Goal: Information Seeking & Learning: Learn about a topic

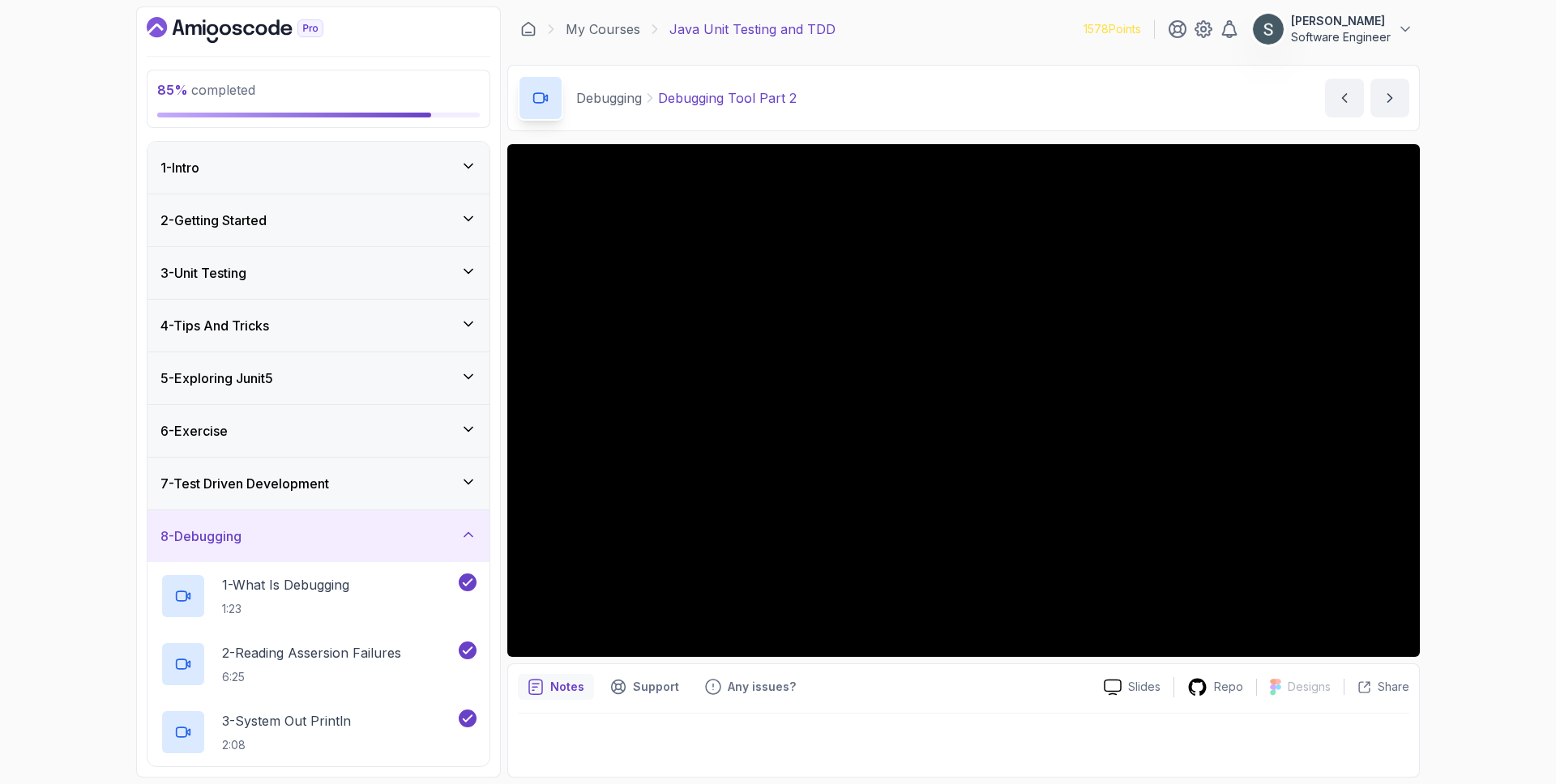
scroll to position [309, 0]
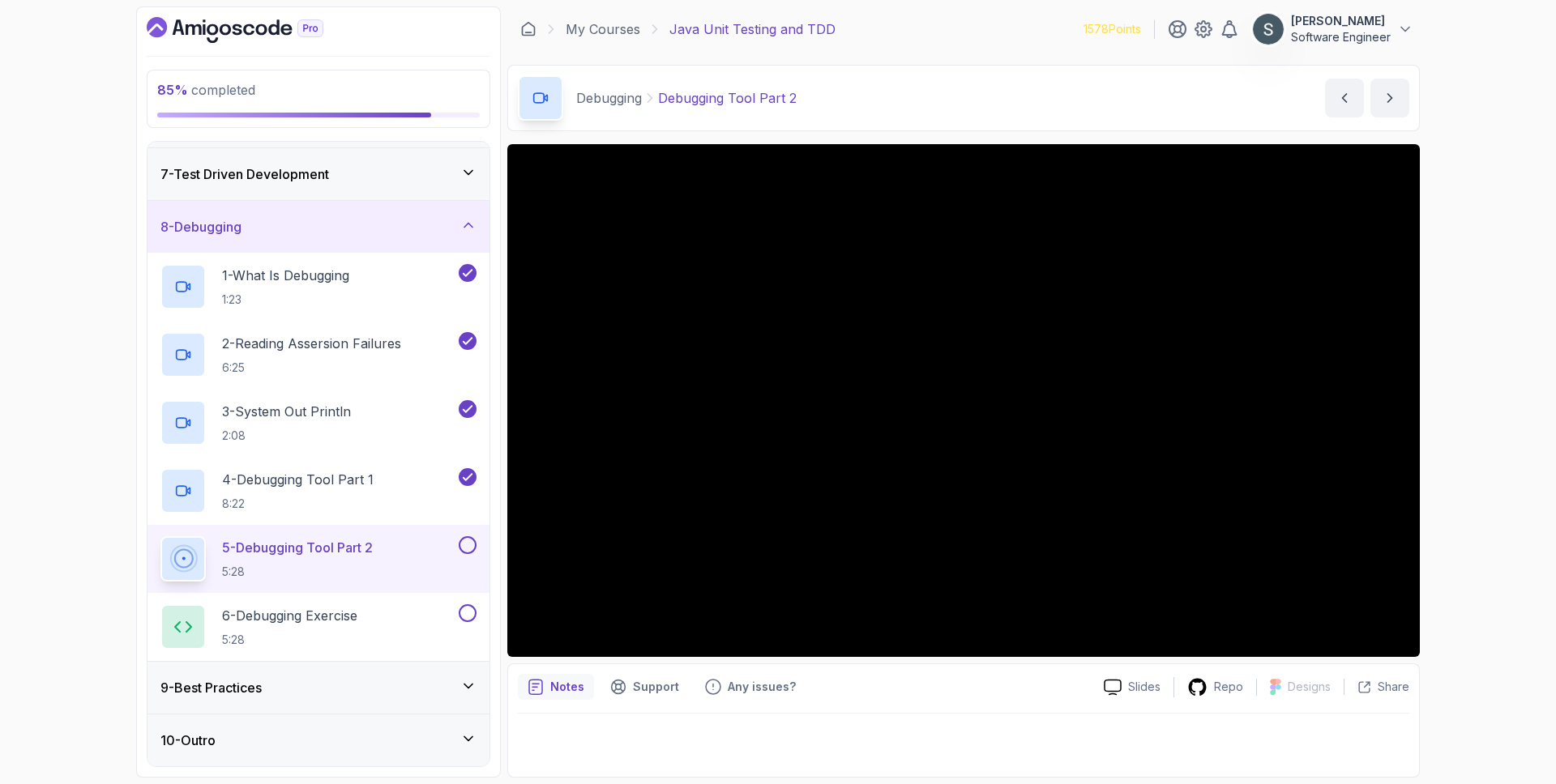
click at [469, 552] on button at bounding box center [467, 545] width 17 height 17
click at [411, 617] on div "6 - Debugging Exercise 5:28" at bounding box center [308, 626] width 295 height 45
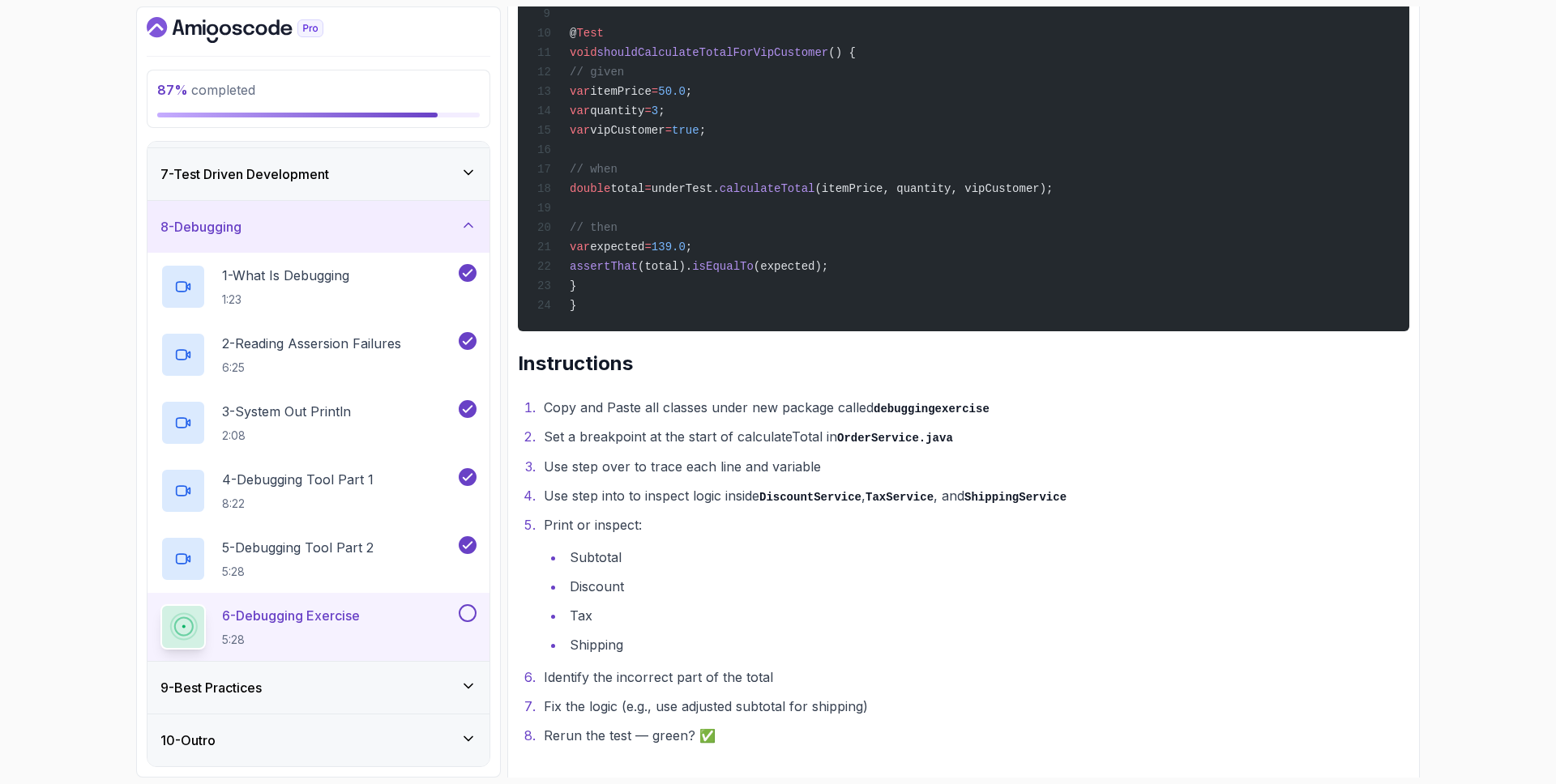
scroll to position [2324, 0]
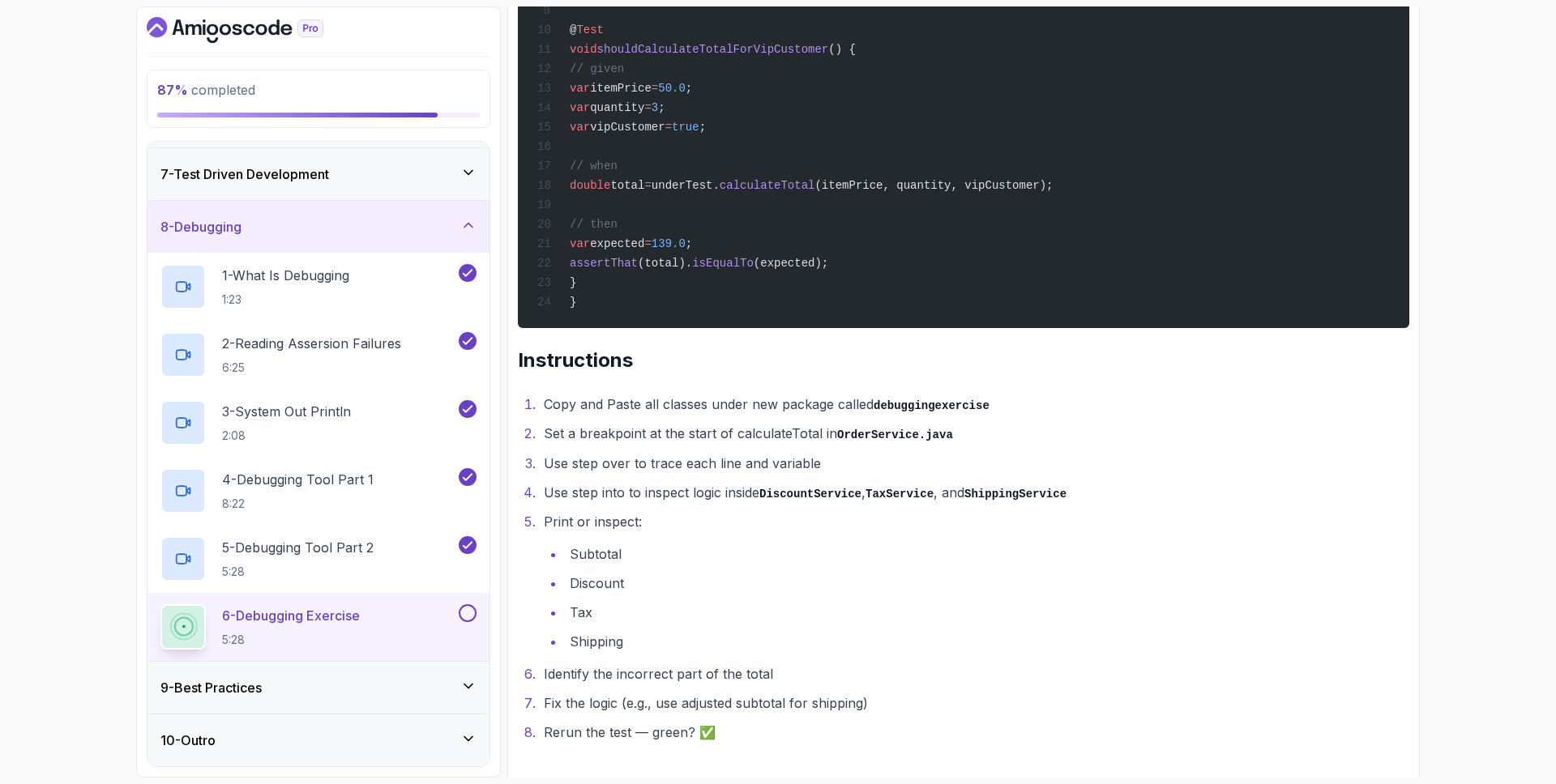
click at [468, 607] on button at bounding box center [467, 613] width 17 height 17
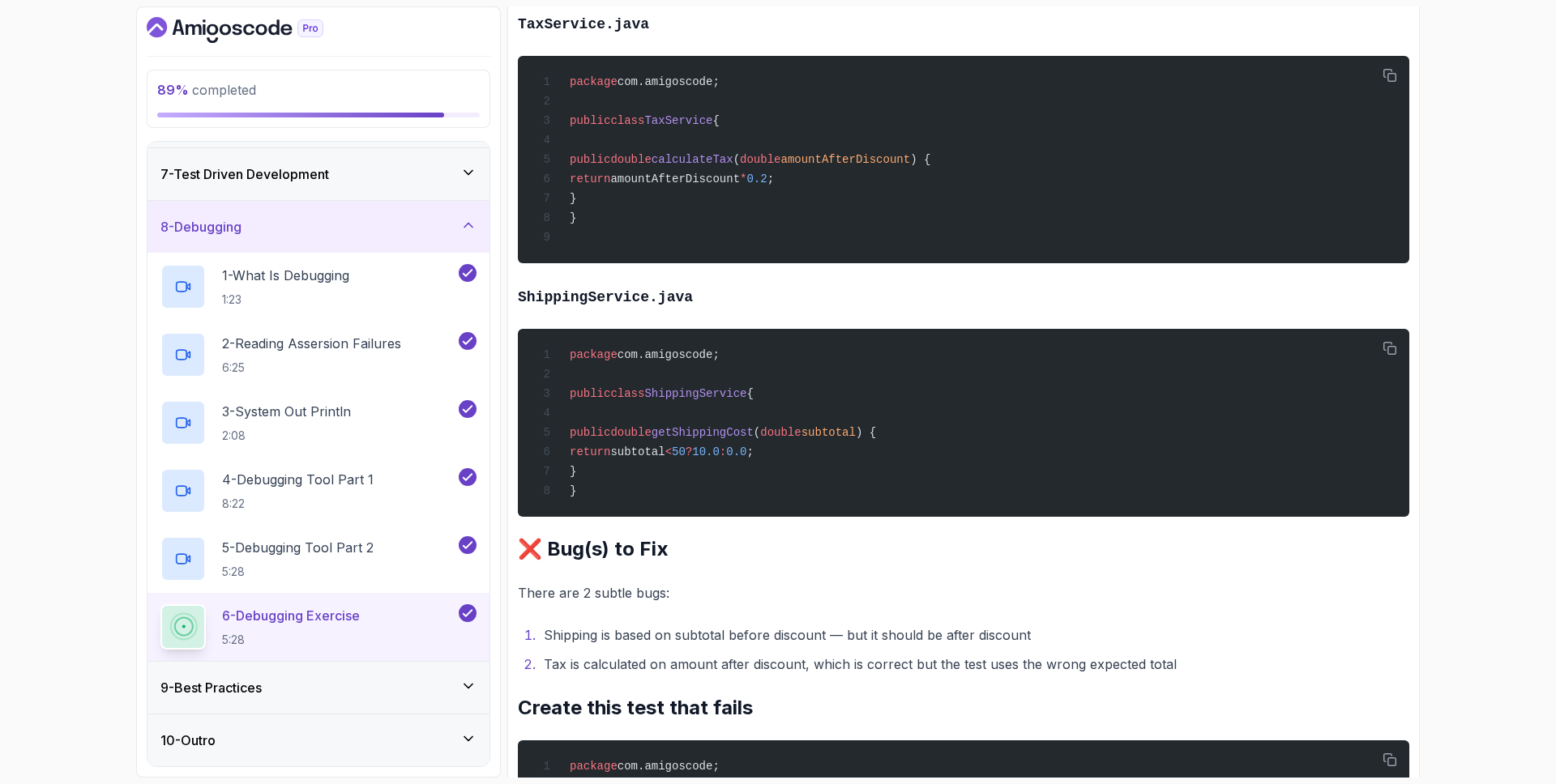
scroll to position [1392, 0]
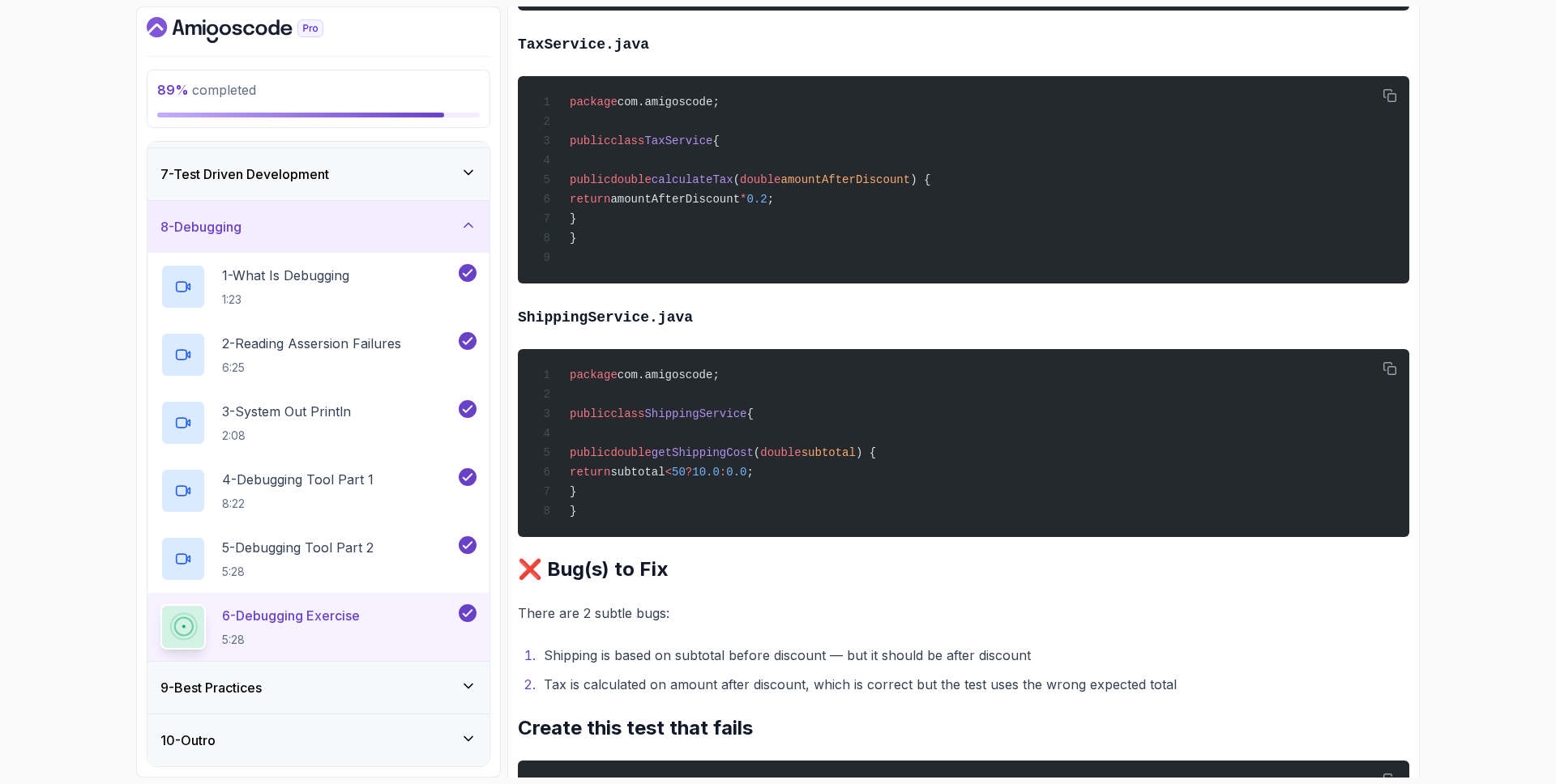
click at [356, 694] on div "9 - Best Practices" at bounding box center [318, 687] width 316 height 19
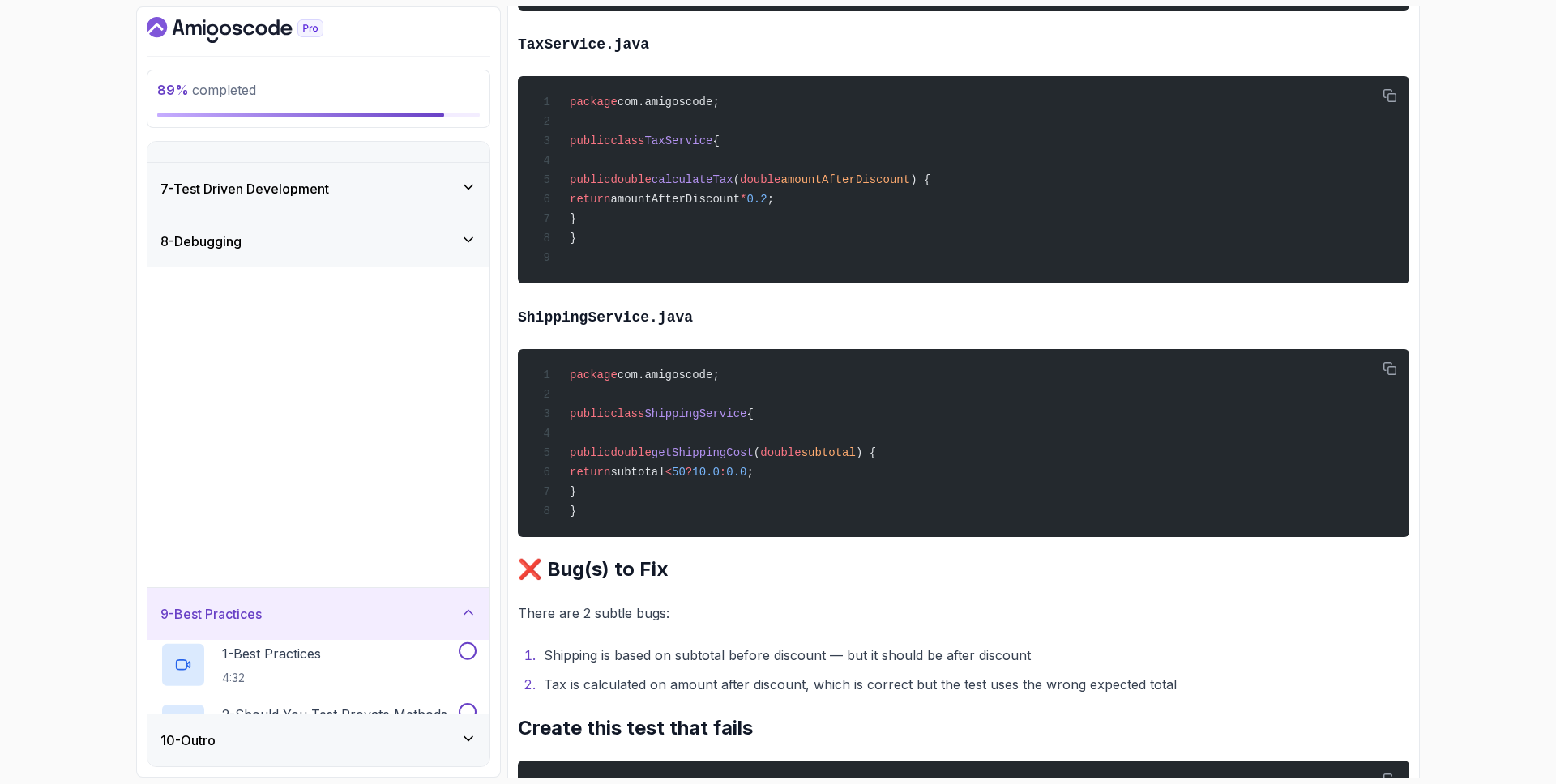
scroll to position [0, 0]
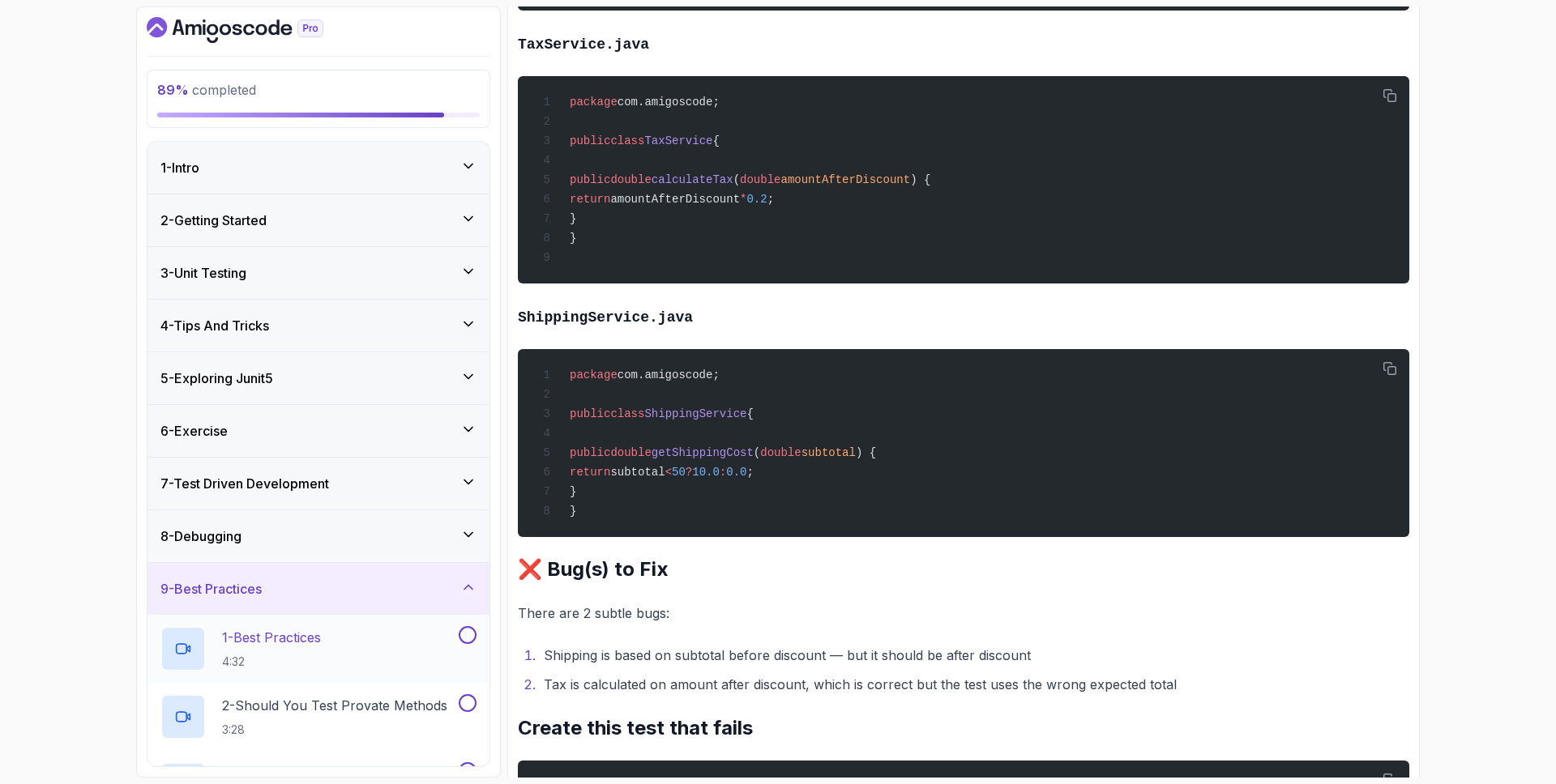
click at [394, 645] on div "1 - Best Practices 4:32" at bounding box center [308, 649] width 295 height 45
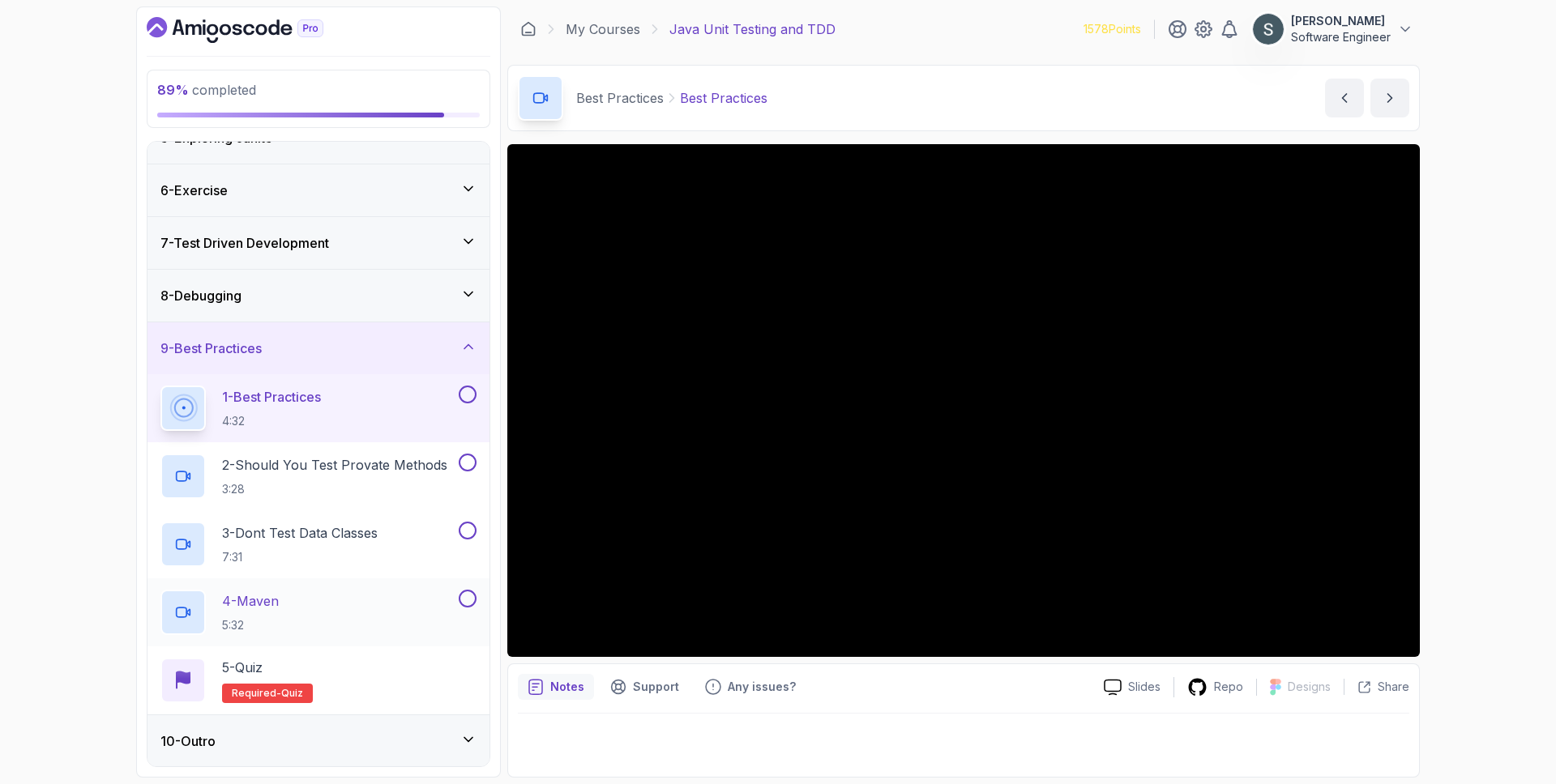
scroll to position [242, 0]
click at [467, 392] on button at bounding box center [467, 393] width 17 height 17
click at [341, 467] on p "2 - Should You Test Provate Methods" at bounding box center [335, 464] width 225 height 19
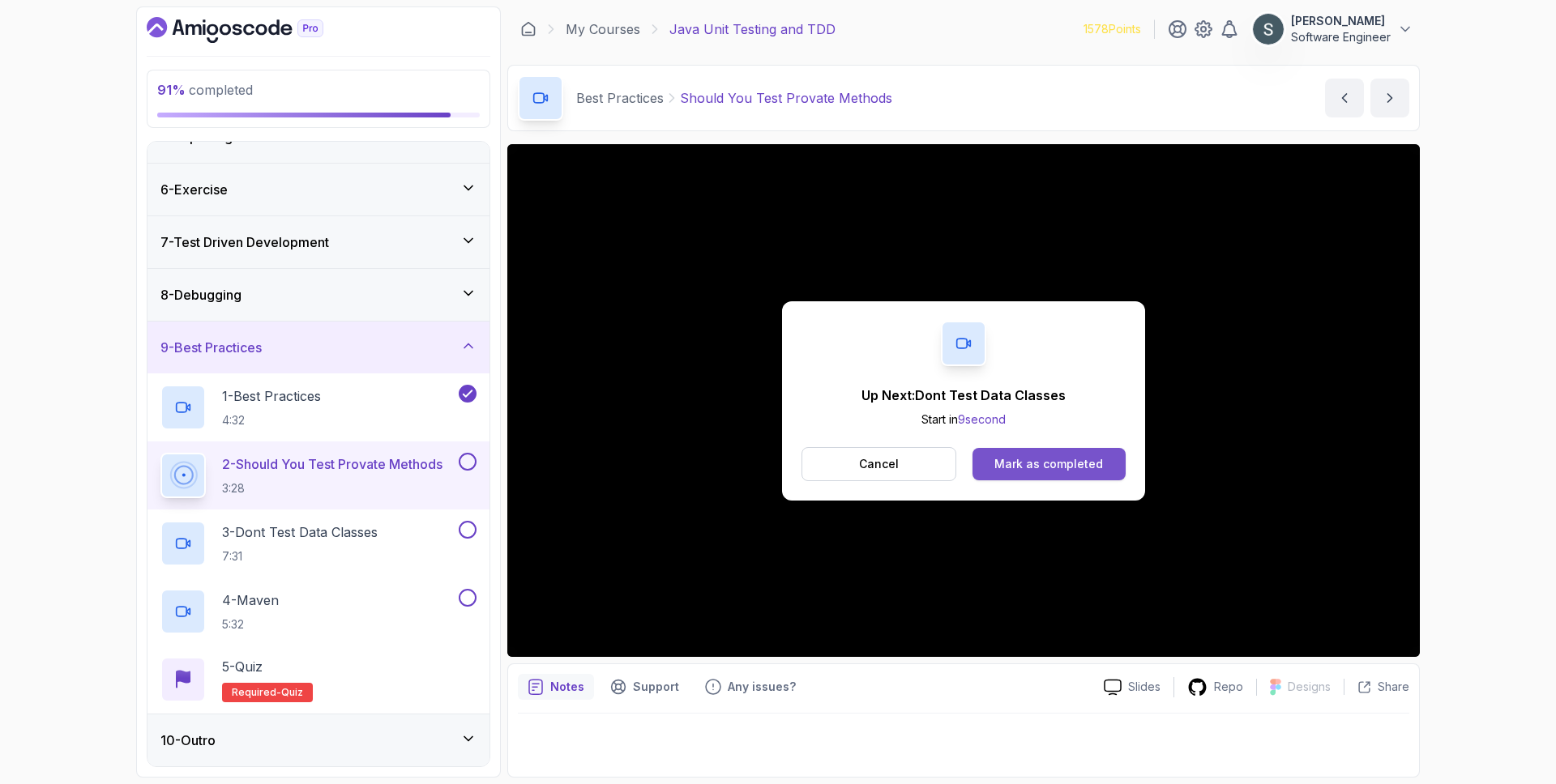
click at [988, 469] on button "Mark as completed" at bounding box center [1048, 464] width 153 height 33
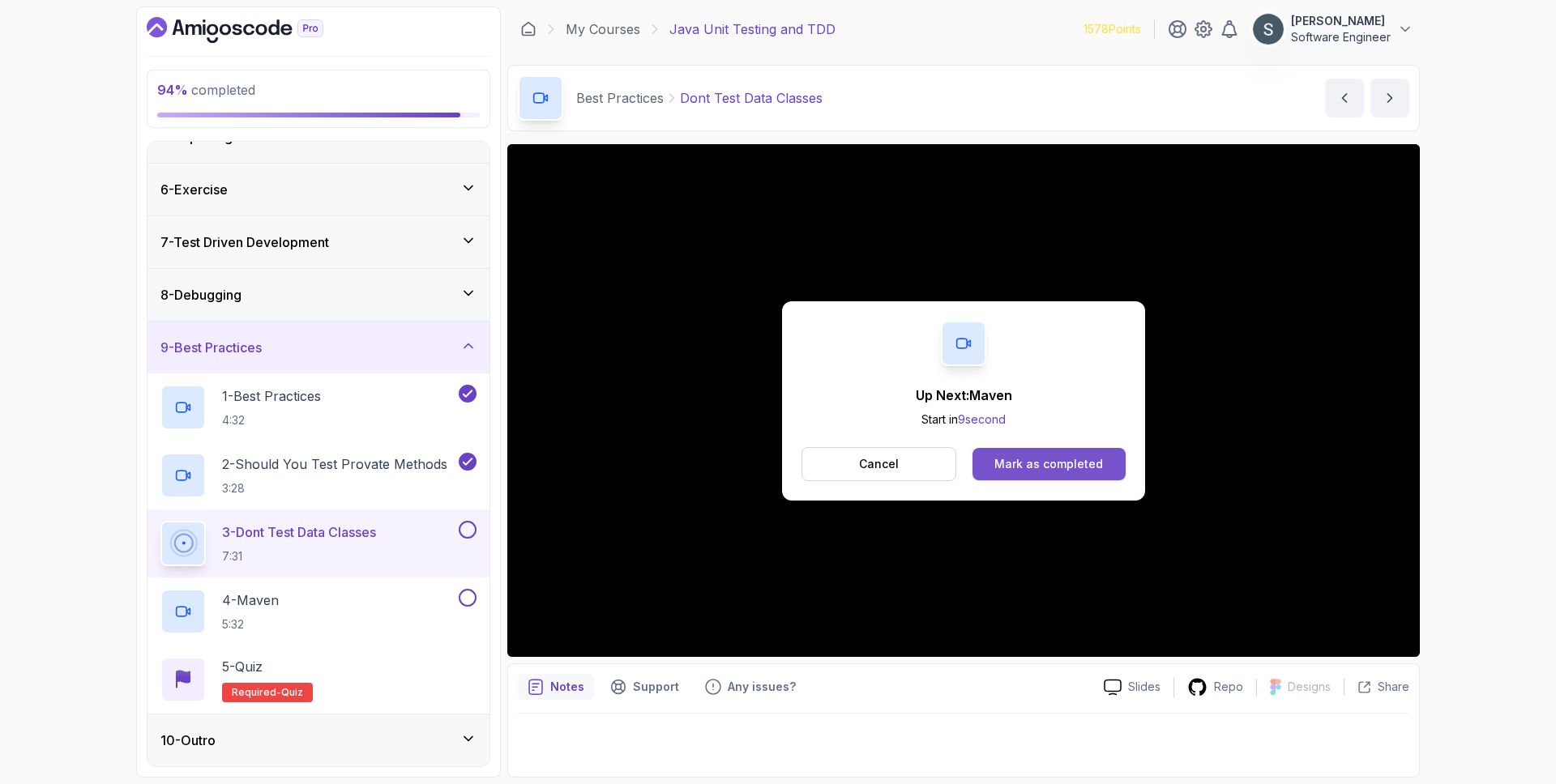
click at [1100, 470] on div "Mark as completed" at bounding box center [1048, 464] width 108 height 16
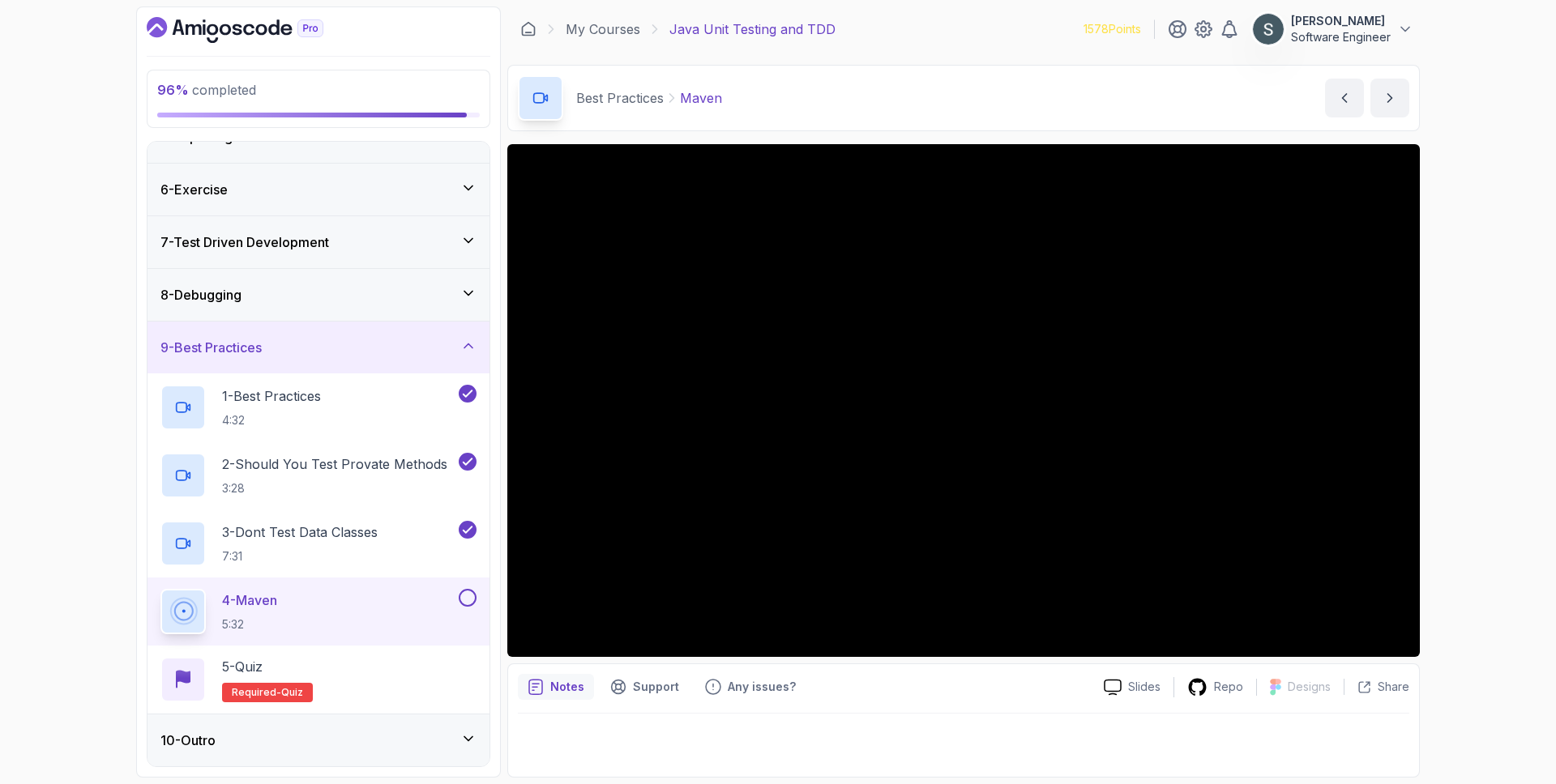
click at [463, 591] on button at bounding box center [467, 597] width 17 height 17
click at [387, 657] on div "5 - Quiz Required- quiz" at bounding box center [318, 679] width 316 height 45
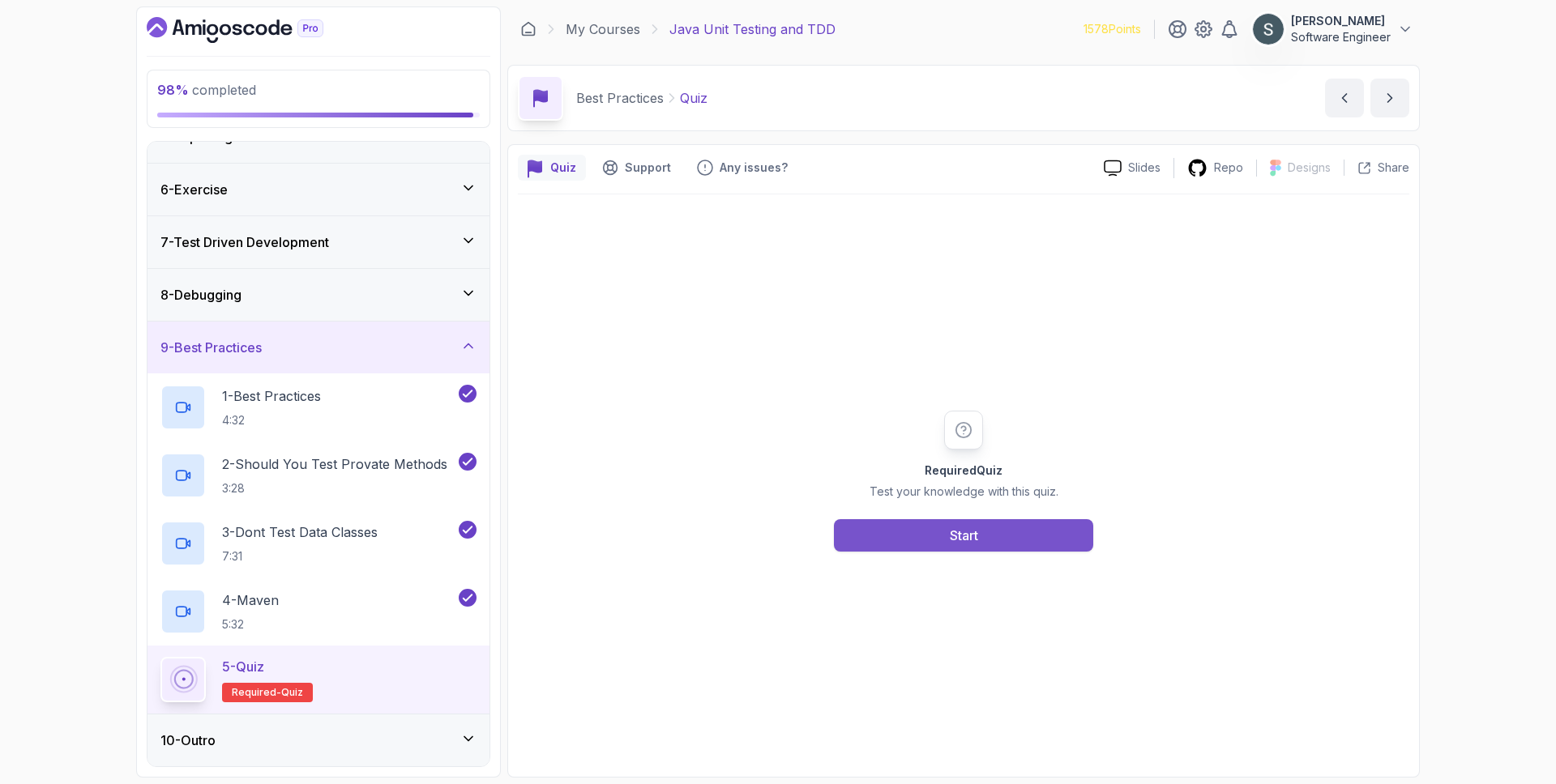
click at [980, 524] on button "Start" at bounding box center [963, 536] width 259 height 33
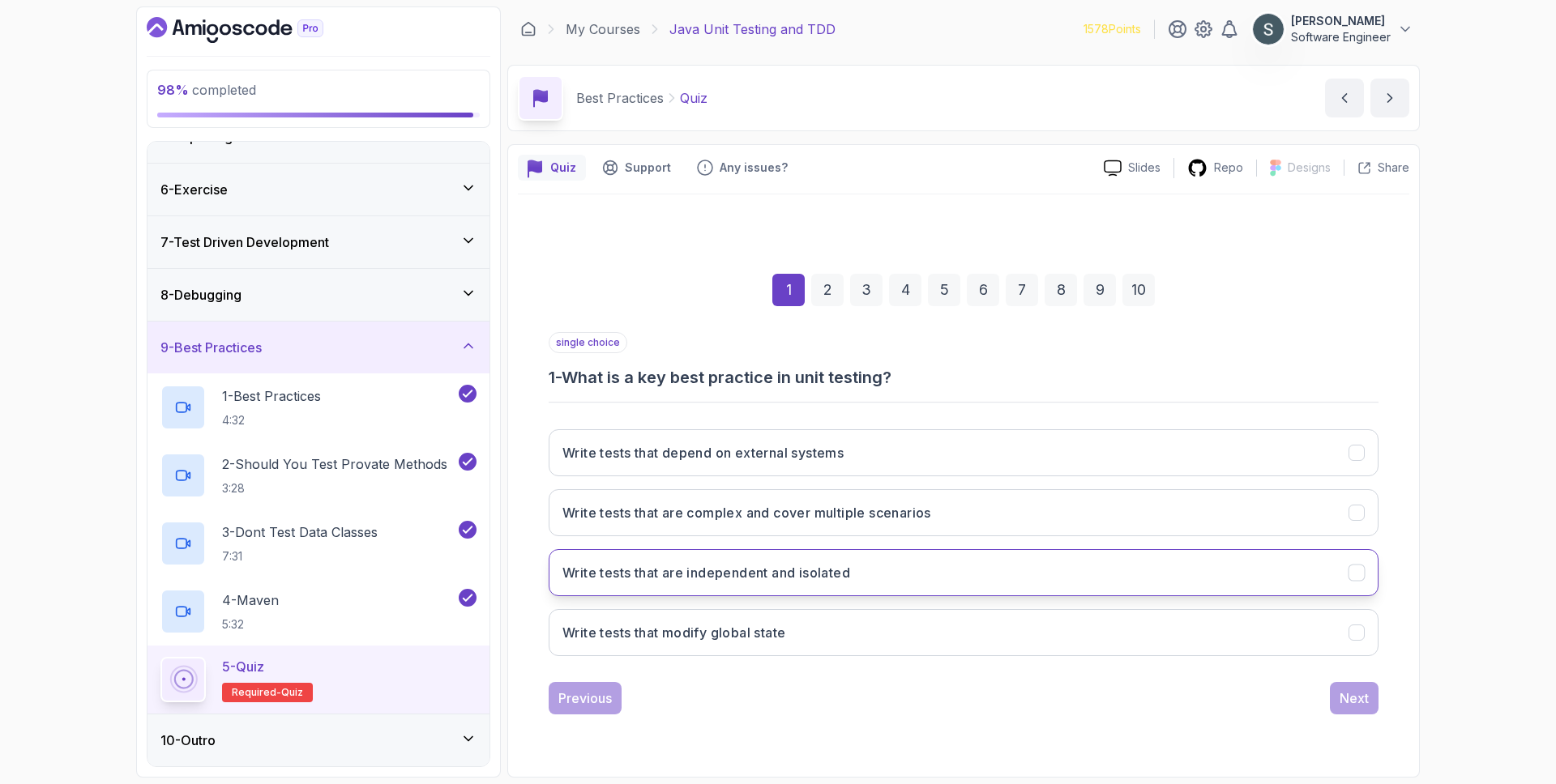
click at [958, 574] on button "Write tests that are independent and isolated" at bounding box center [963, 572] width 830 height 47
click at [1348, 691] on div "Next" at bounding box center [1354, 698] width 29 height 19
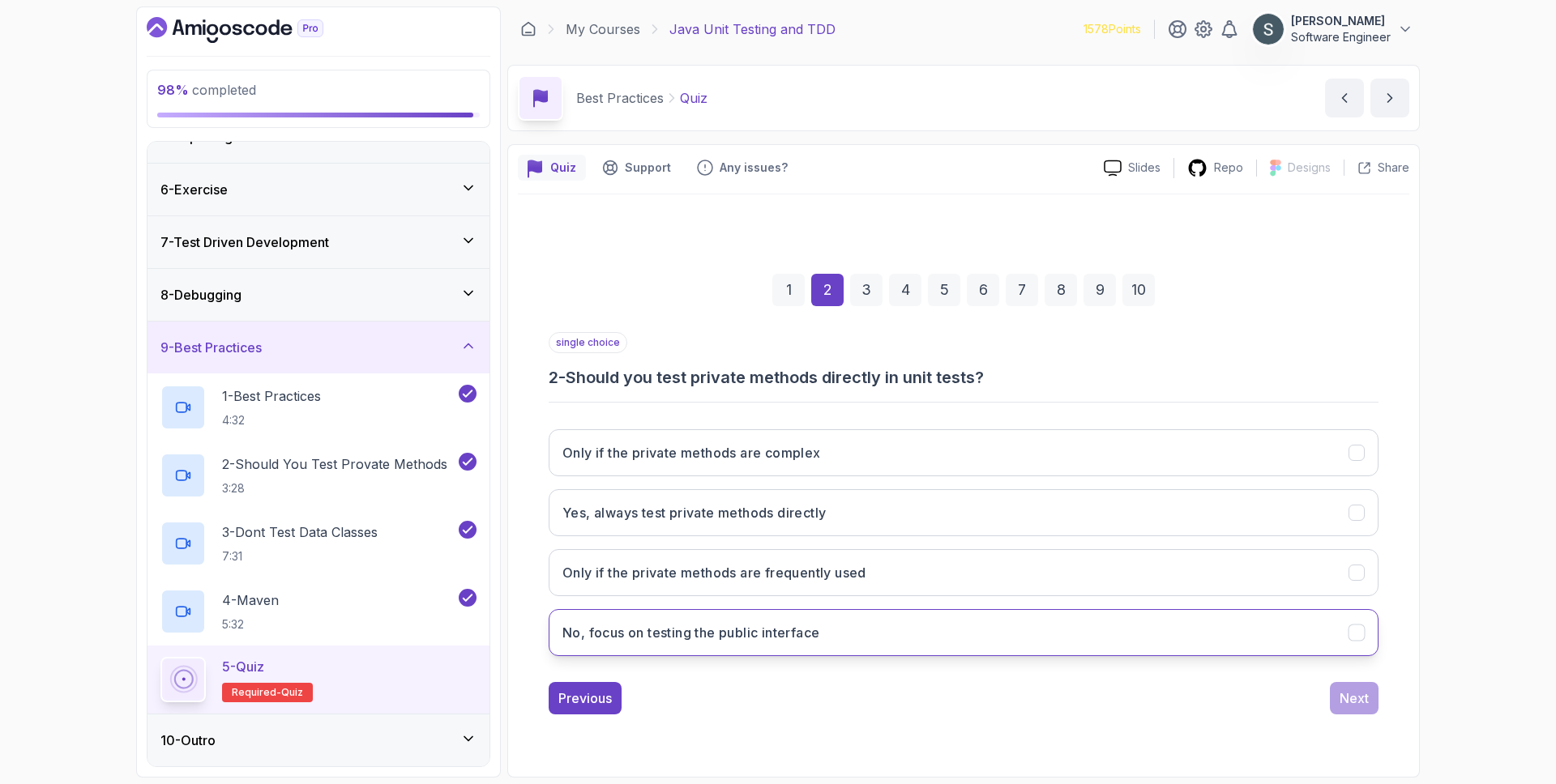
click at [972, 642] on button "No, focus on testing the public interface" at bounding box center [963, 632] width 830 height 47
click at [1359, 701] on div "Next" at bounding box center [1354, 698] width 29 height 19
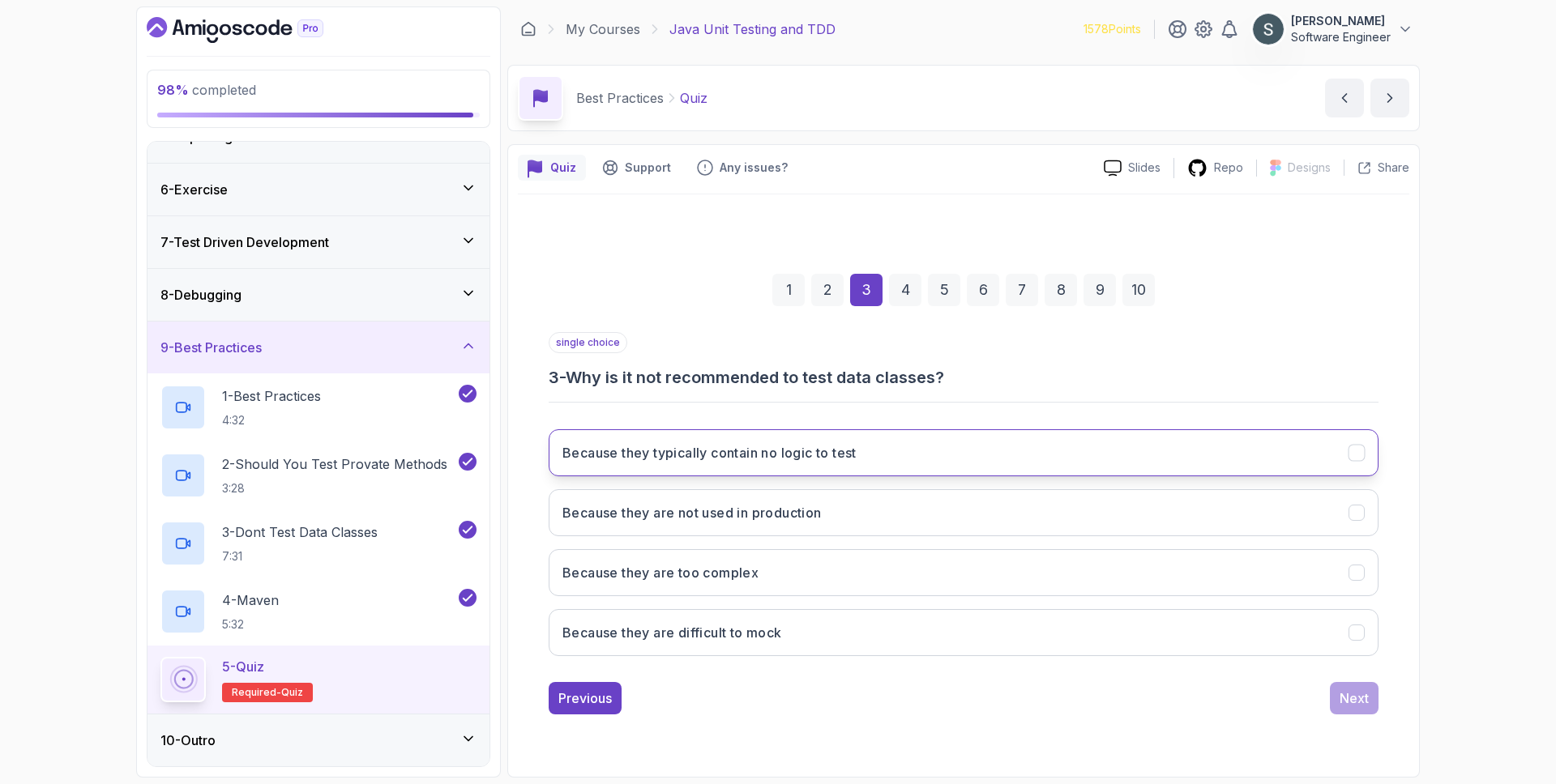
click at [914, 449] on button "Because they typically contain no logic to test" at bounding box center [963, 452] width 830 height 47
click at [1350, 688] on div "Next" at bounding box center [1354, 698] width 29 height 19
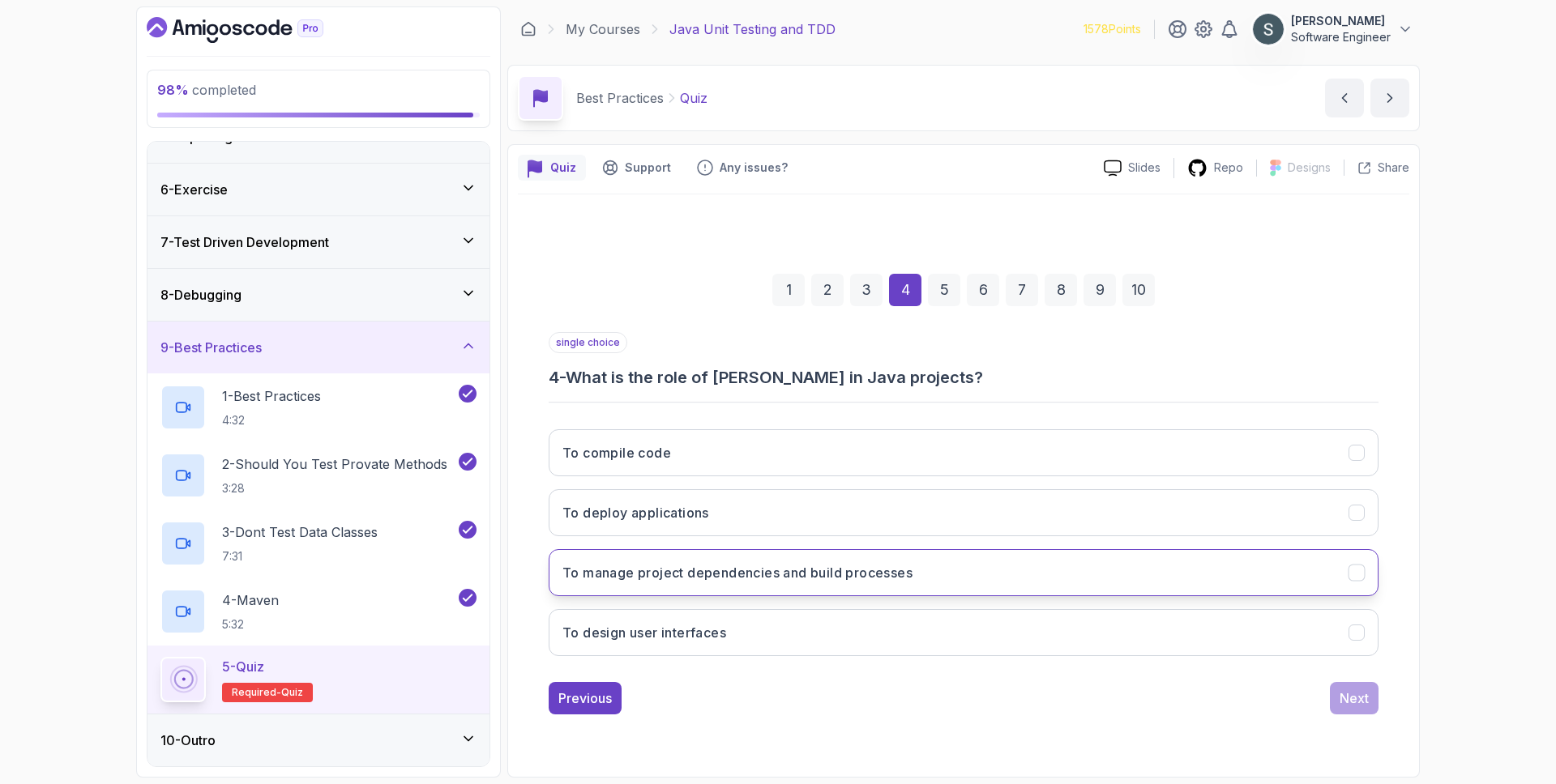
click at [972, 571] on button "To manage project dependencies and build processes" at bounding box center [963, 572] width 830 height 47
click at [1330, 699] on button "Next" at bounding box center [1354, 698] width 48 height 33
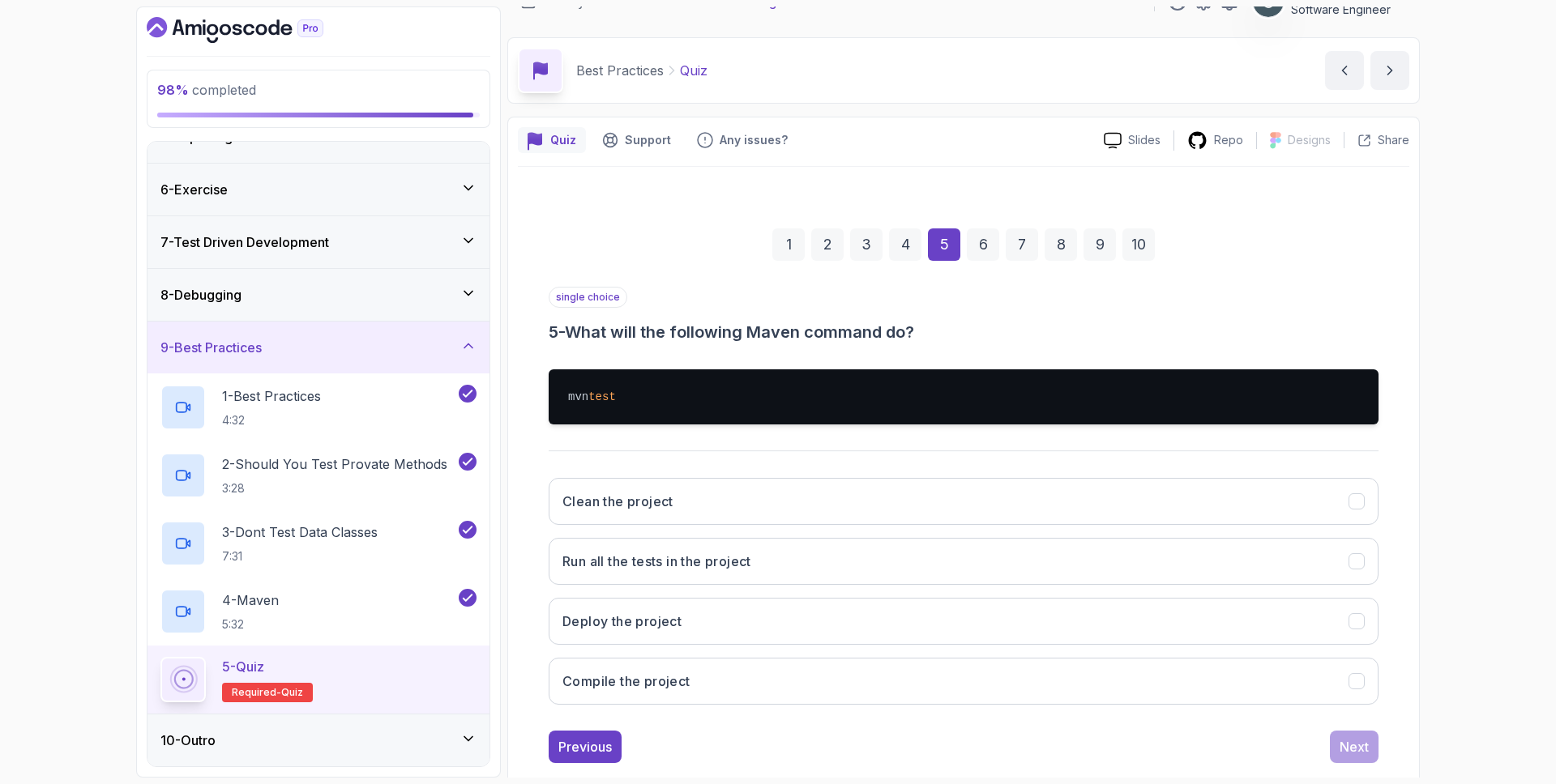
scroll to position [59, 0]
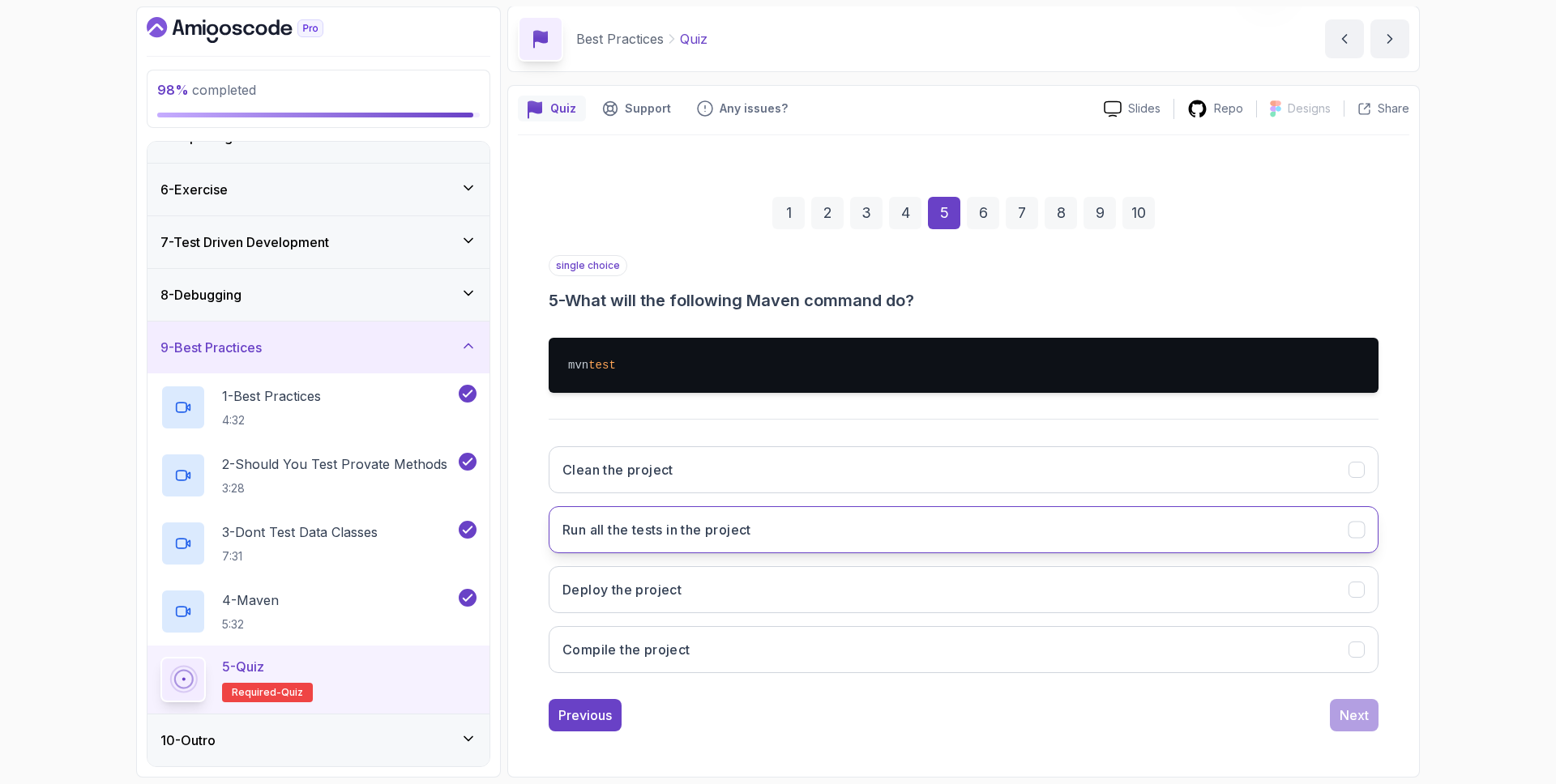
click at [970, 532] on button "Run all the tests in the project" at bounding box center [963, 530] width 830 height 47
click at [1360, 718] on div "Next" at bounding box center [1354, 715] width 29 height 19
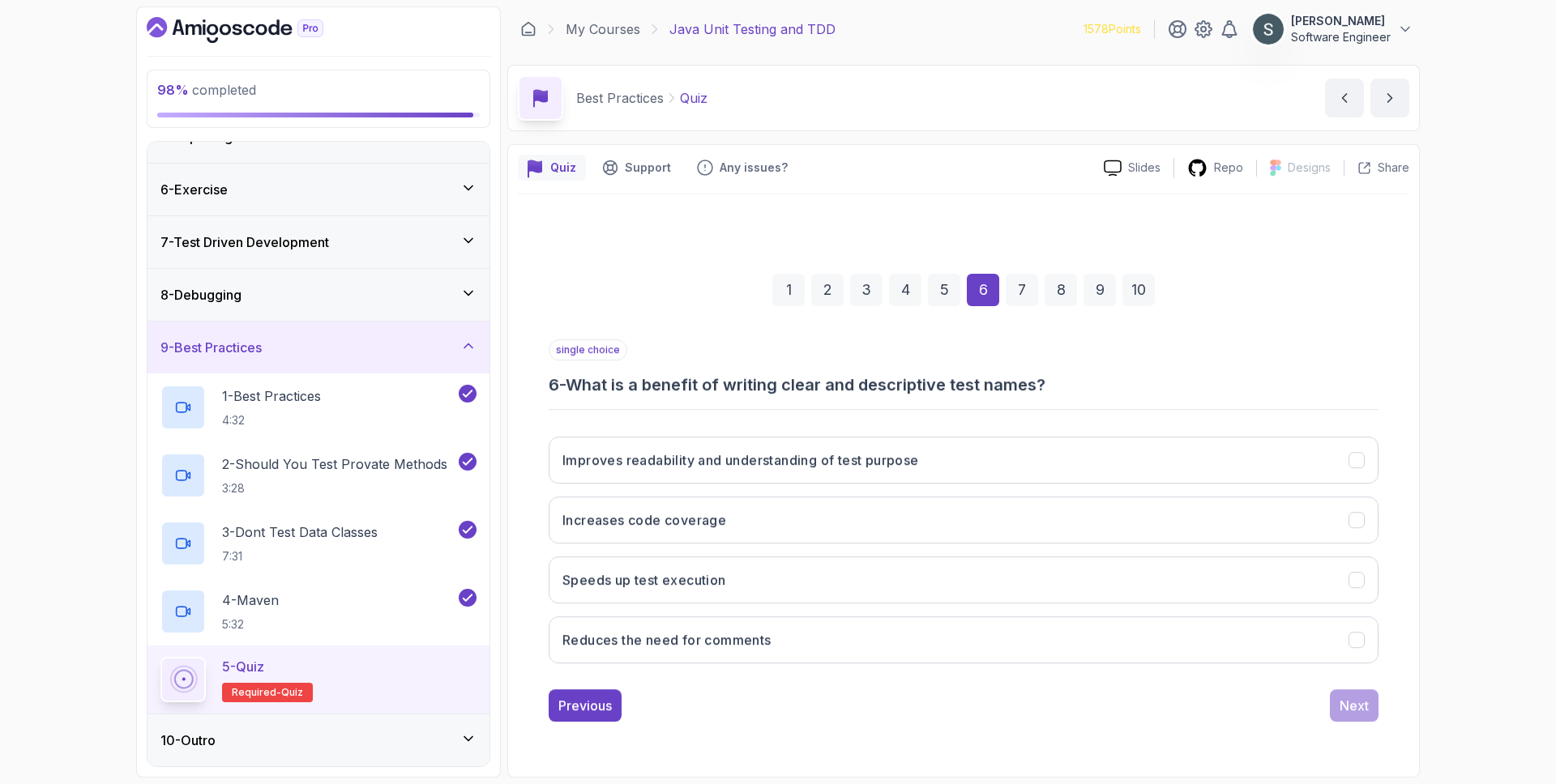
scroll to position [0, 0]
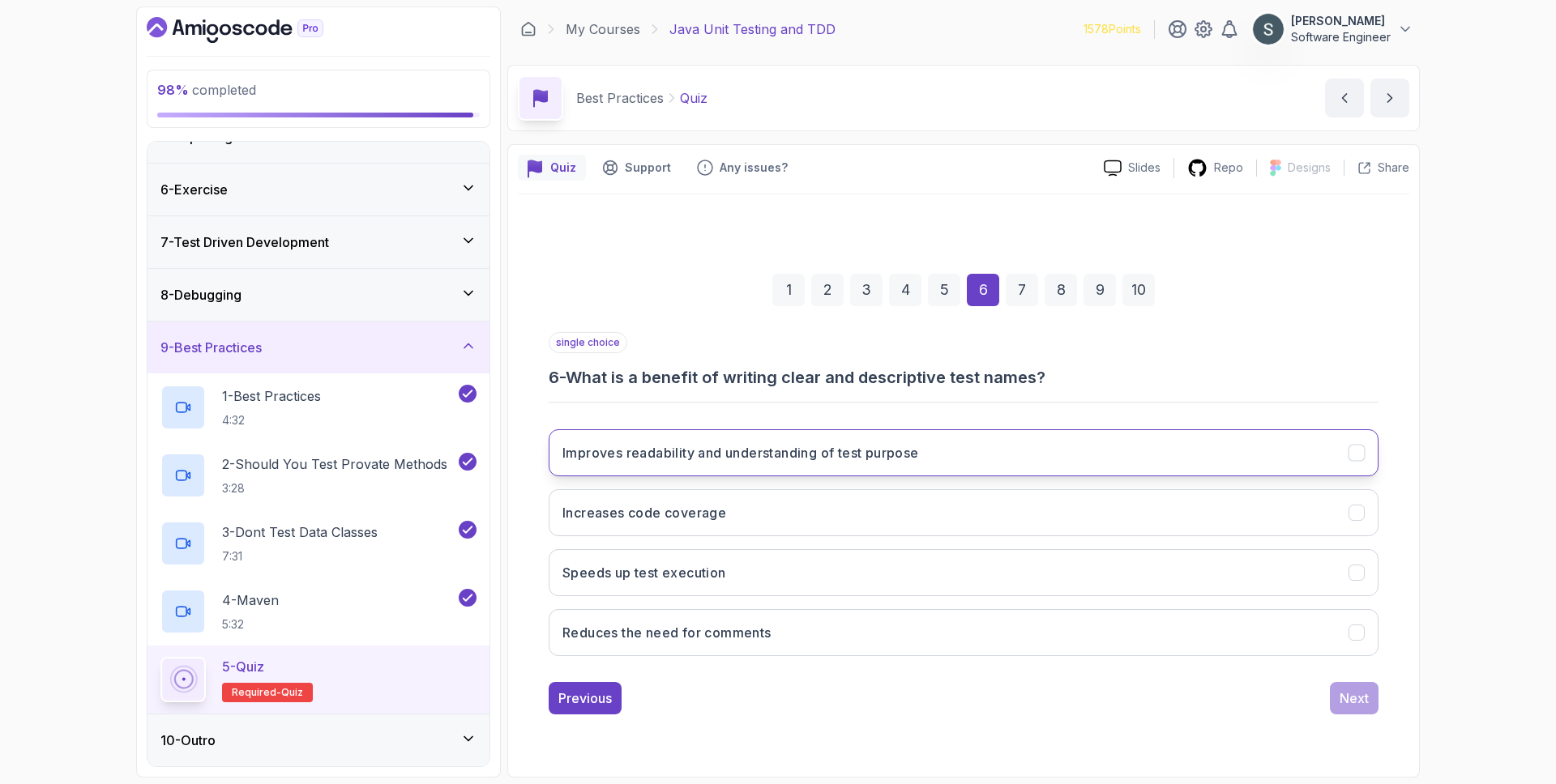
click at [971, 453] on button "Improves readability and understanding of test purpose" at bounding box center [963, 452] width 830 height 47
click at [1371, 680] on div "single choice 6 - What is a benefit of writing clear and descriptive test names…" at bounding box center [963, 522] width 830 height 382
click at [1371, 683] on button "Next" at bounding box center [1354, 698] width 48 height 33
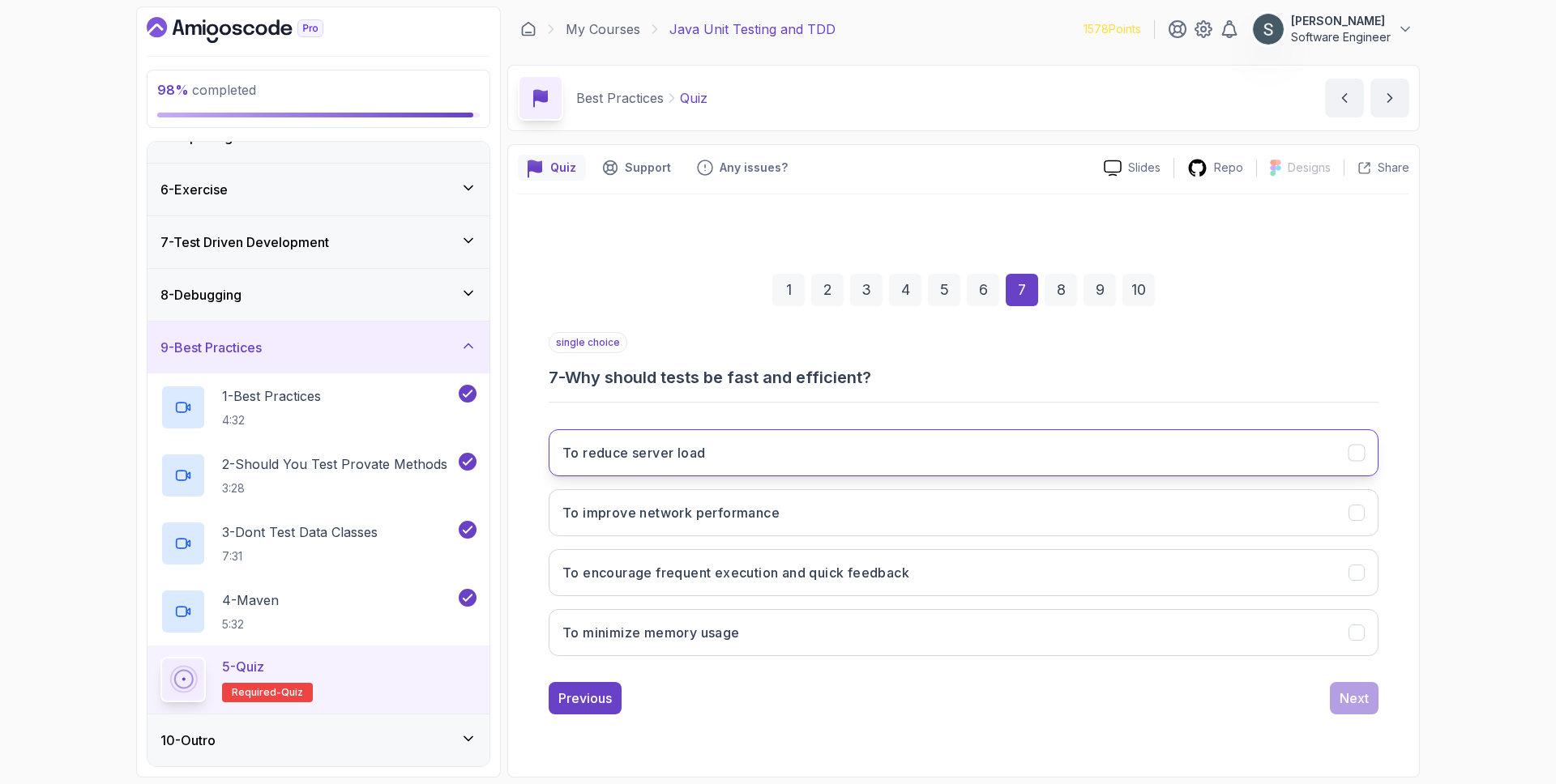
click at [901, 434] on button "To reduce server load" at bounding box center [963, 452] width 830 height 47
click at [1358, 699] on div "Next" at bounding box center [1354, 698] width 29 height 19
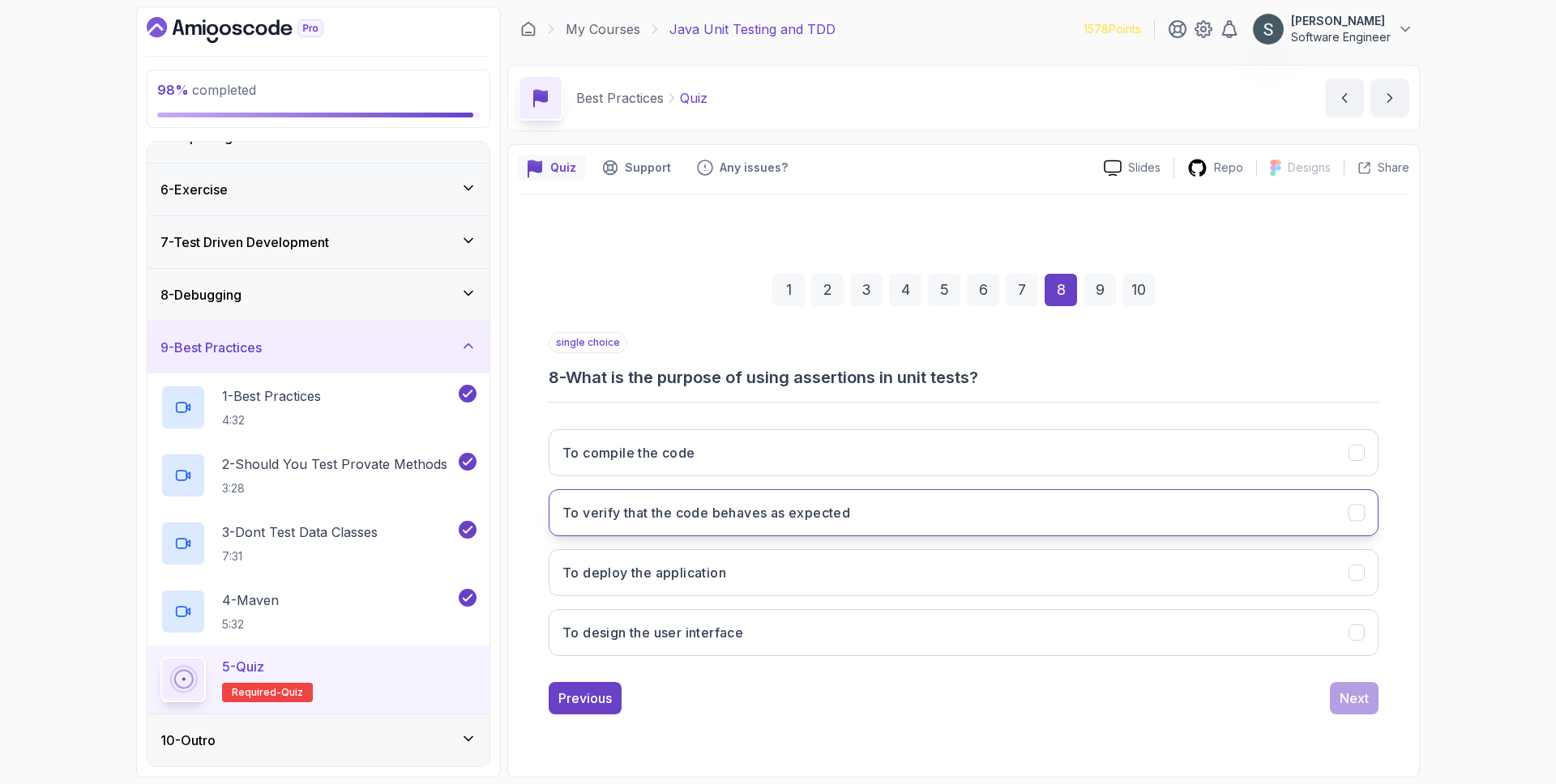
click at [933, 524] on button "To verify that the code behaves as expected" at bounding box center [963, 512] width 830 height 47
click at [1355, 693] on div "Next" at bounding box center [1354, 698] width 29 height 19
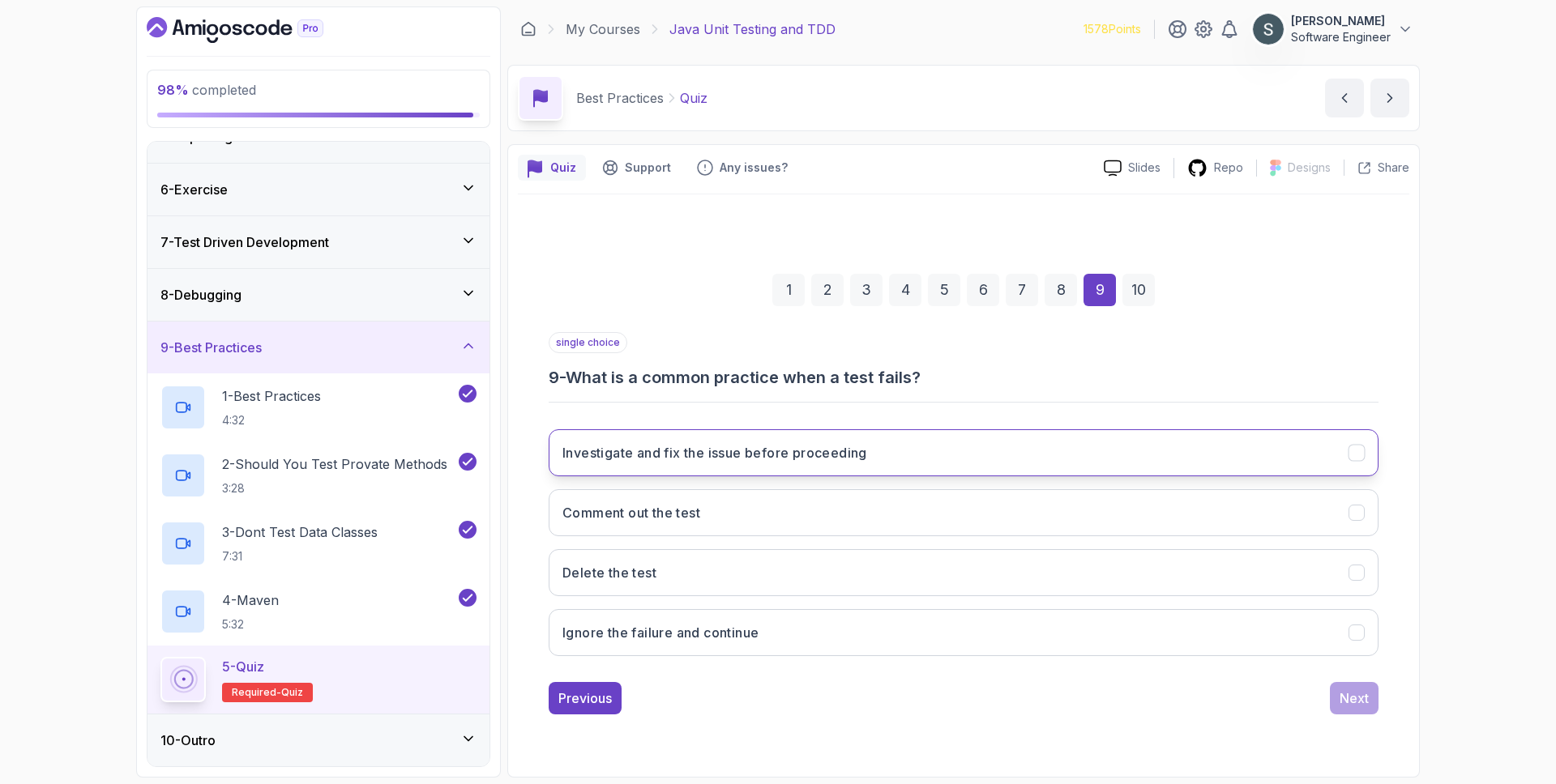
click at [924, 473] on button "Investigate and fix the issue before proceeding" at bounding box center [963, 452] width 830 height 47
click at [1346, 702] on div "Next" at bounding box center [1354, 698] width 29 height 19
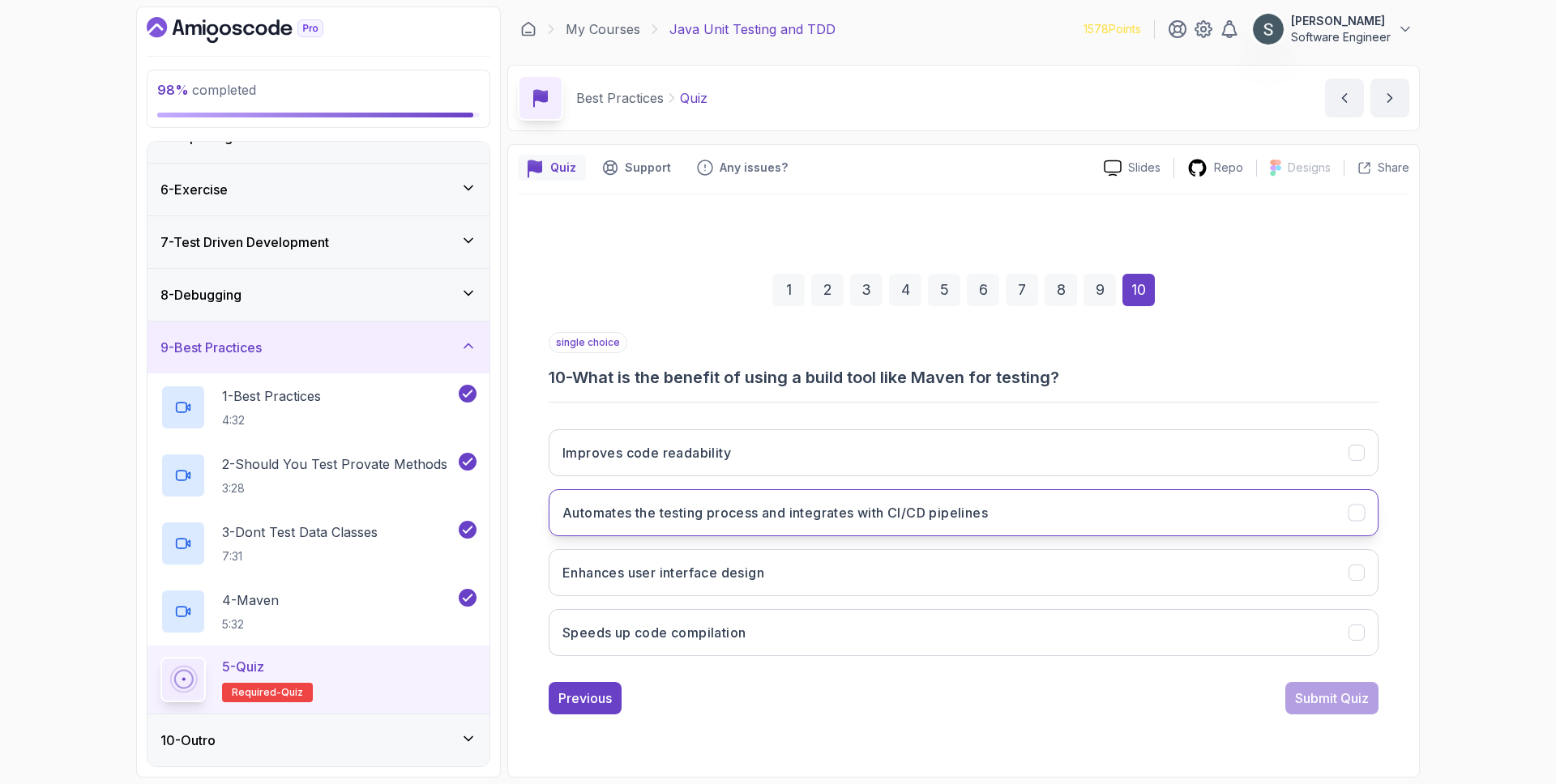
click at [891, 500] on button "Automates the testing process and integrates with CI/CD pipelines" at bounding box center [963, 512] width 830 height 47
click at [1344, 695] on div "Submit Quiz" at bounding box center [1332, 698] width 73 height 19
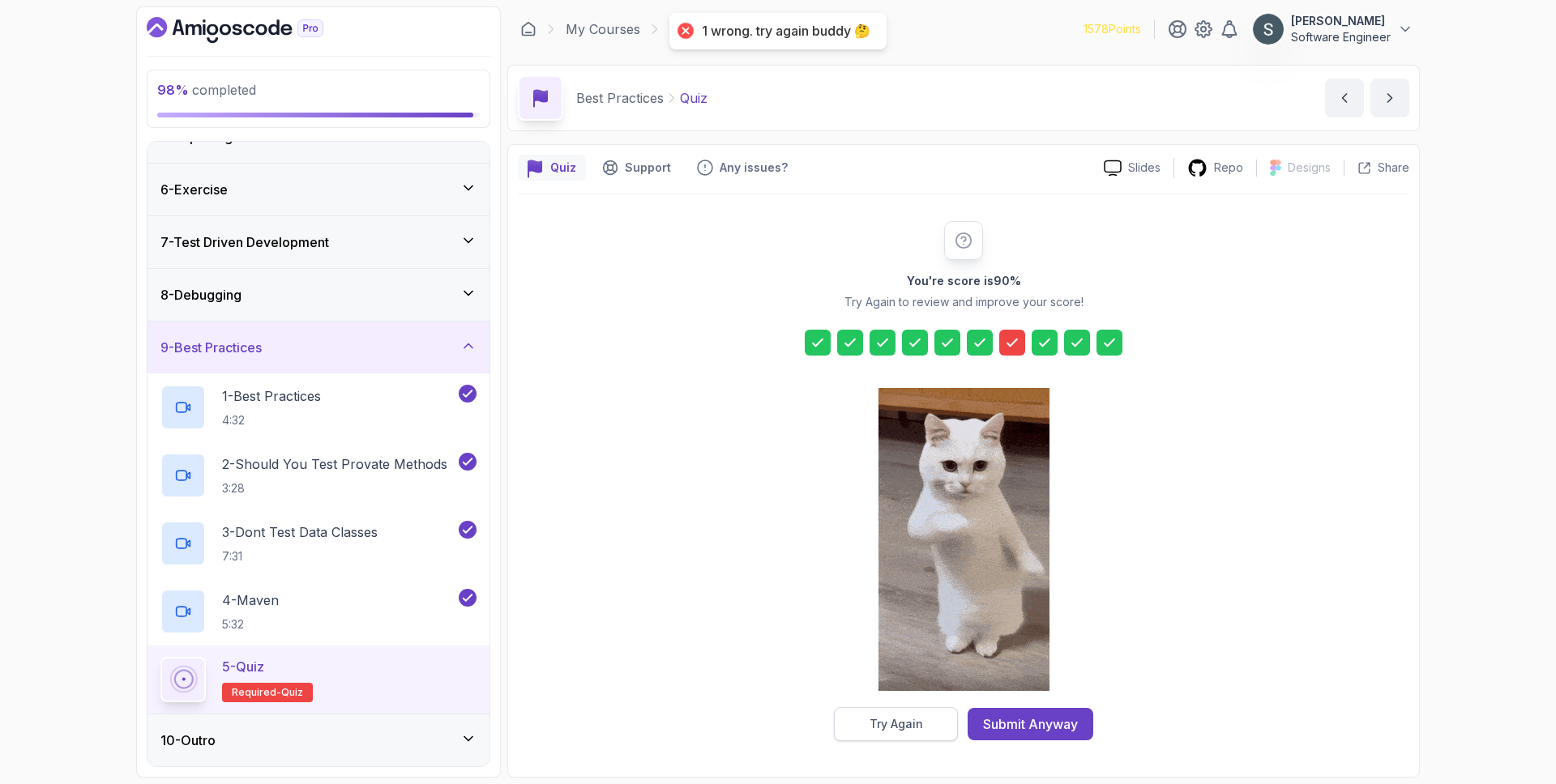
click at [912, 717] on div "Try Again" at bounding box center [895, 724] width 53 height 16
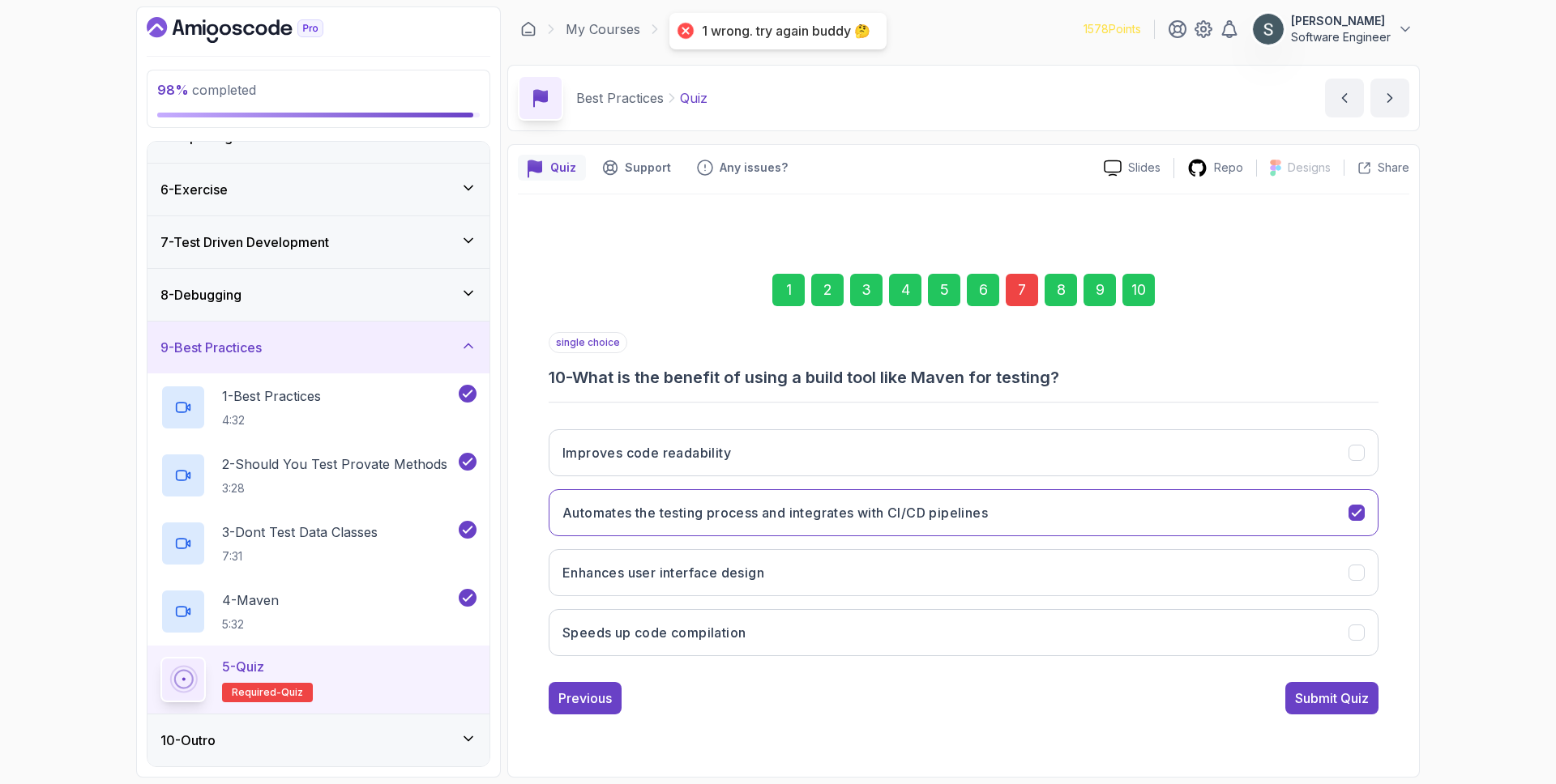
click at [1023, 283] on div "7" at bounding box center [1022, 290] width 33 height 33
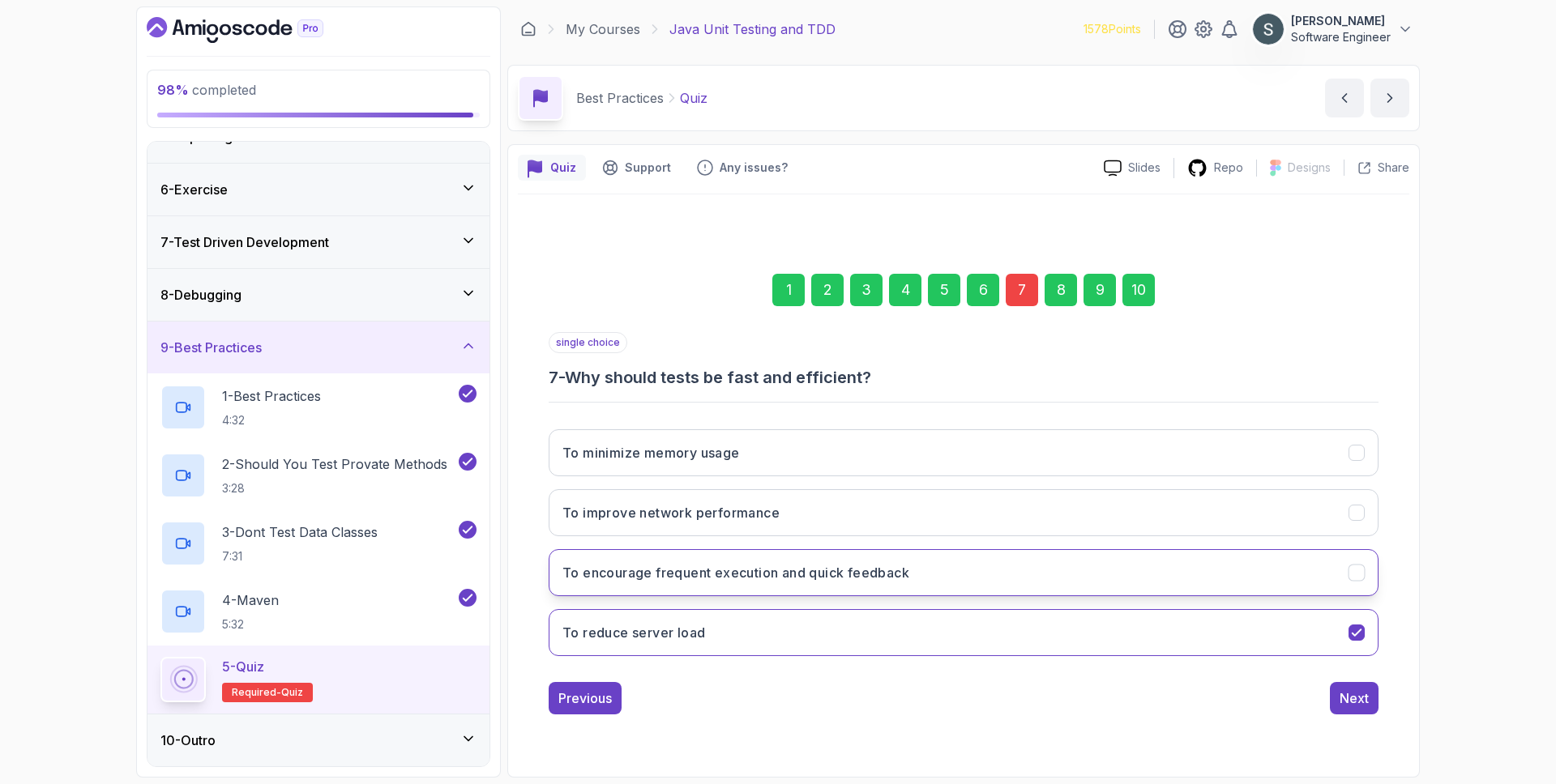
click at [836, 568] on h3 "To encourage frequent execution and quick feedback" at bounding box center [735, 572] width 347 height 19
click at [1127, 293] on div "10" at bounding box center [1138, 290] width 33 height 33
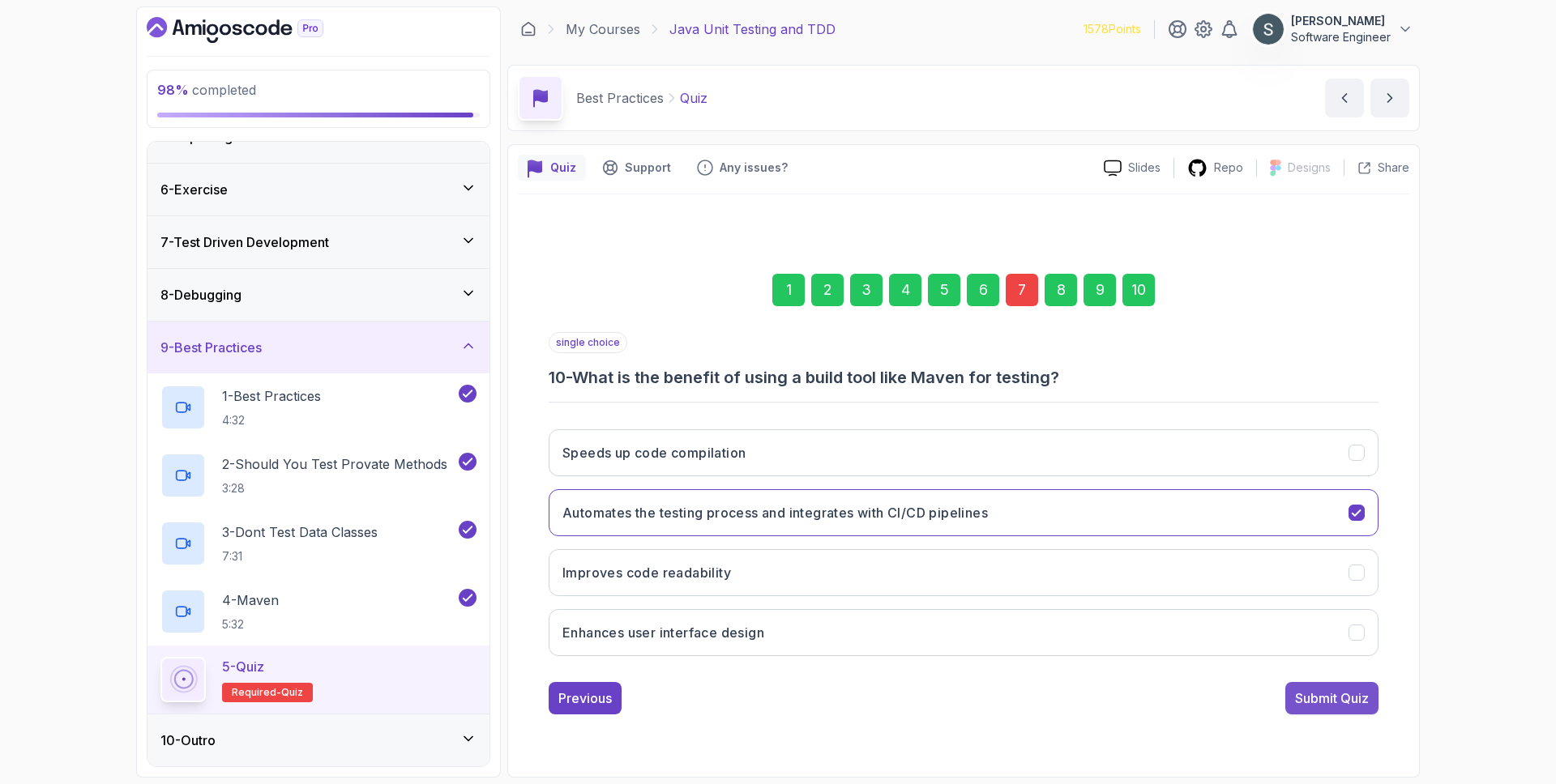
click at [1357, 688] on div "Submit Quiz" at bounding box center [1332, 698] width 73 height 19
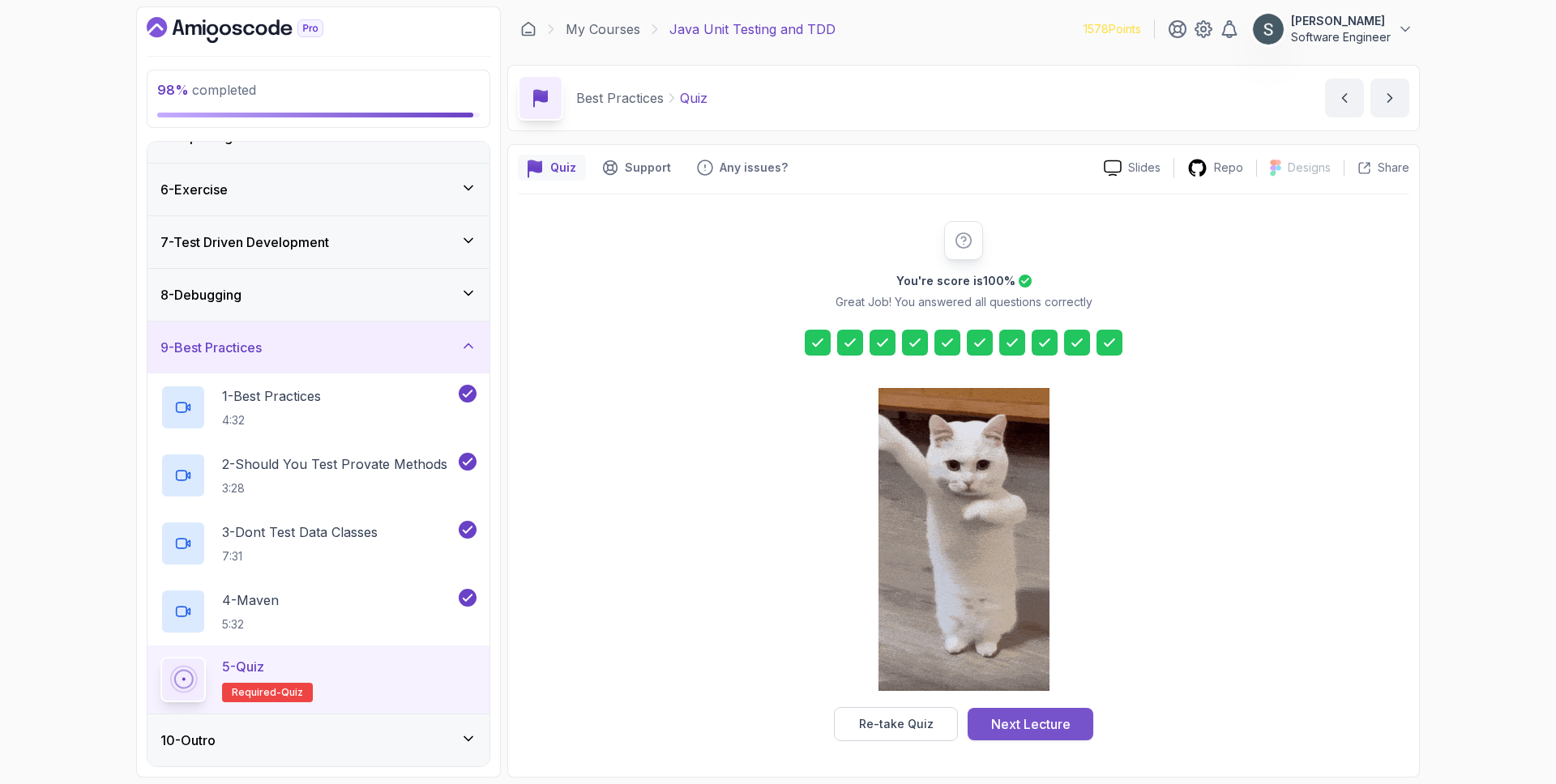
click at [1055, 711] on button "Next Lecture" at bounding box center [1030, 724] width 126 height 33
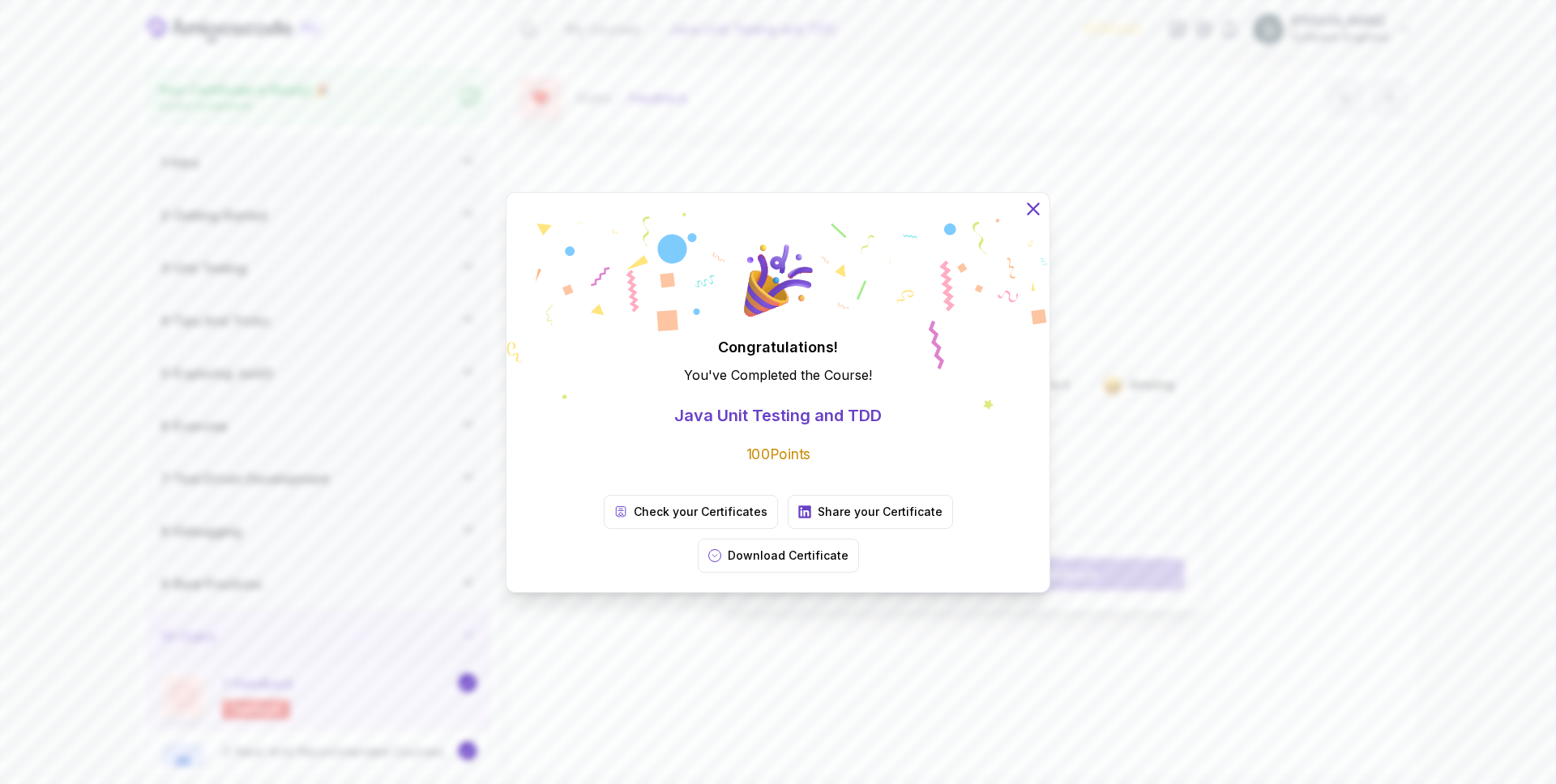
click at [1024, 218] on icon at bounding box center [1033, 208] width 21 height 21
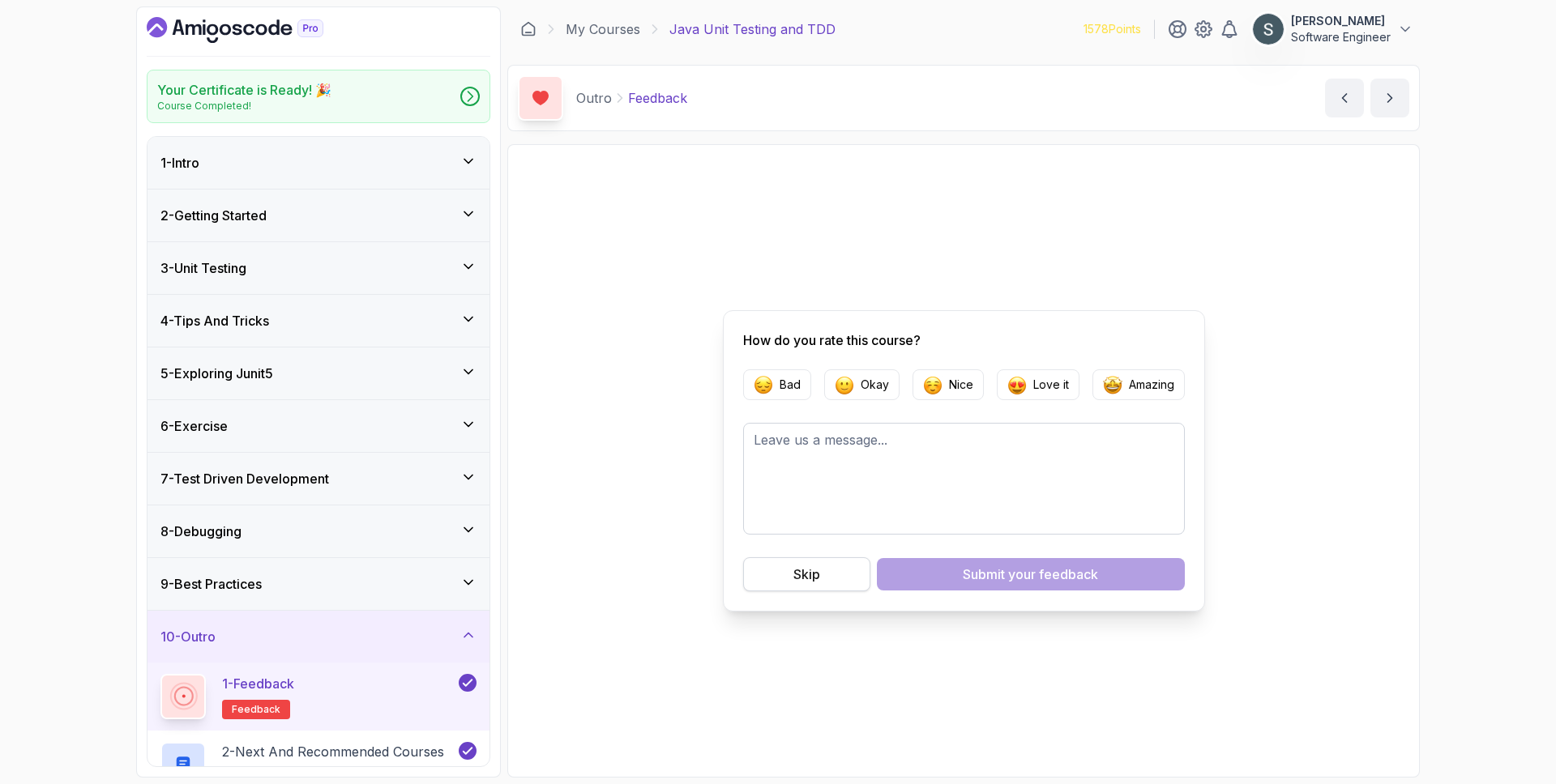
click at [823, 569] on button "Skip" at bounding box center [807, 573] width 128 height 34
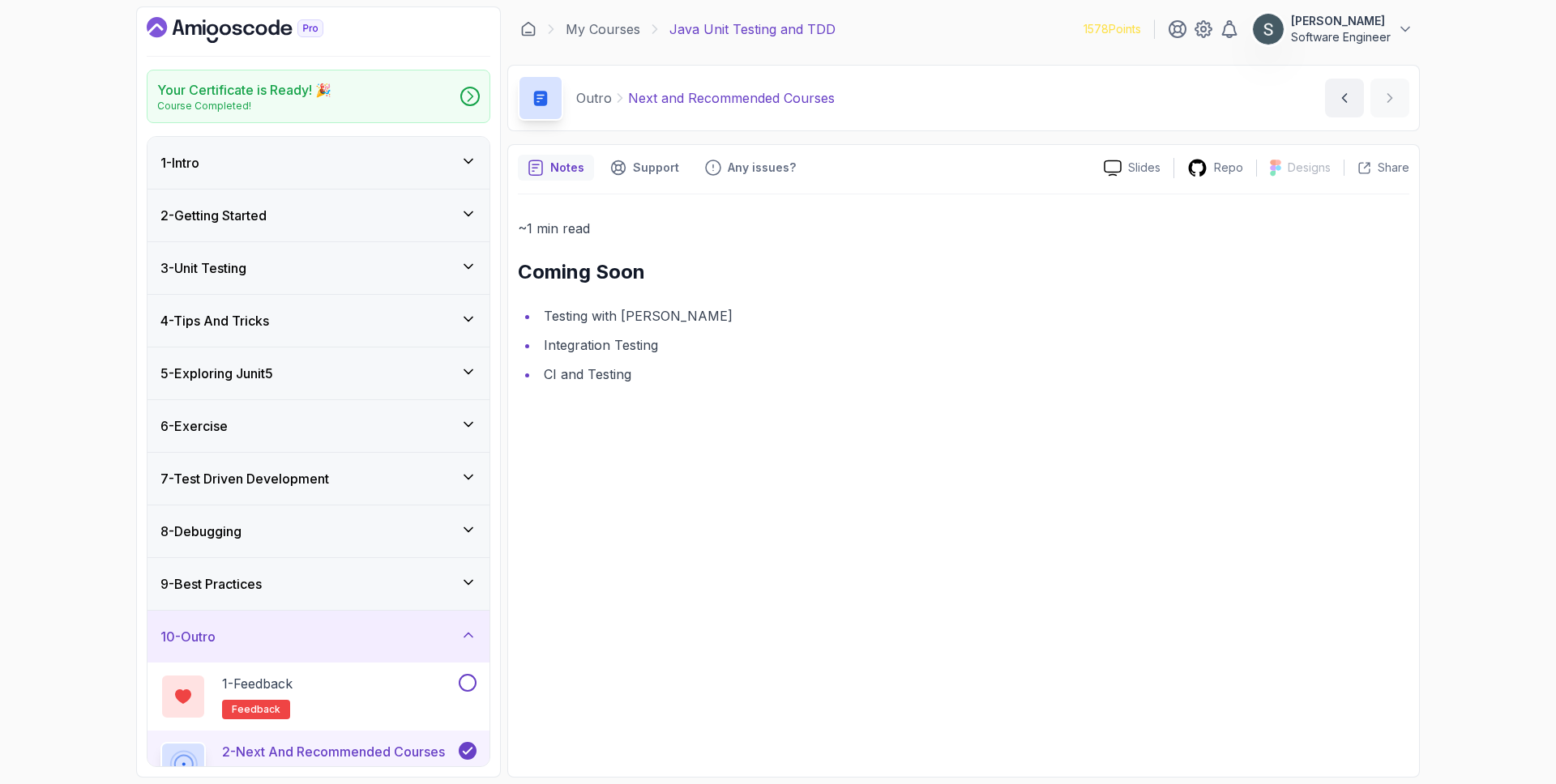
click at [170, 31] on icon "Dashboard" at bounding box center [235, 30] width 177 height 26
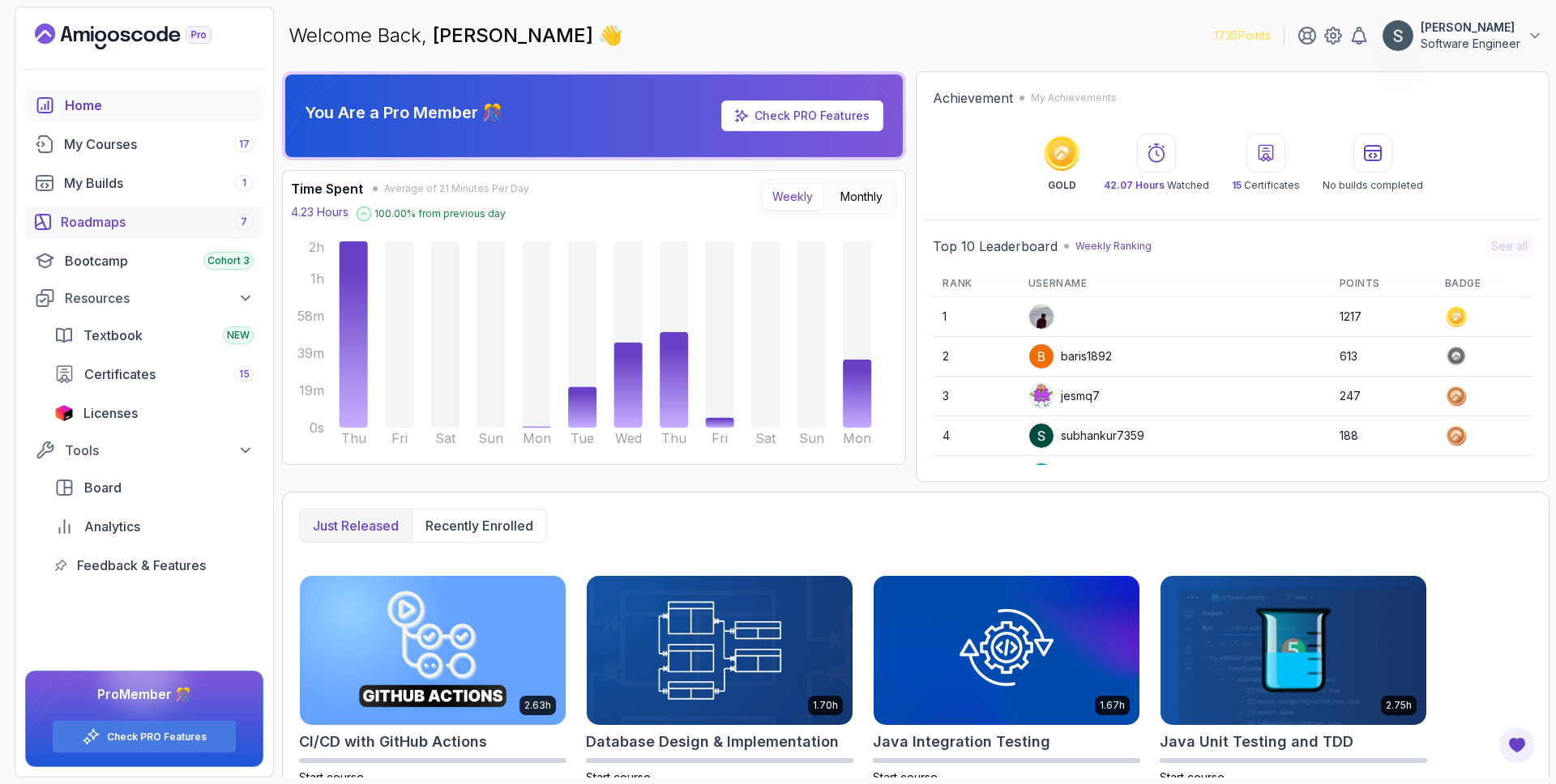
click at [121, 213] on div "Roadmaps 7" at bounding box center [157, 222] width 192 height 19
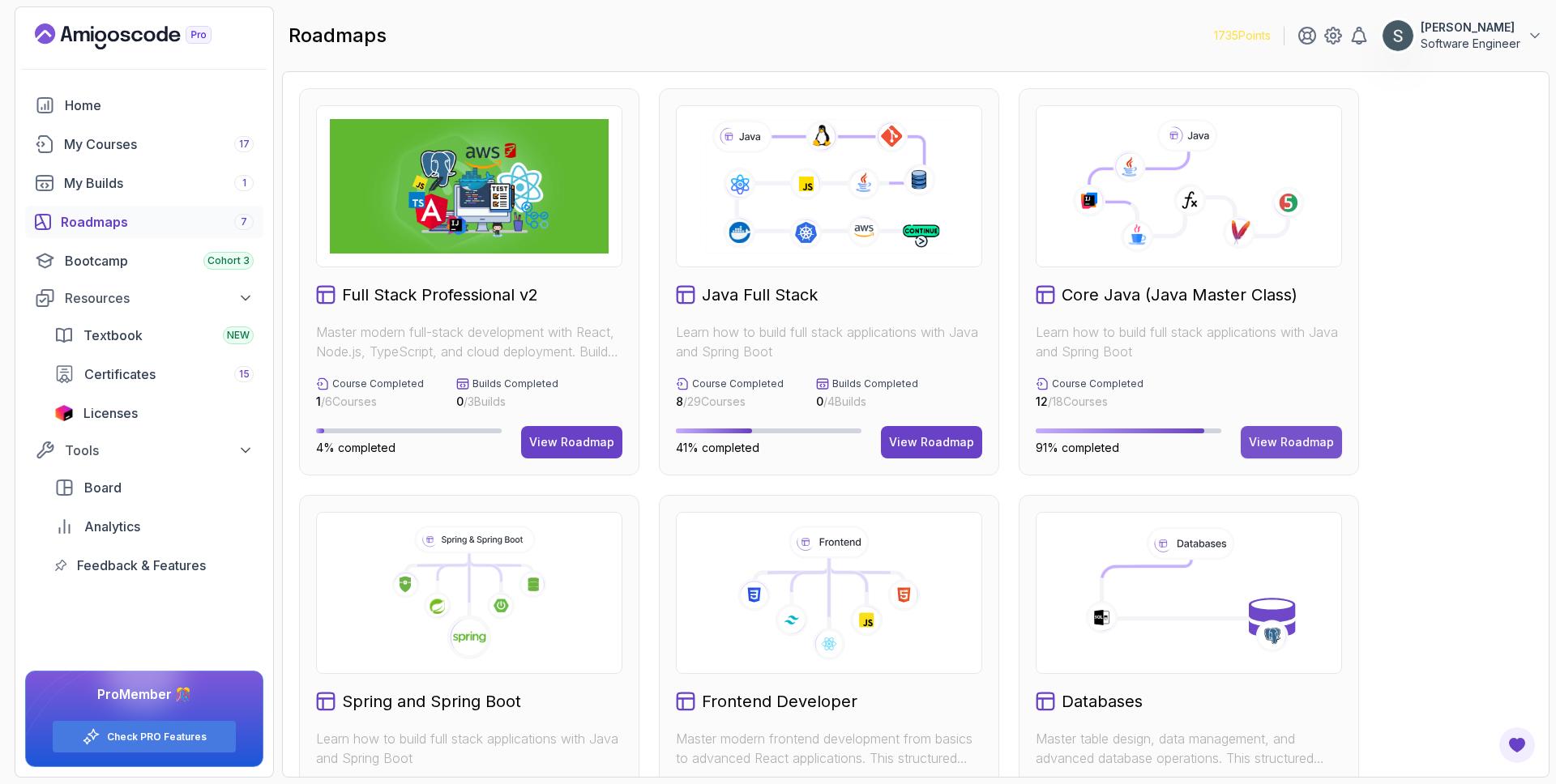
click at [1306, 431] on button "View Roadmap" at bounding box center [1291, 443] width 102 height 33
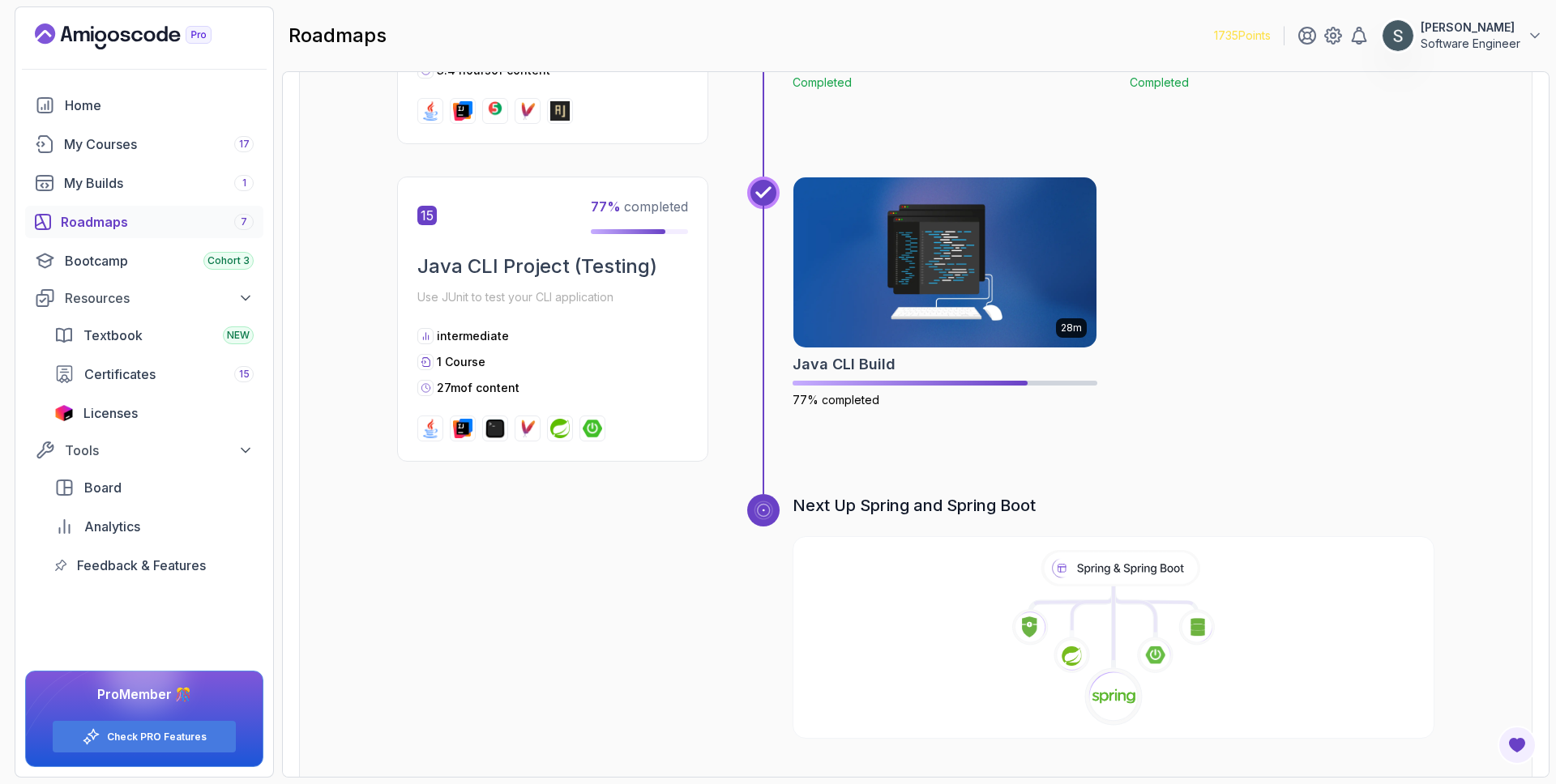
scroll to position [5089, 0]
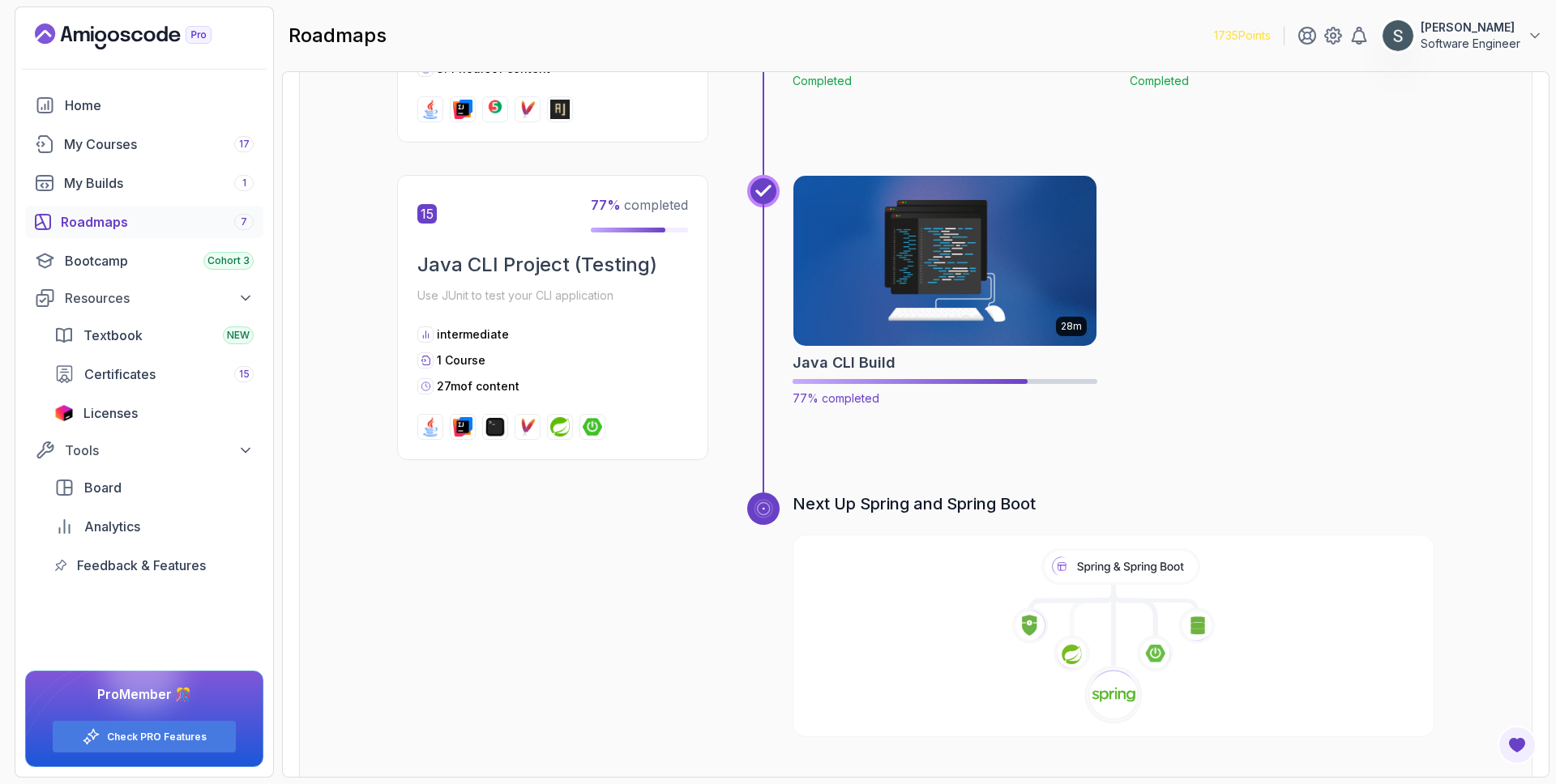
click at [910, 266] on img at bounding box center [945, 261] width 318 height 178
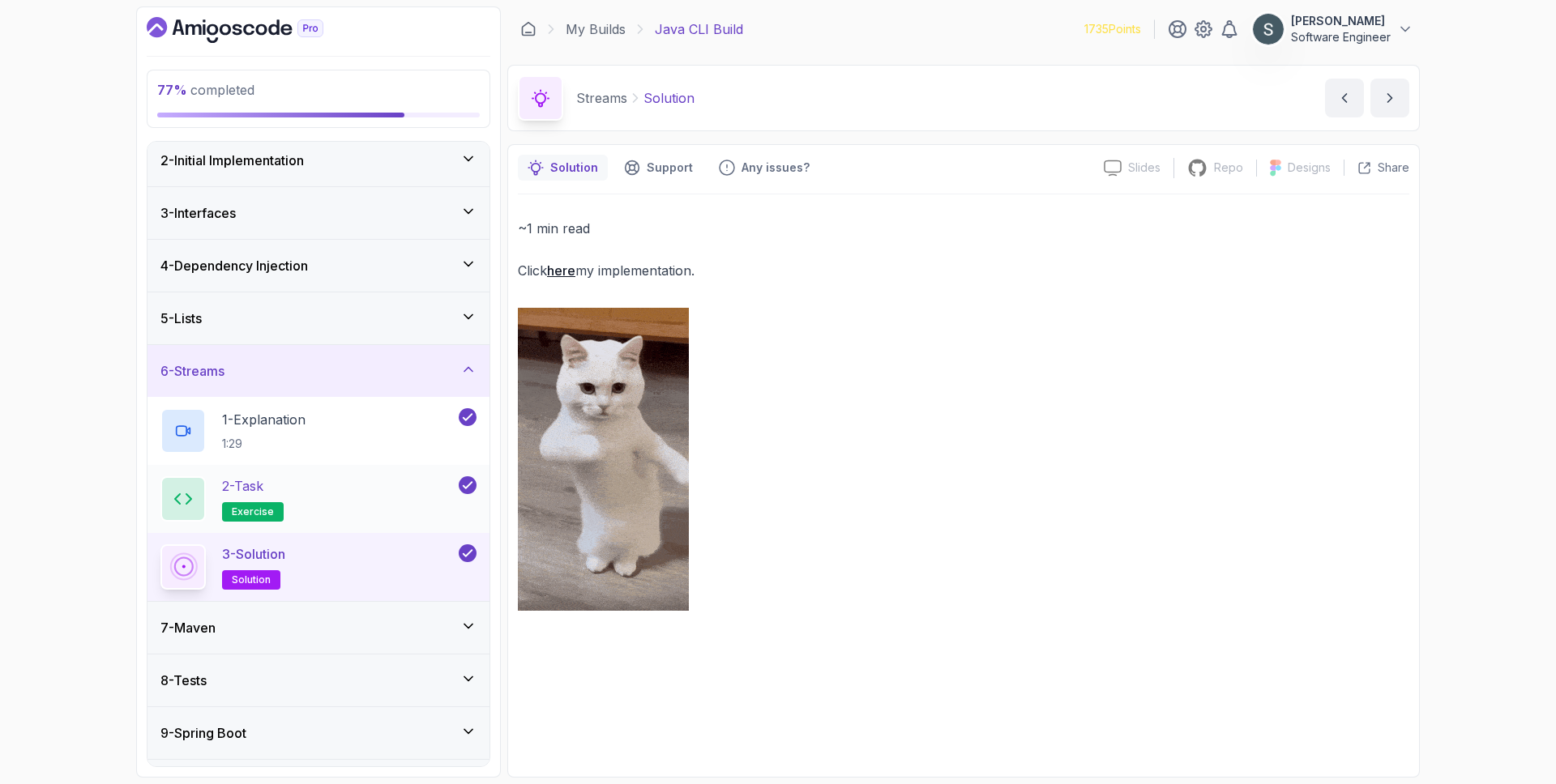
scroll to position [84, 0]
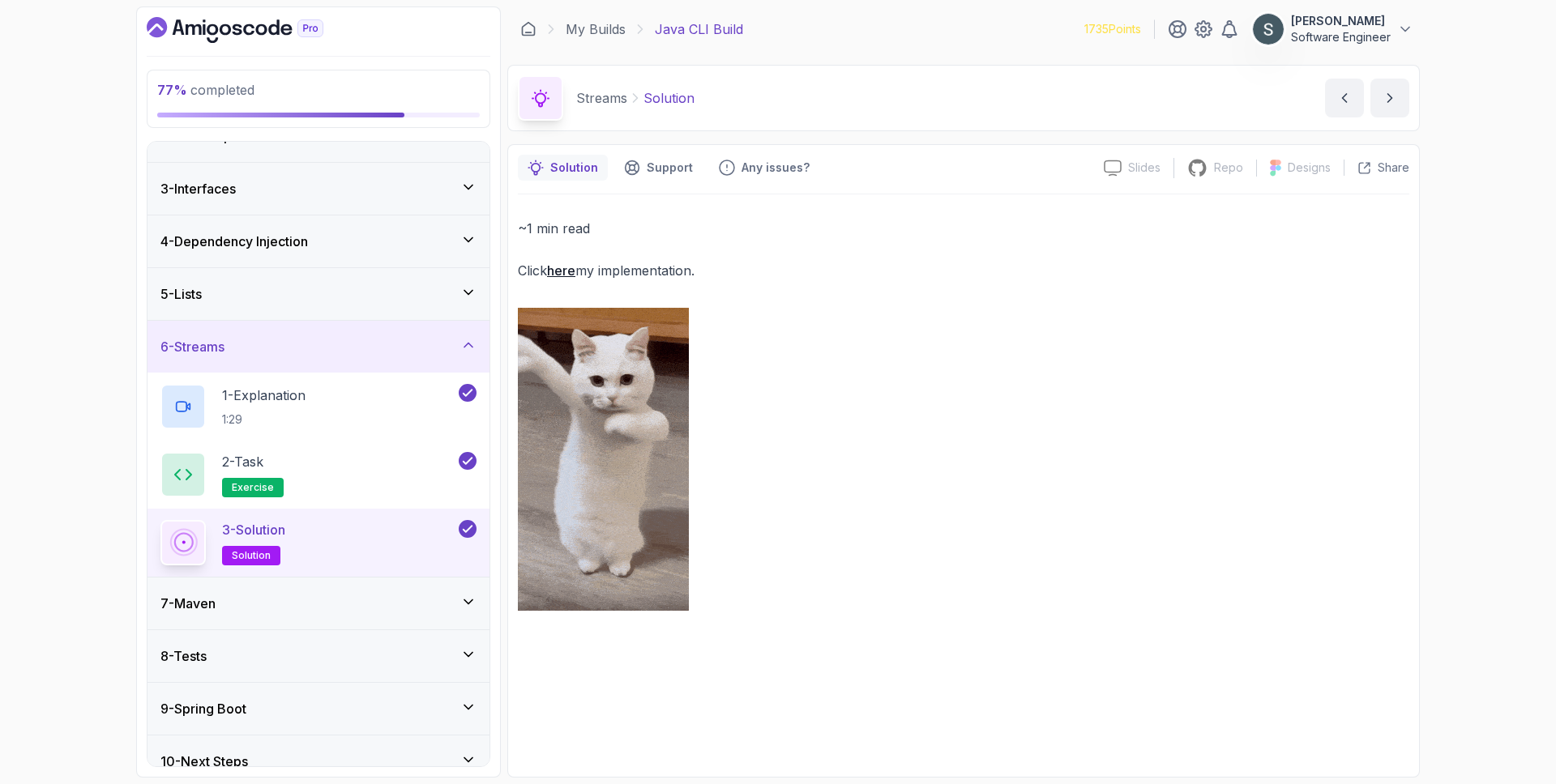
click at [363, 337] on div "6 - Streams" at bounding box center [318, 347] width 316 height 19
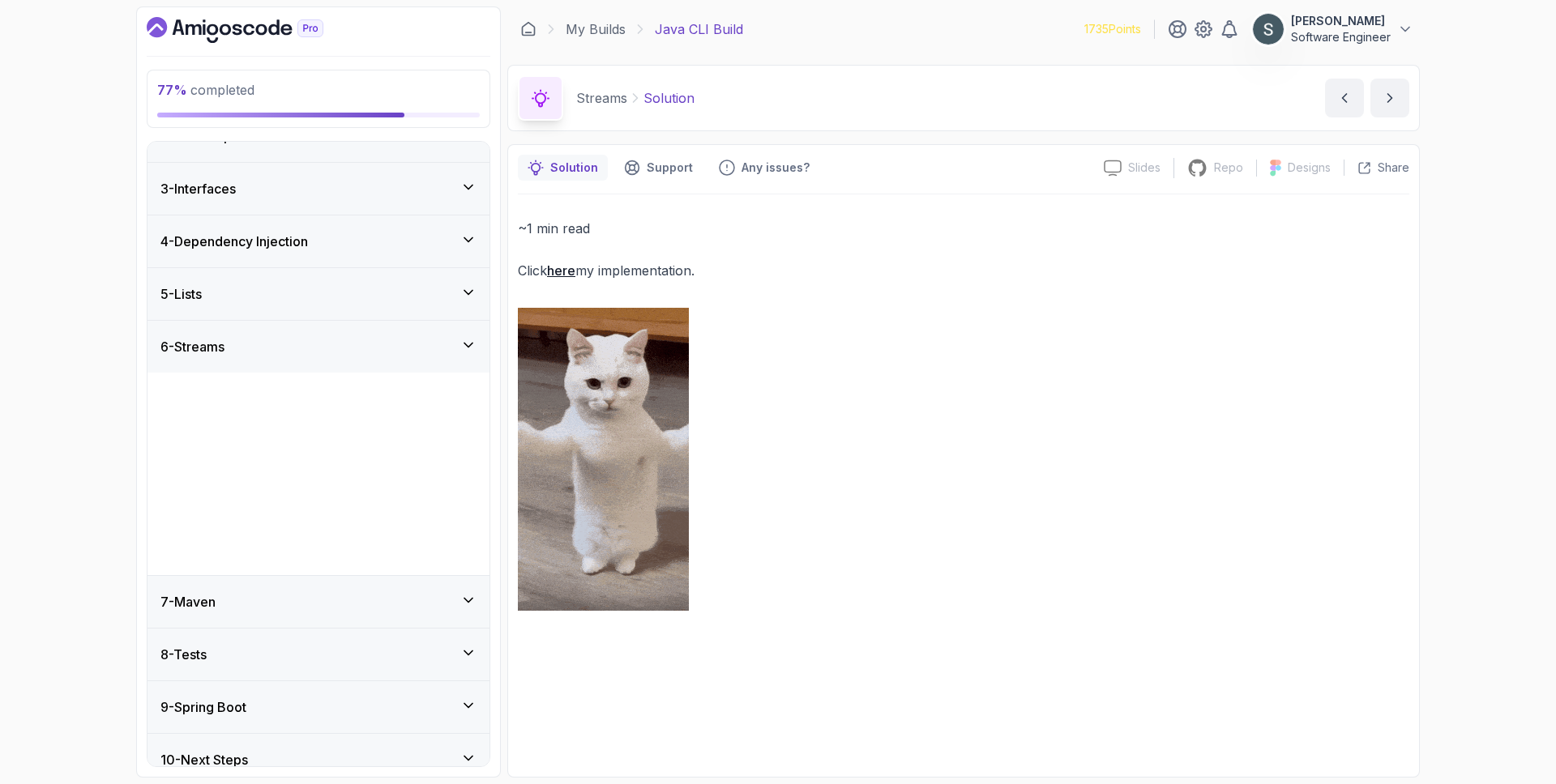
scroll to position [0, 0]
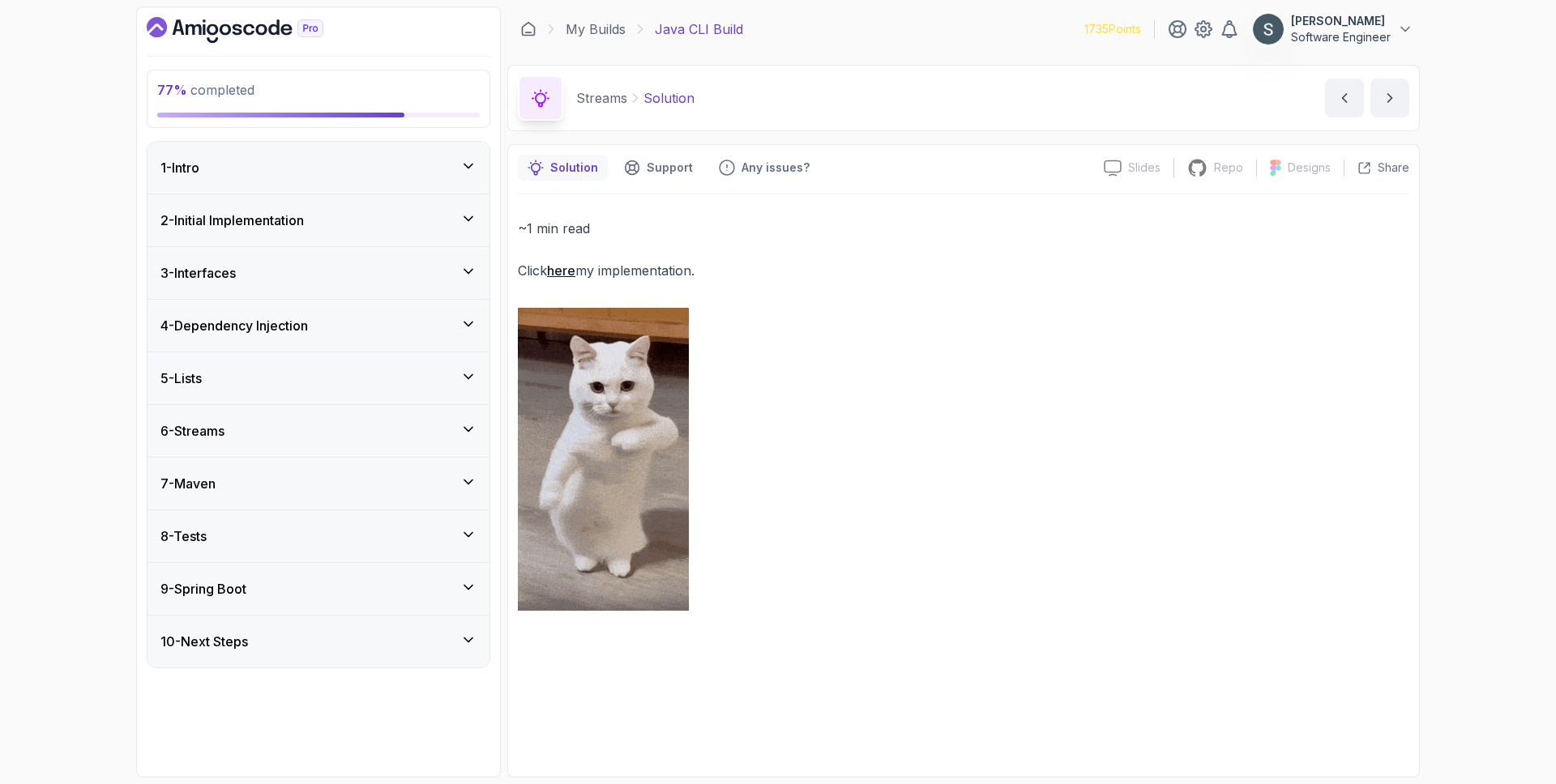
click at [290, 544] on div "8 - Tests" at bounding box center [318, 537] width 316 height 19
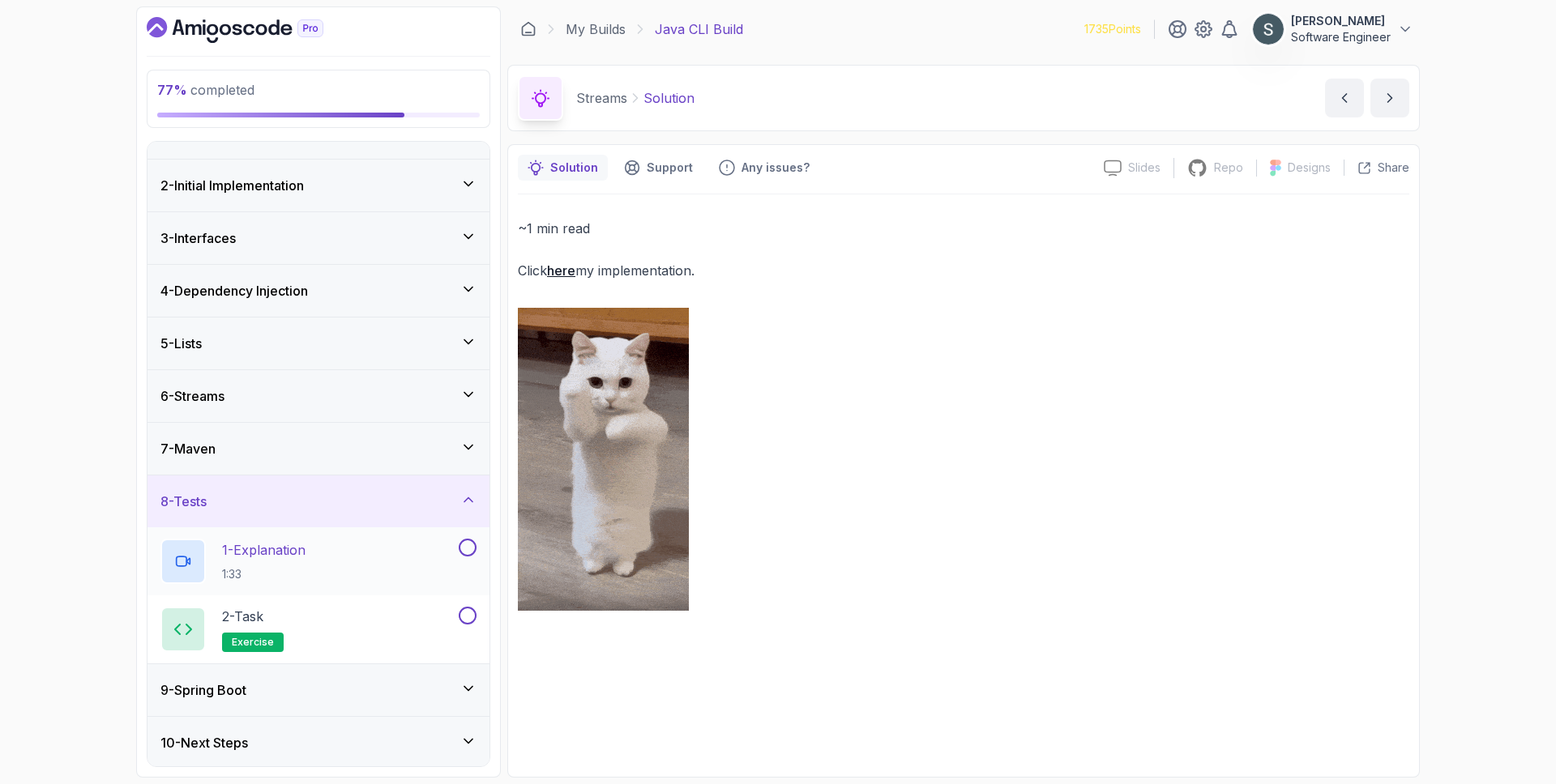
scroll to position [38, 0]
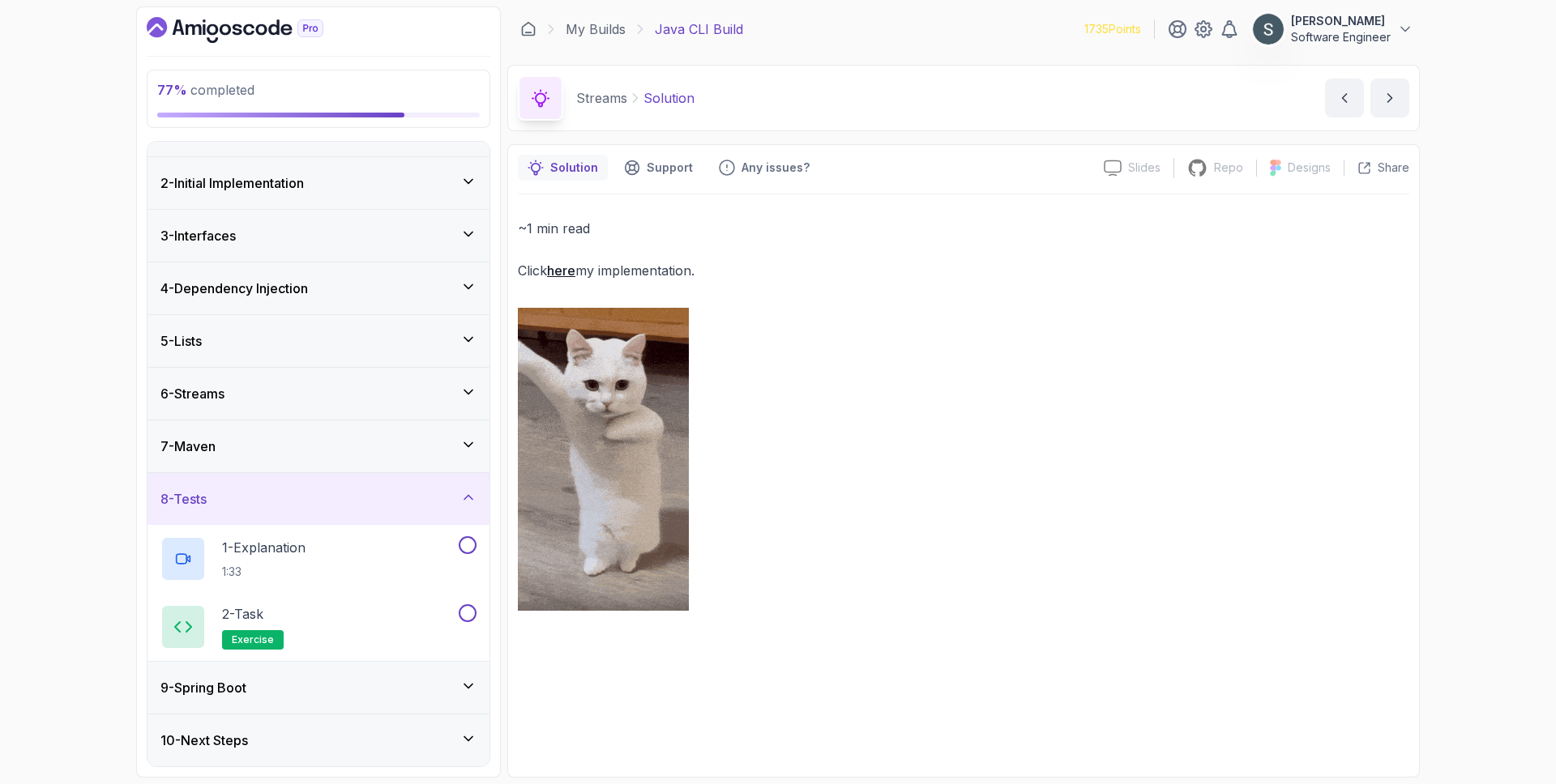
click at [388, 688] on div "9 - Spring Boot" at bounding box center [318, 687] width 316 height 19
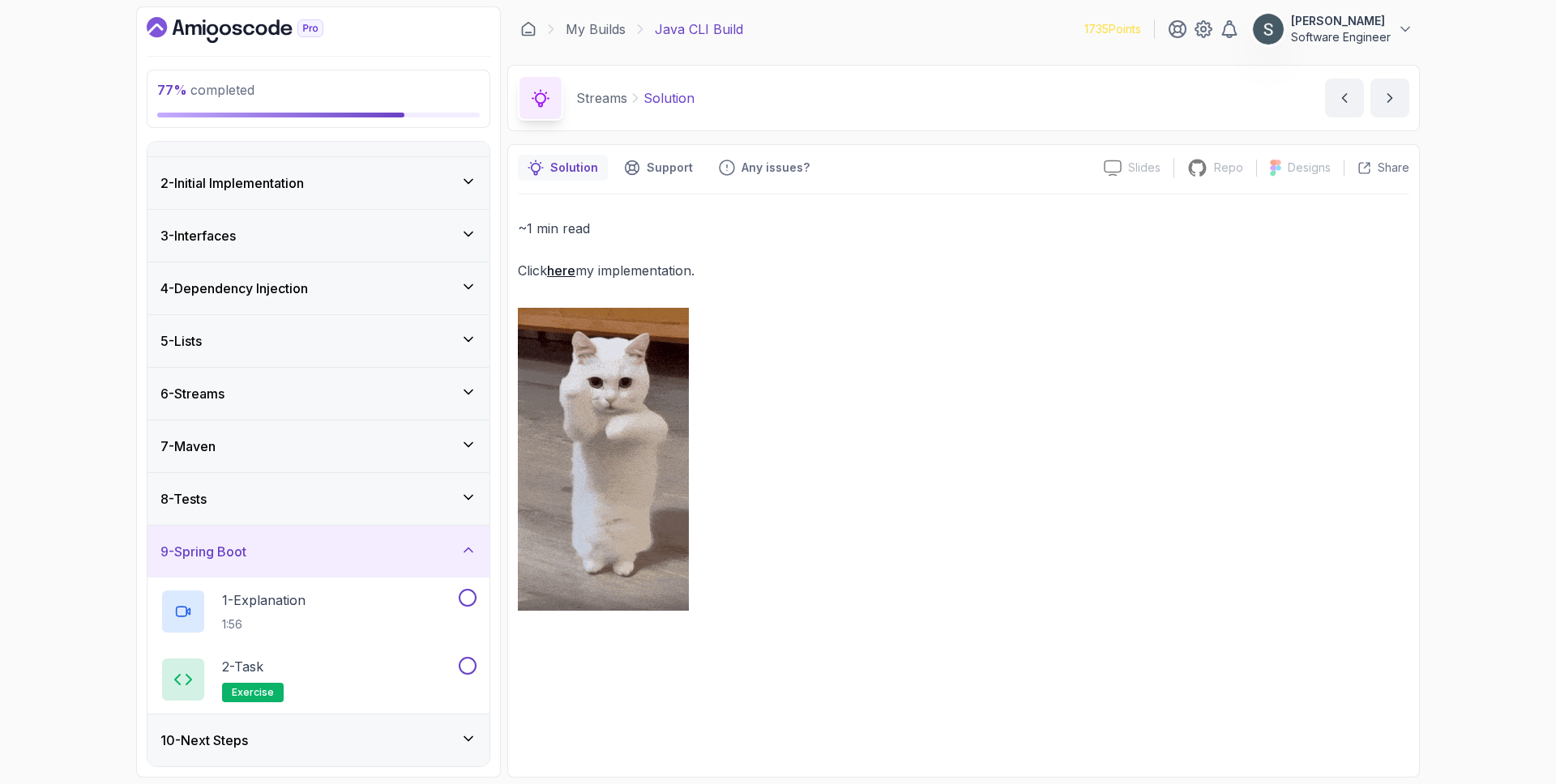
click at [327, 759] on div "10 - Next Steps" at bounding box center [318, 740] width 342 height 52
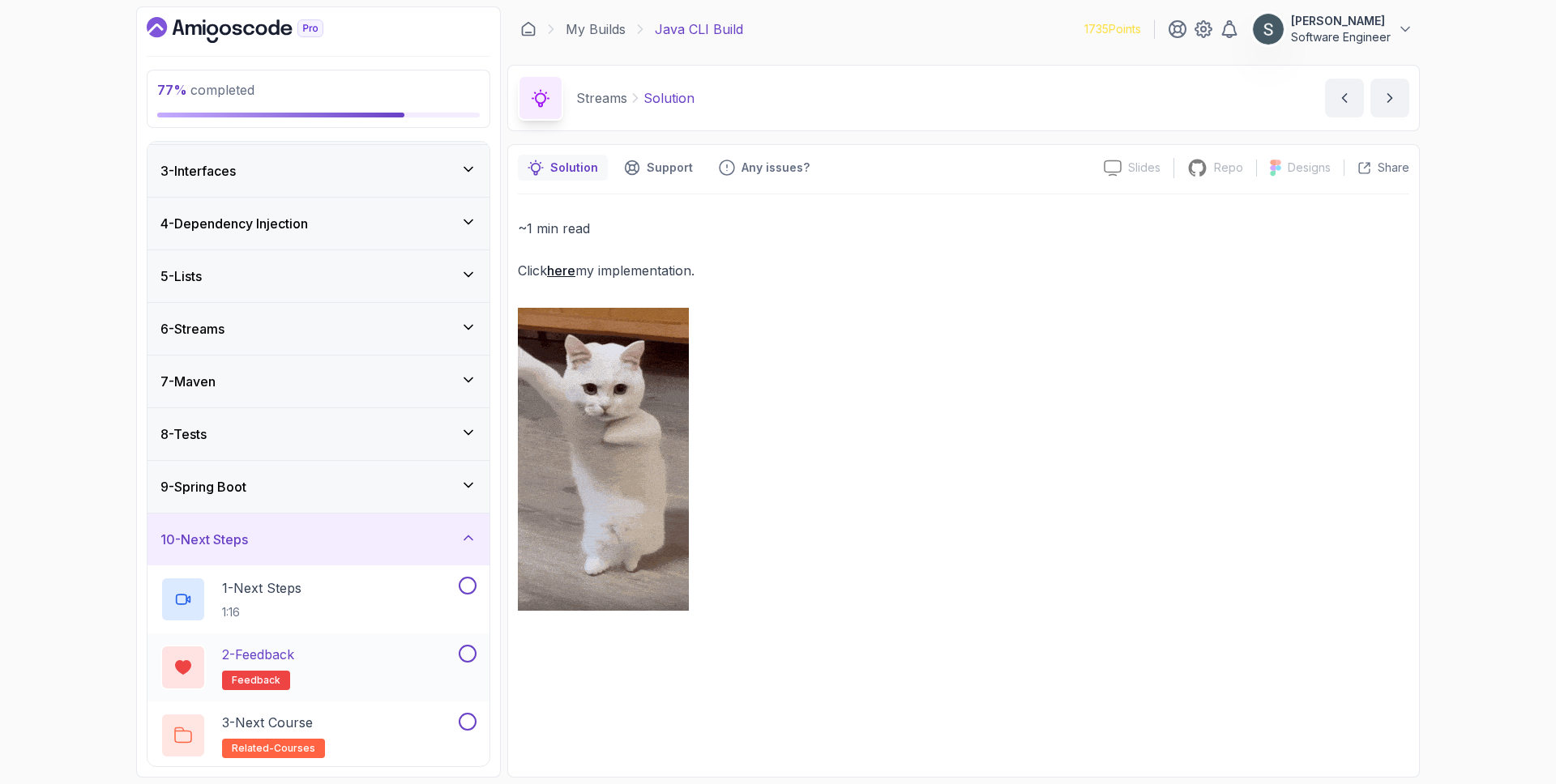
scroll to position [105, 0]
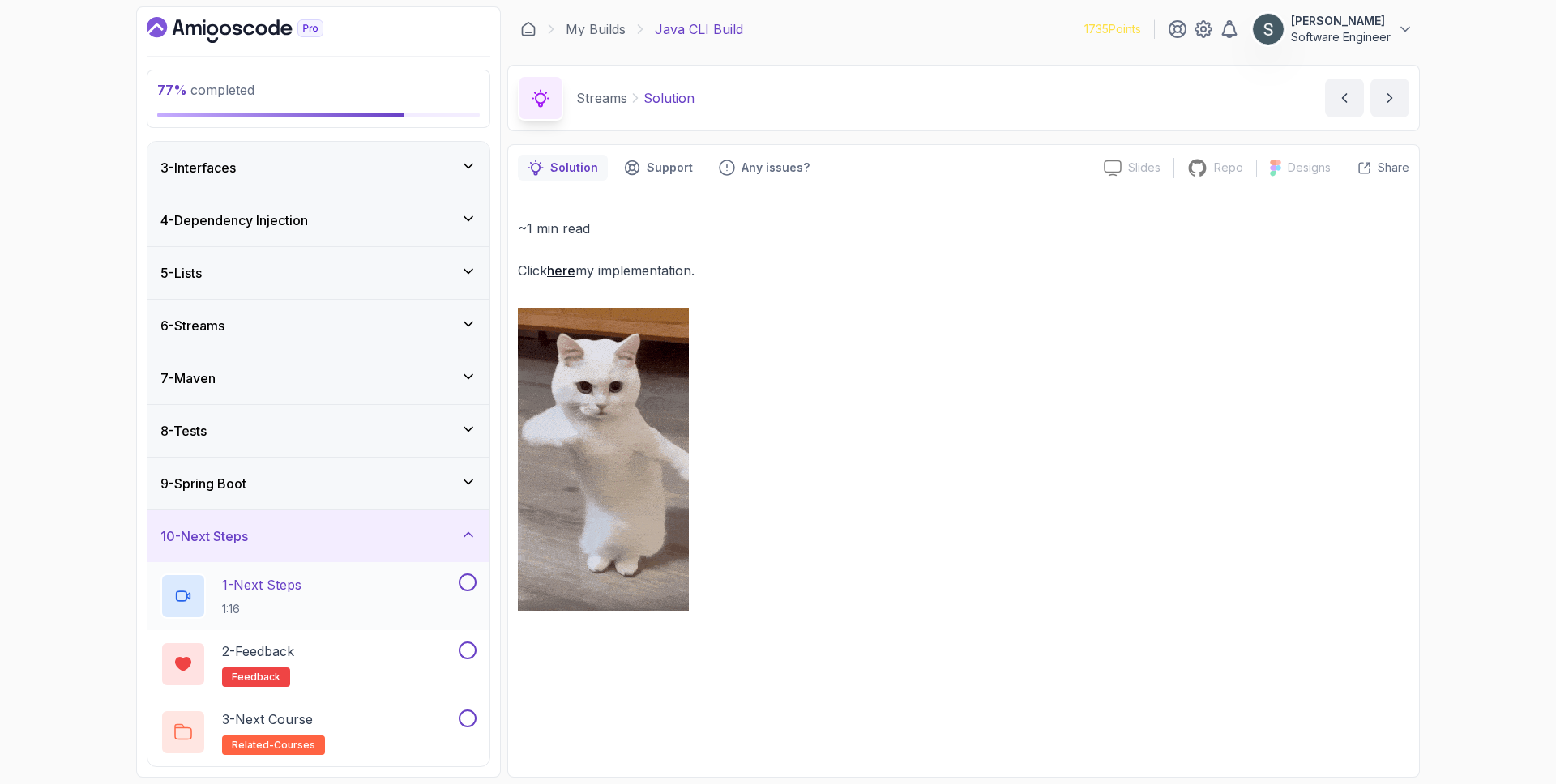
click at [391, 593] on div "1 - Next Steps 1:16" at bounding box center [308, 595] width 295 height 45
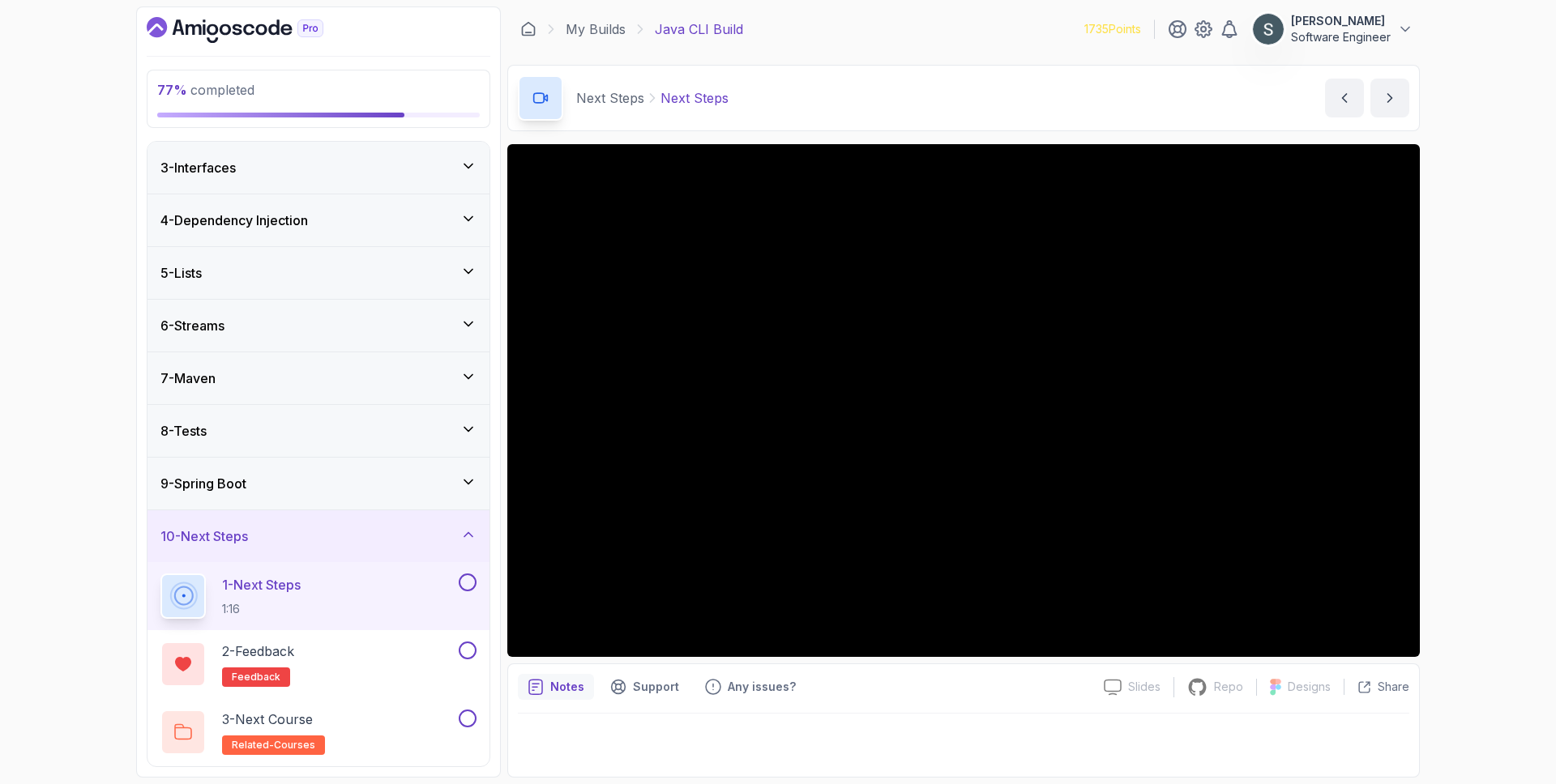
click at [470, 582] on button at bounding box center [467, 582] width 17 height 17
click at [469, 653] on button at bounding box center [467, 651] width 17 height 17
click at [470, 715] on button at bounding box center [467, 718] width 17 height 17
click at [366, 534] on div "10 - Next Steps" at bounding box center [318, 537] width 316 height 19
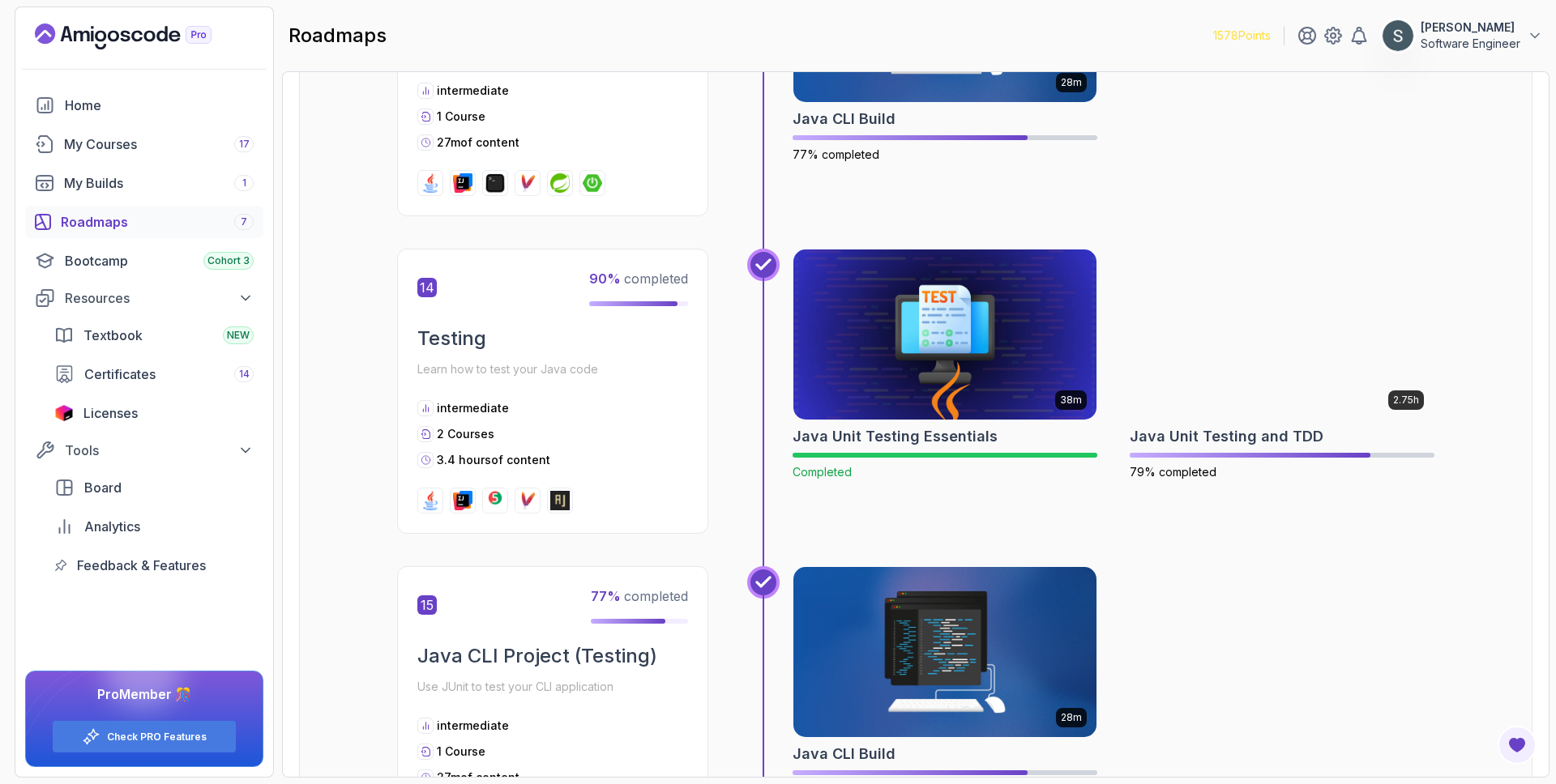
scroll to position [5092, 0]
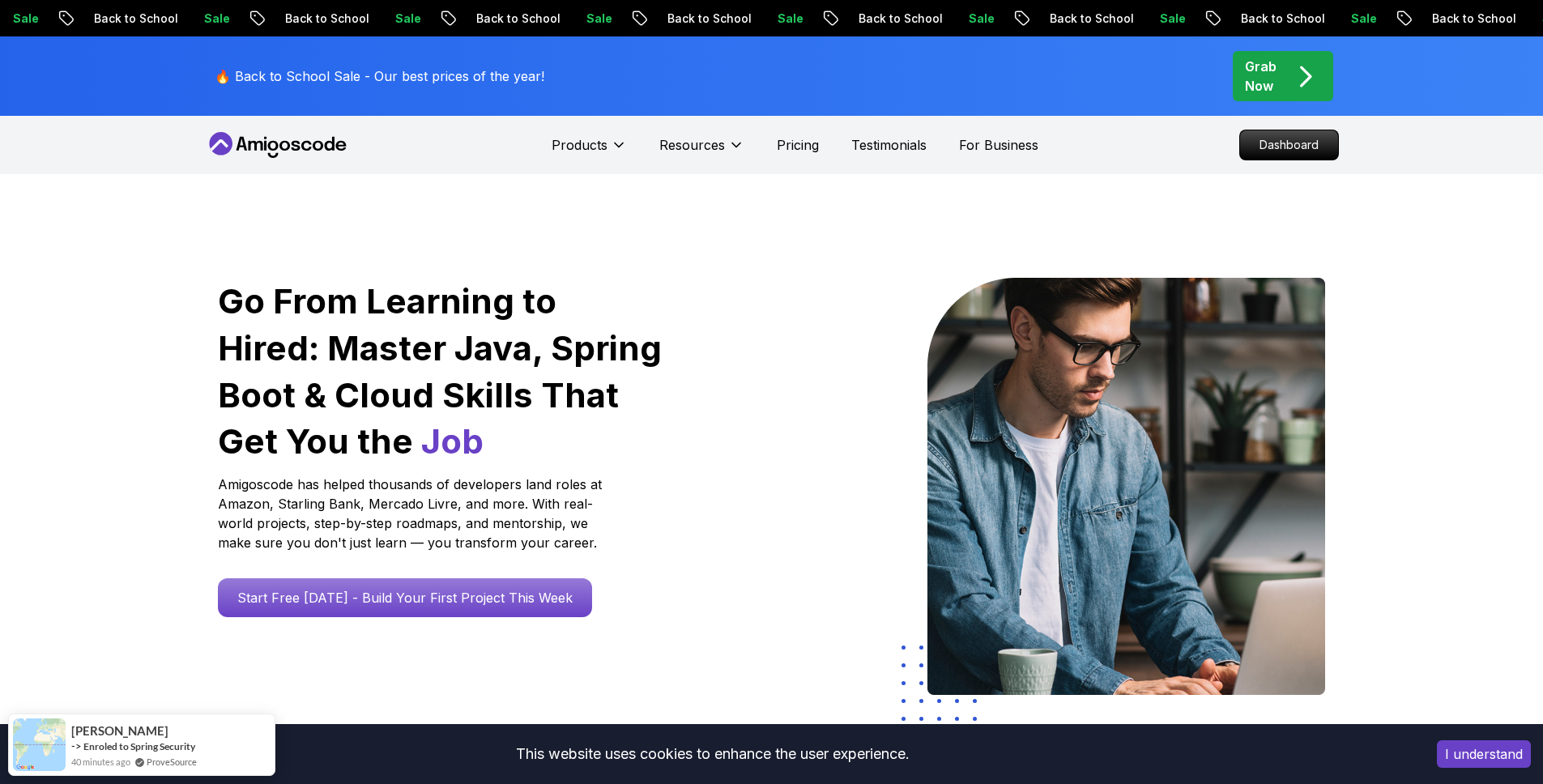
click at [374, 15] on div "Sale Back to School" at bounding box center [278, 18] width 191 height 17
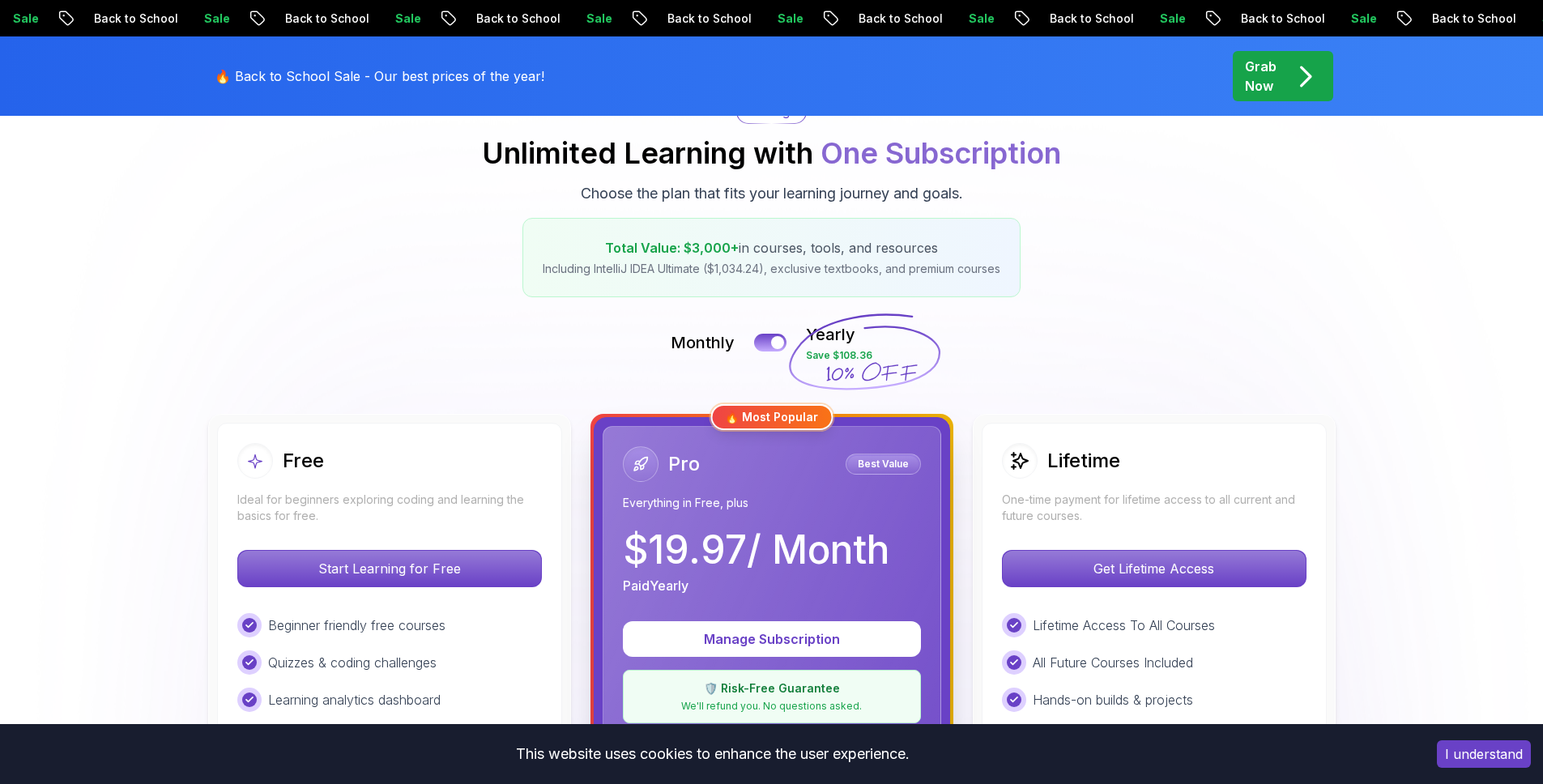
scroll to position [167, 0]
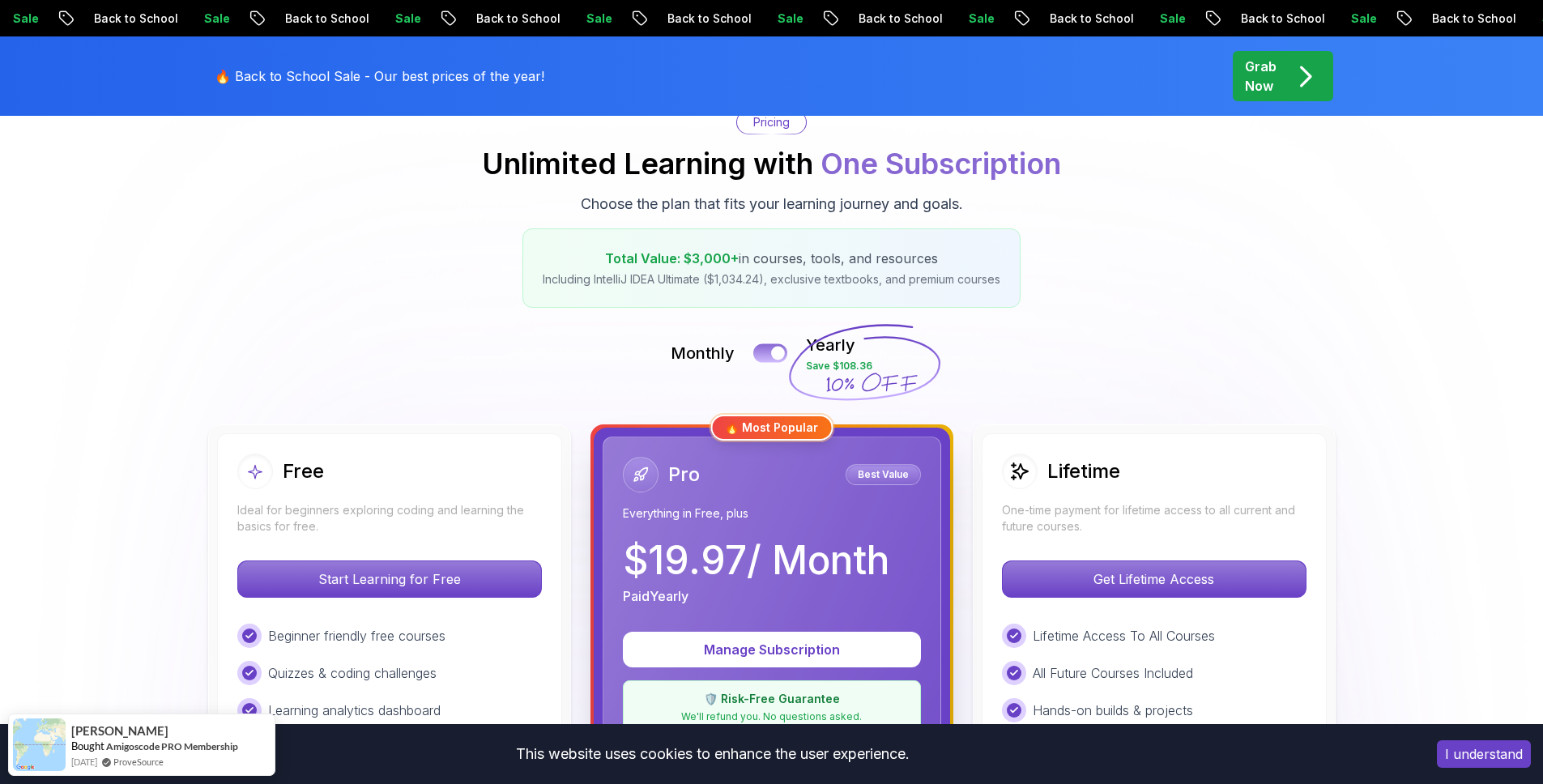
click at [782, 358] on div at bounding box center [778, 354] width 14 height 14
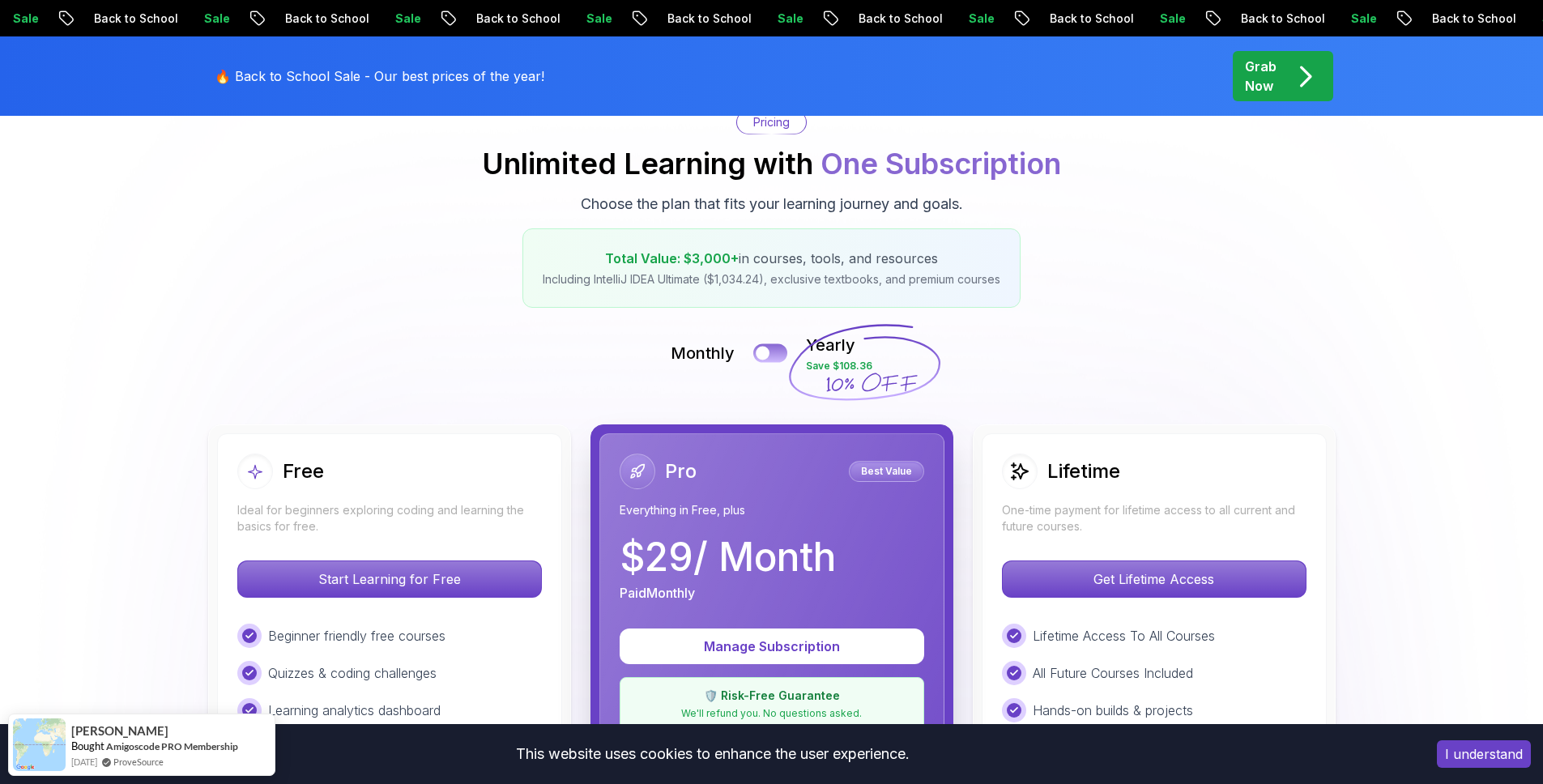
click at [775, 355] on button at bounding box center [770, 352] width 34 height 18
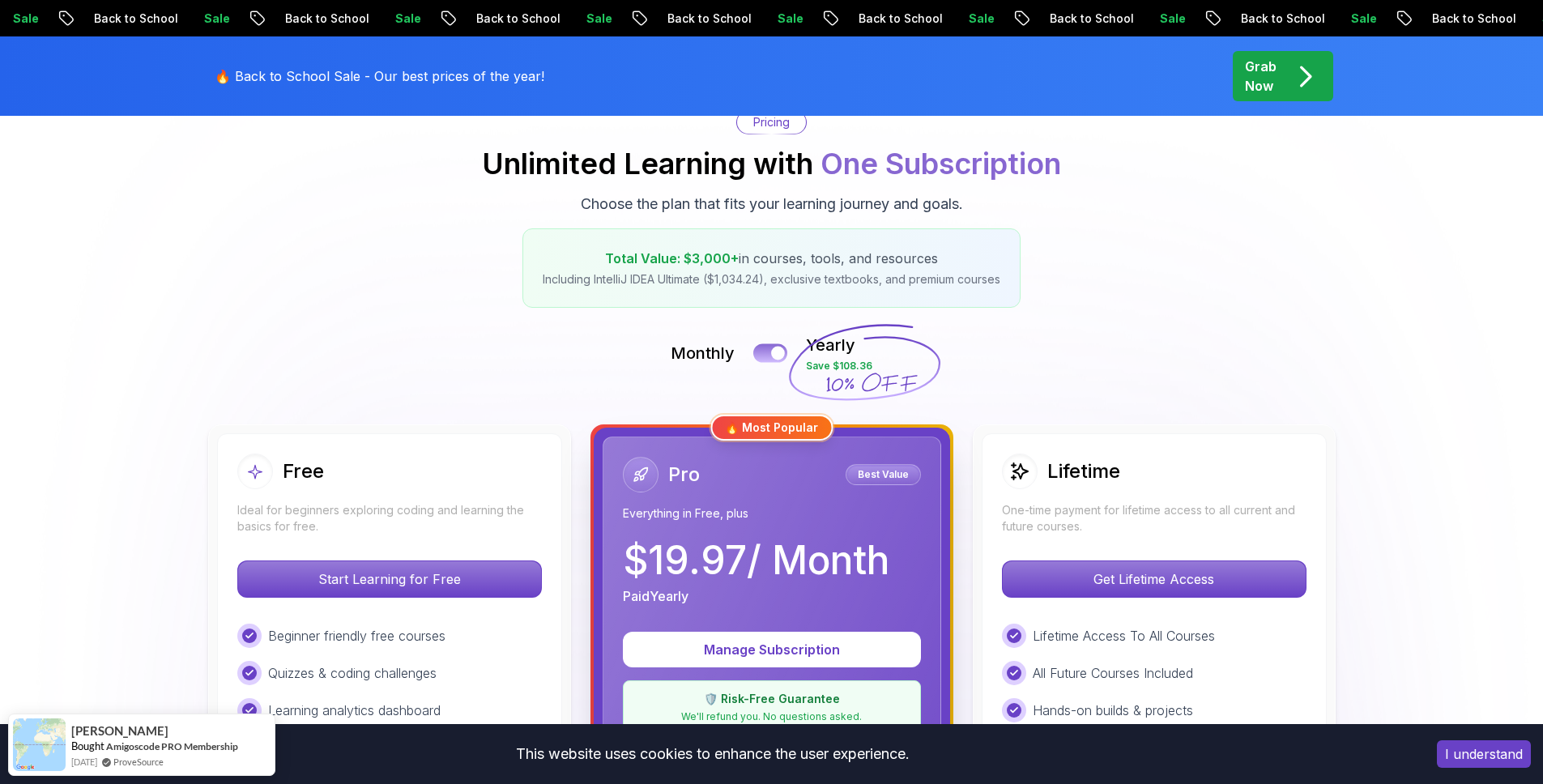
click at [775, 355] on div at bounding box center [778, 354] width 14 height 14
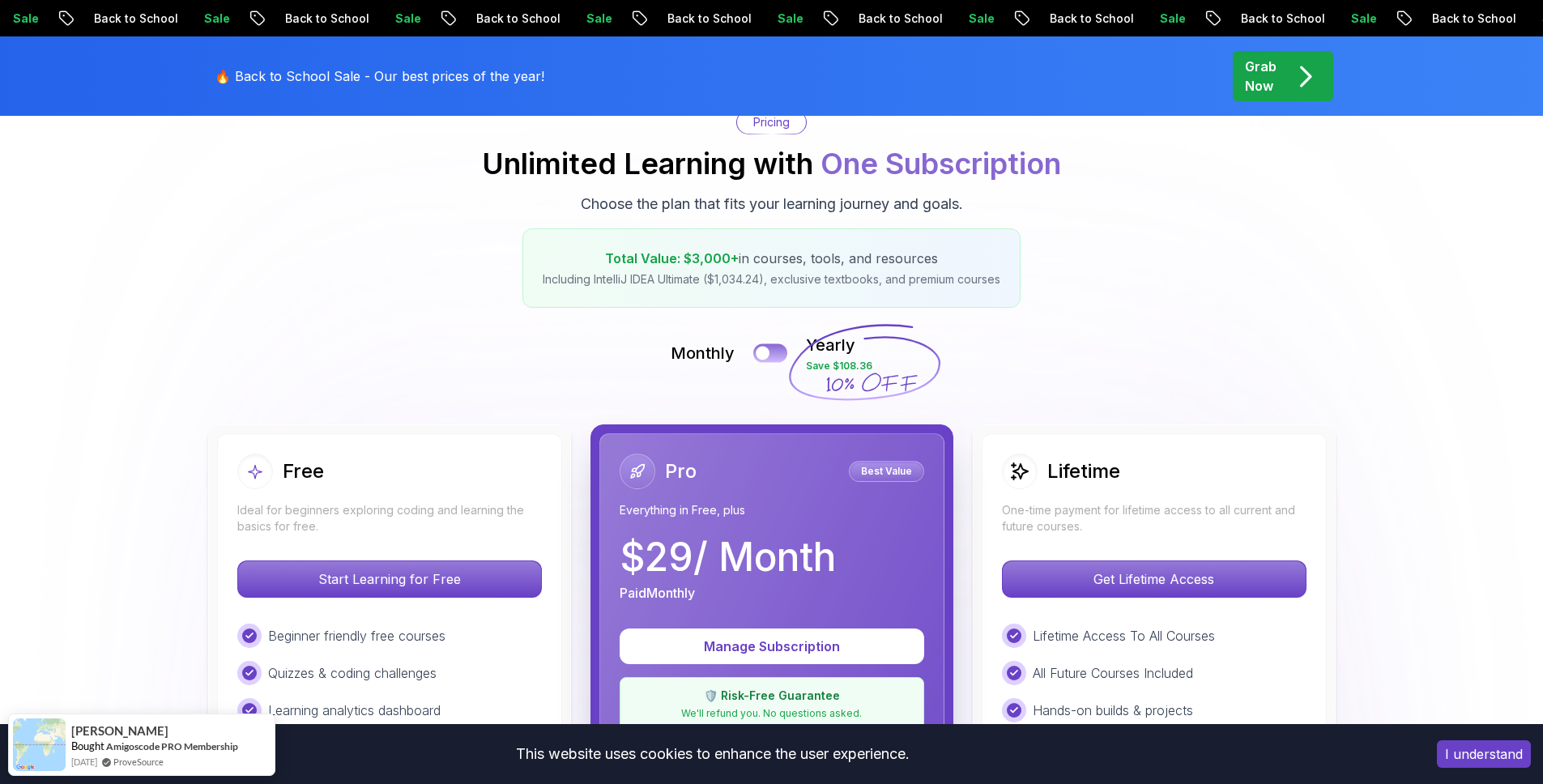
click at [775, 354] on button at bounding box center [770, 352] width 34 height 18
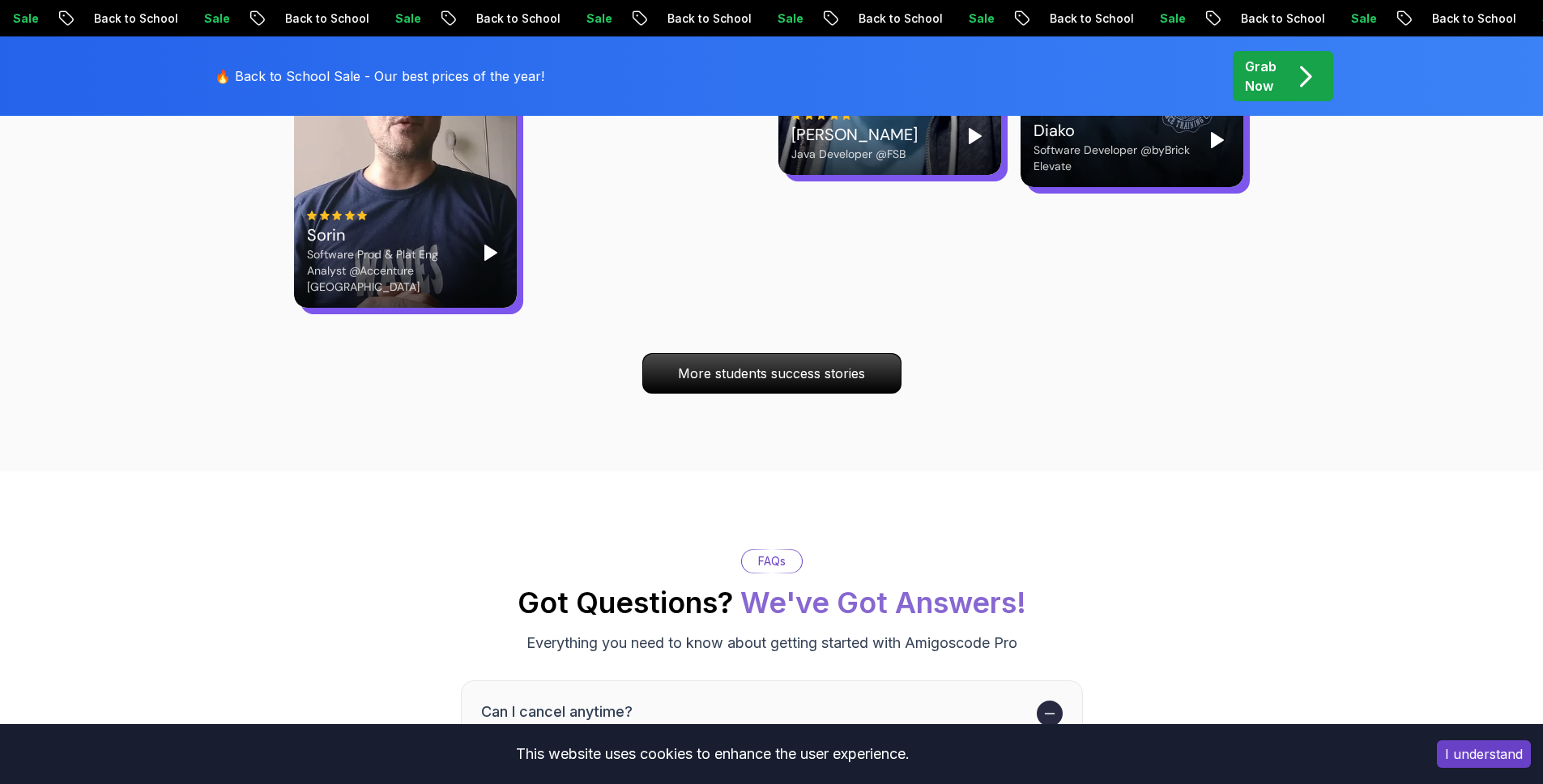
scroll to position [5324, 0]
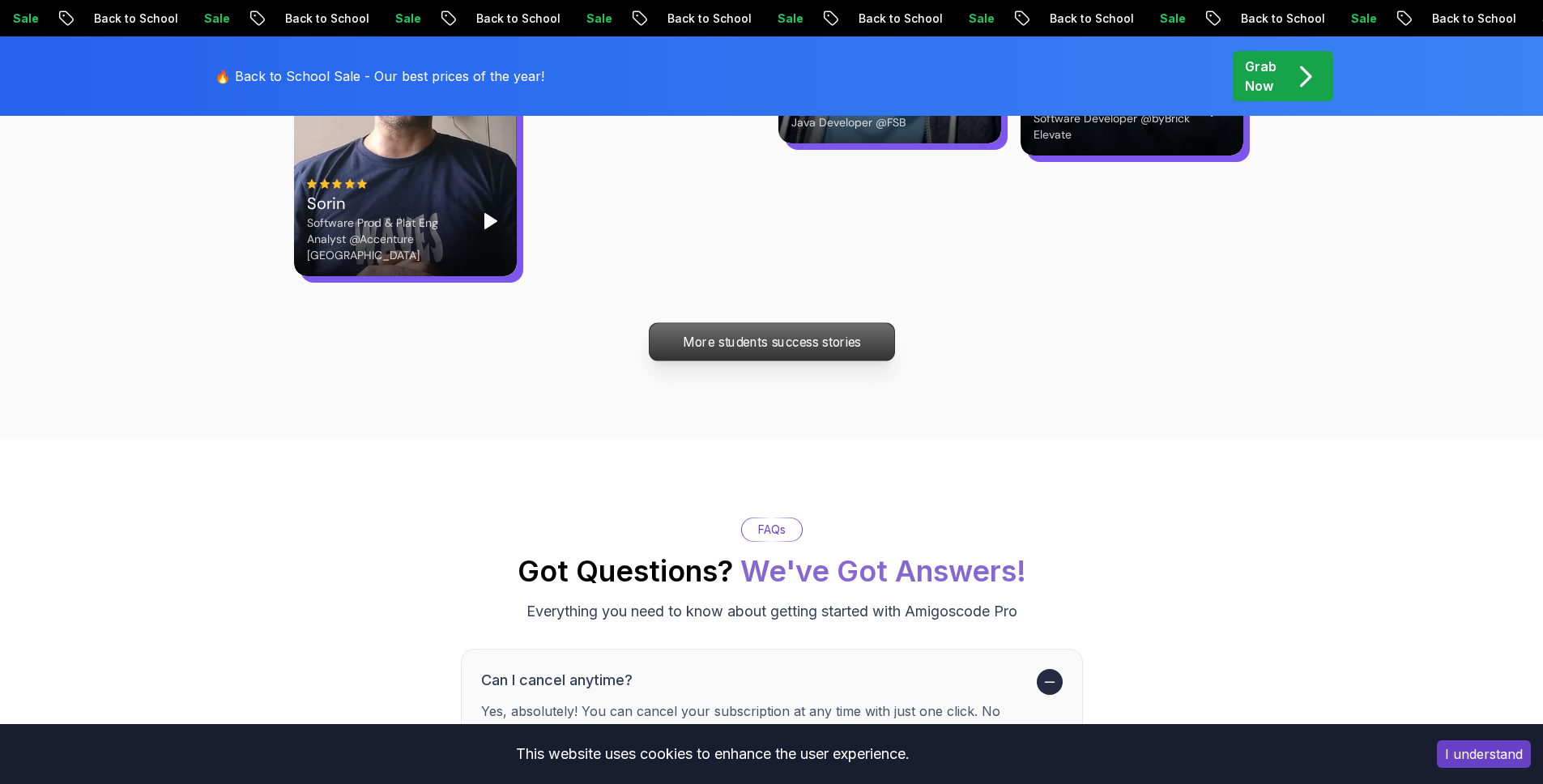
click at [752, 323] on p "More students success stories" at bounding box center [771, 341] width 245 height 38
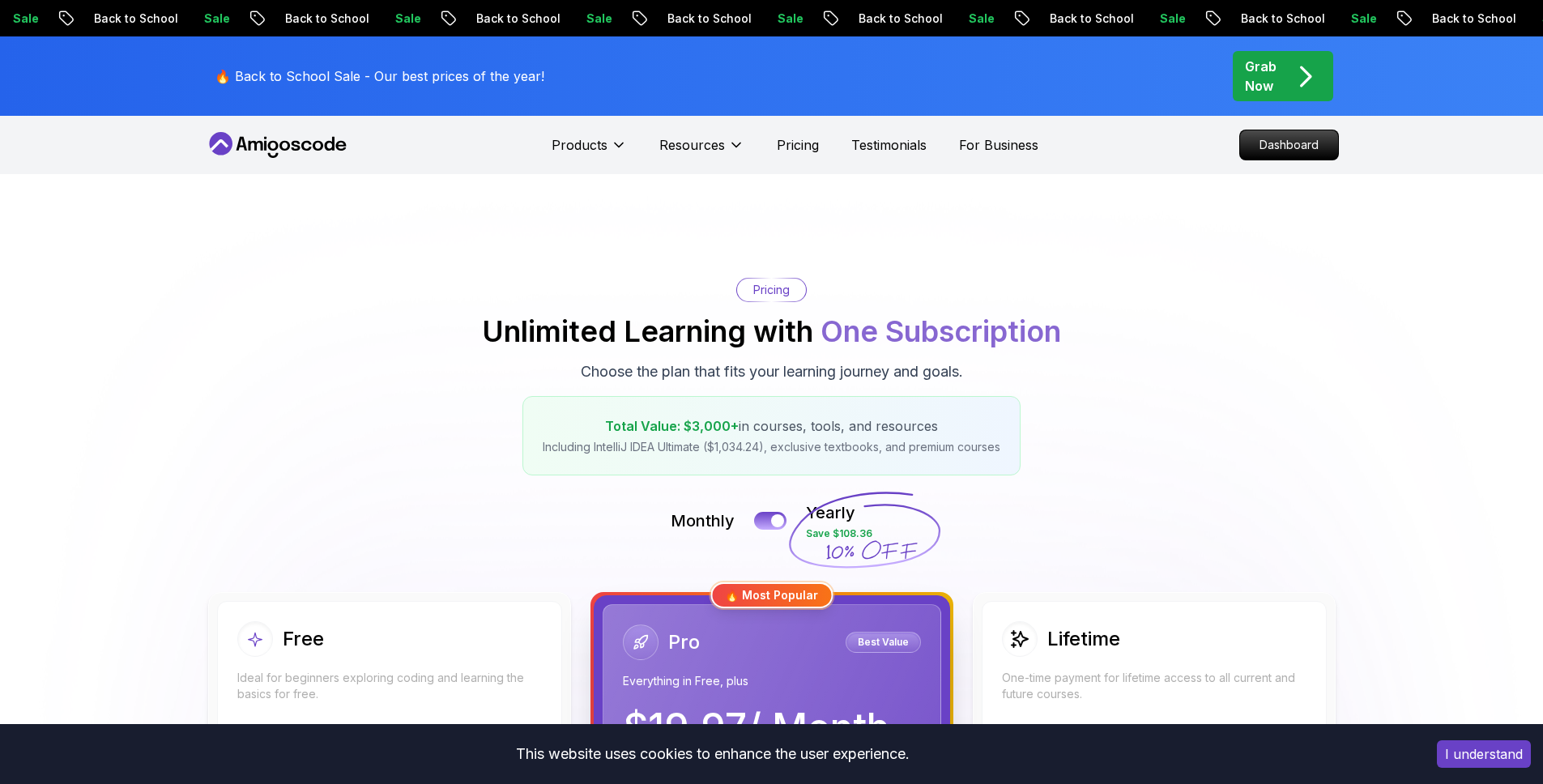
click at [999, 157] on div "Products Resources Pricing Testimonials For Business" at bounding box center [796, 145] width 487 height 33
click at [1001, 149] on p "For Business" at bounding box center [999, 145] width 79 height 19
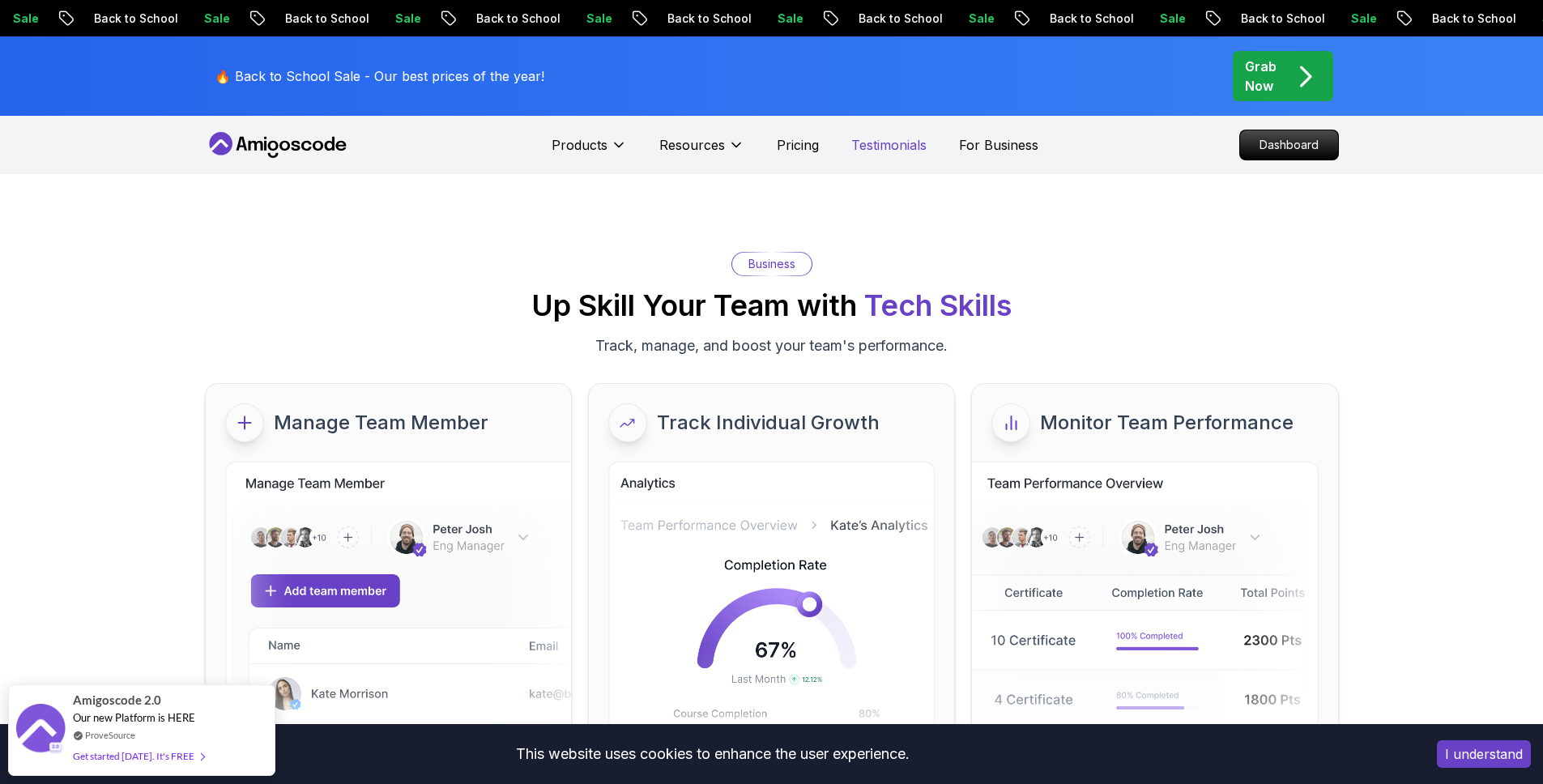
click at [878, 150] on p "Testimonials" at bounding box center [889, 145] width 75 height 19
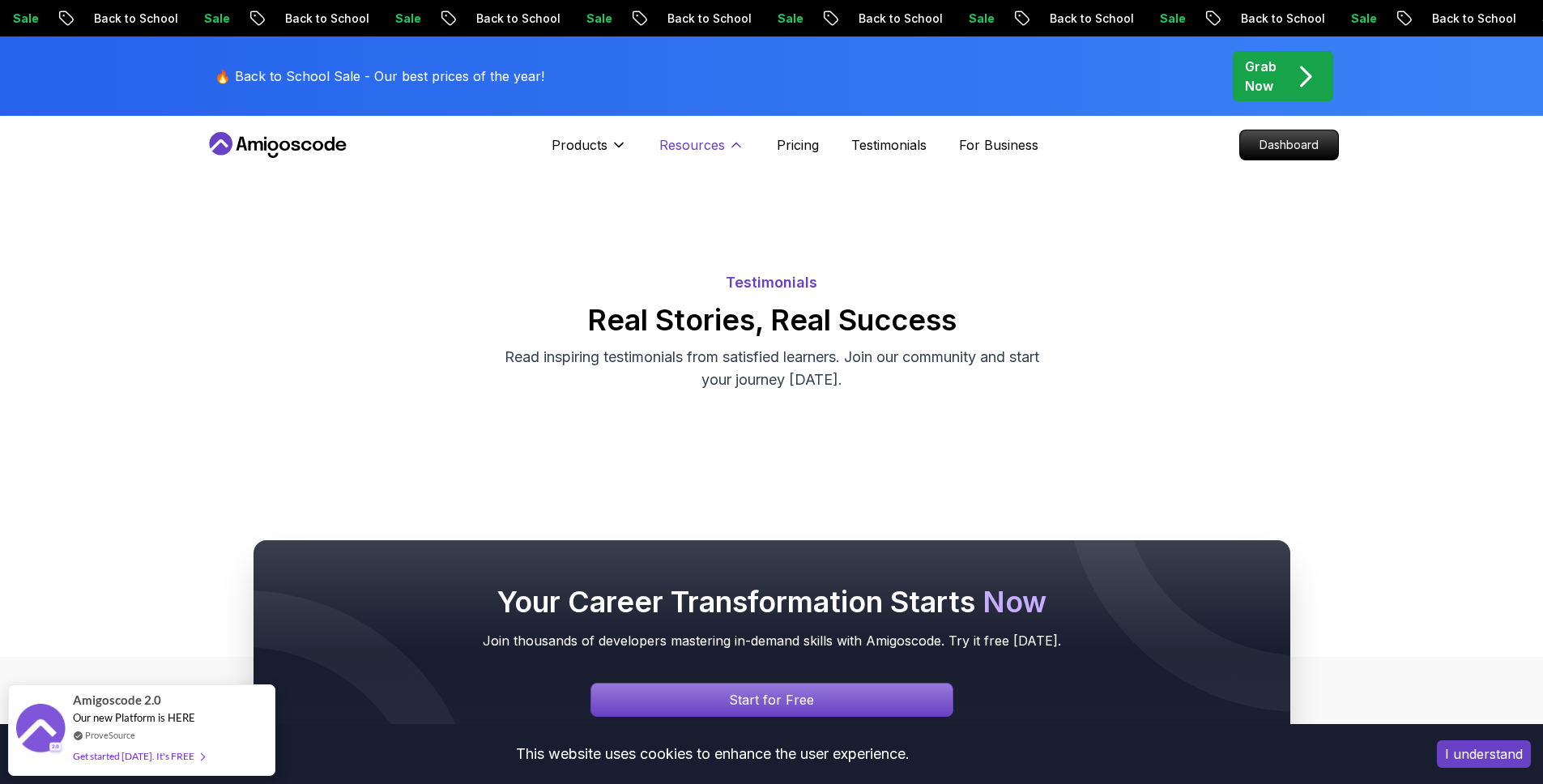
click at [689, 155] on button "Resources" at bounding box center [702, 152] width 85 height 33
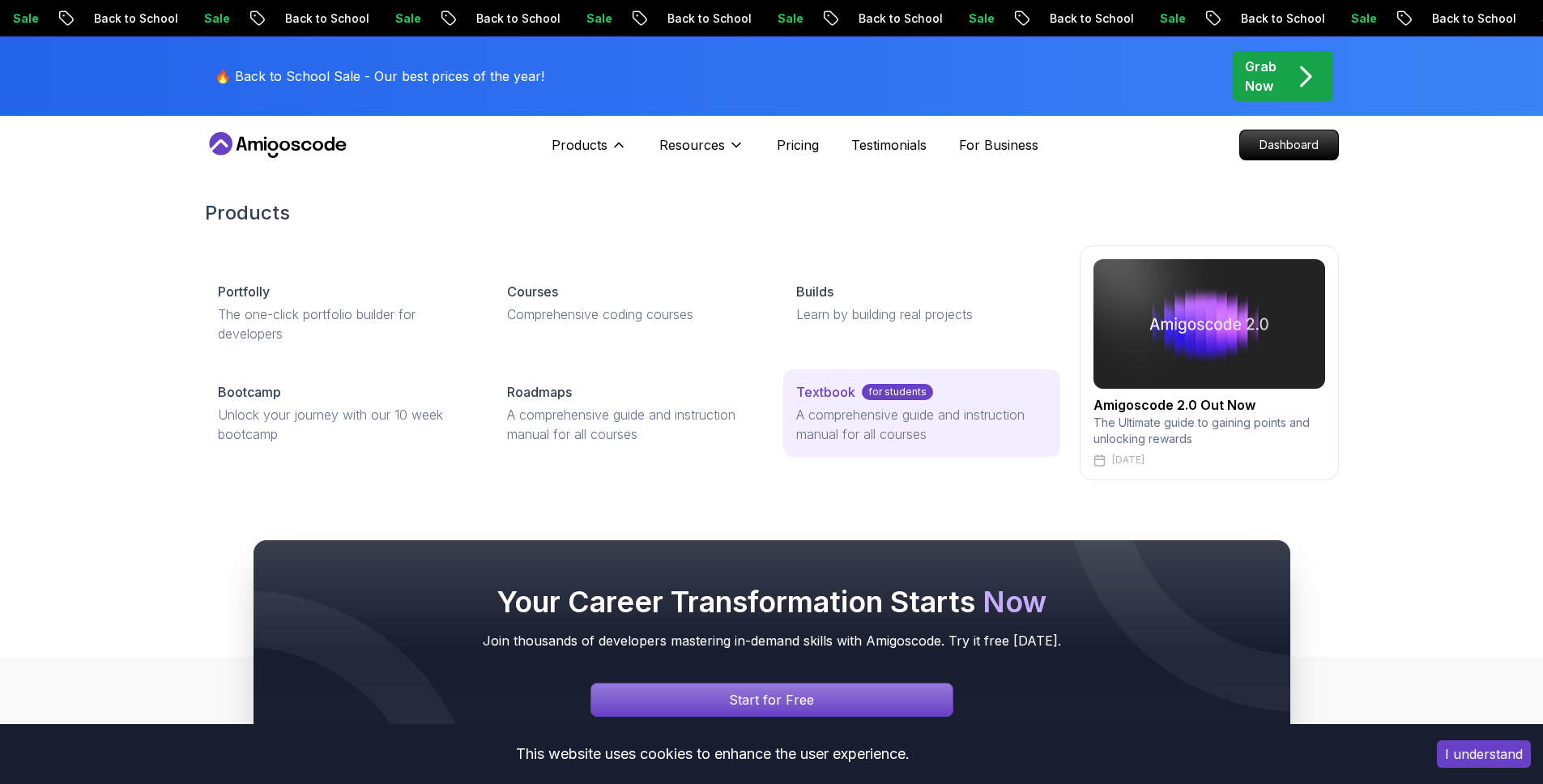
click at [890, 411] on p "A comprehensive guide and instruction manual for all courses" at bounding box center [921, 424] width 250 height 39
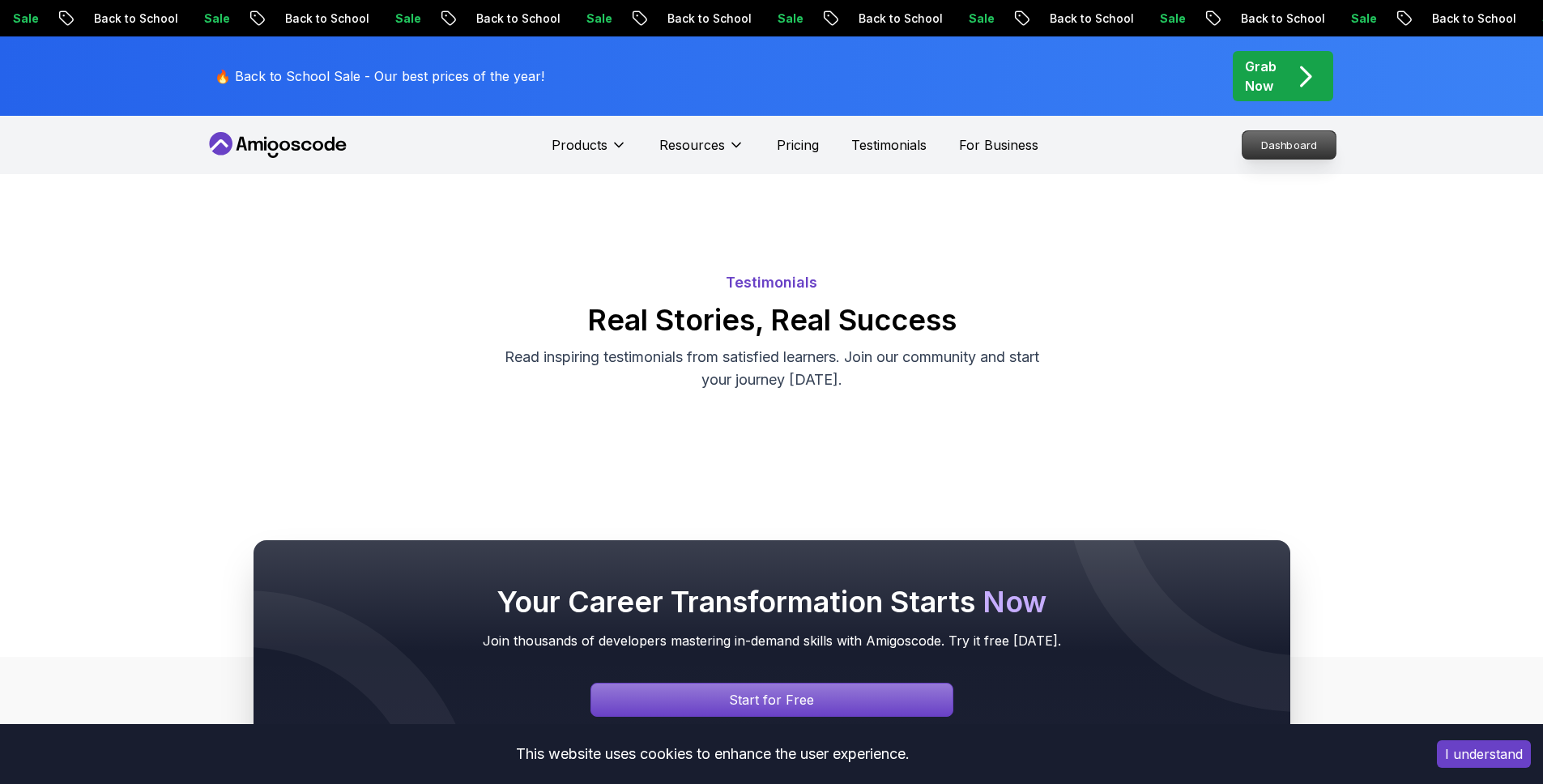
click at [1302, 140] on p "Dashboard" at bounding box center [1289, 145] width 93 height 27
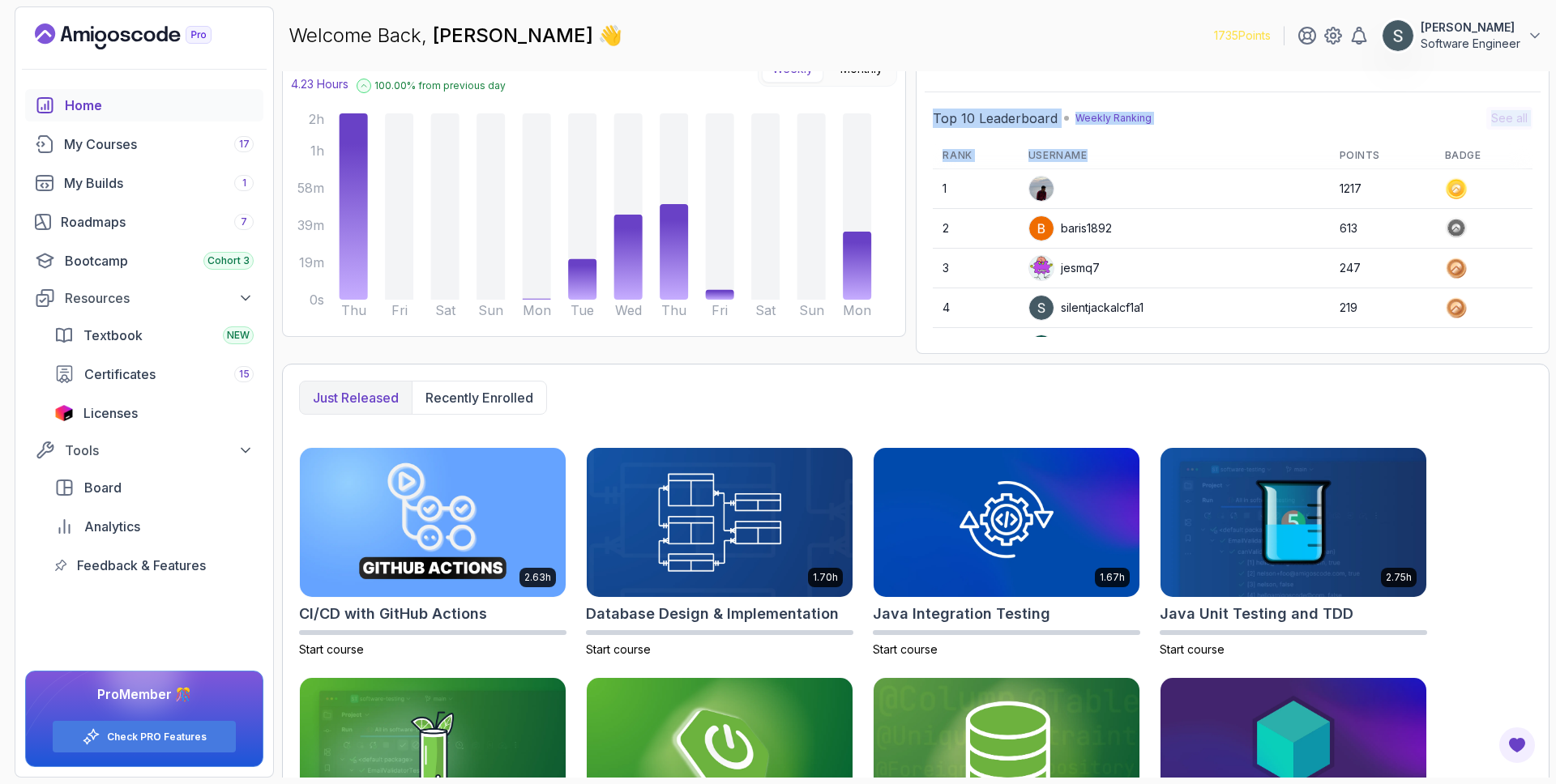
drag, startPoint x: 1236, startPoint y: 179, endPoint x: 1214, endPoint y: 219, distance: 45.7
click at [1228, 194] on div "Achievement My Achievements GOLD 42.07 Hours Watched 15 Certificates No builds …" at bounding box center [1232, 148] width 633 height 411
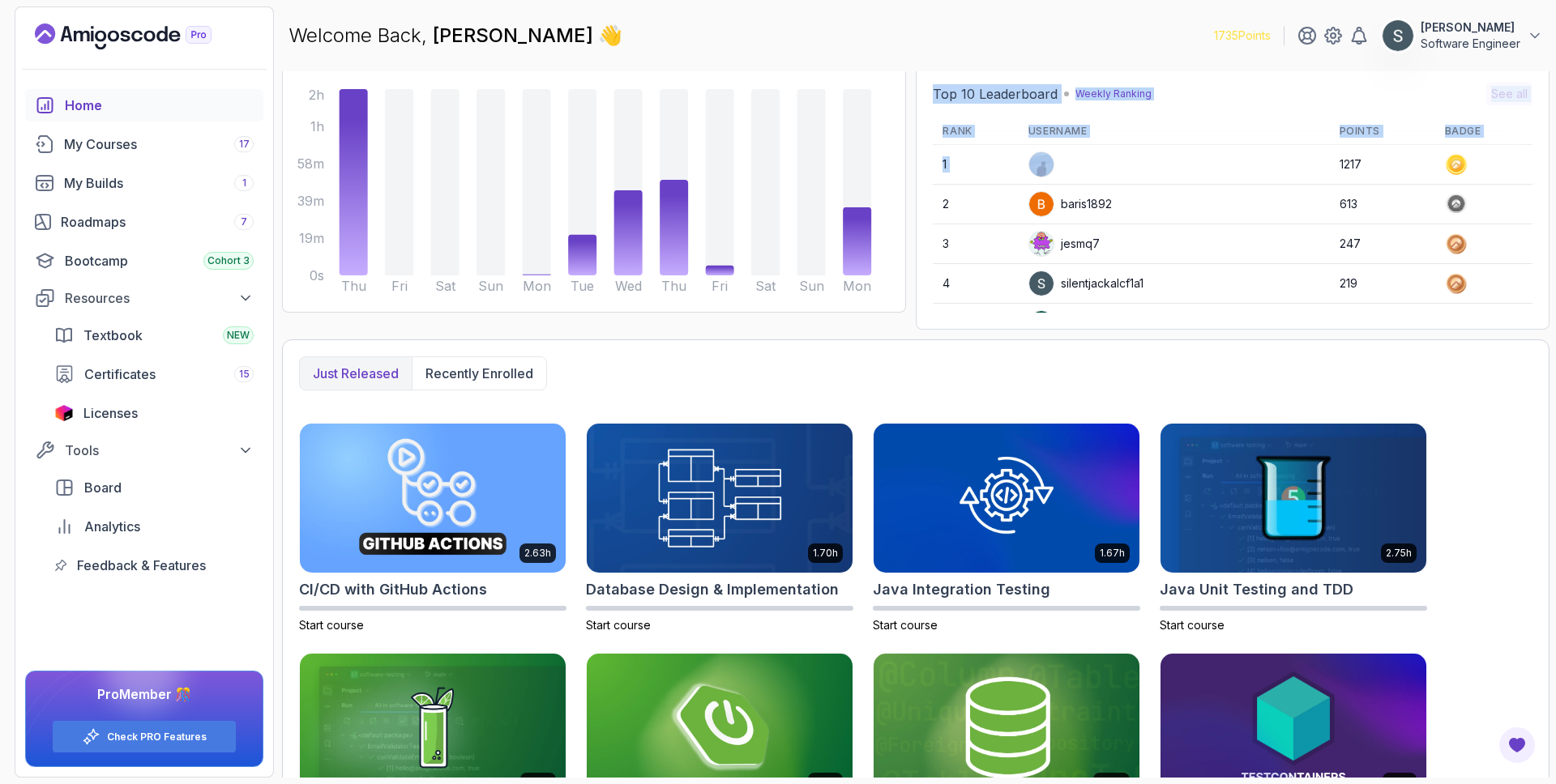
scroll to position [158, 0]
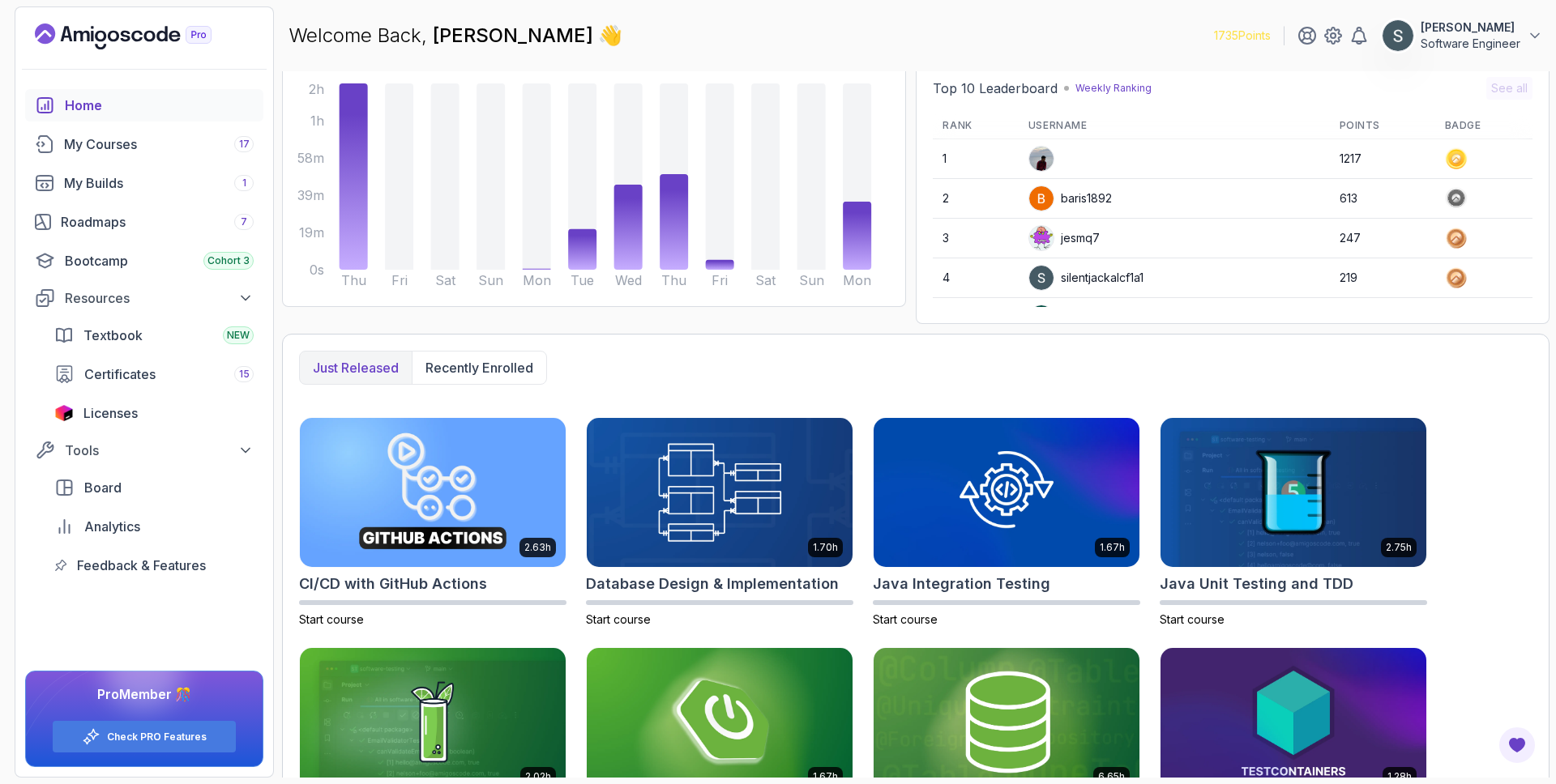
click at [1455, 361] on div "Just released Recently enrolled" at bounding box center [915, 367] width 1233 height 34
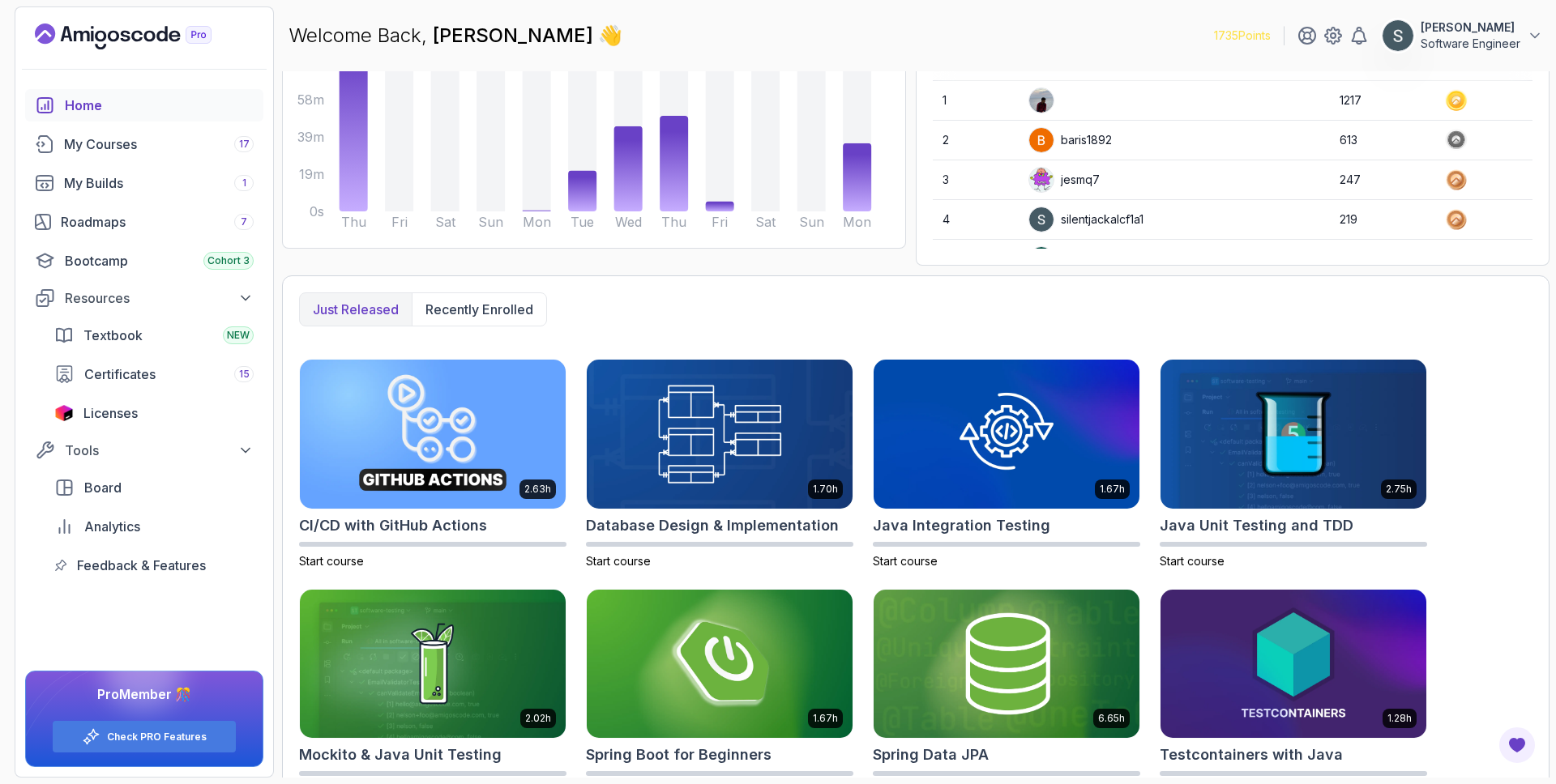
scroll to position [254, 0]
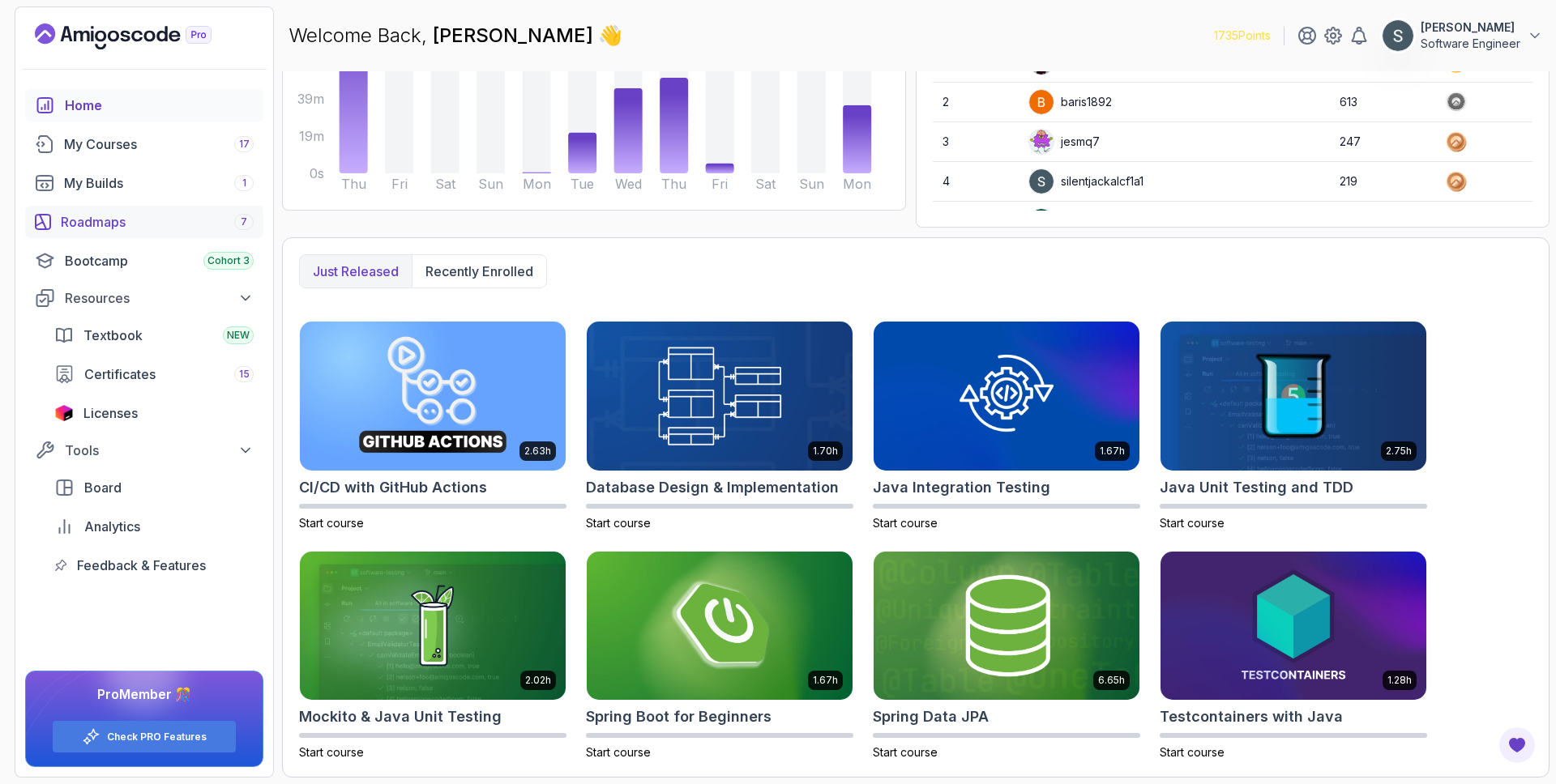
click at [128, 219] on div "Roadmaps 7" at bounding box center [157, 222] width 192 height 19
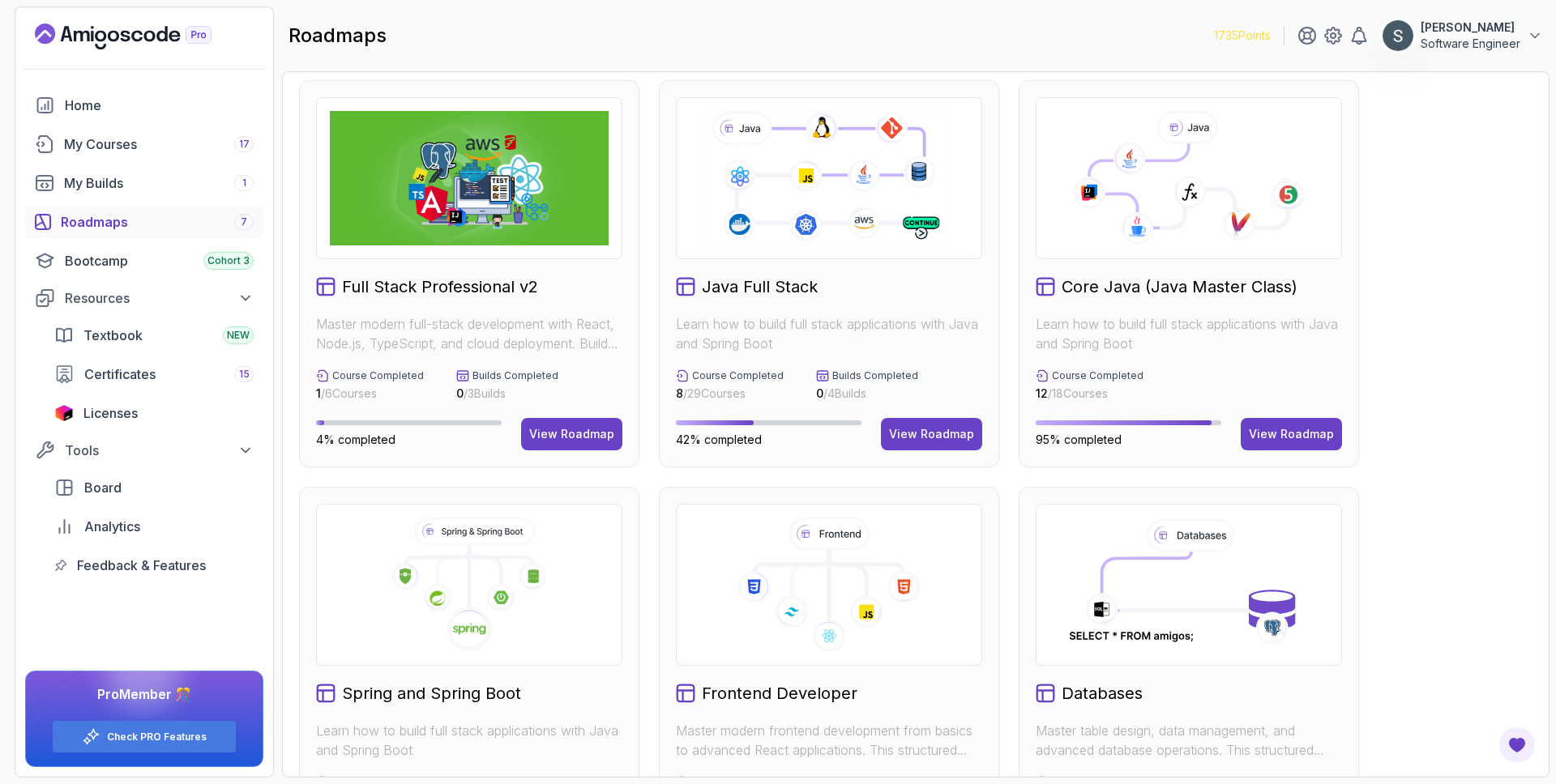
scroll to position [22, 0]
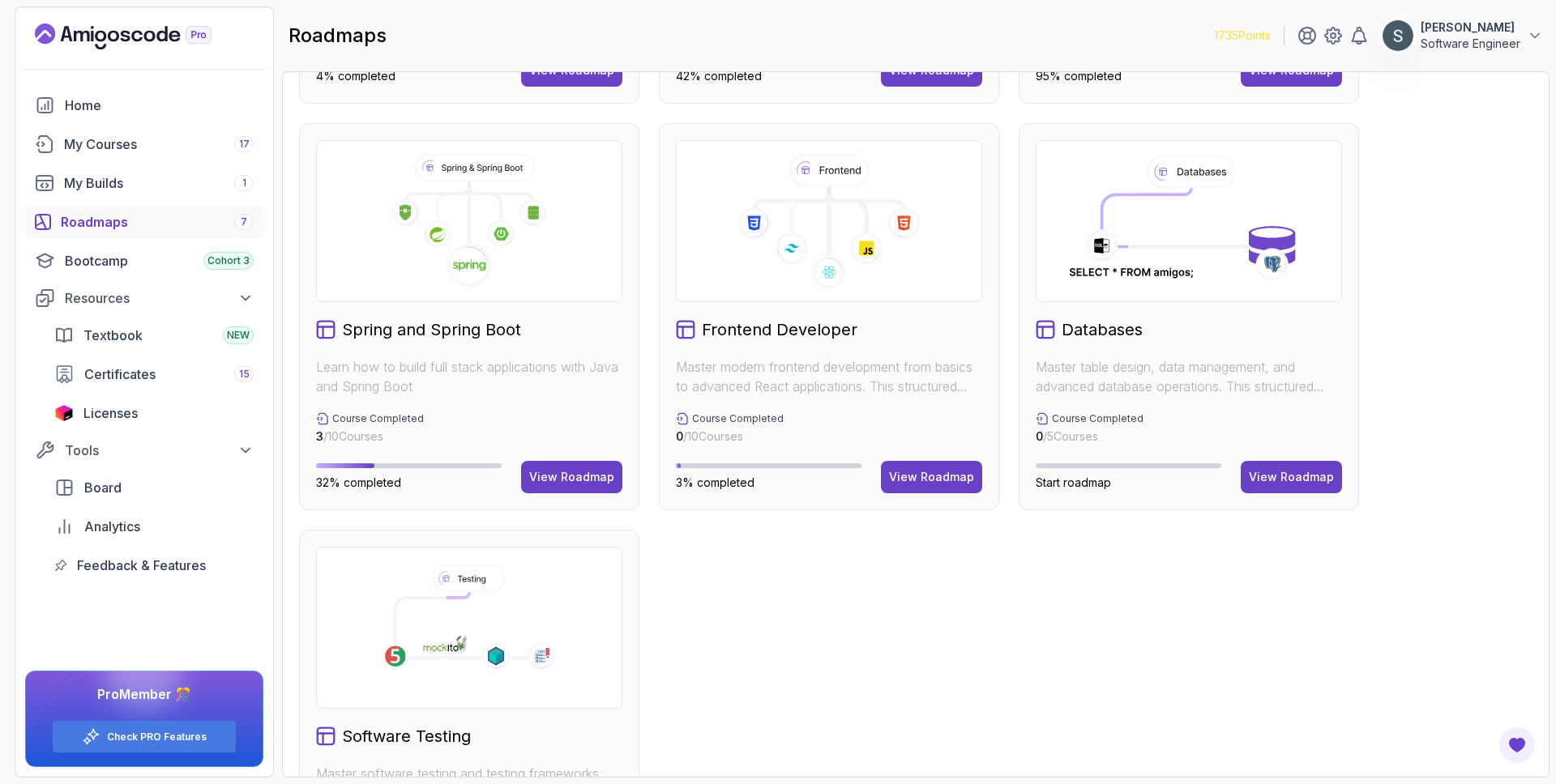
scroll to position [277, 0]
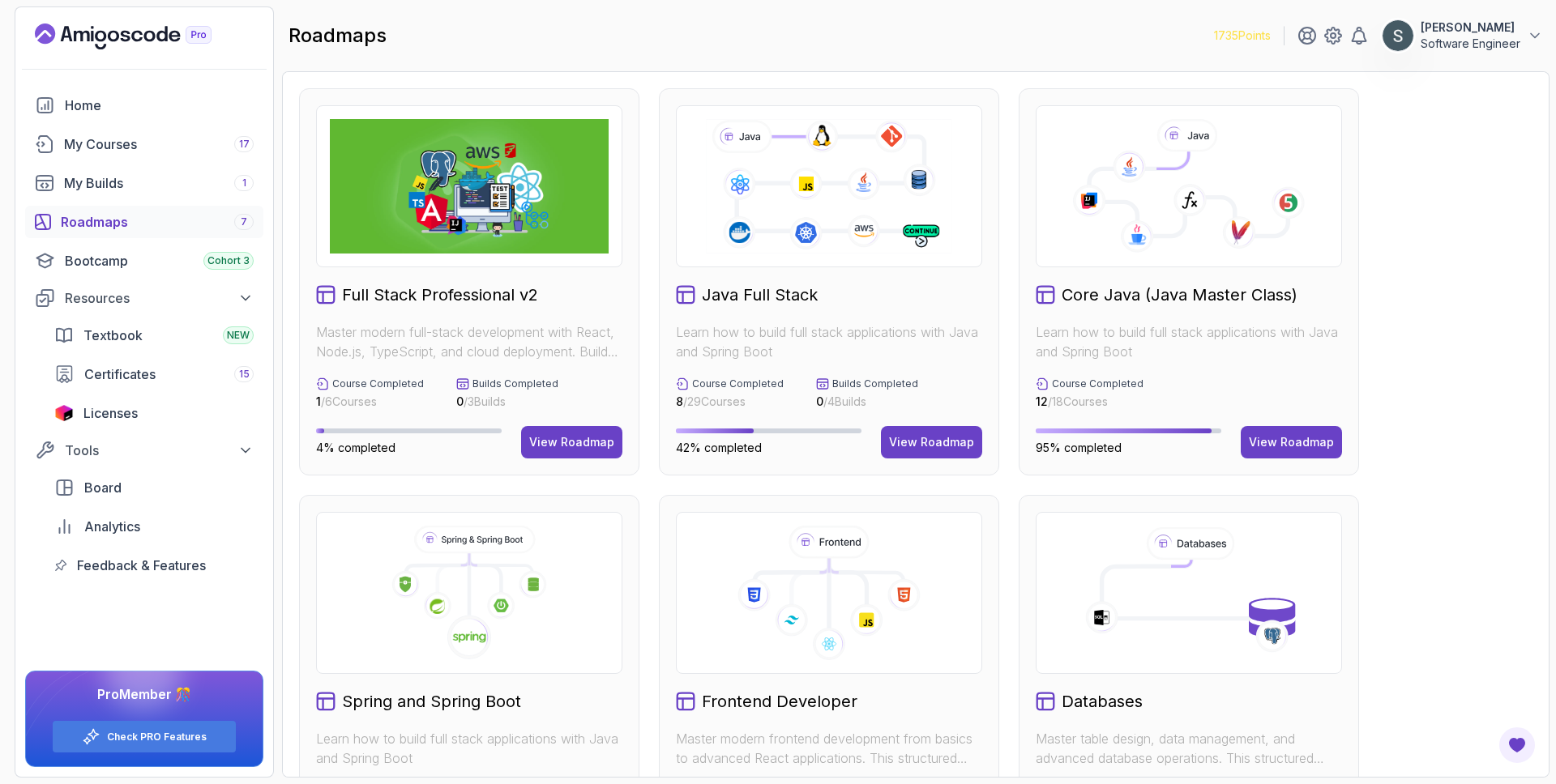
scroll to position [277, 0]
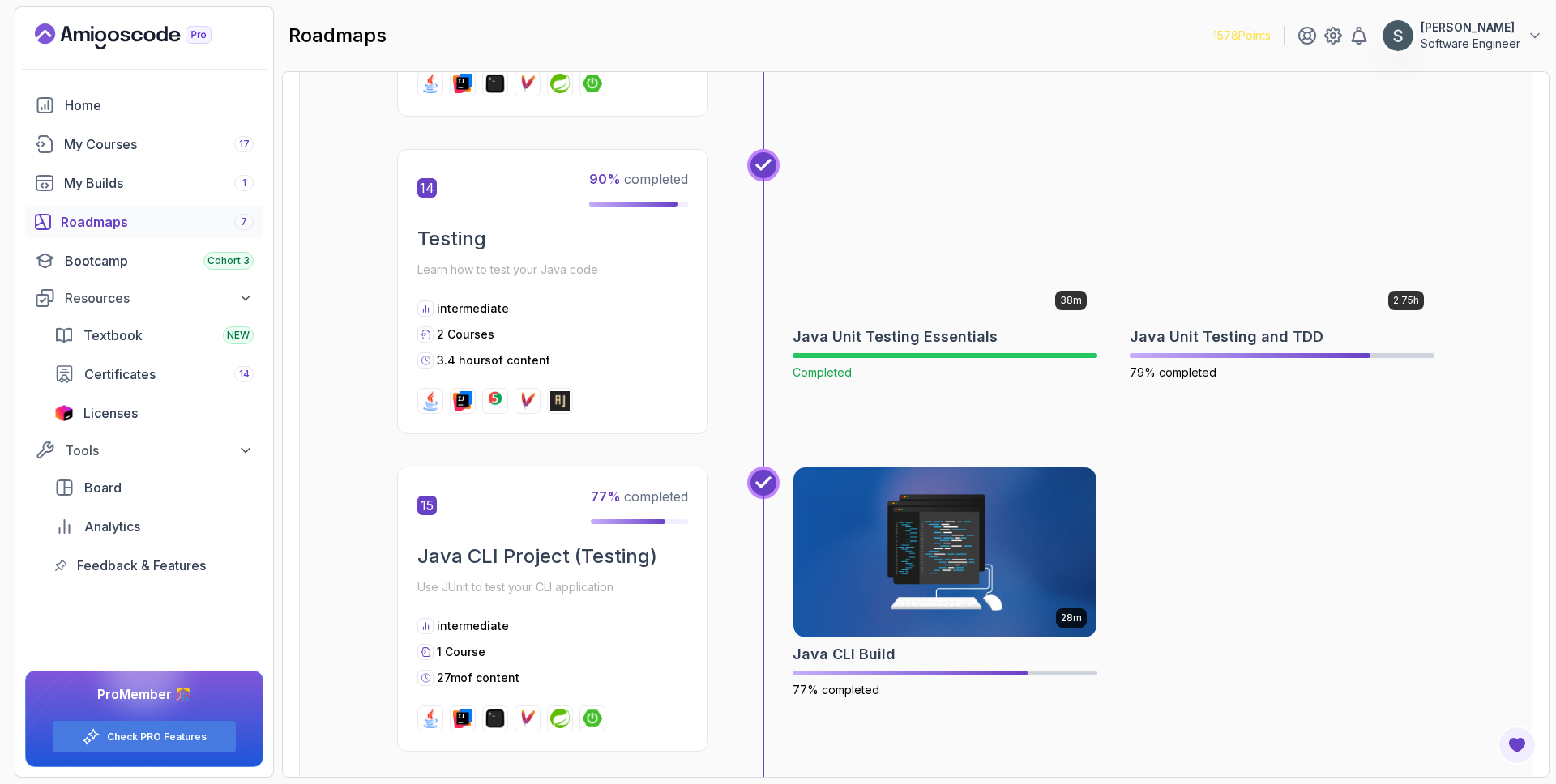
scroll to position [4853, 0]
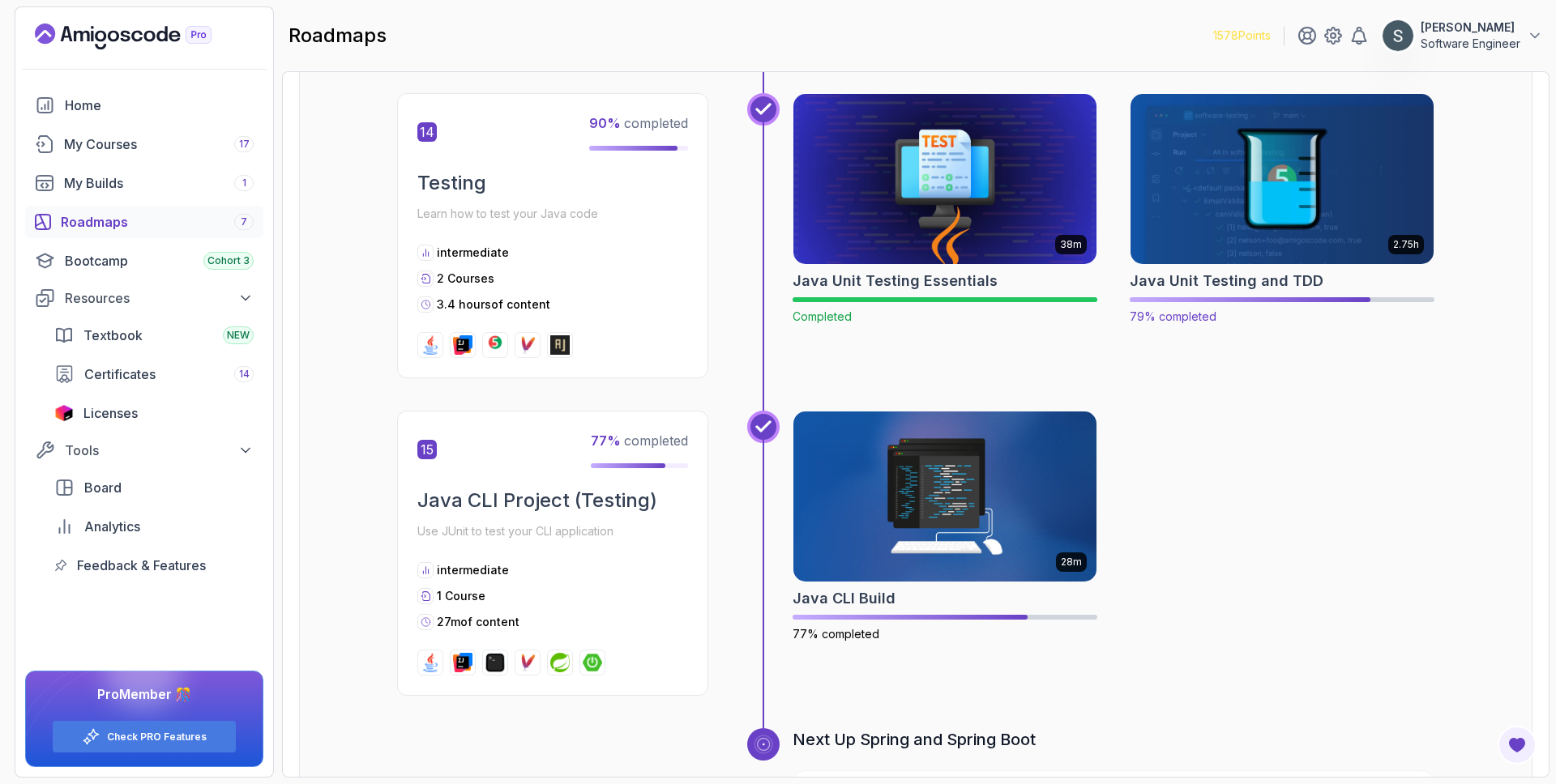
click at [1336, 150] on img at bounding box center [1281, 179] width 318 height 178
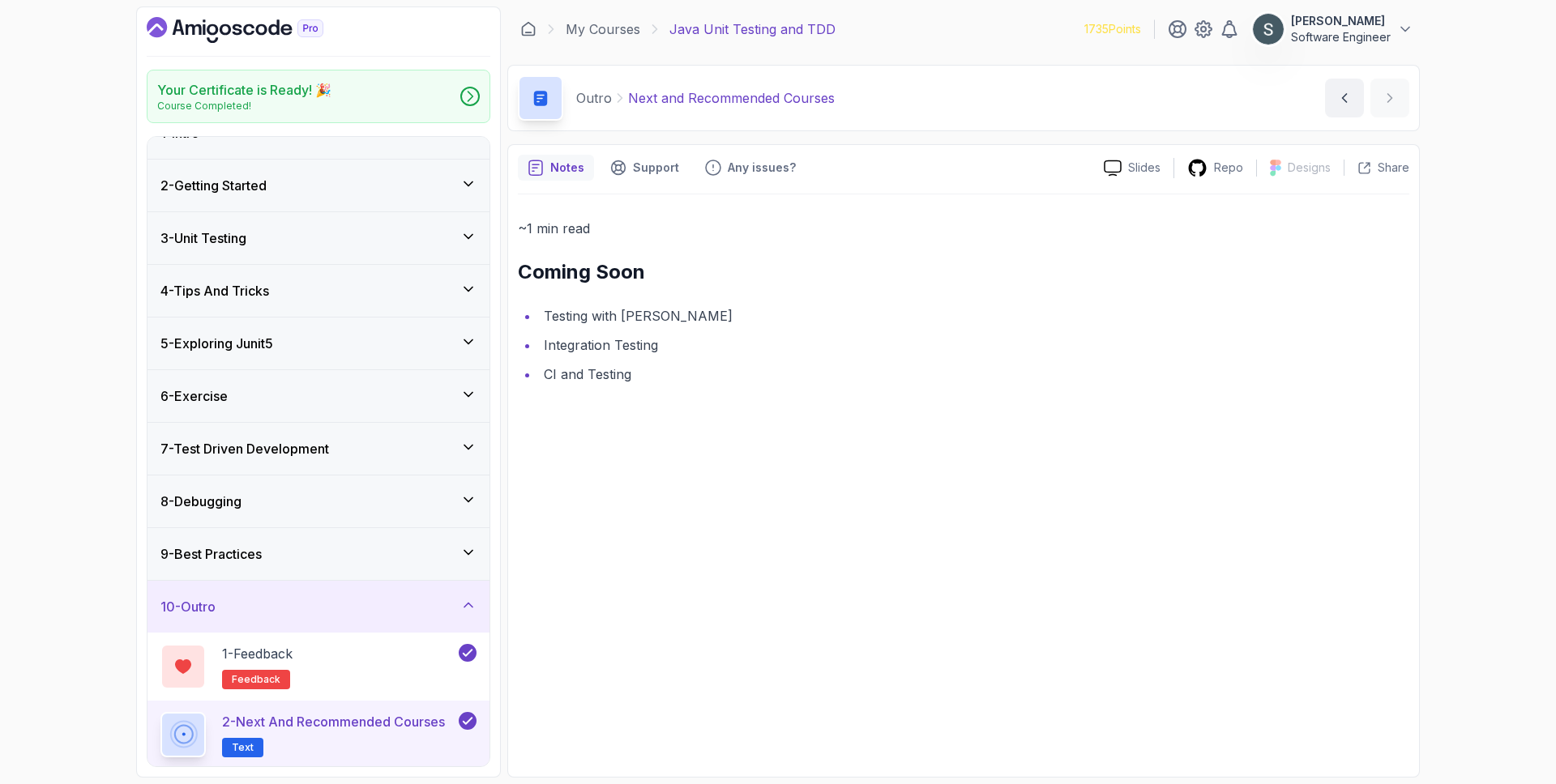
scroll to position [29, 0]
click at [358, 555] on div "9 - Best Practices" at bounding box center [318, 555] width 316 height 19
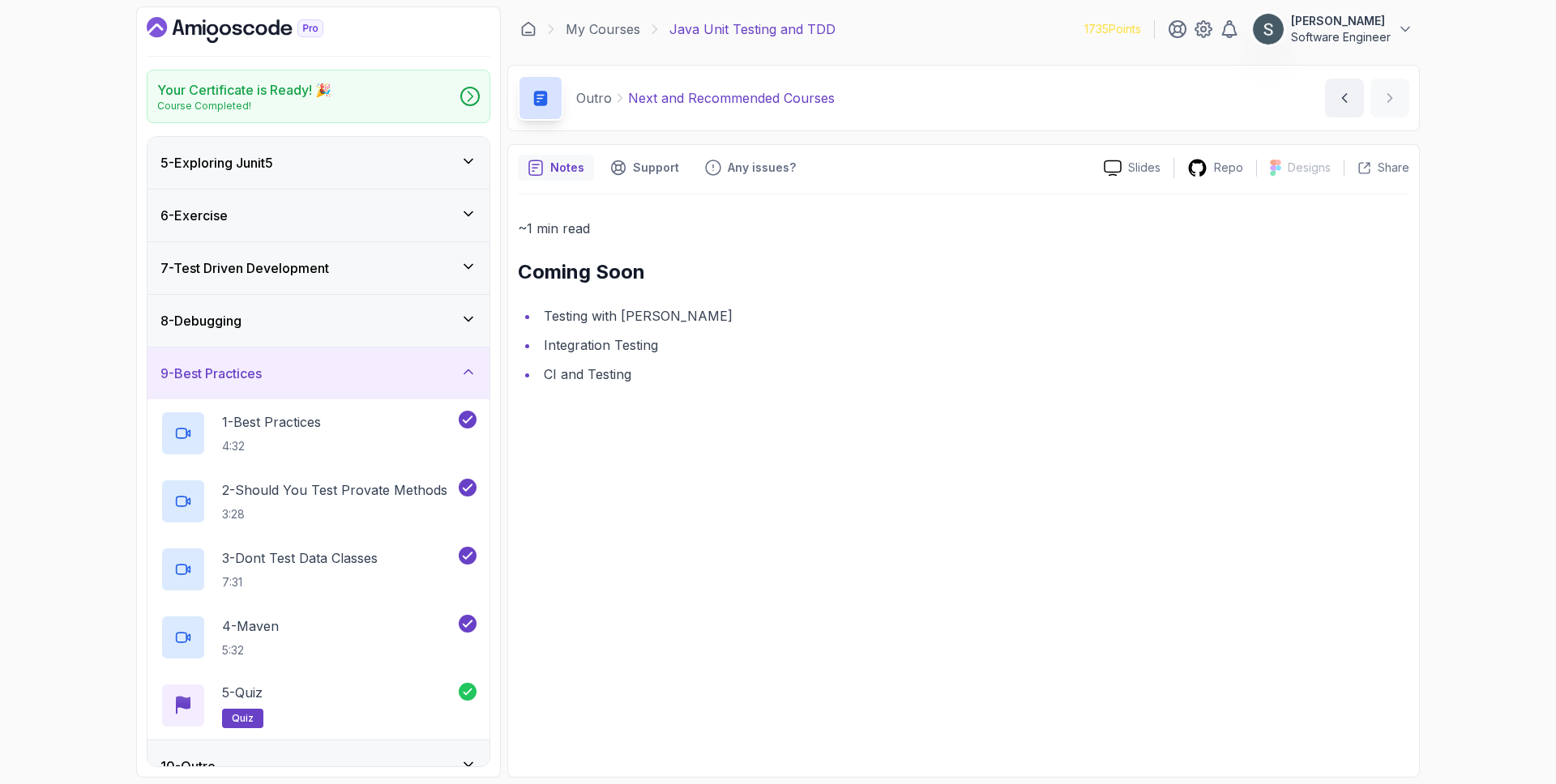
scroll to position [210, 0]
click at [342, 312] on div "8 - Debugging" at bounding box center [318, 322] width 316 height 19
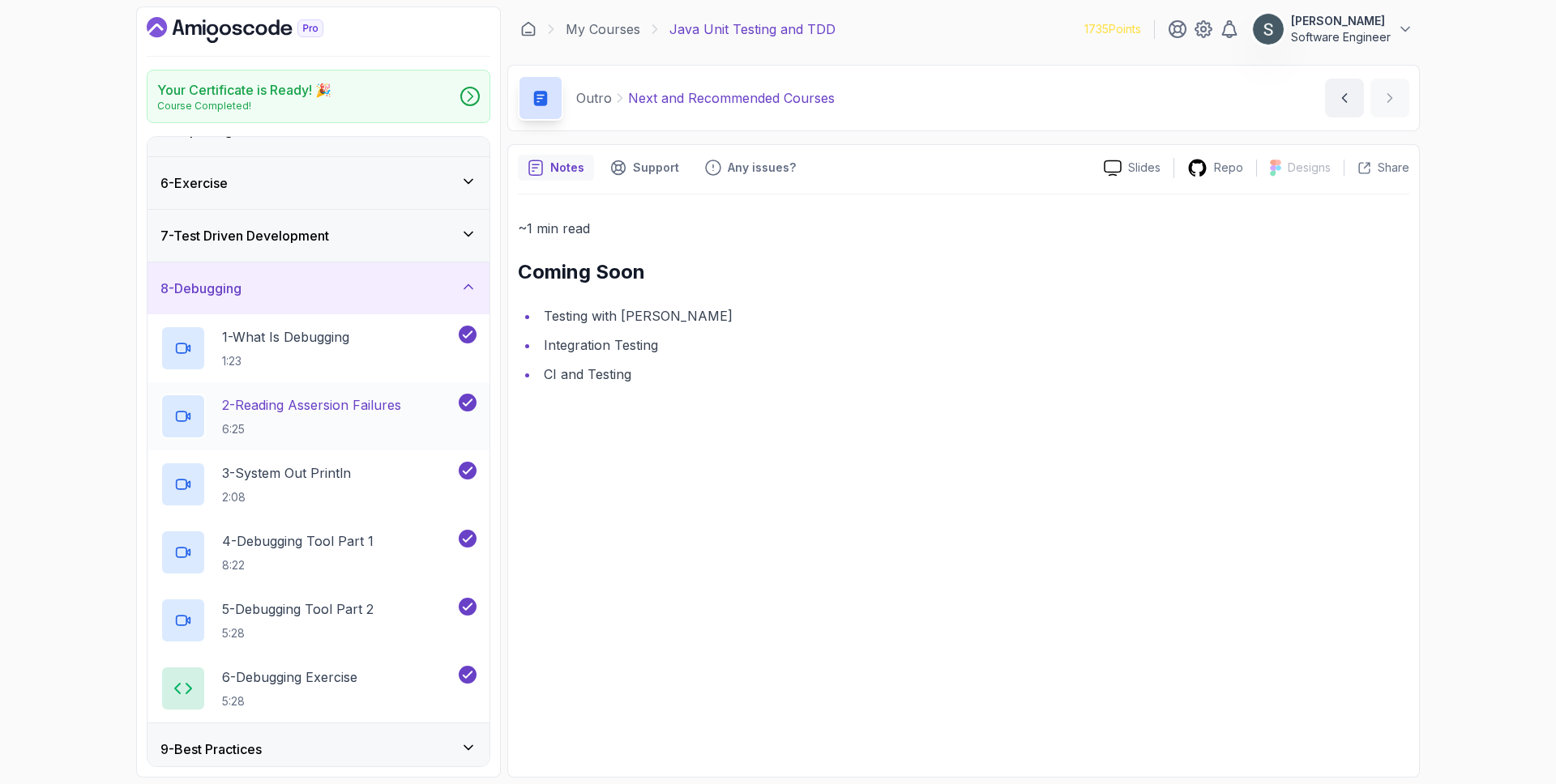
scroll to position [217, 0]
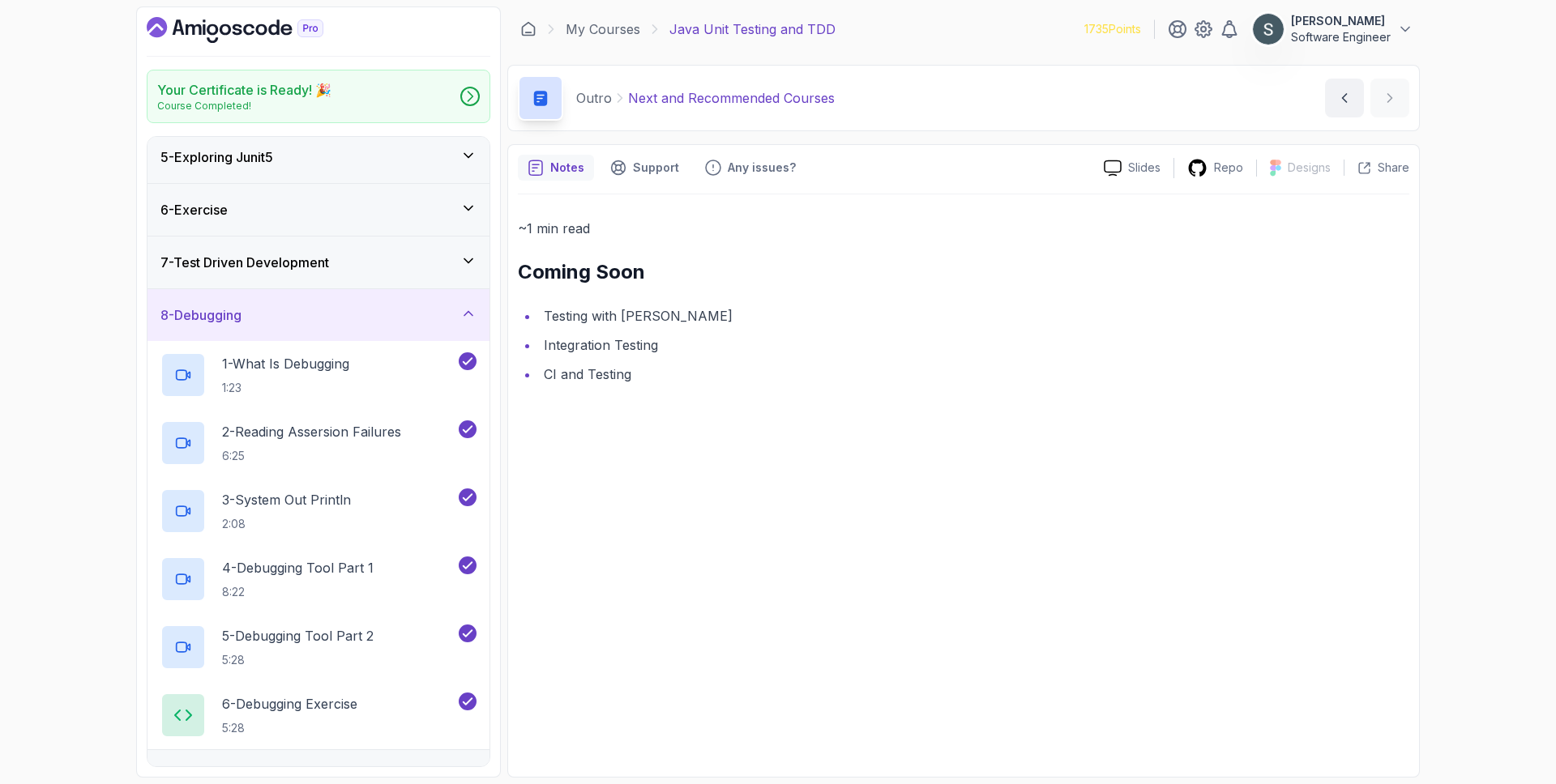
click at [363, 272] on div "7 - Test Driven Development" at bounding box center [318, 262] width 316 height 19
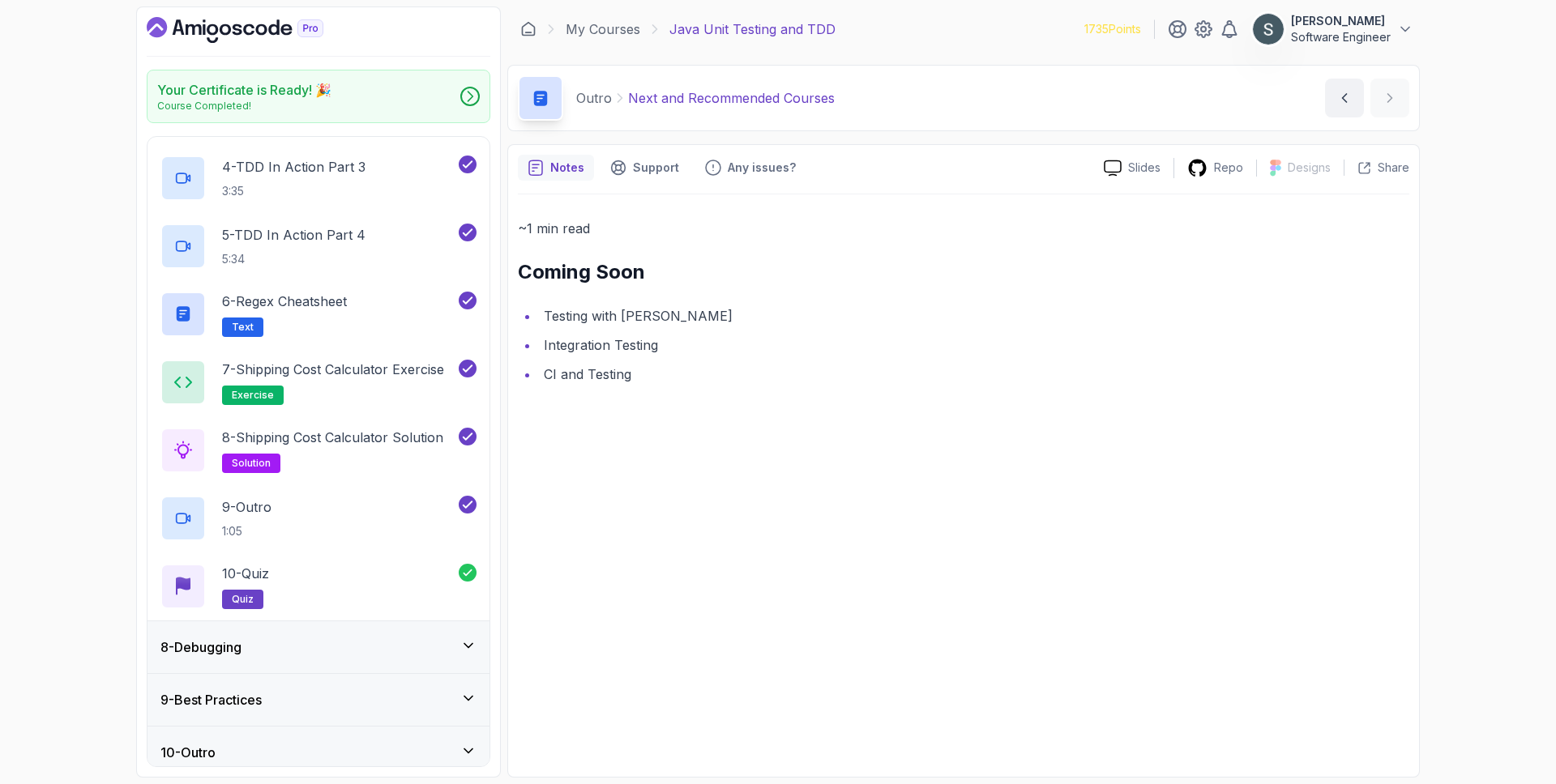
scroll to position [0, 0]
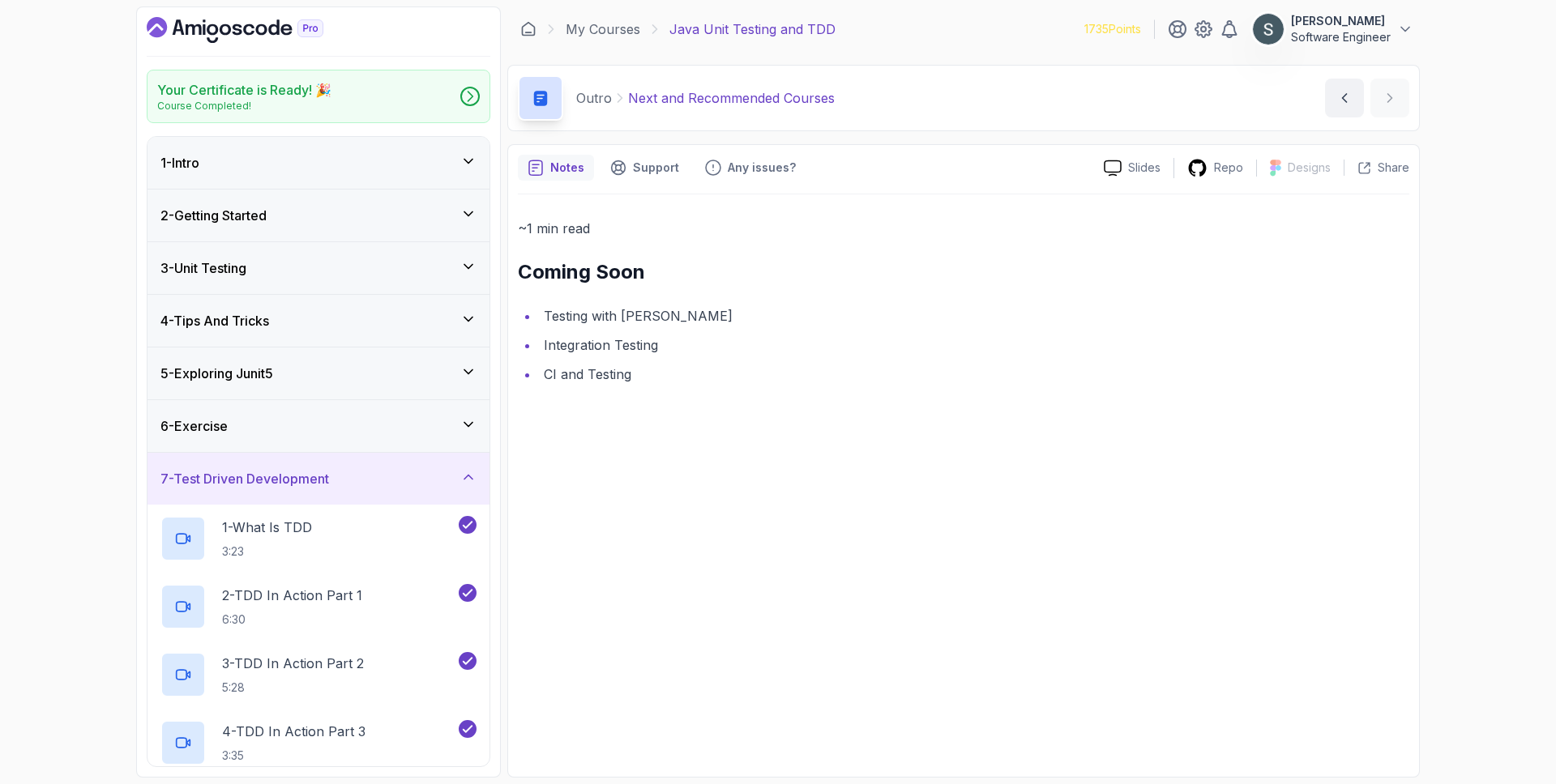
click at [303, 428] on div "6 - Exercise" at bounding box center [318, 426] width 316 height 19
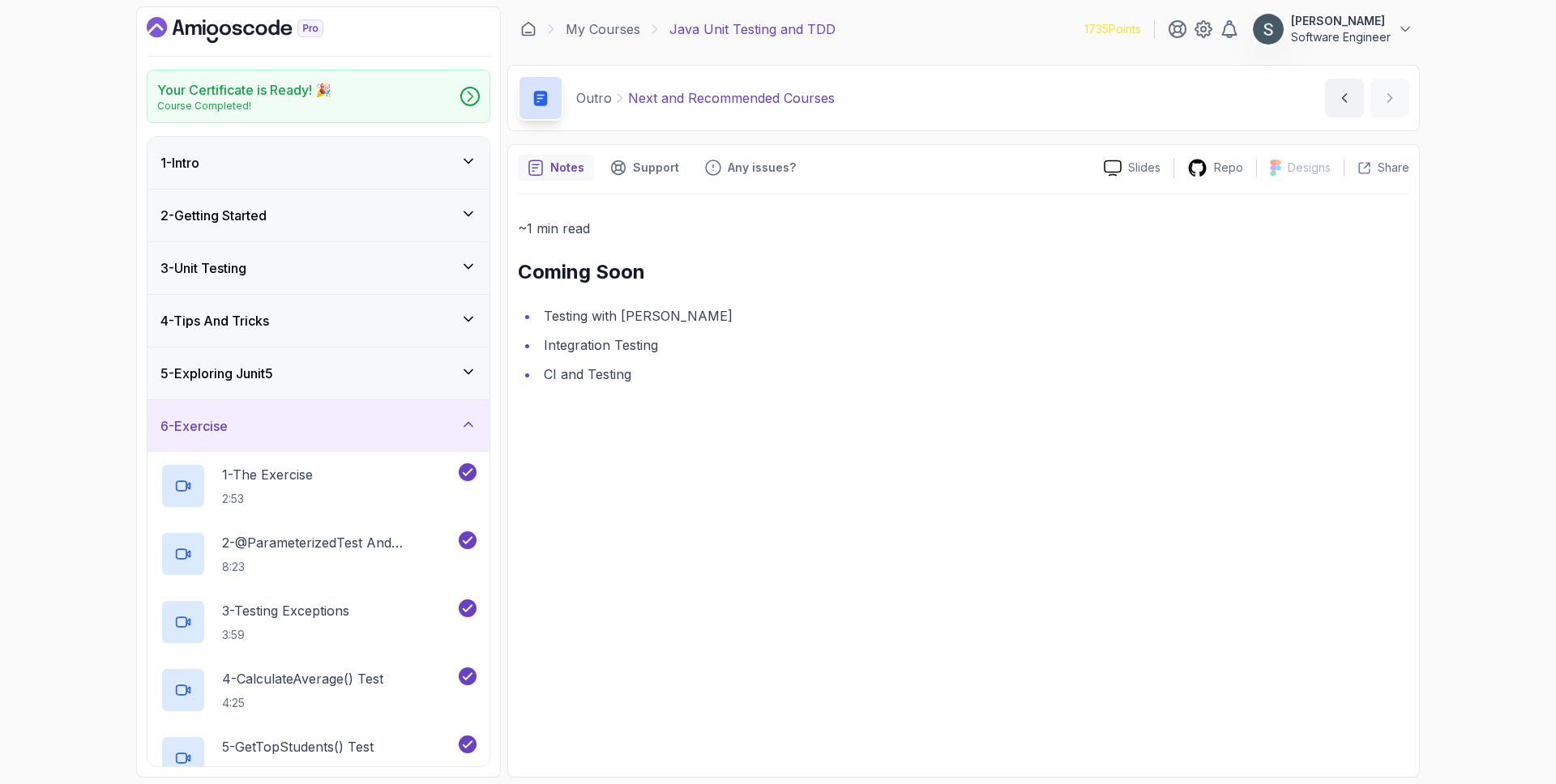
click at [322, 368] on div "5 - Exploring Junit5" at bounding box center [318, 373] width 316 height 19
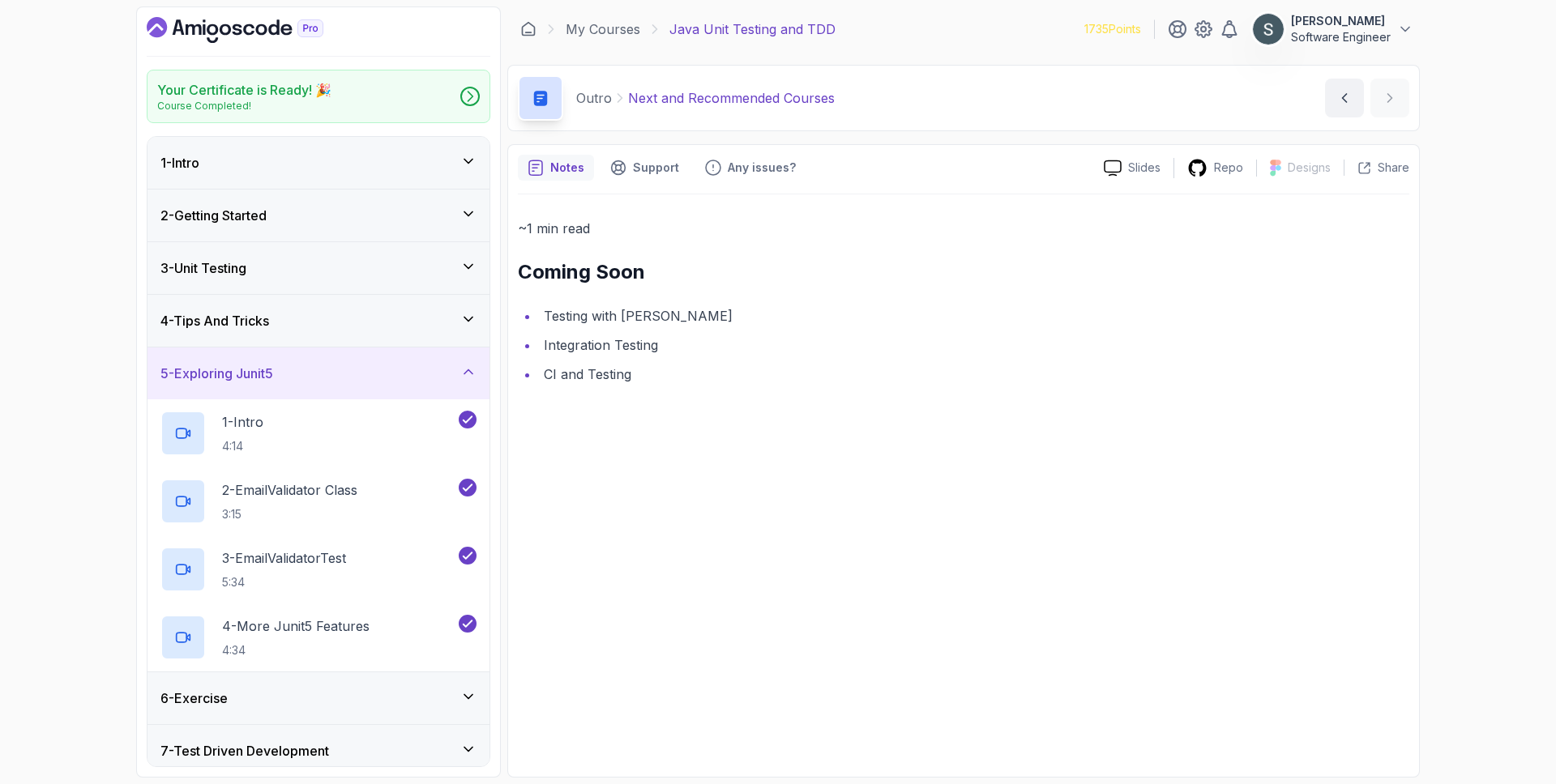
click at [337, 328] on div "4 - Tips And Tricks" at bounding box center [318, 321] width 316 height 19
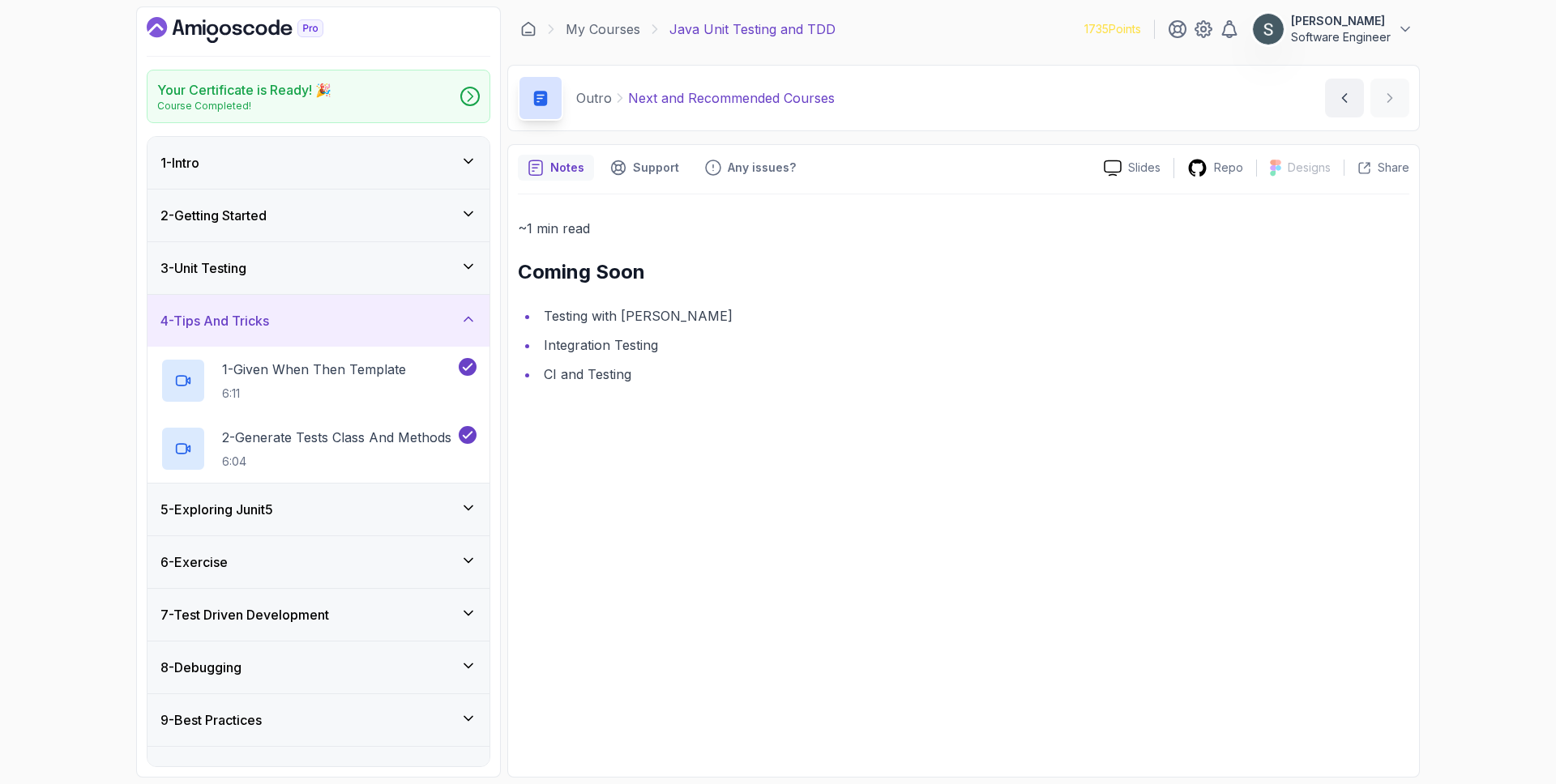
click at [359, 281] on div "3 - Unit Testing" at bounding box center [318, 269] width 342 height 52
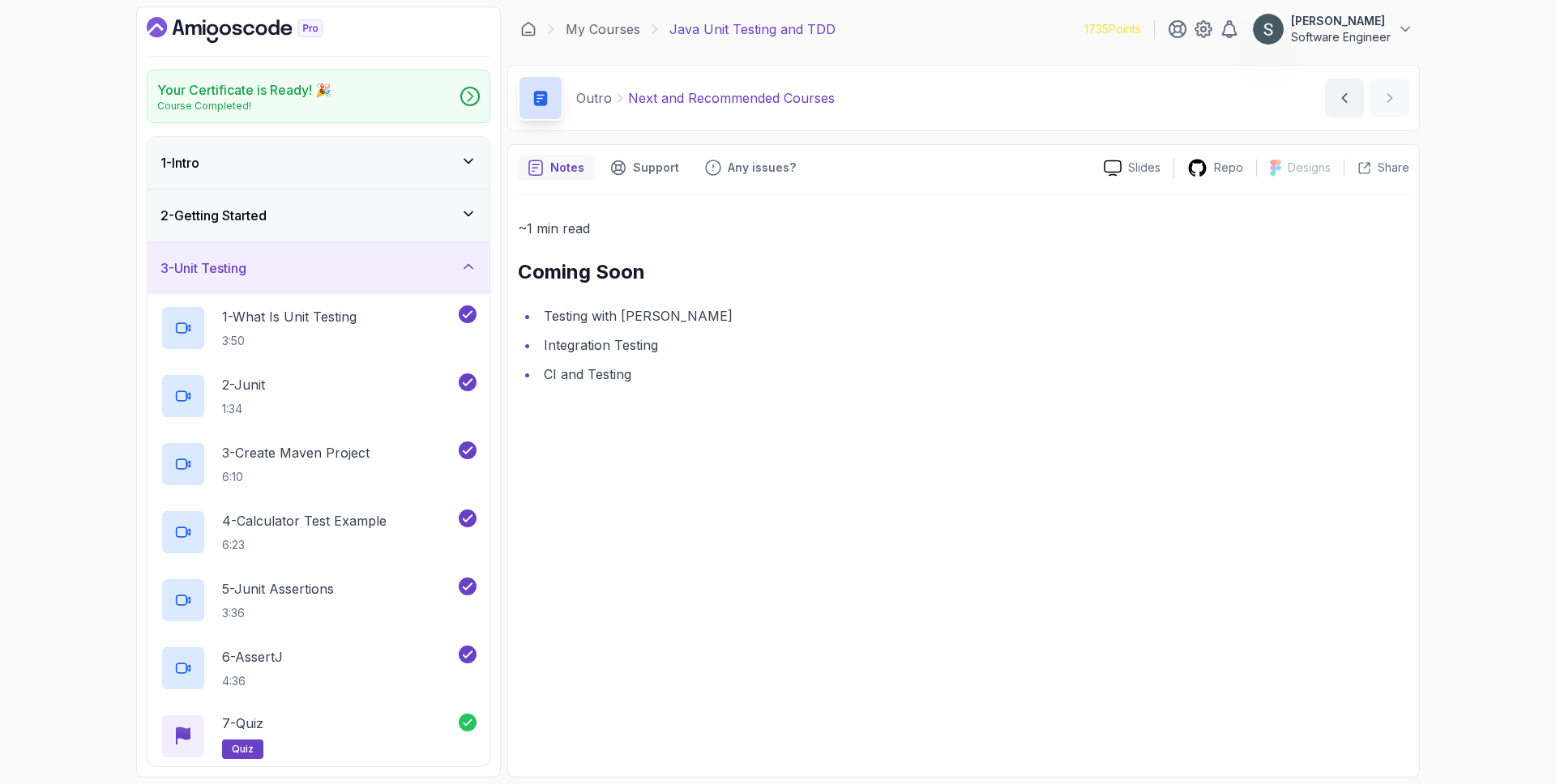
click at [387, 218] on div "2 - Getting Started" at bounding box center [318, 216] width 316 height 19
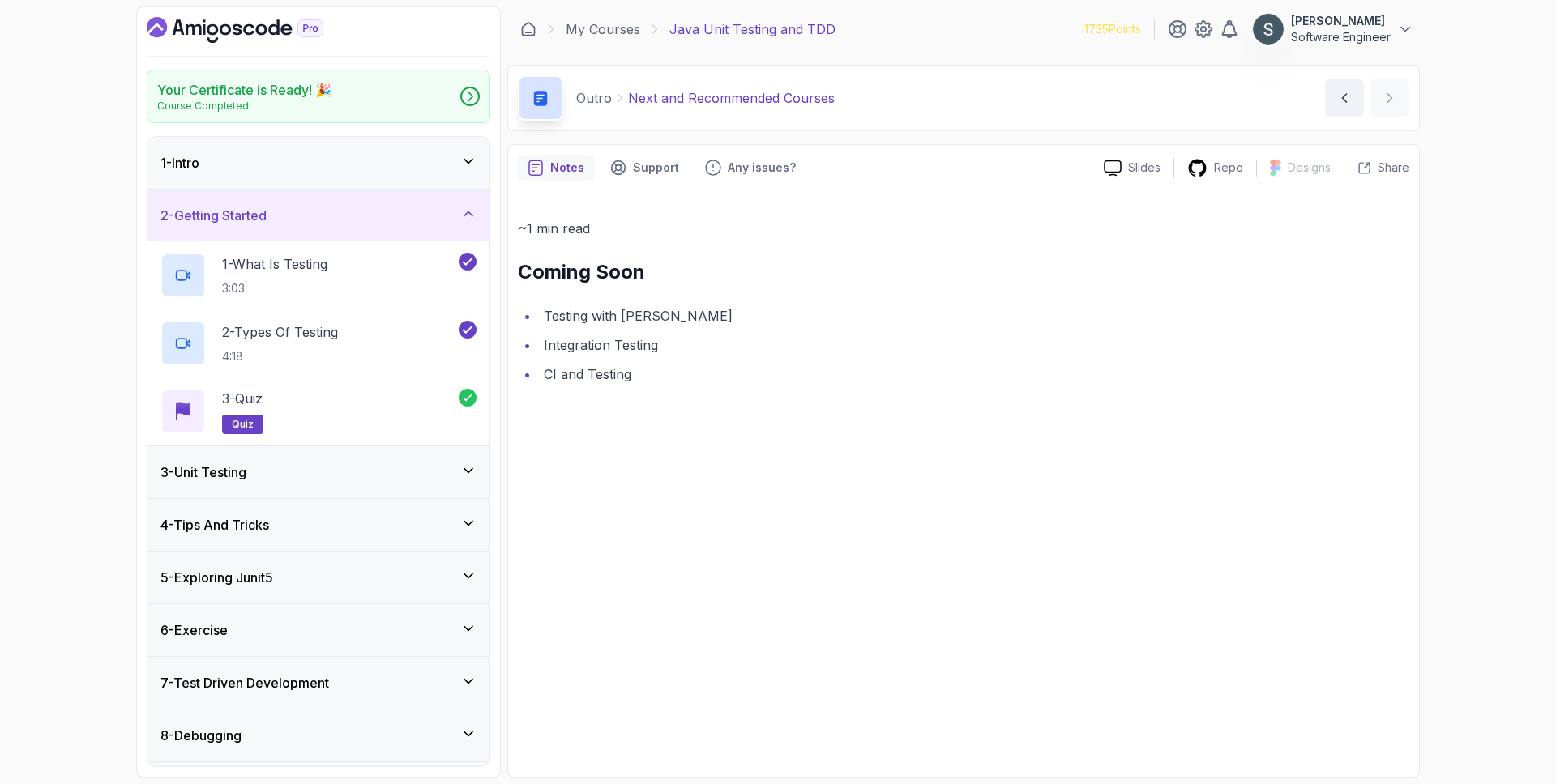
click at [382, 172] on div "1 - Intro" at bounding box center [318, 163] width 342 height 52
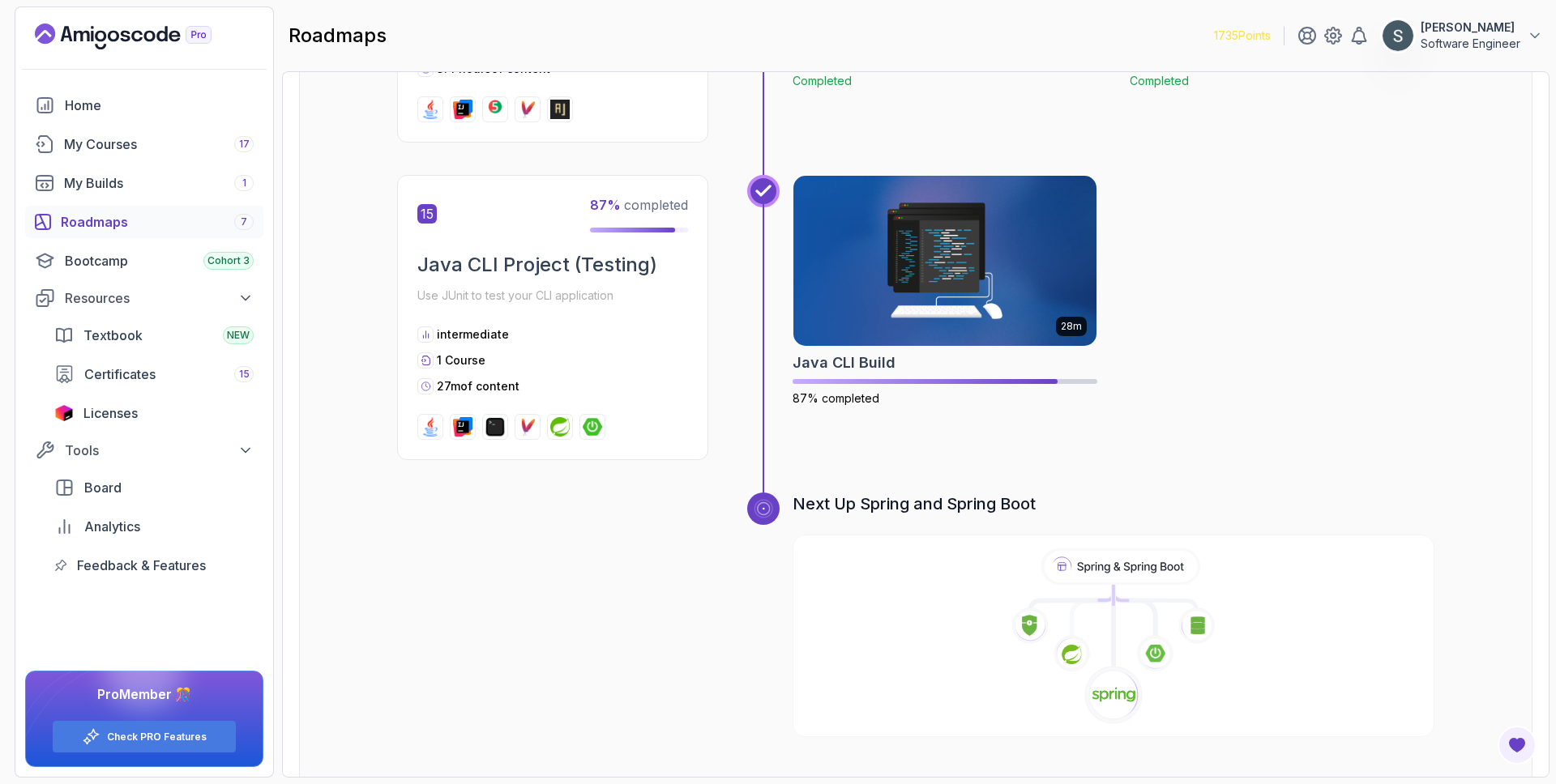
scroll to position [5092, 0]
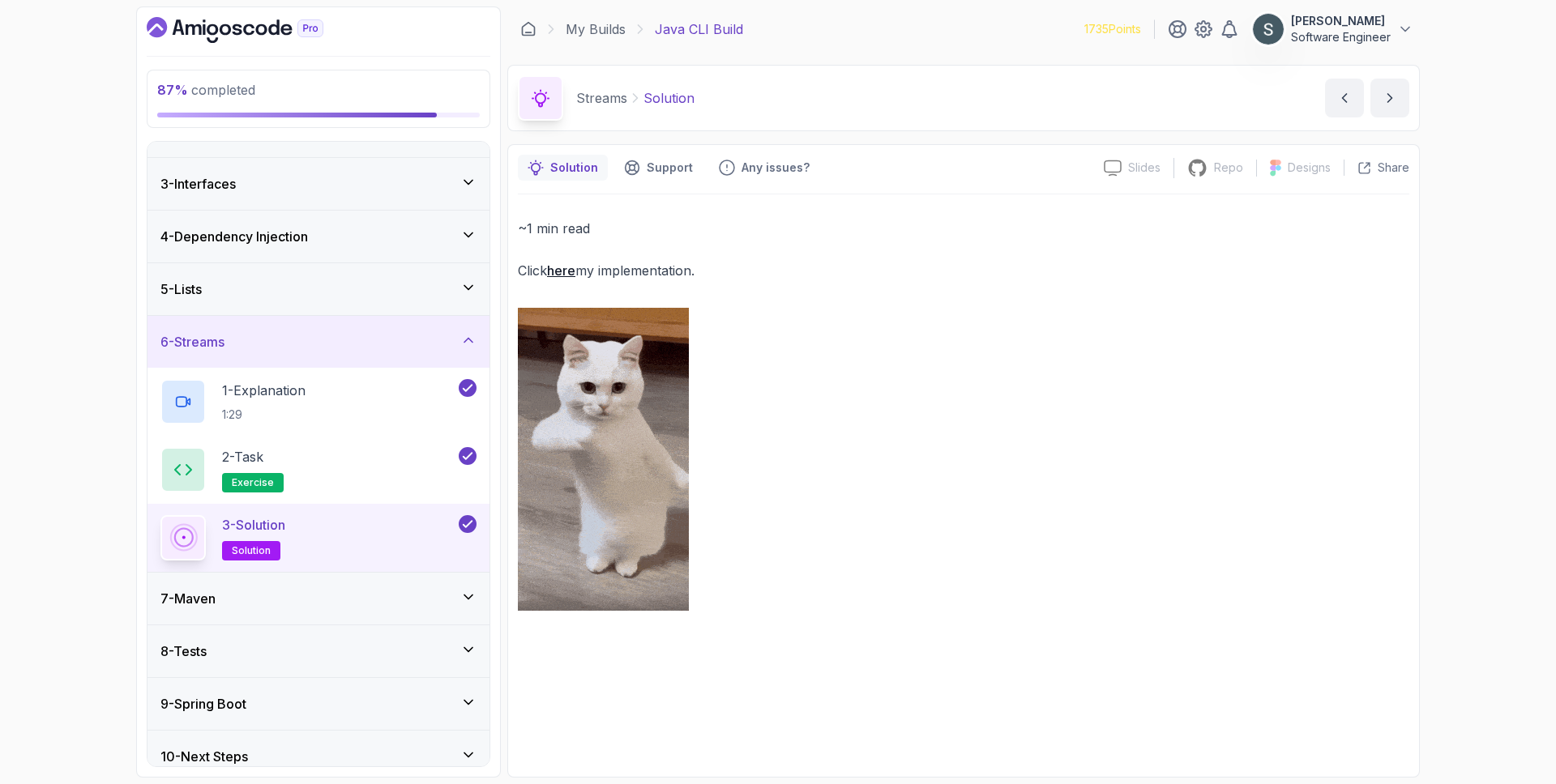
scroll to position [105, 0]
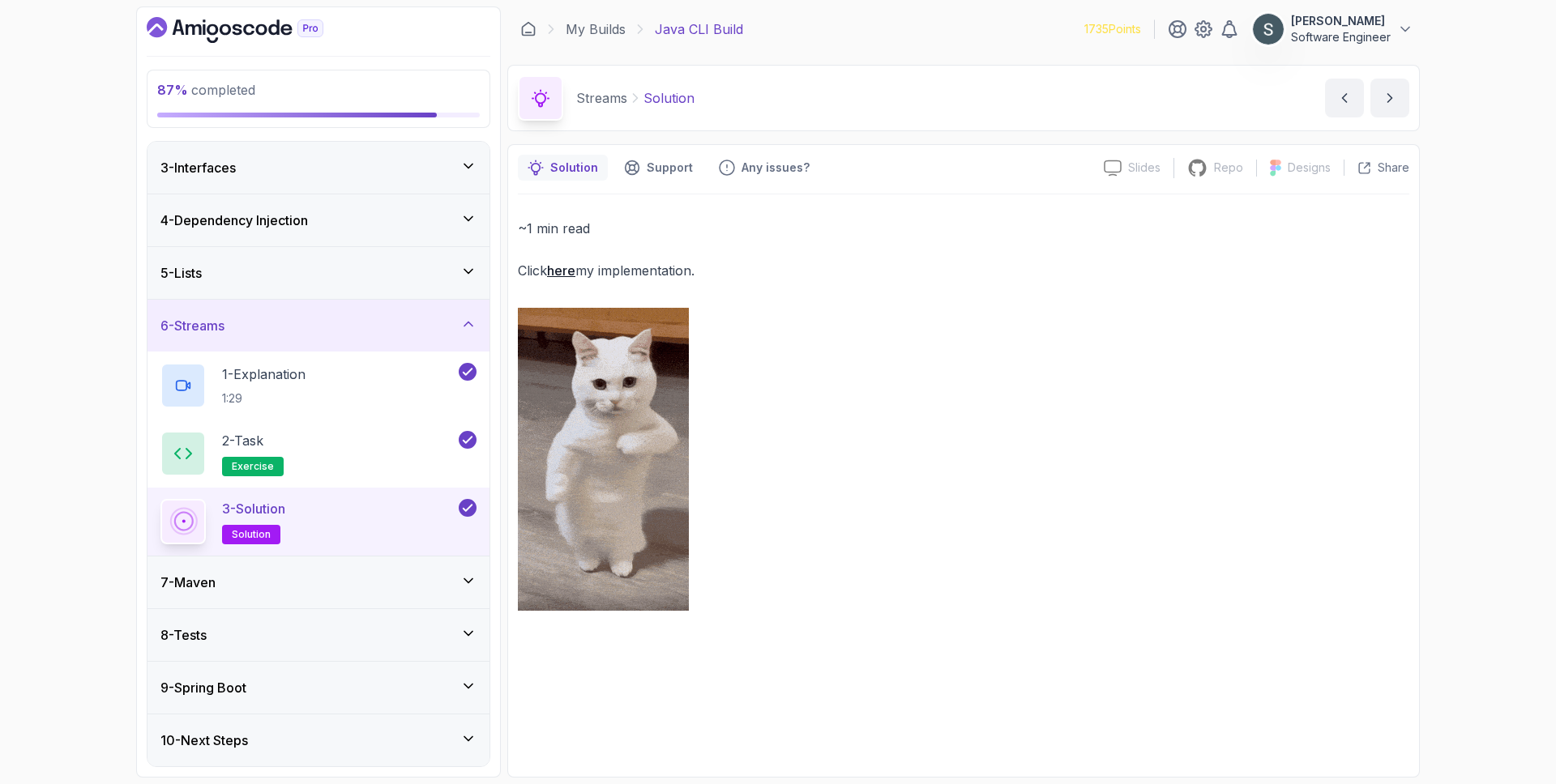
click at [356, 628] on div "8 - Tests" at bounding box center [318, 635] width 316 height 19
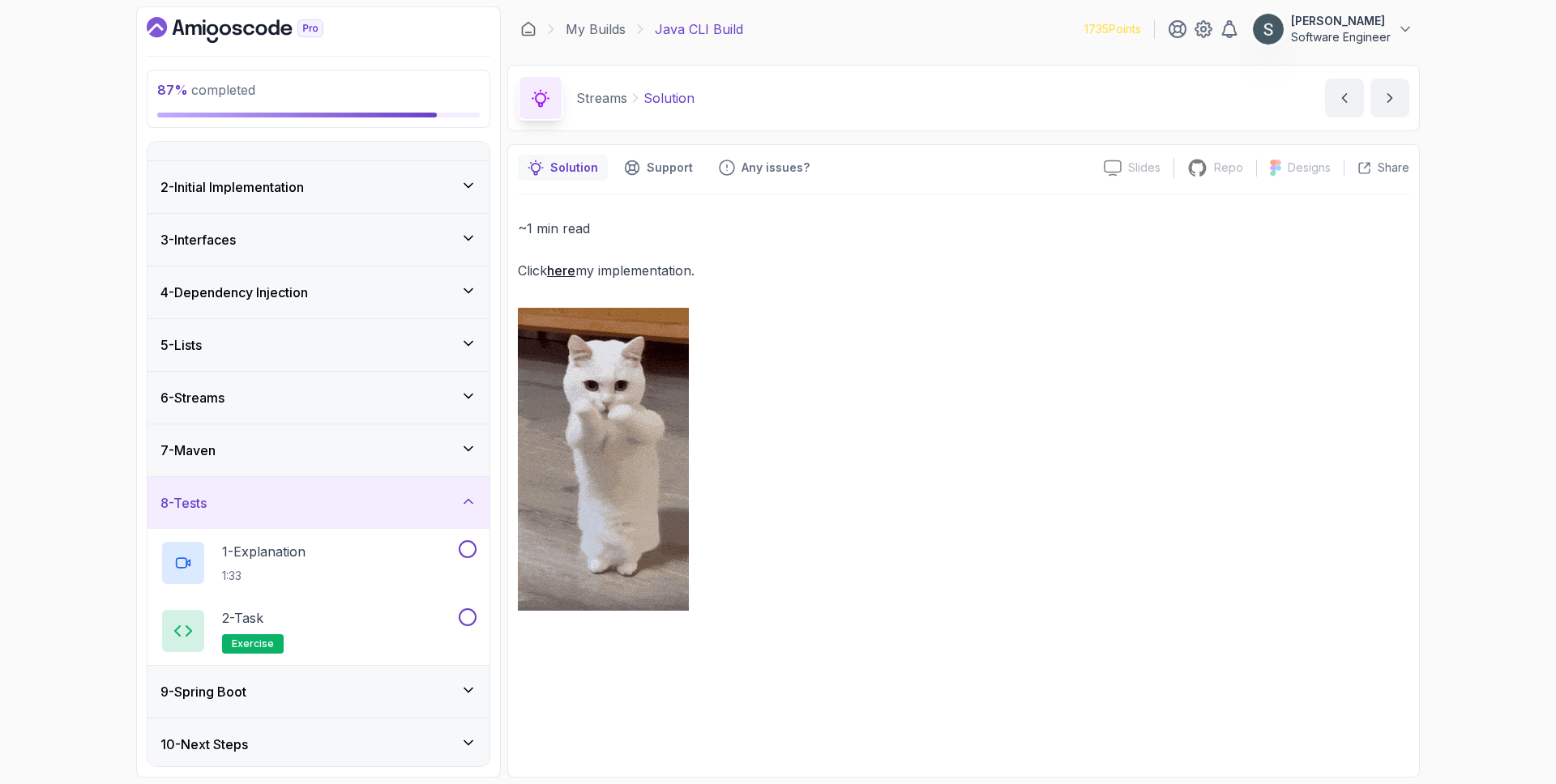
scroll to position [38, 0]
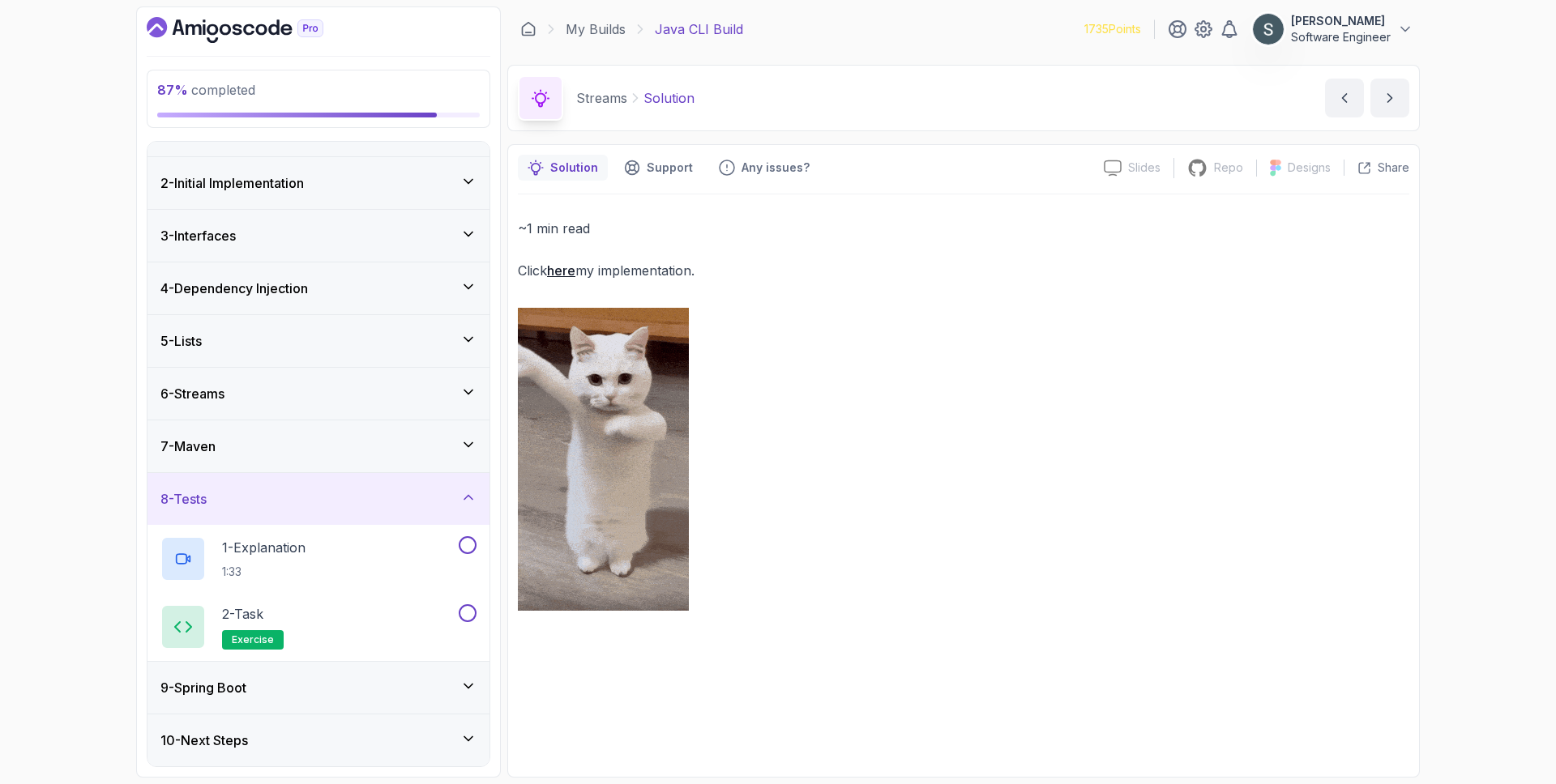
click at [371, 681] on div "9 - Spring Boot" at bounding box center [318, 687] width 316 height 19
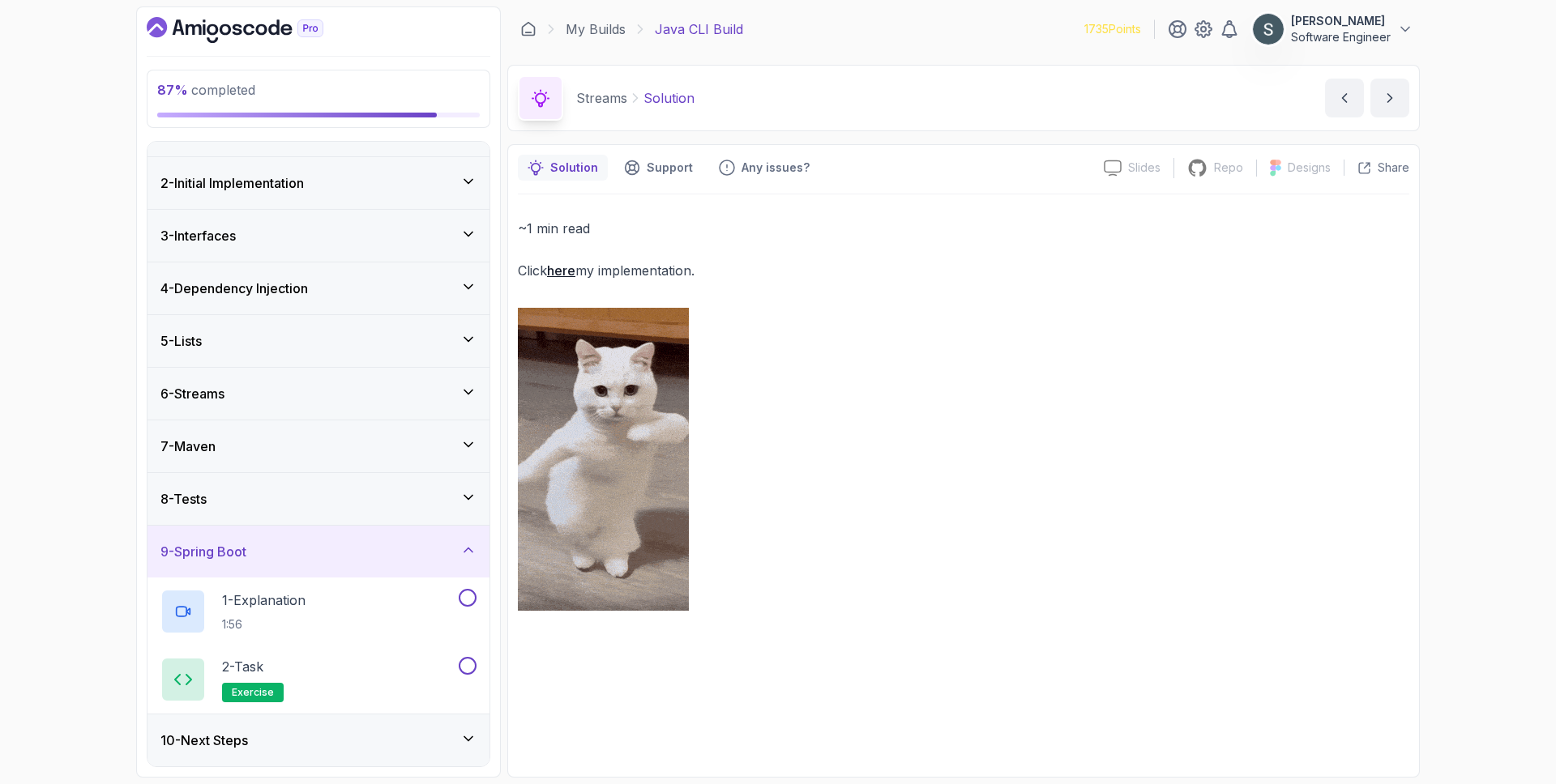
click at [374, 735] on div "10 - Next Steps" at bounding box center [318, 740] width 316 height 19
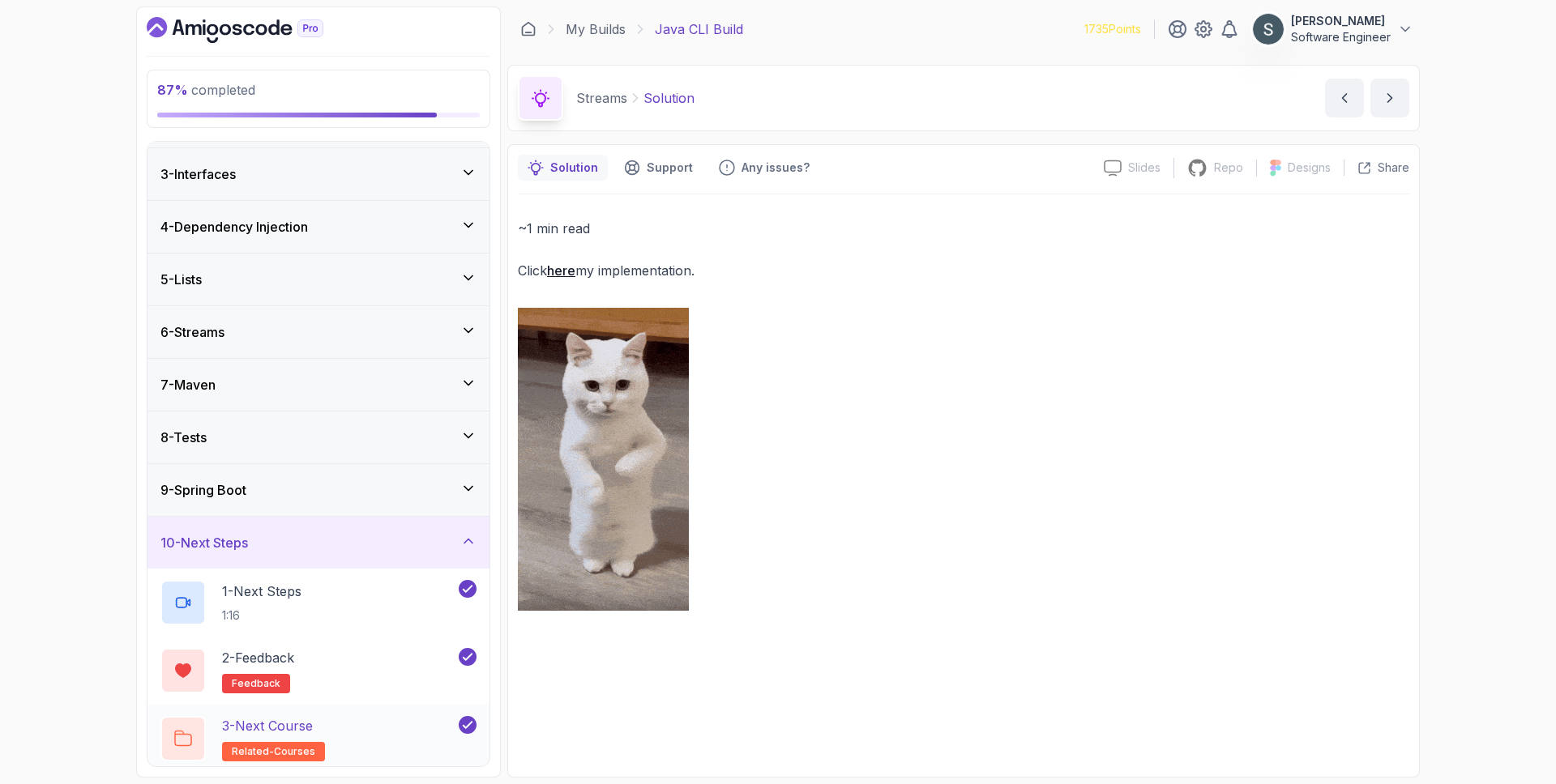
scroll to position [105, 0]
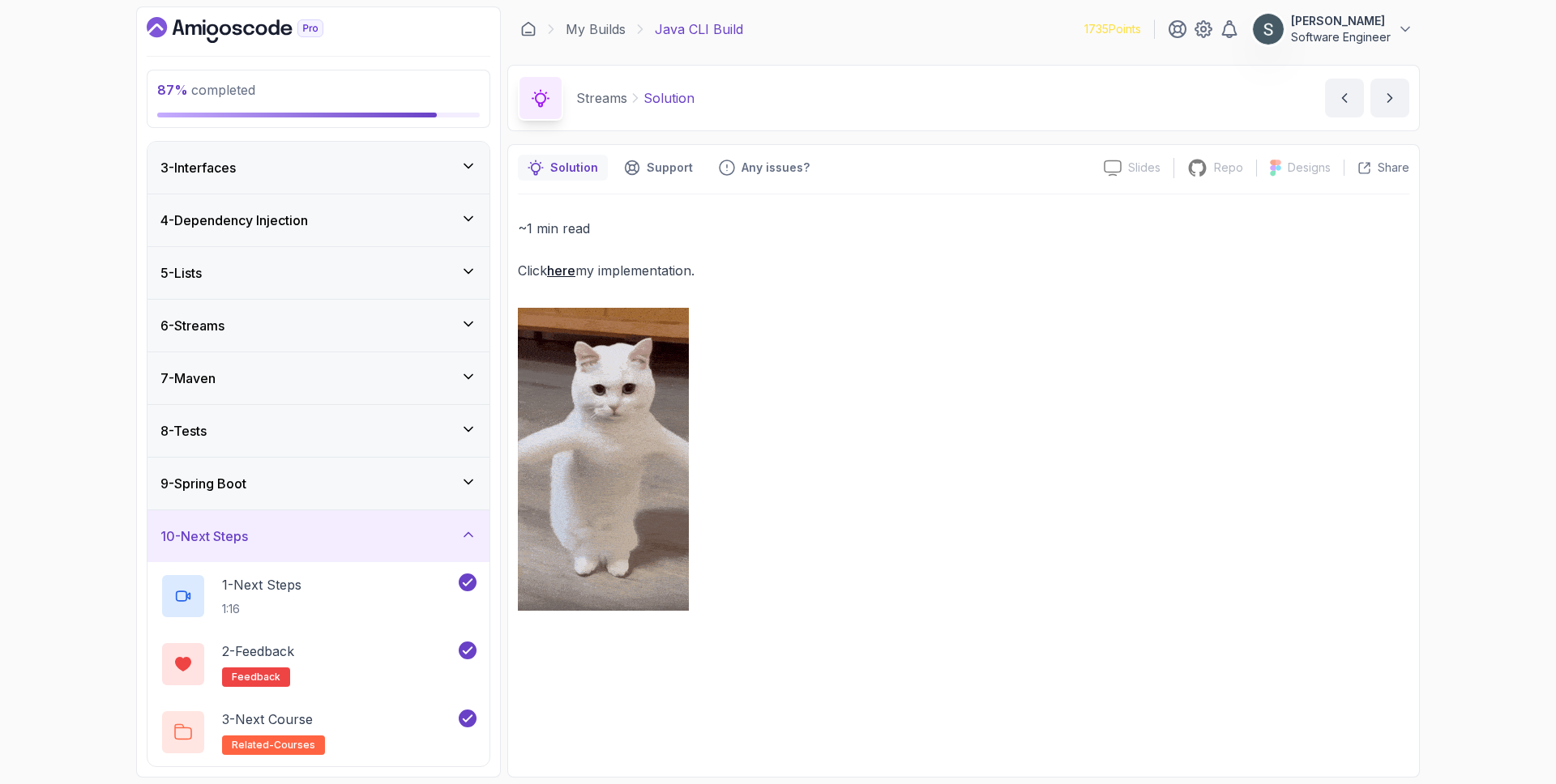
click at [308, 537] on div "10 - Next Steps" at bounding box center [318, 537] width 316 height 19
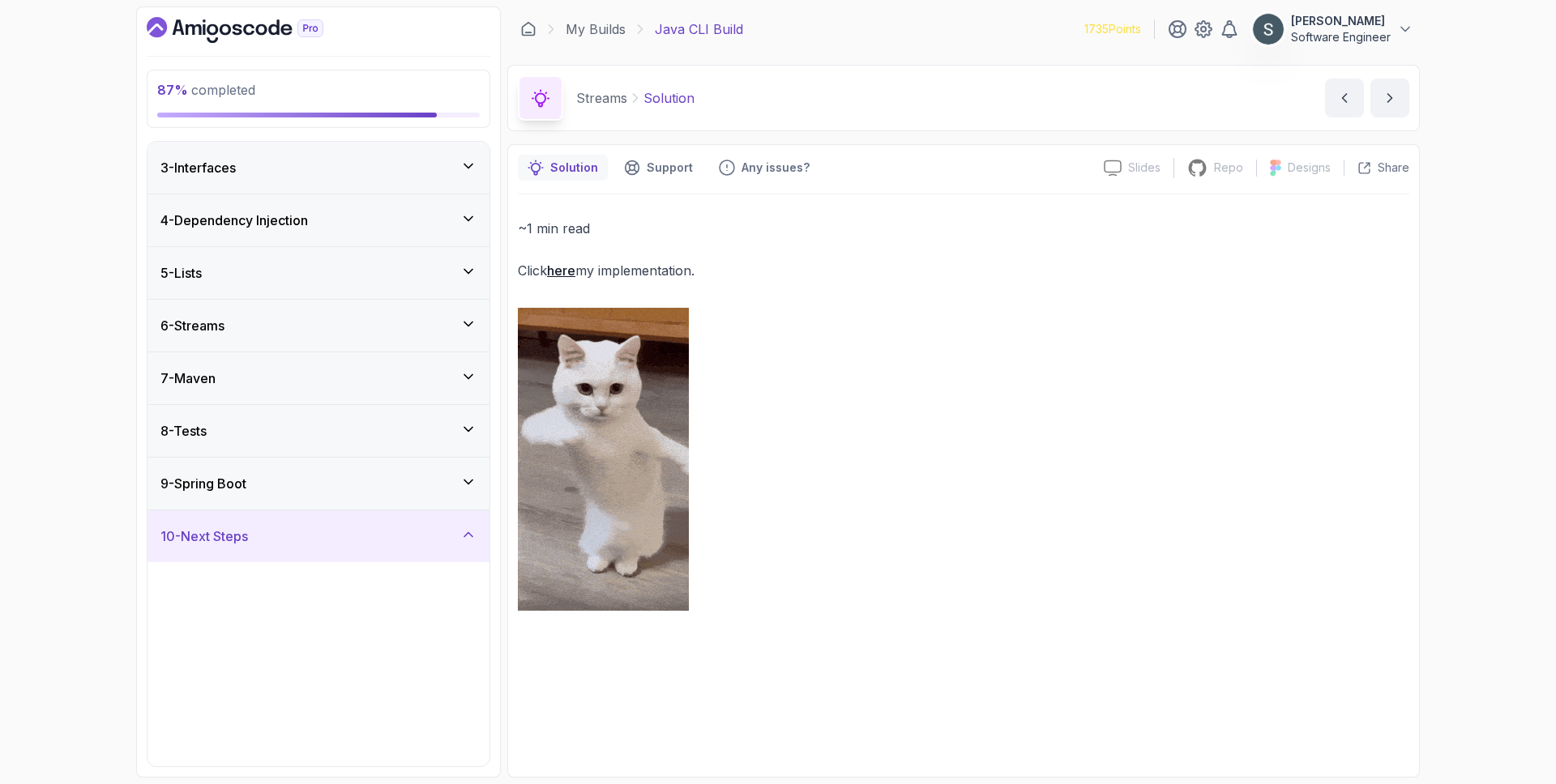
scroll to position [0, 0]
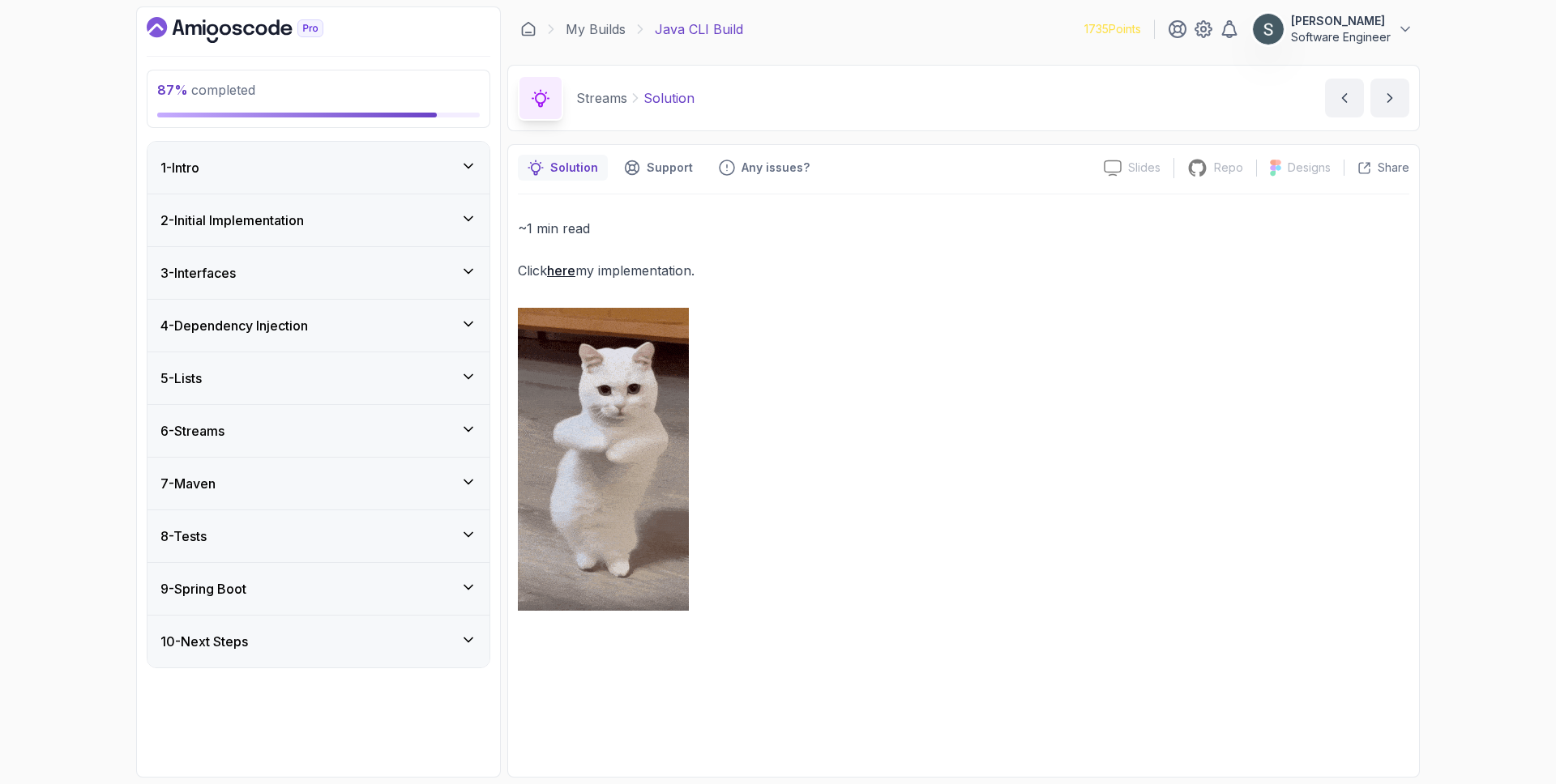
click at [357, 647] on div "10 - Next Steps" at bounding box center [318, 641] width 316 height 19
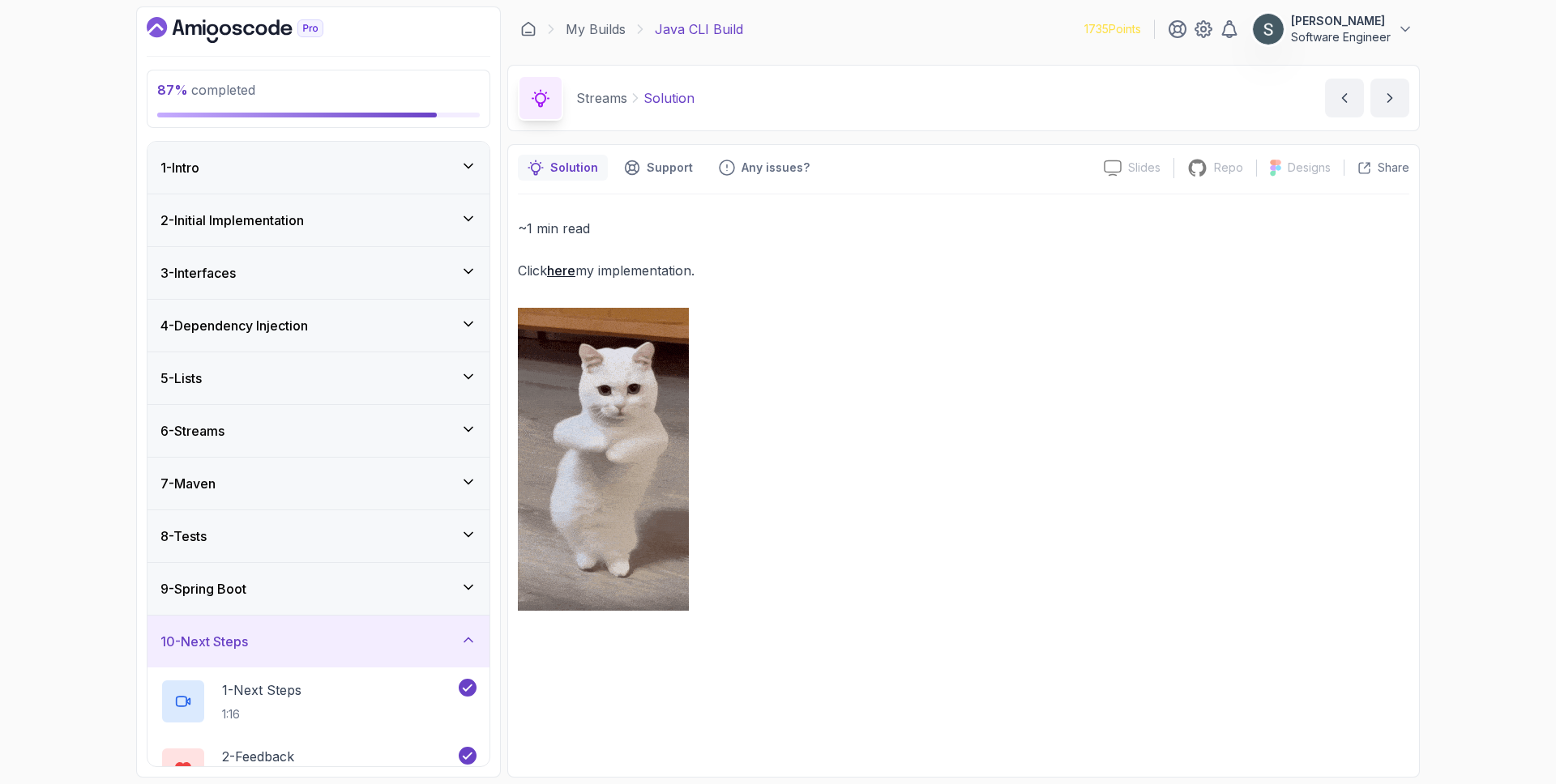
click at [346, 612] on div "9 - Spring Boot" at bounding box center [318, 589] width 342 height 52
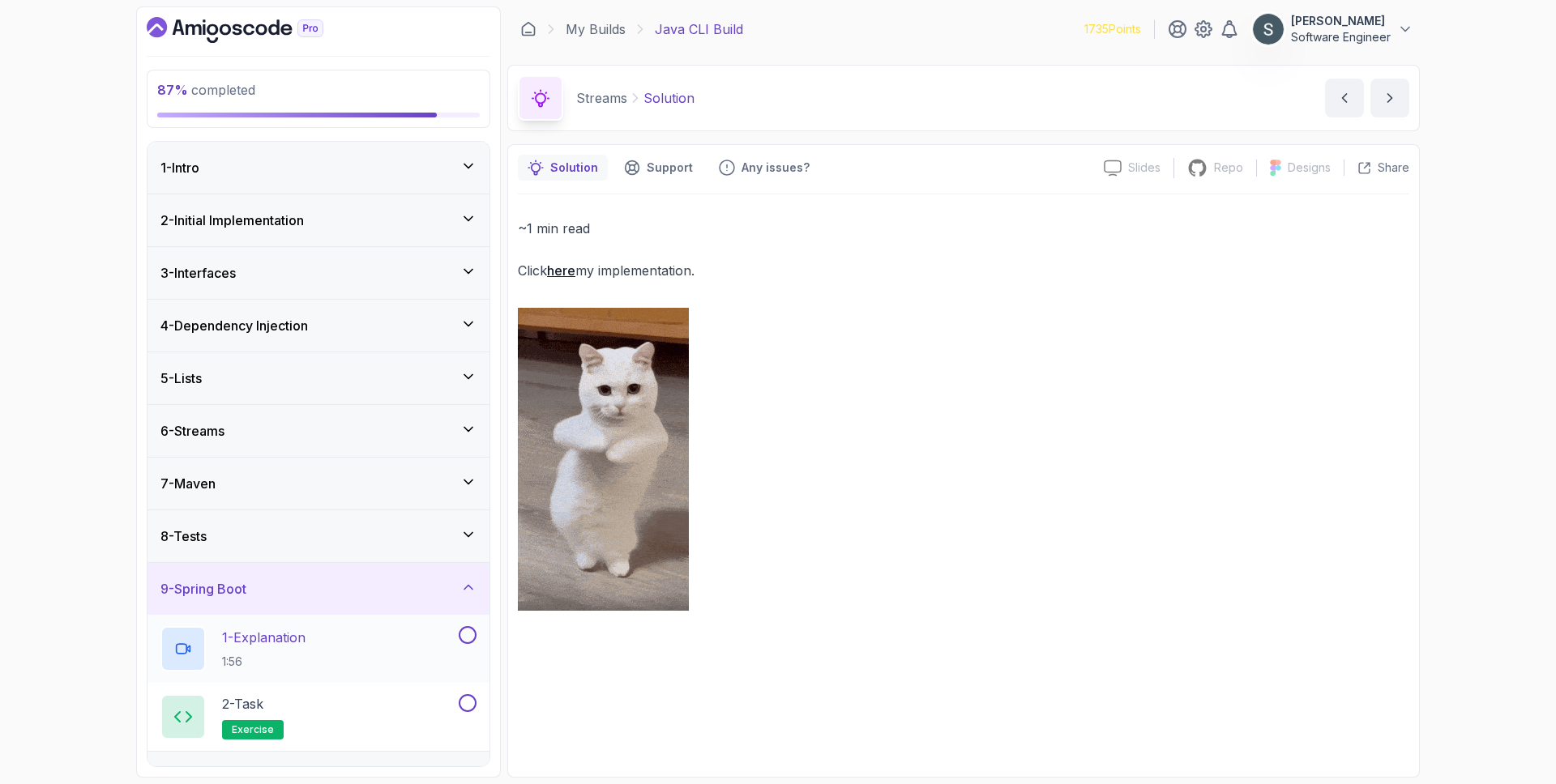
click at [313, 637] on div "1 - Explanation 1:56" at bounding box center [308, 649] width 295 height 45
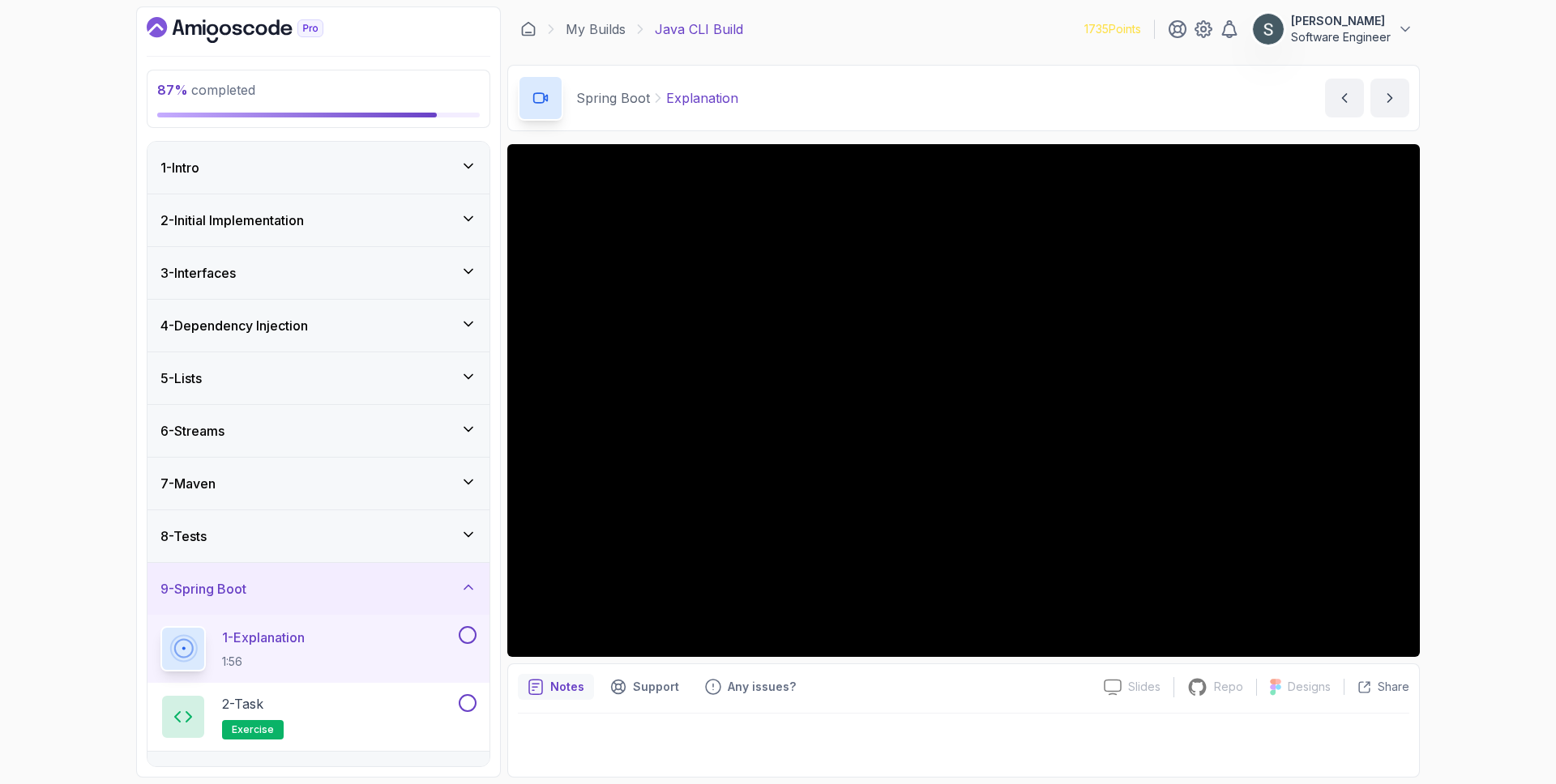
click at [382, 532] on div "8 - Tests" at bounding box center [318, 537] width 316 height 19
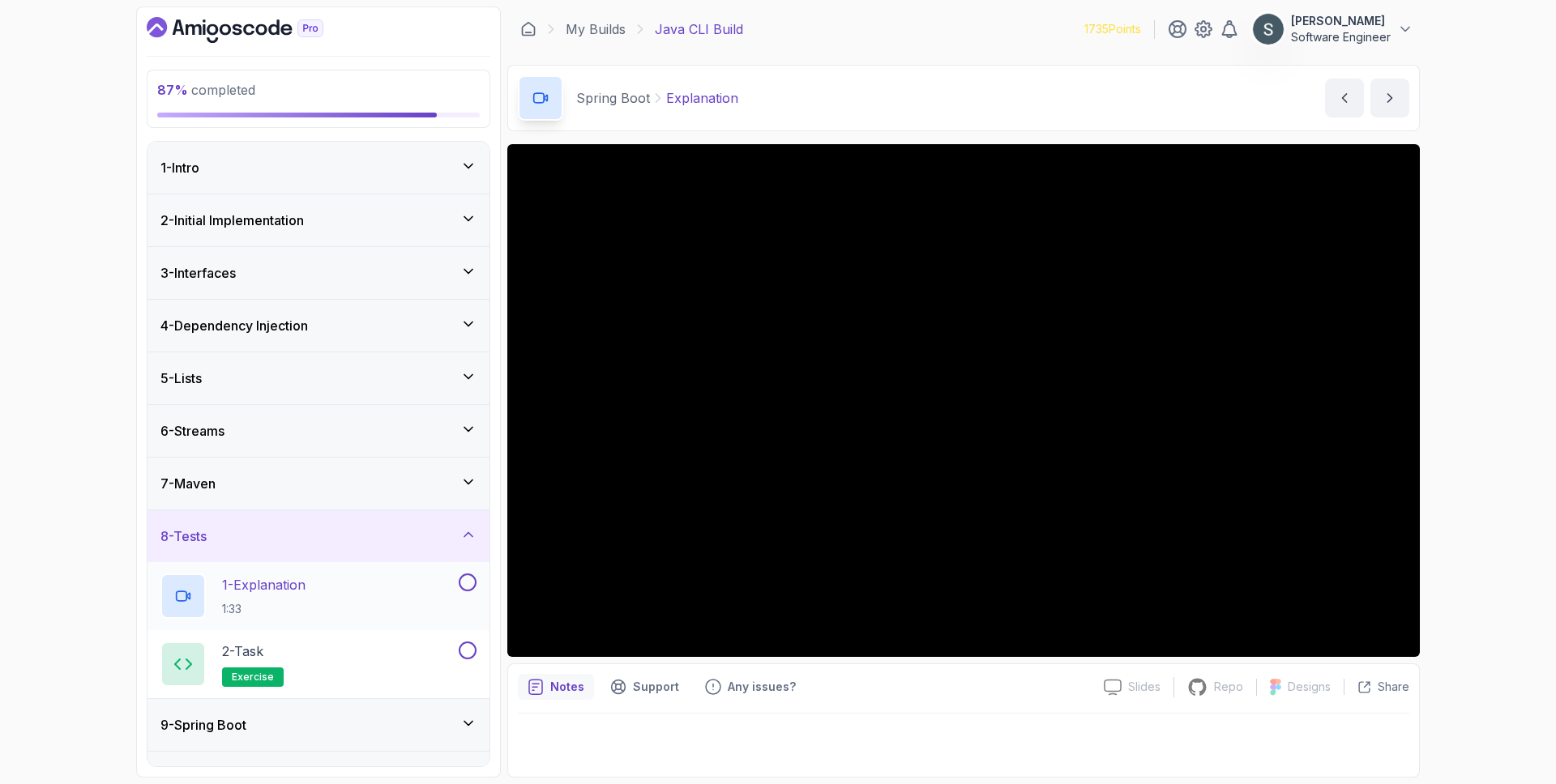
click at [377, 566] on div "1 - Explanation 1:33" at bounding box center [318, 595] width 342 height 68
click at [379, 570] on div "1 - Explanation 1:33" at bounding box center [318, 595] width 342 height 68
click at [382, 585] on div "1 - Explanation 1:33" at bounding box center [308, 595] width 295 height 45
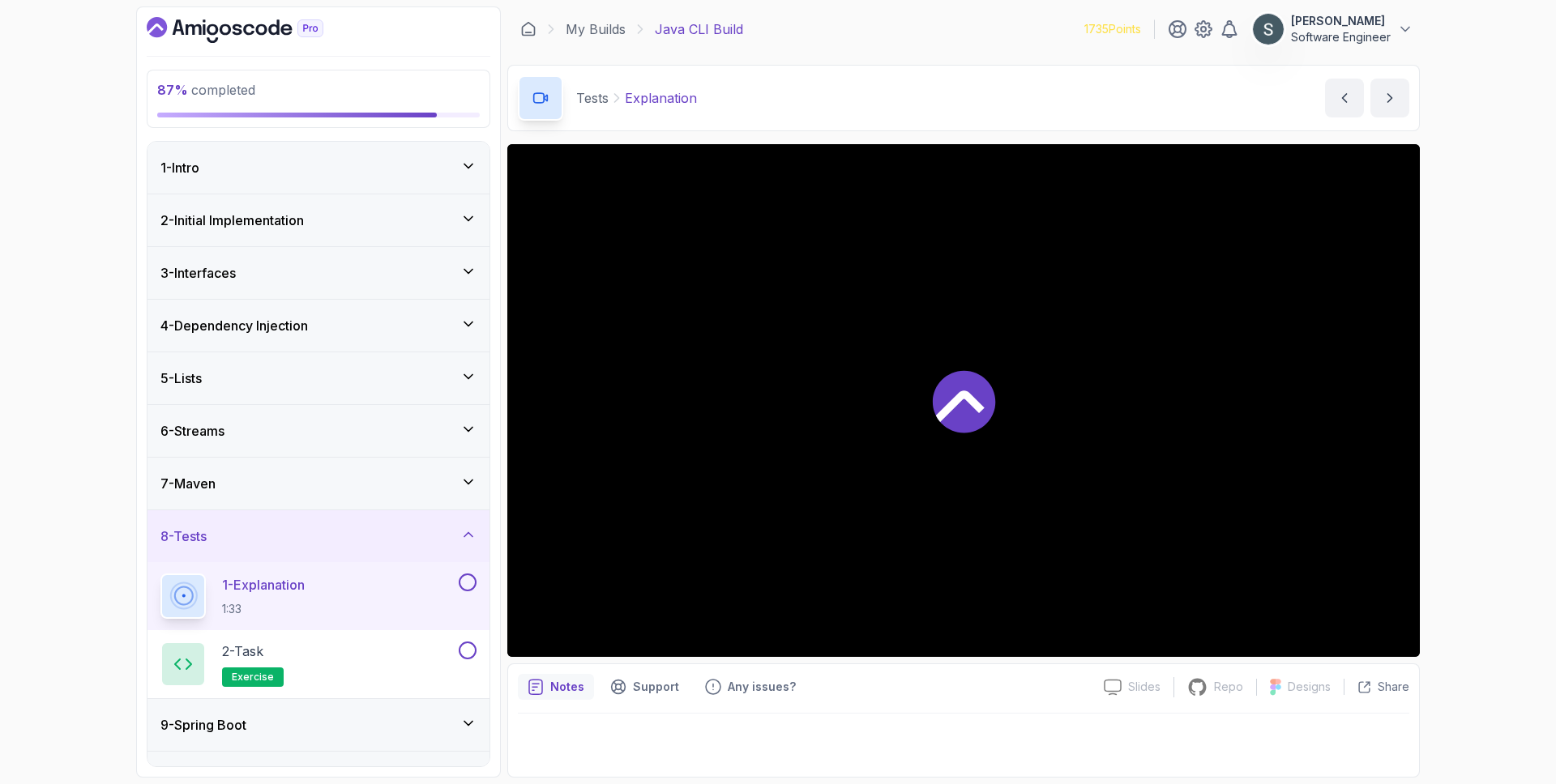
click at [382, 585] on div "1 - Explanation 1:33" at bounding box center [308, 595] width 295 height 45
click at [478, 582] on div "1 - Explanation 1:33" at bounding box center [318, 595] width 342 height 68
click at [471, 584] on button at bounding box center [467, 582] width 17 height 17
click at [379, 661] on div "2 - Task exercise" at bounding box center [308, 664] width 295 height 45
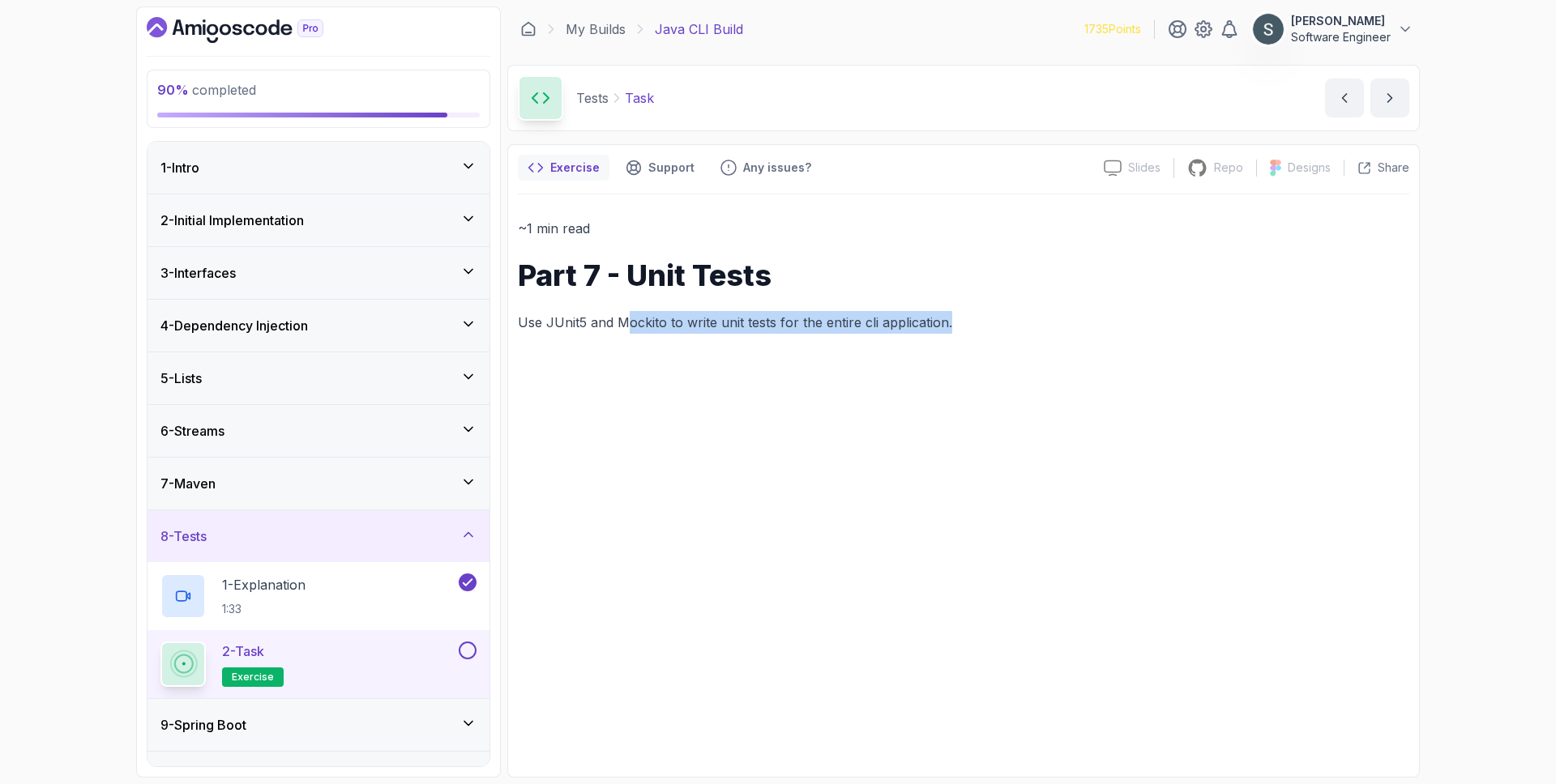
drag, startPoint x: 627, startPoint y: 316, endPoint x: 958, endPoint y: 312, distance: 331.0
click at [958, 312] on p "Use JUnit5 and Mockito to write unit tests for the entire cli application." at bounding box center [963, 322] width 892 height 22
click at [985, 420] on div "~1 min read Part 7 - Unit Tests Use JUnit5 and Mockito to write unit tests for …" at bounding box center [963, 480] width 892 height 572
click at [368, 713] on div "9 - Spring Boot" at bounding box center [318, 725] width 342 height 52
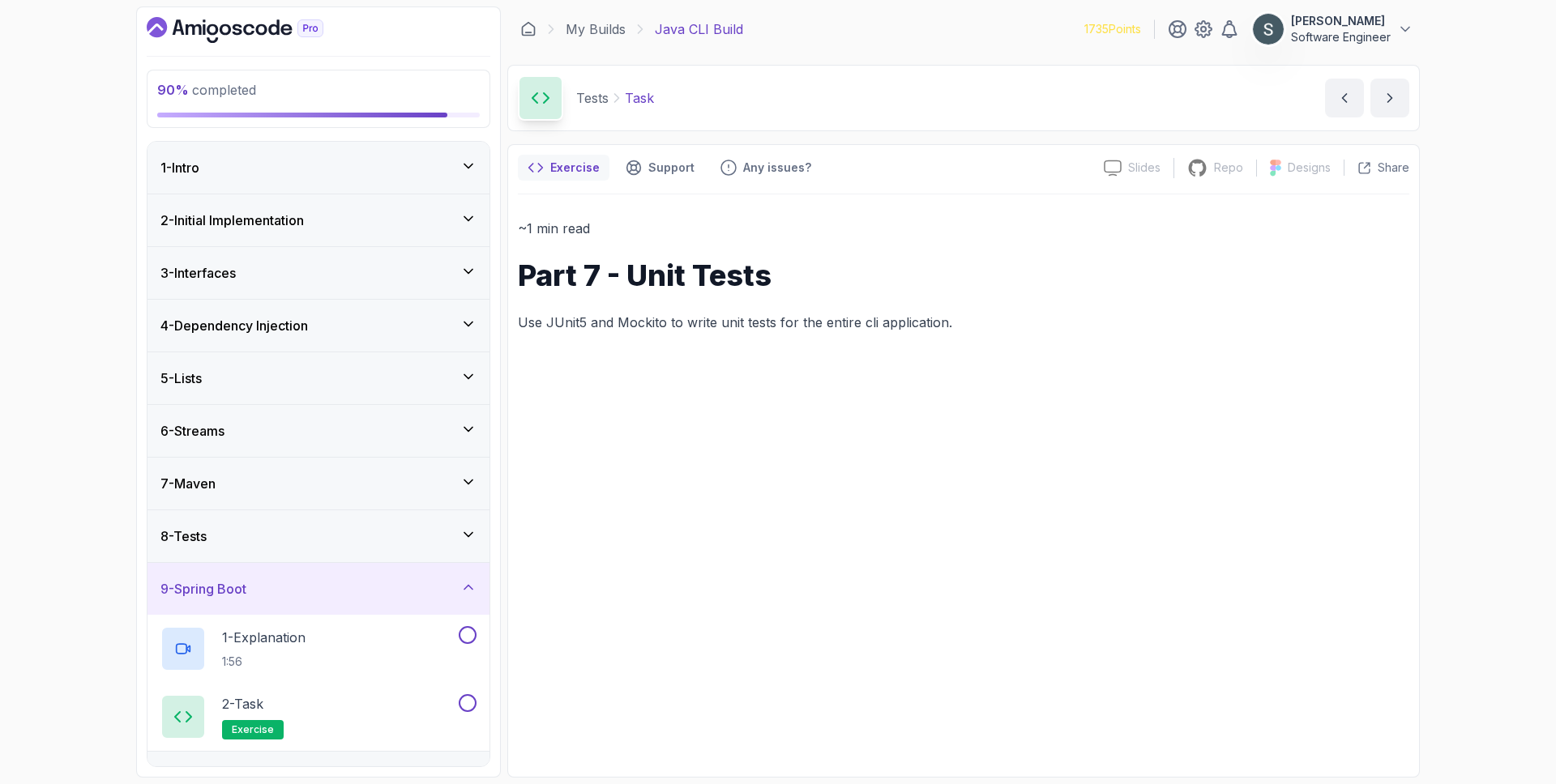
click at [322, 529] on div "8 - Tests" at bounding box center [318, 537] width 316 height 19
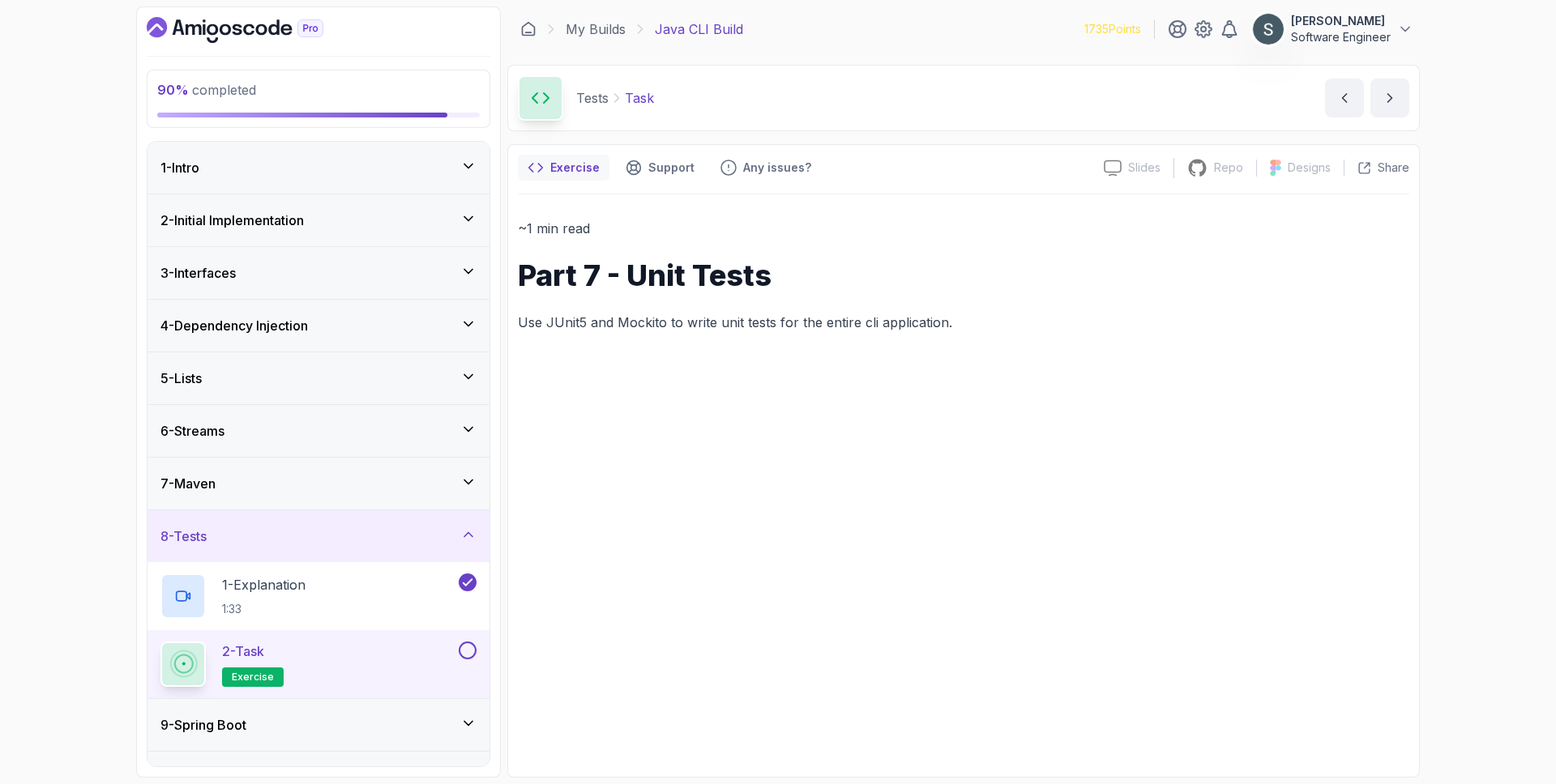
click at [468, 661] on button "2 - Task exercise" at bounding box center [318, 664] width 316 height 45
click at [468, 653] on button at bounding box center [467, 651] width 17 height 17
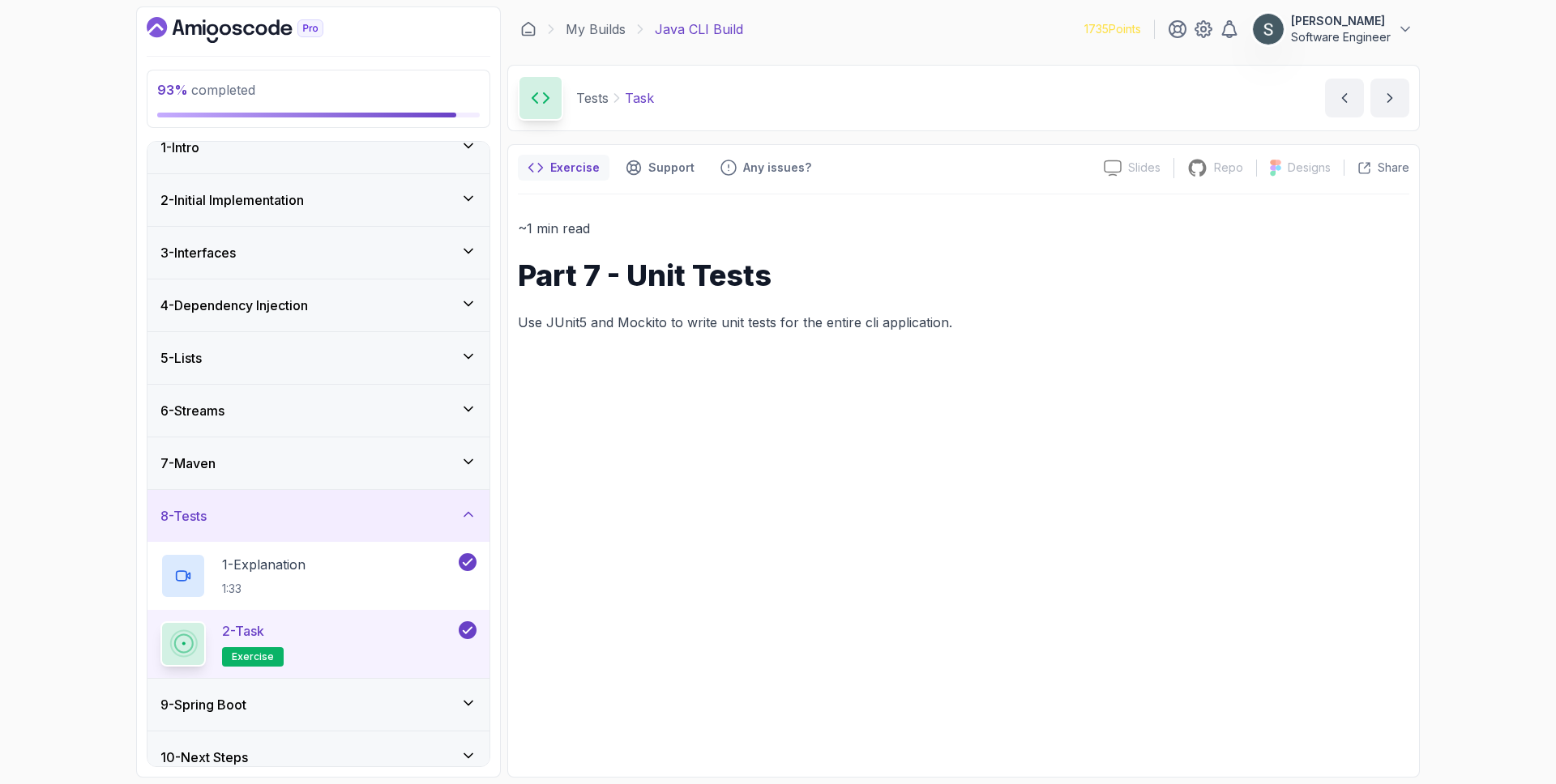
scroll to position [38, 0]
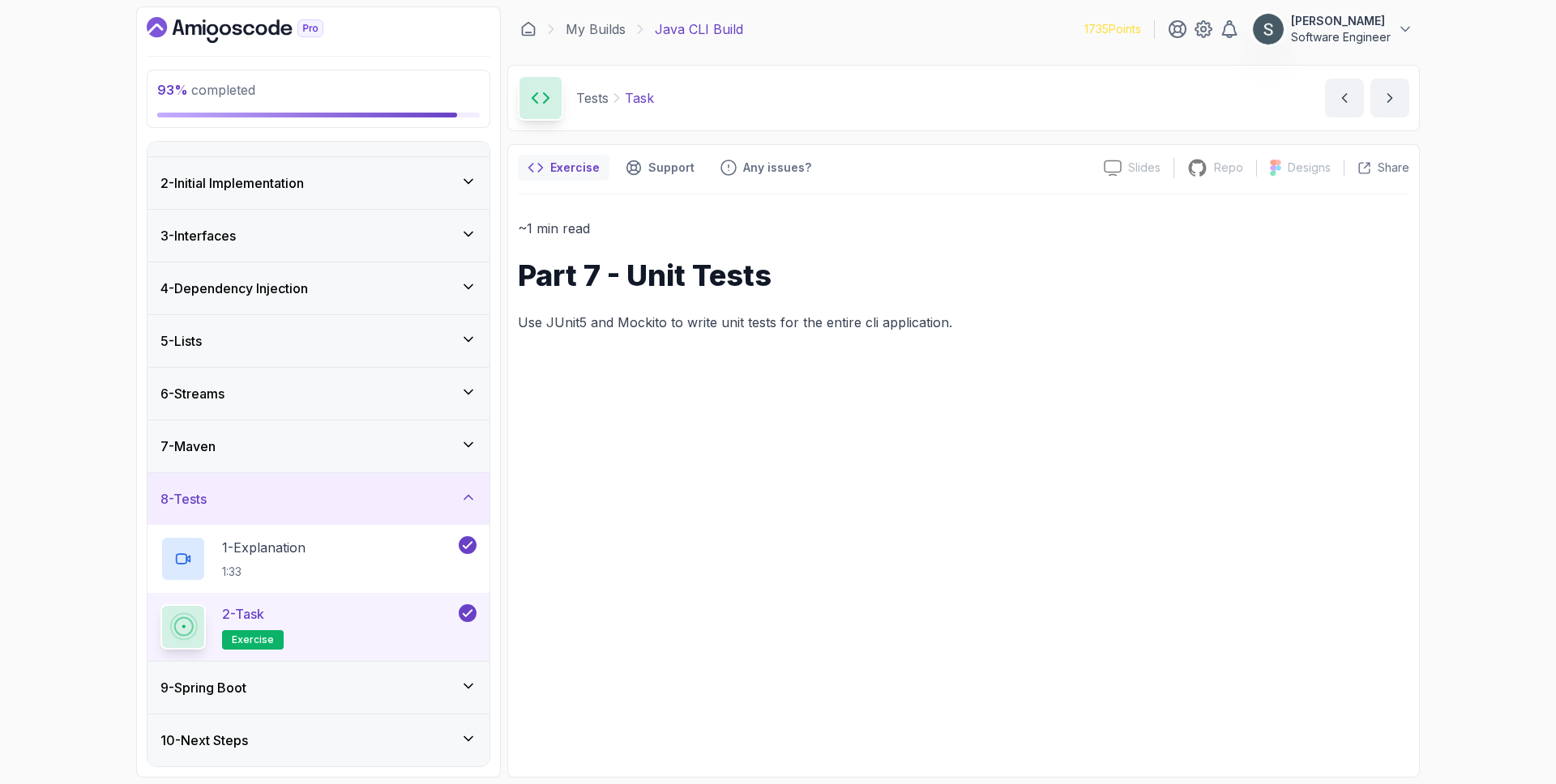
click at [286, 691] on div "9 - Spring Boot" at bounding box center [318, 687] width 316 height 19
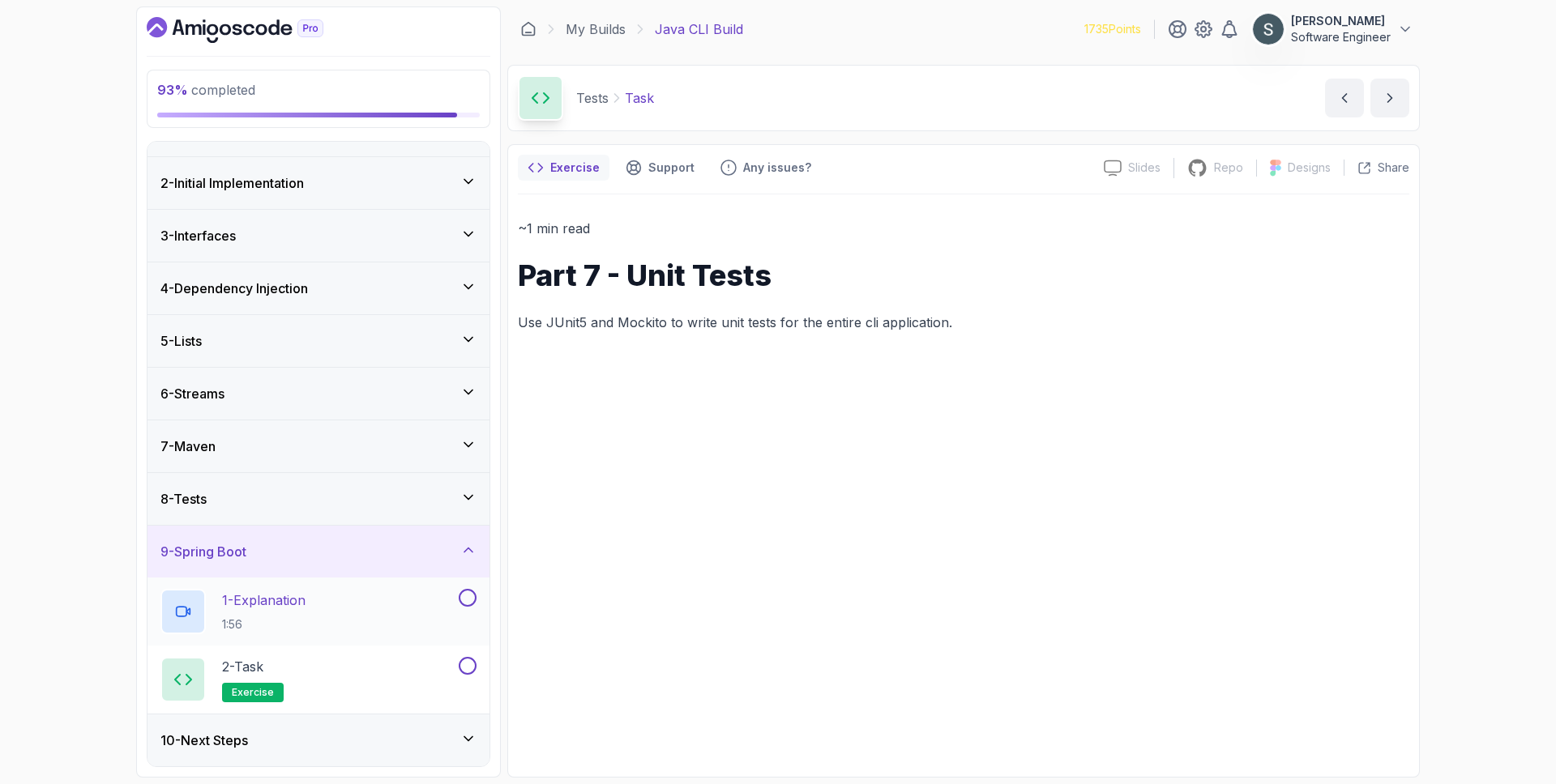
click at [363, 622] on div "1 - Explanation 1:56" at bounding box center [308, 611] width 295 height 45
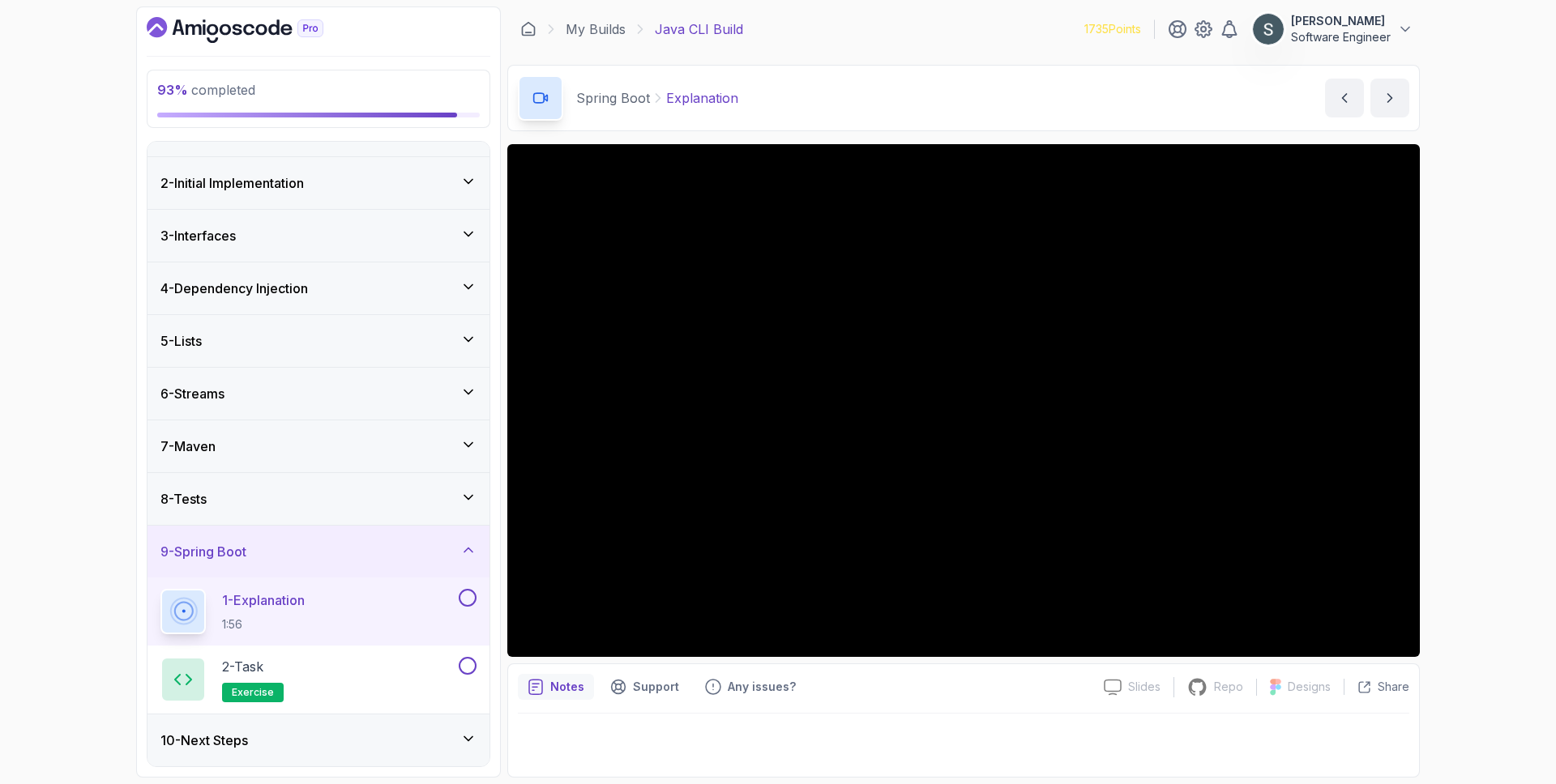
click at [466, 595] on button at bounding box center [467, 597] width 17 height 17
click at [398, 681] on div "2 - Task exercise" at bounding box center [308, 679] width 295 height 45
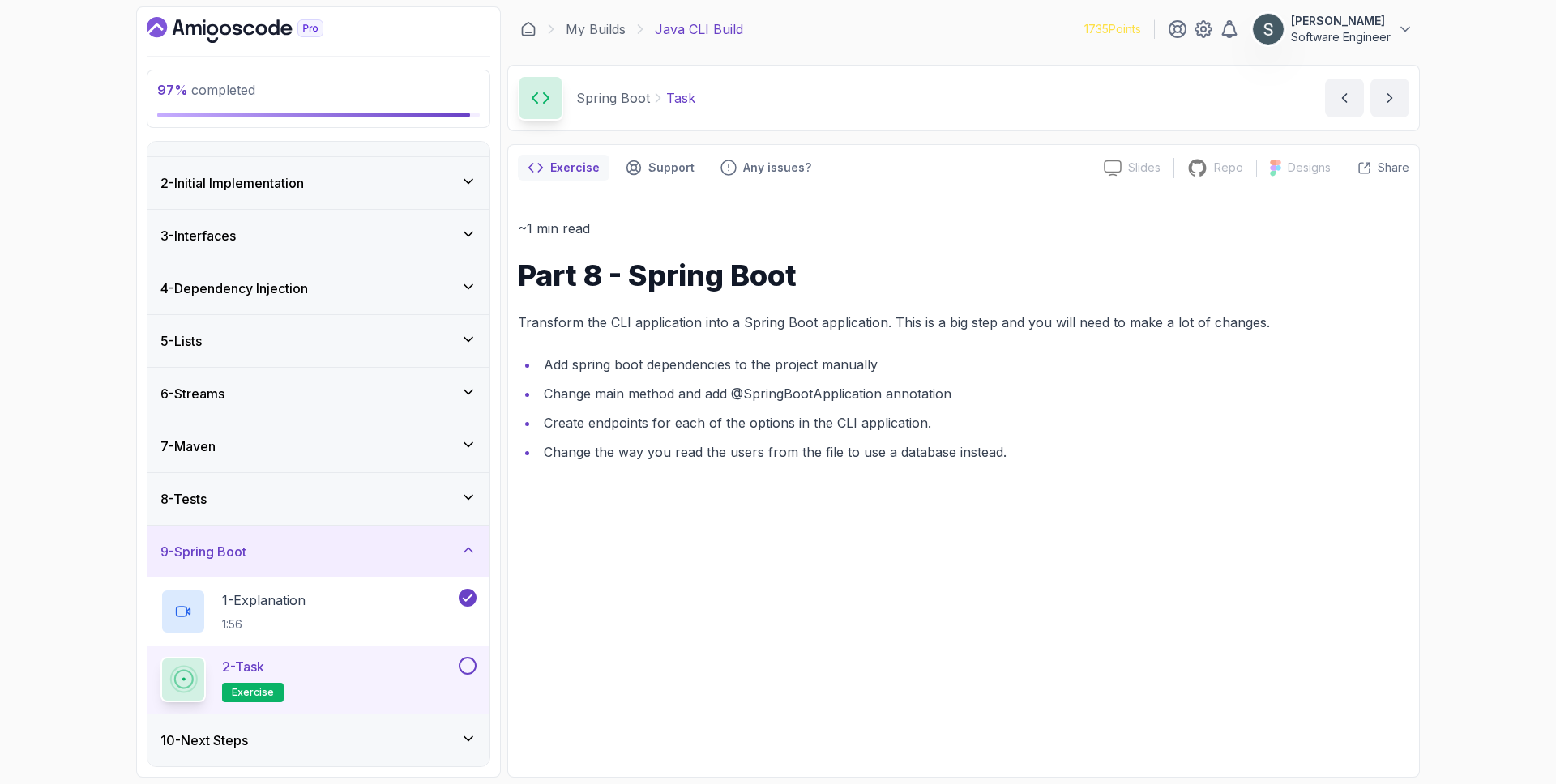
click at [466, 676] on button "2 - Task exercise" at bounding box center [318, 679] width 316 height 45
click at [466, 671] on button at bounding box center [467, 665] width 17 height 17
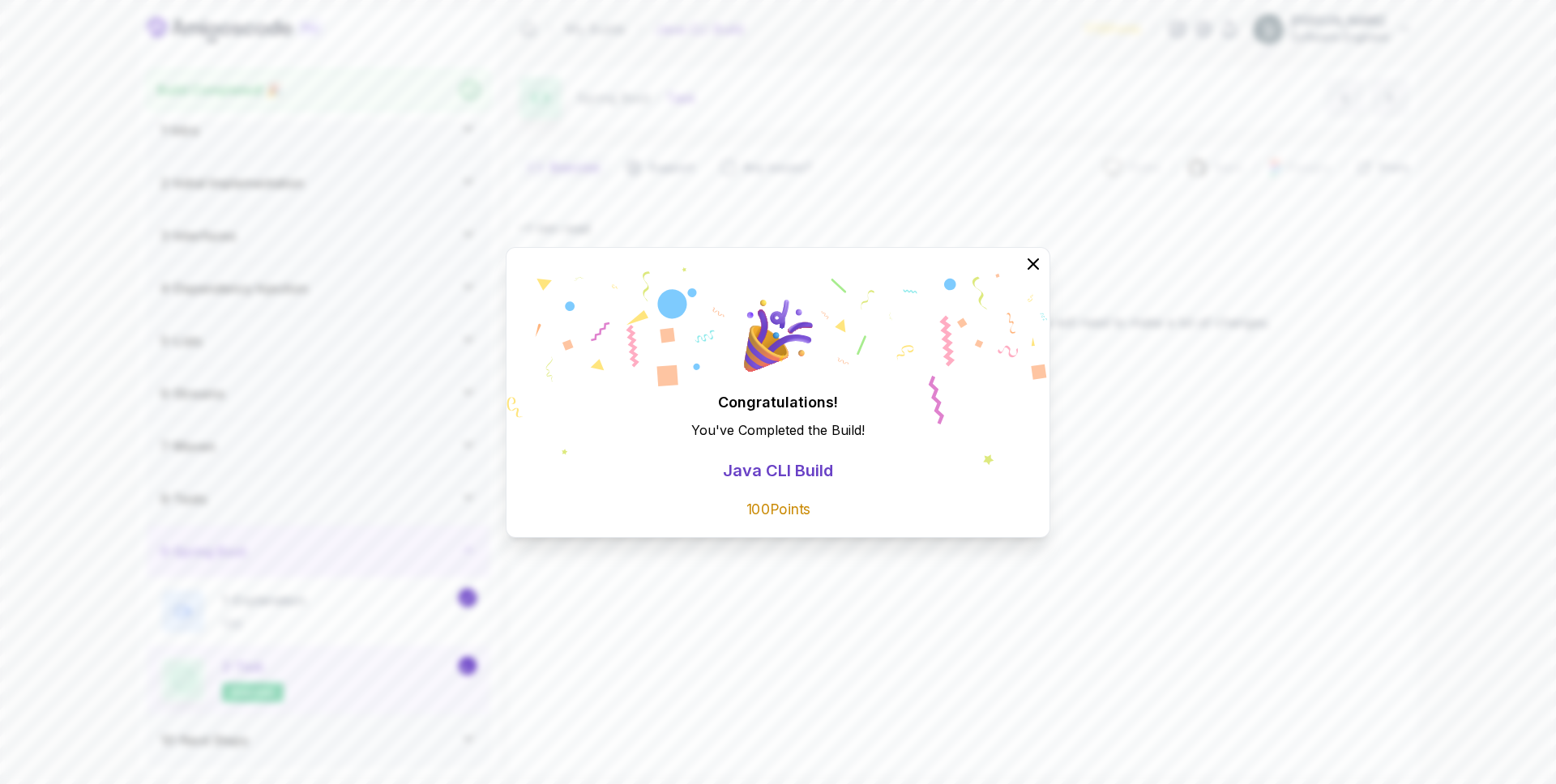
scroll to position [19, 0]
click at [1044, 261] on button at bounding box center [1033, 264] width 36 height 36
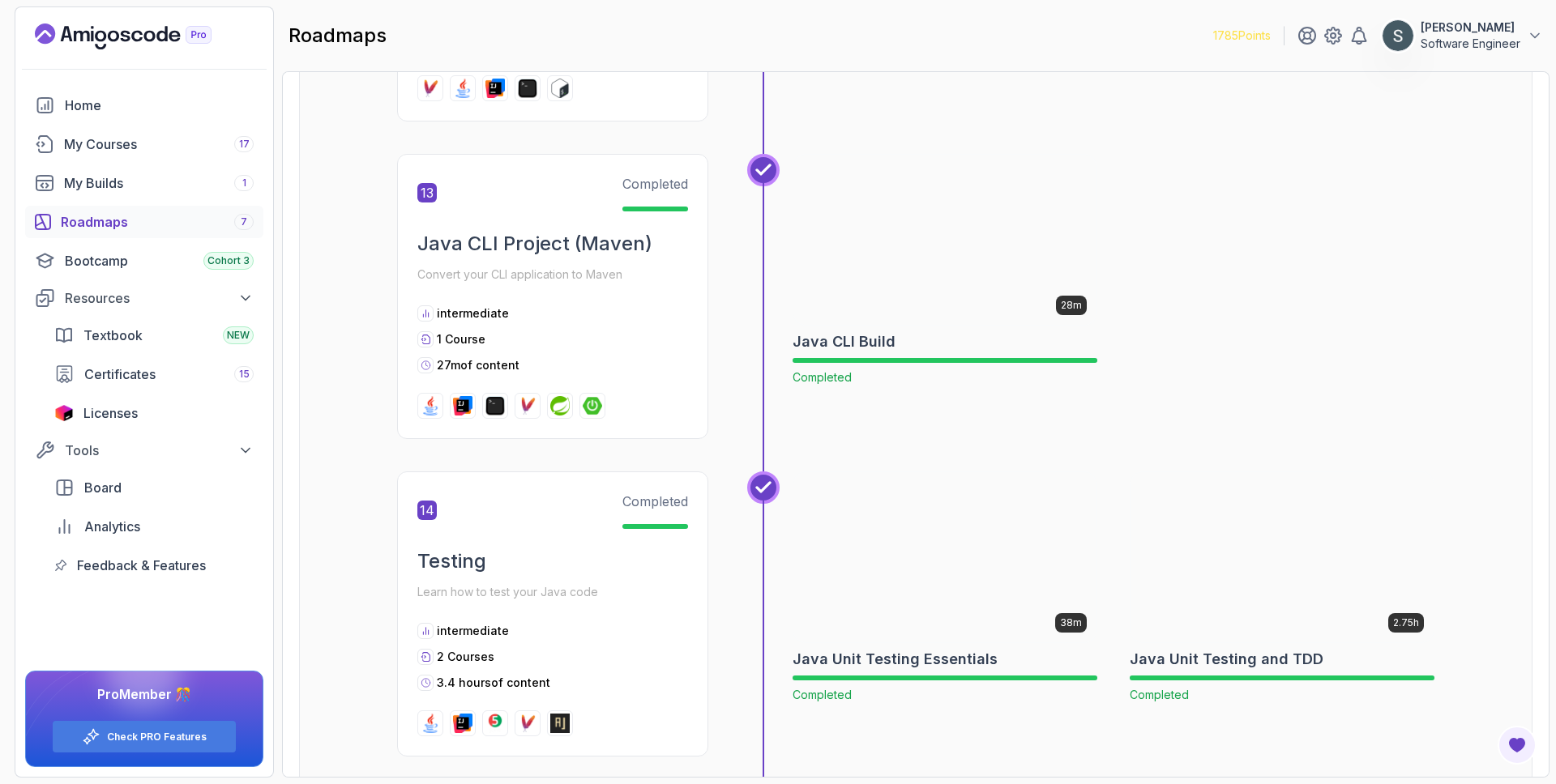
scroll to position [5092, 0]
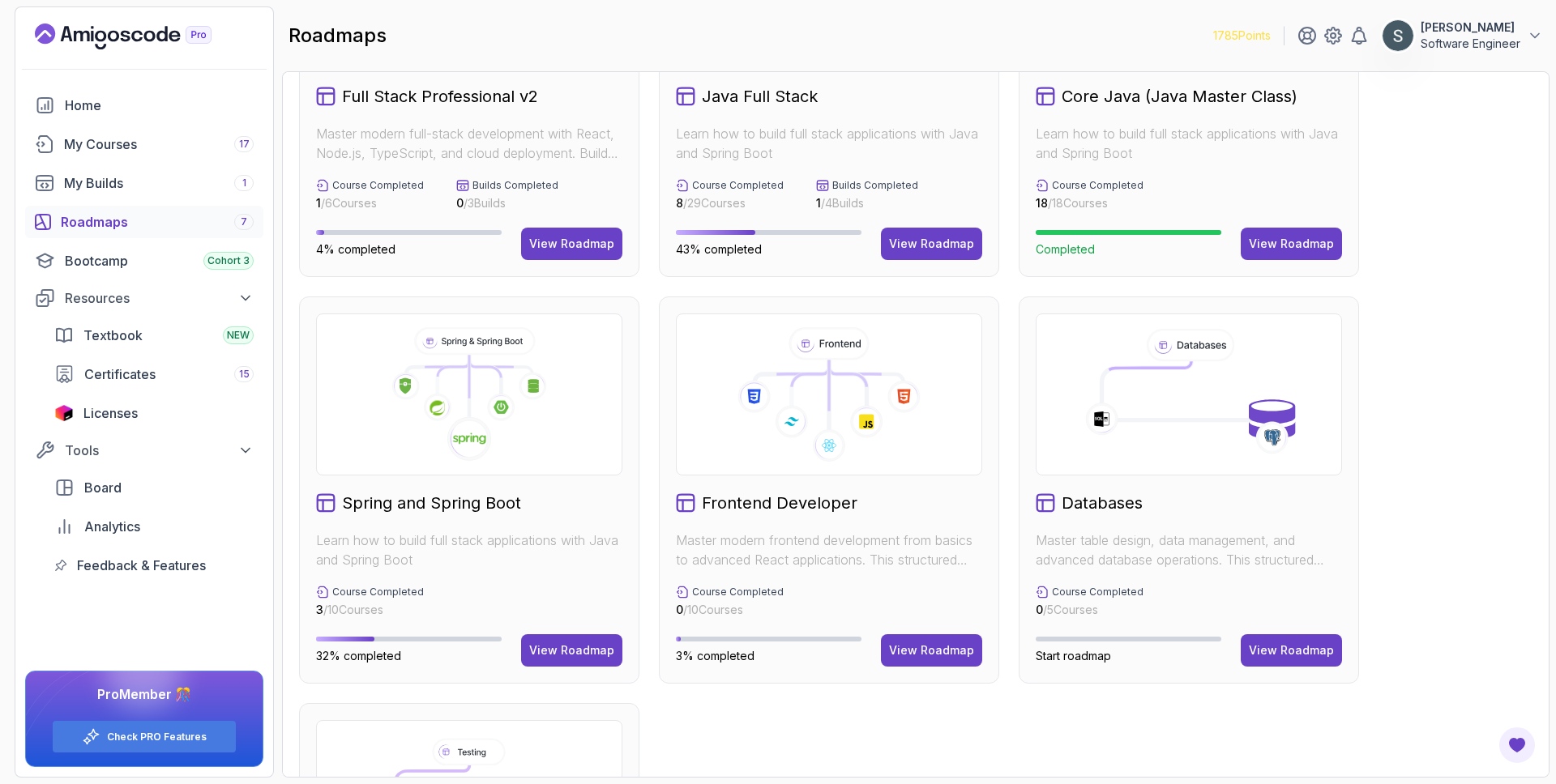
scroll to position [197, 0]
click at [579, 647] on div "View Roadmap" at bounding box center [572, 651] width 85 height 16
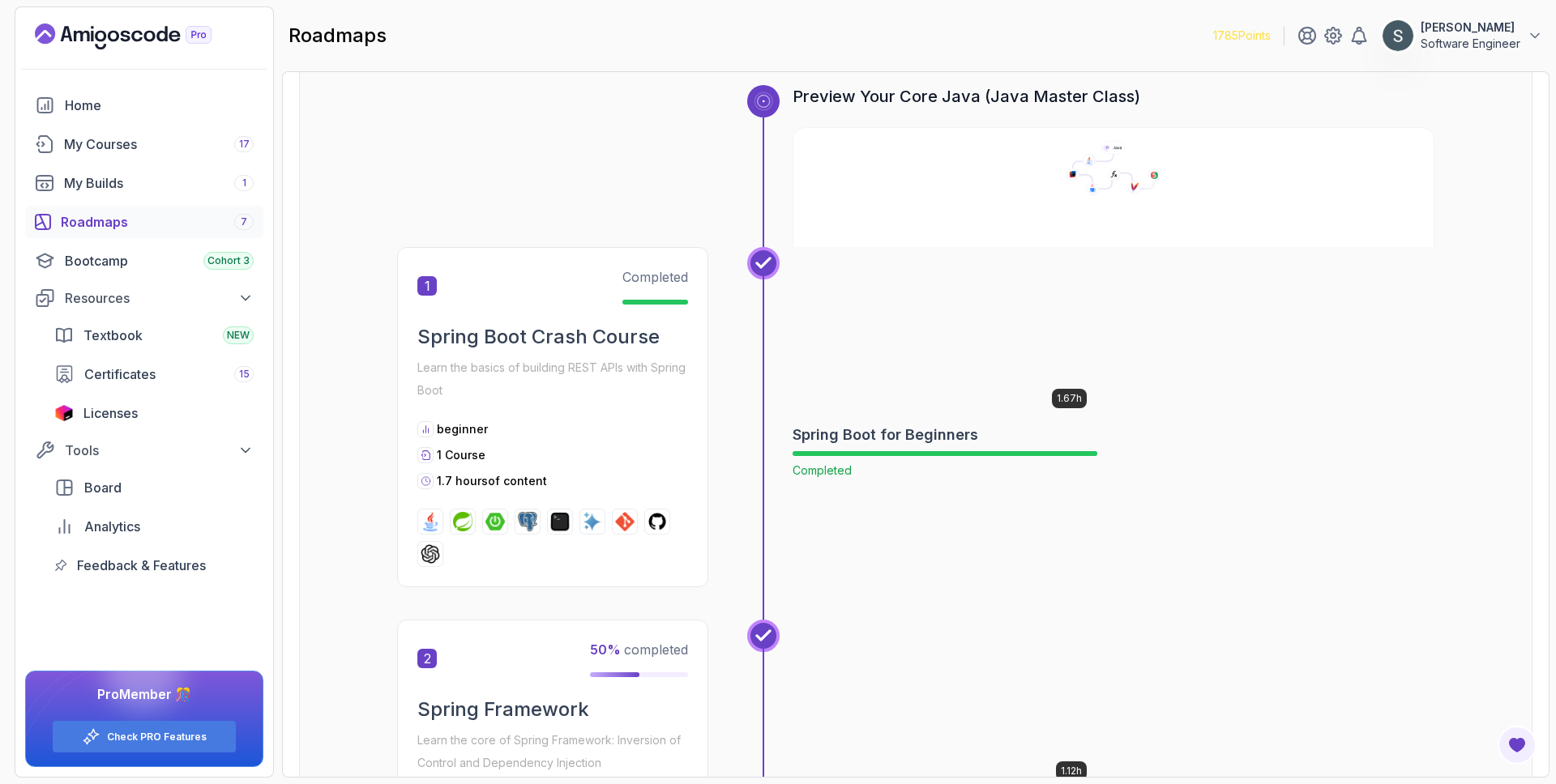
scroll to position [136, 0]
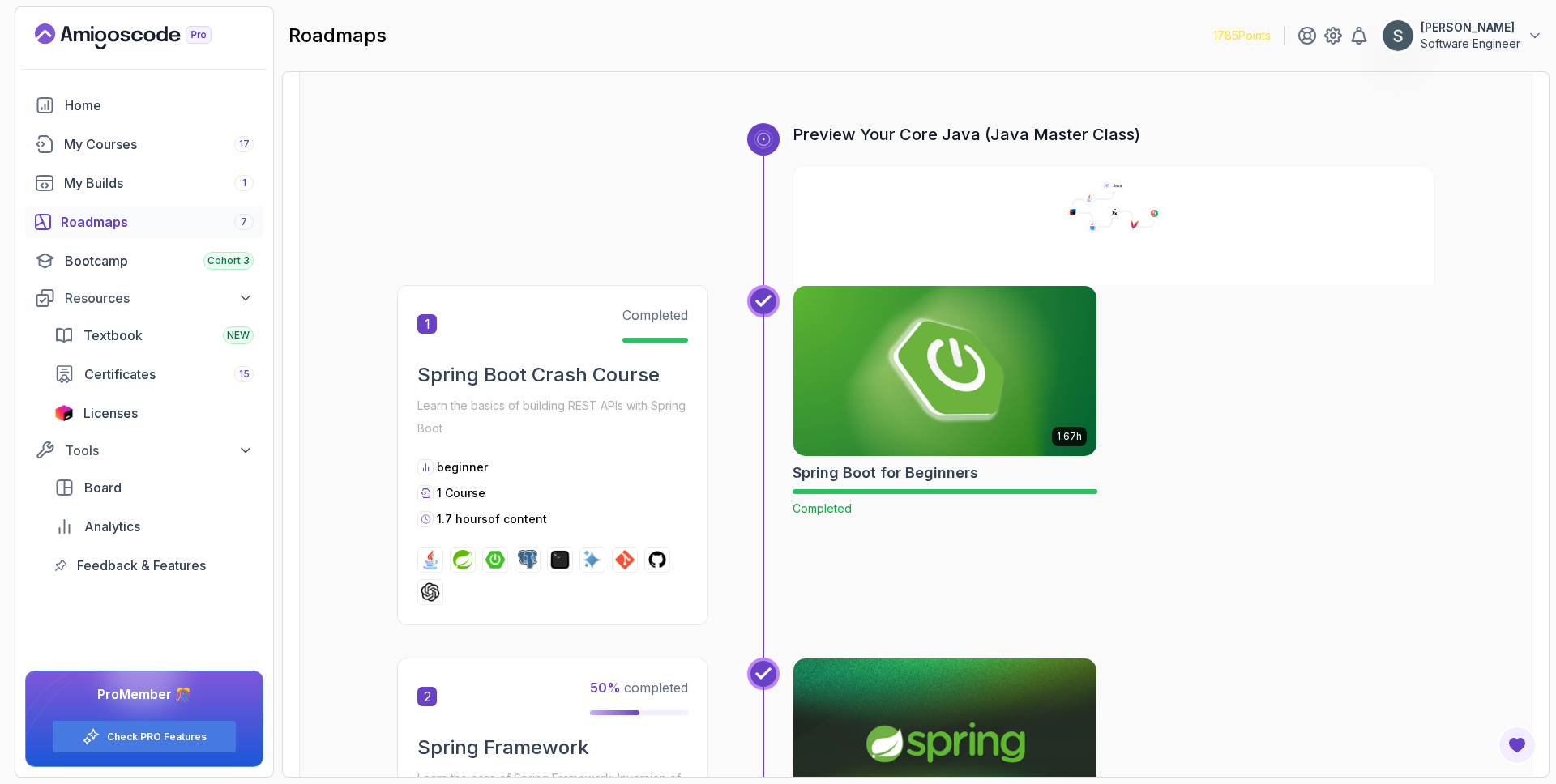
click at [870, 378] on img at bounding box center [945, 371] width 318 height 178
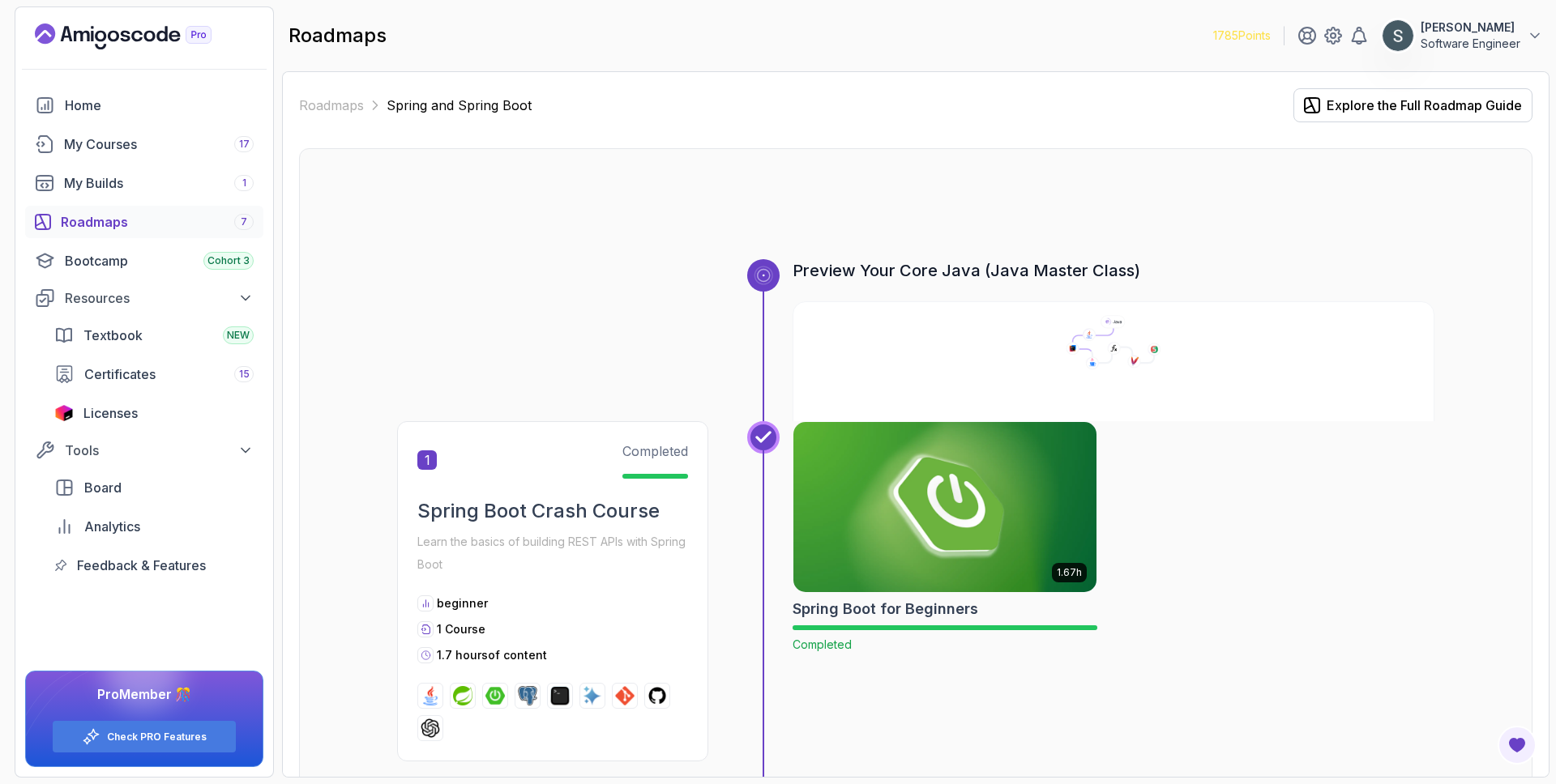
click at [1002, 518] on img at bounding box center [945, 507] width 318 height 178
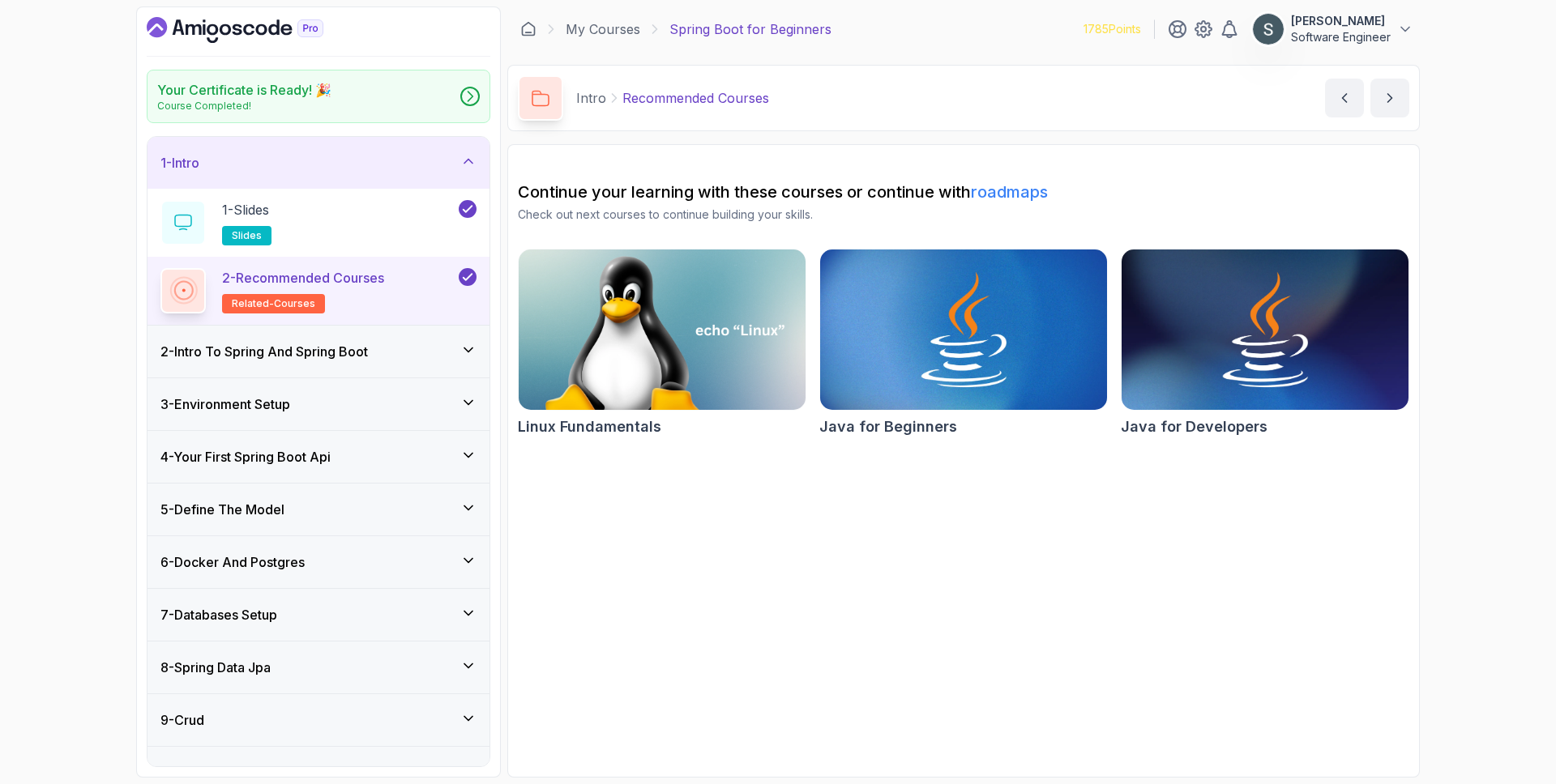
click at [323, 363] on div "2 - Intro To Spring And Spring Boot" at bounding box center [318, 352] width 342 height 52
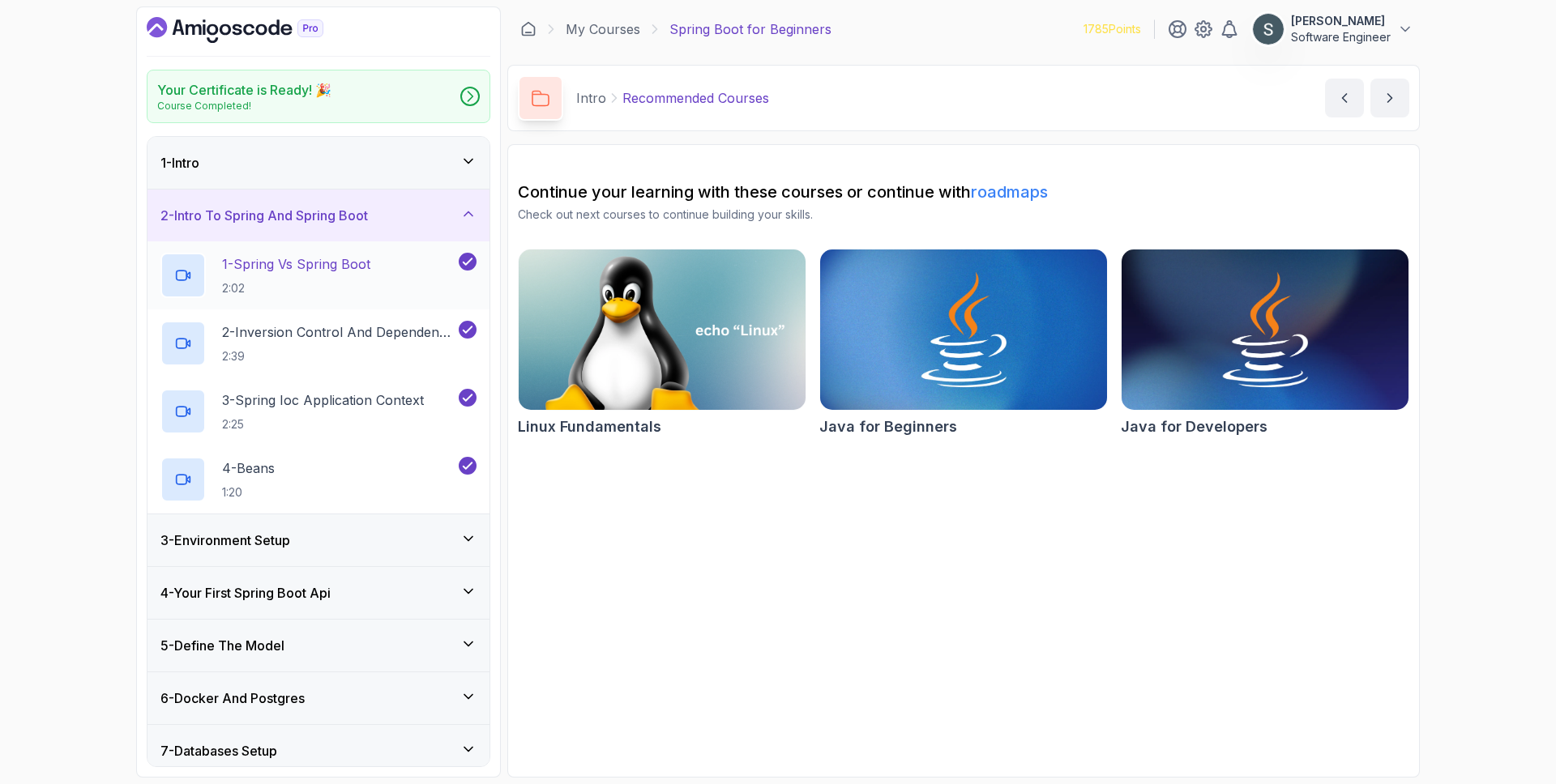
click at [334, 280] on p "2:02" at bounding box center [296, 288] width 148 height 16
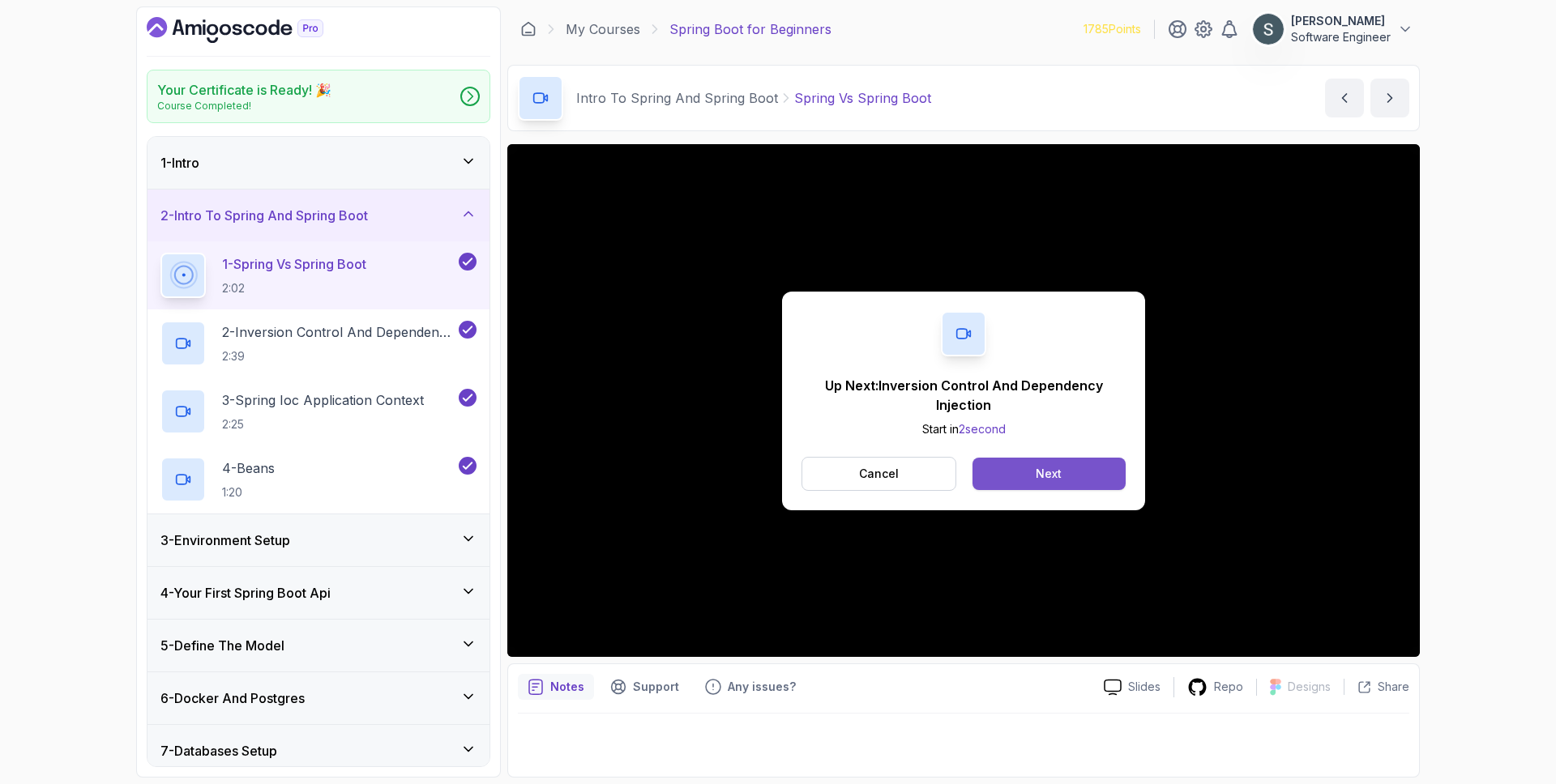
click at [1101, 470] on button "Next" at bounding box center [1048, 474] width 153 height 33
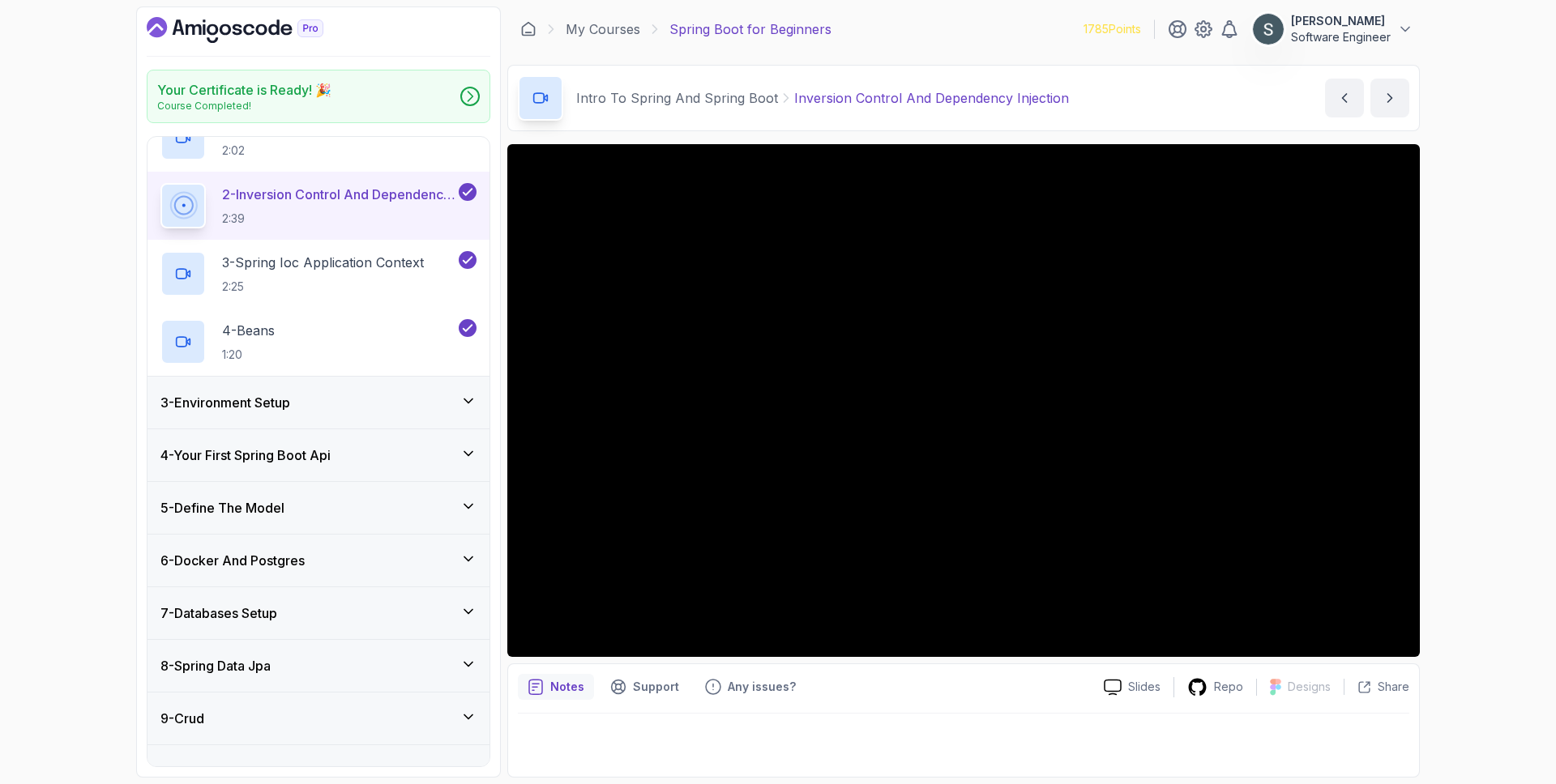
scroll to position [274, 0]
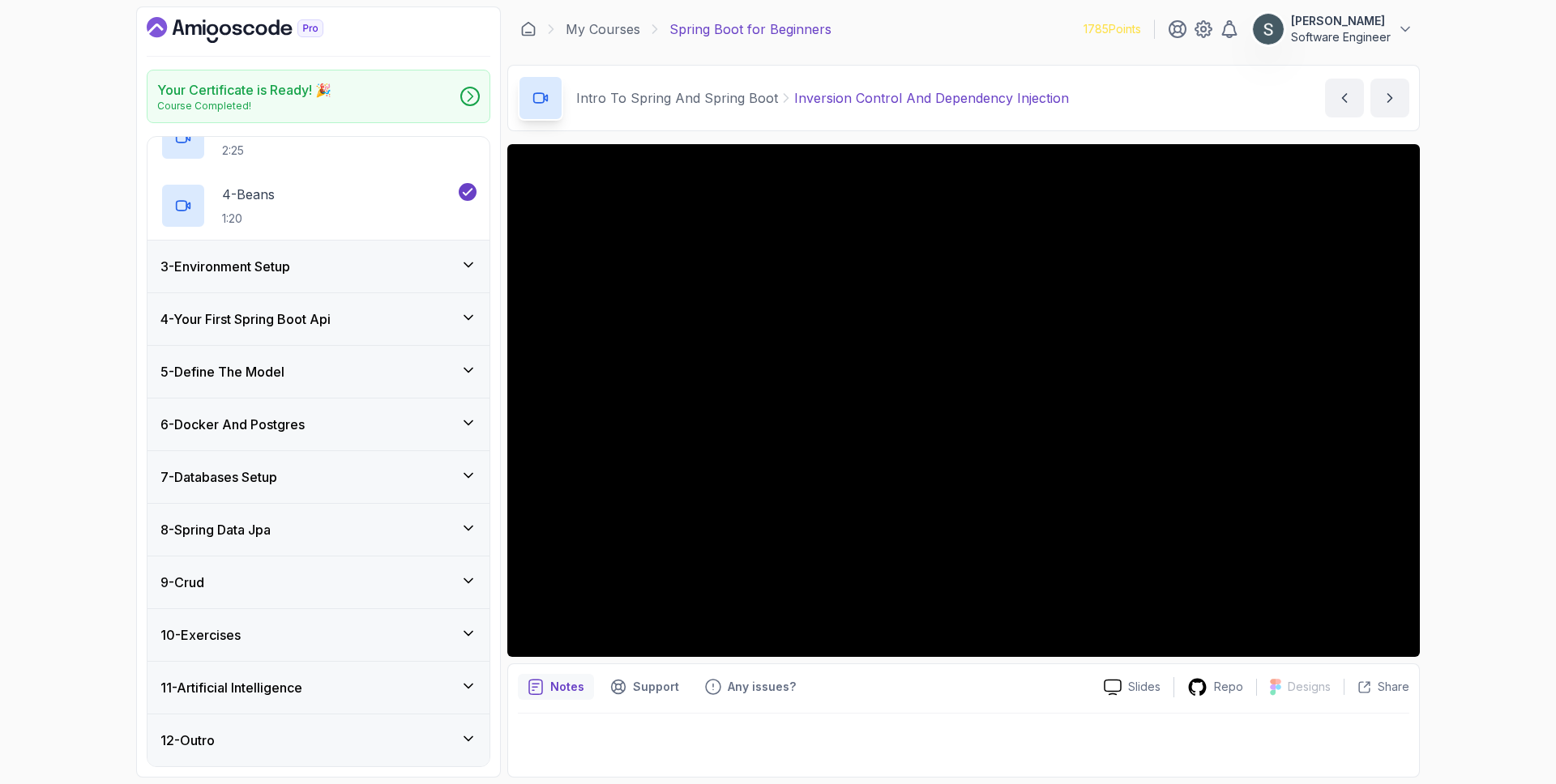
click at [367, 681] on div "11 - Artificial Intelligence" at bounding box center [318, 687] width 316 height 19
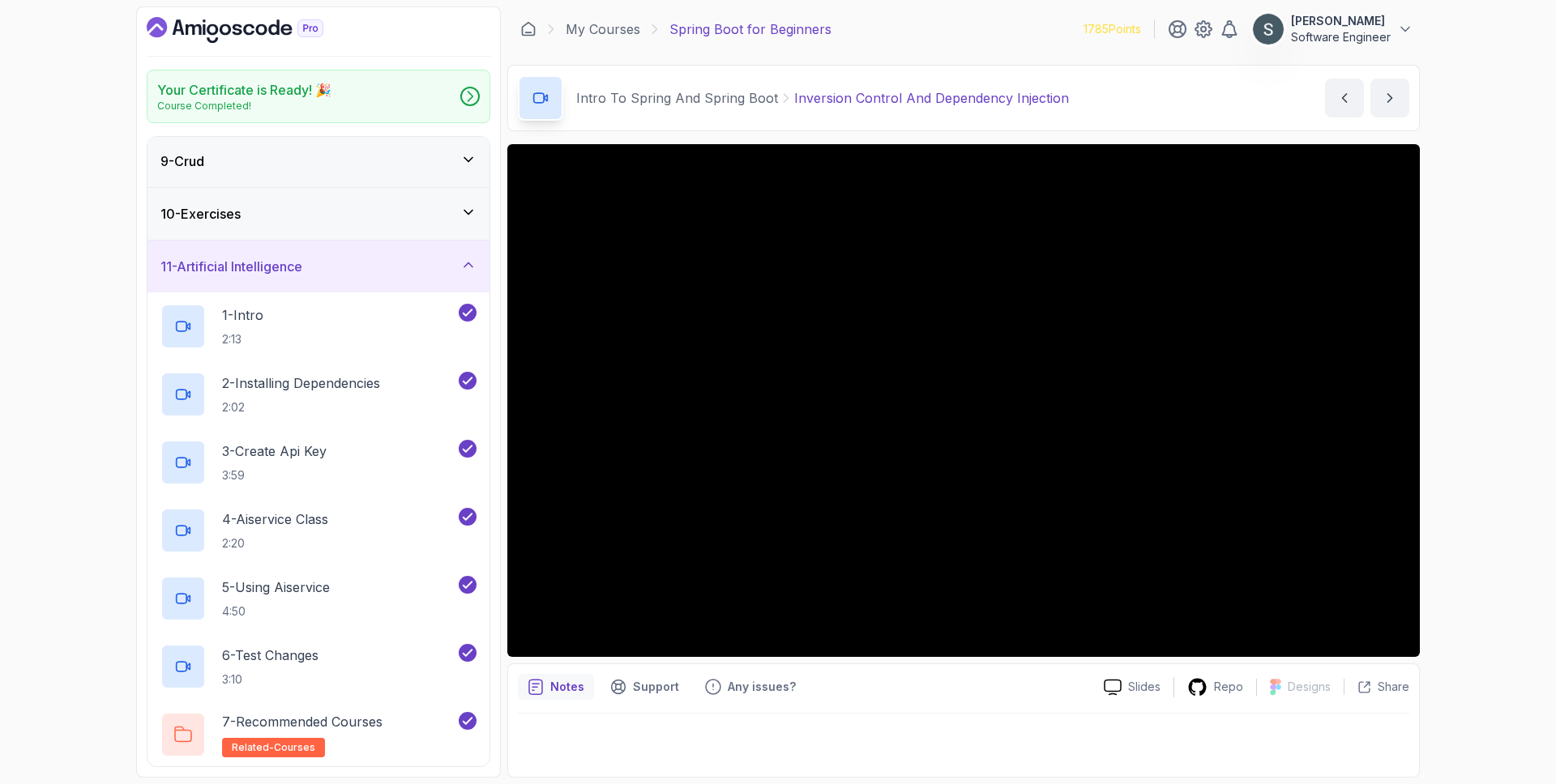
scroll to position [194, 0]
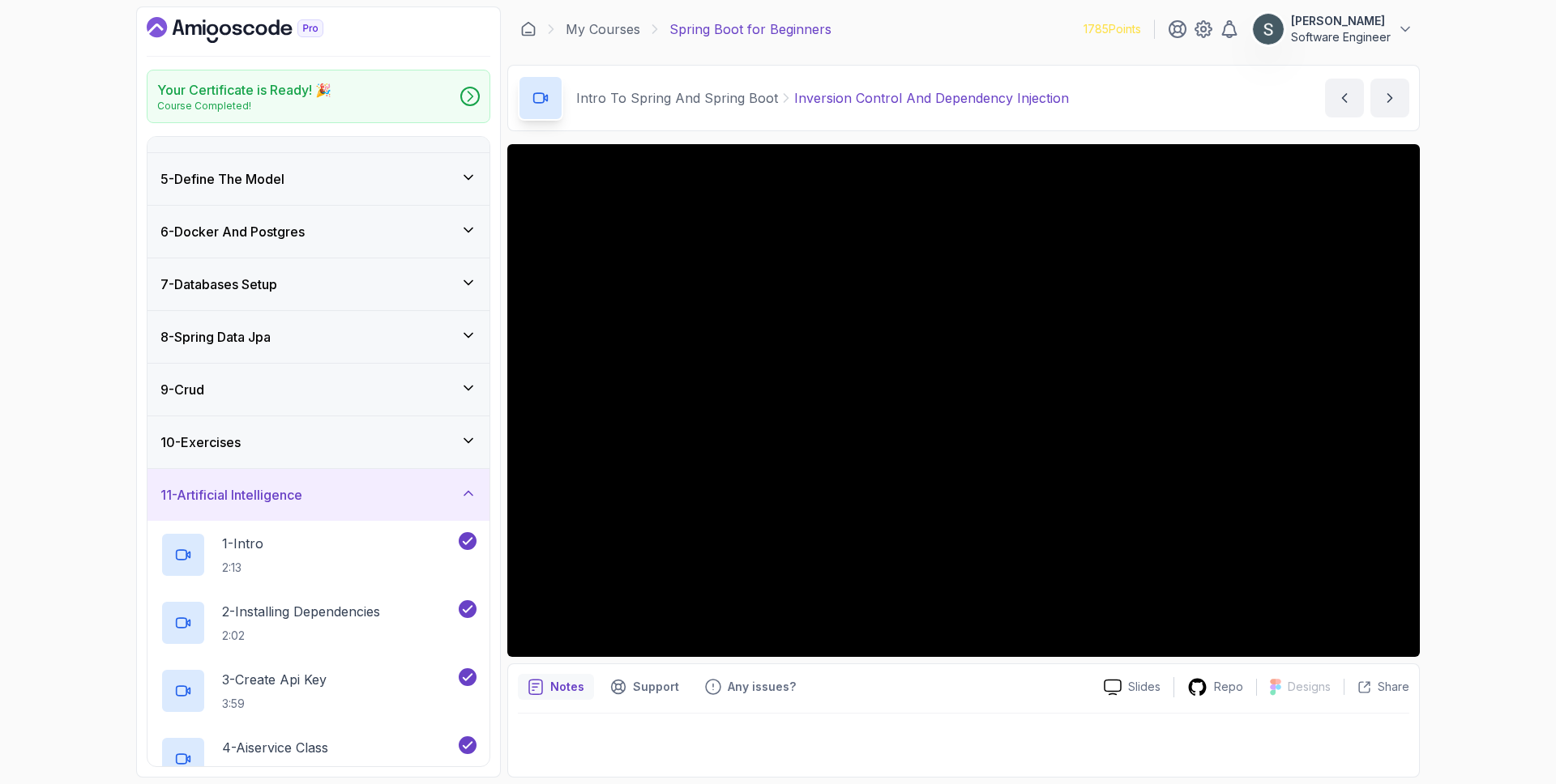
click at [307, 436] on div "10 - Exercises" at bounding box center [318, 442] width 316 height 19
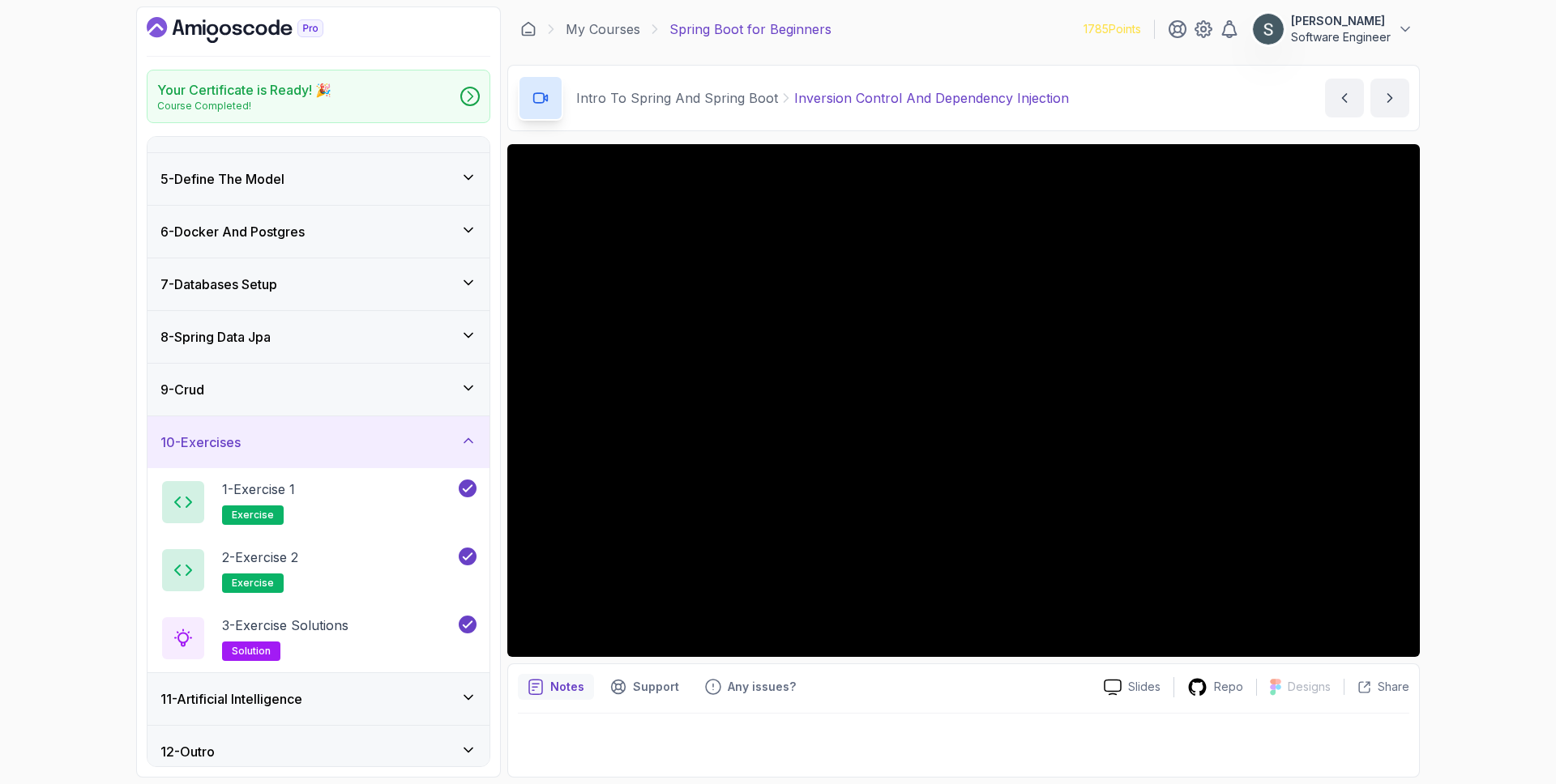
click at [323, 388] on div "9 - Crud" at bounding box center [318, 390] width 316 height 19
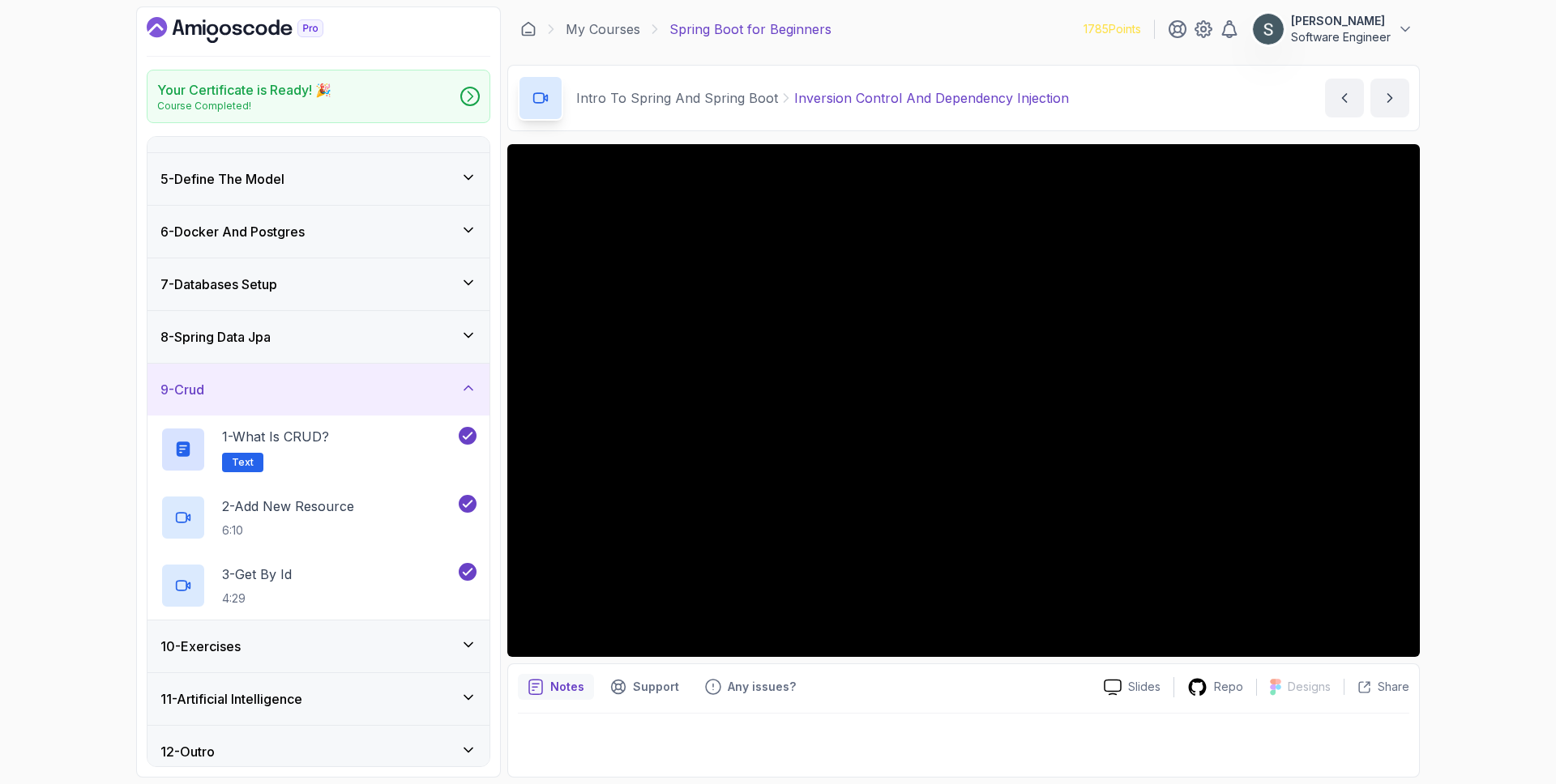
click at [338, 331] on div "8 - Spring Data Jpa" at bounding box center [318, 336] width 316 height 19
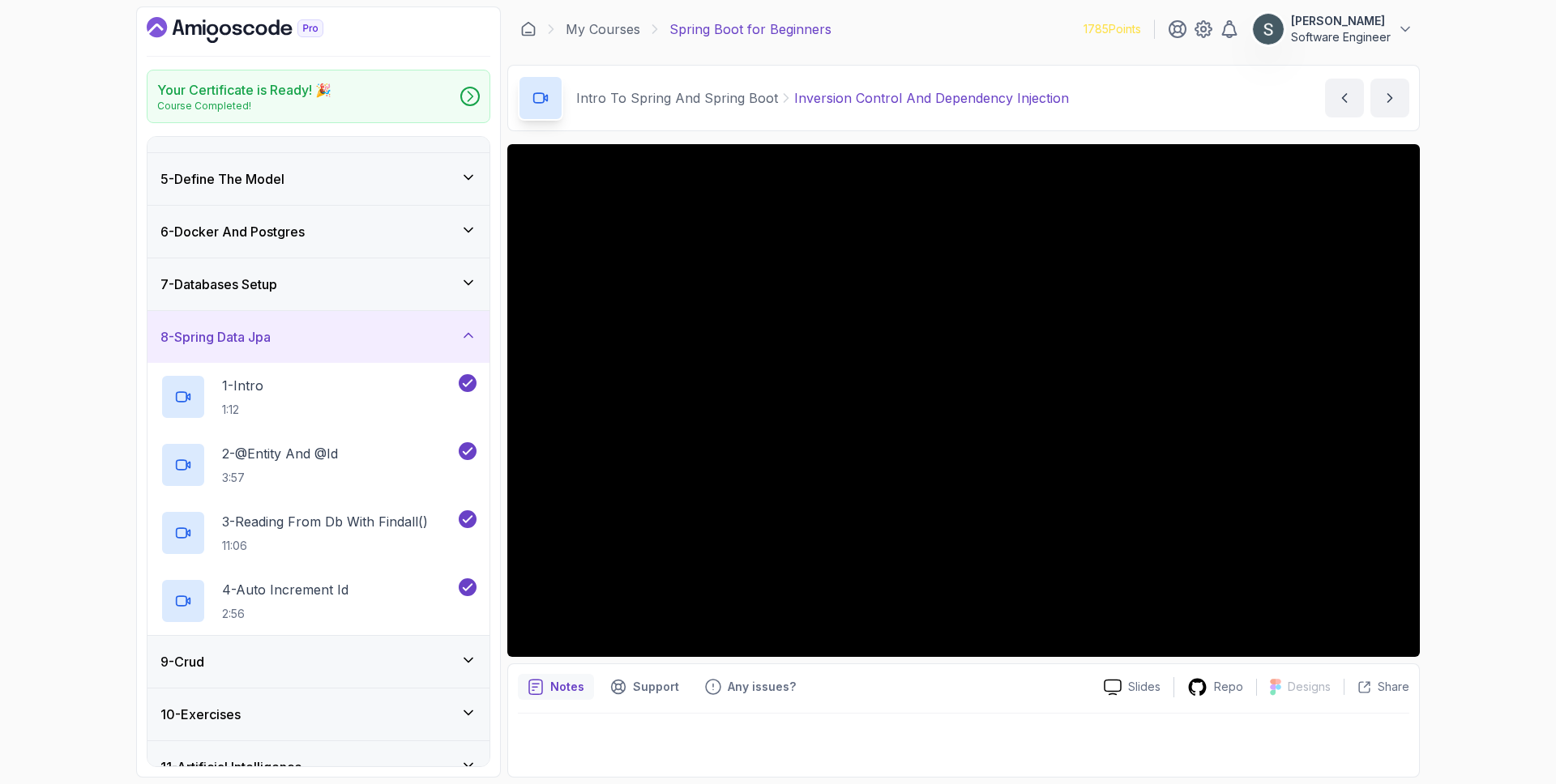
click at [352, 293] on div "7 - Databases Setup" at bounding box center [318, 284] width 316 height 19
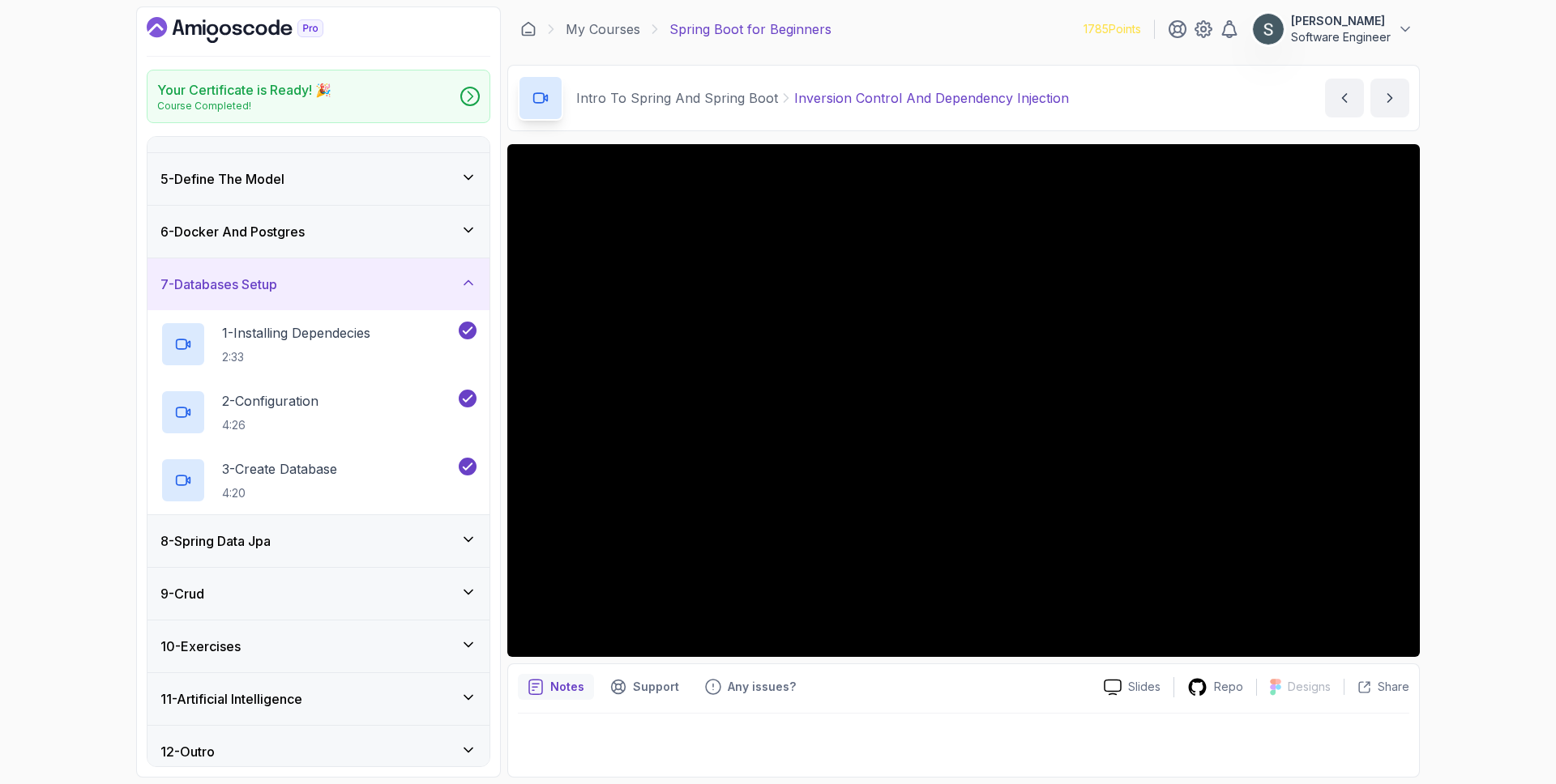
click at [371, 246] on div "6 - Docker And Postgres" at bounding box center [318, 232] width 342 height 52
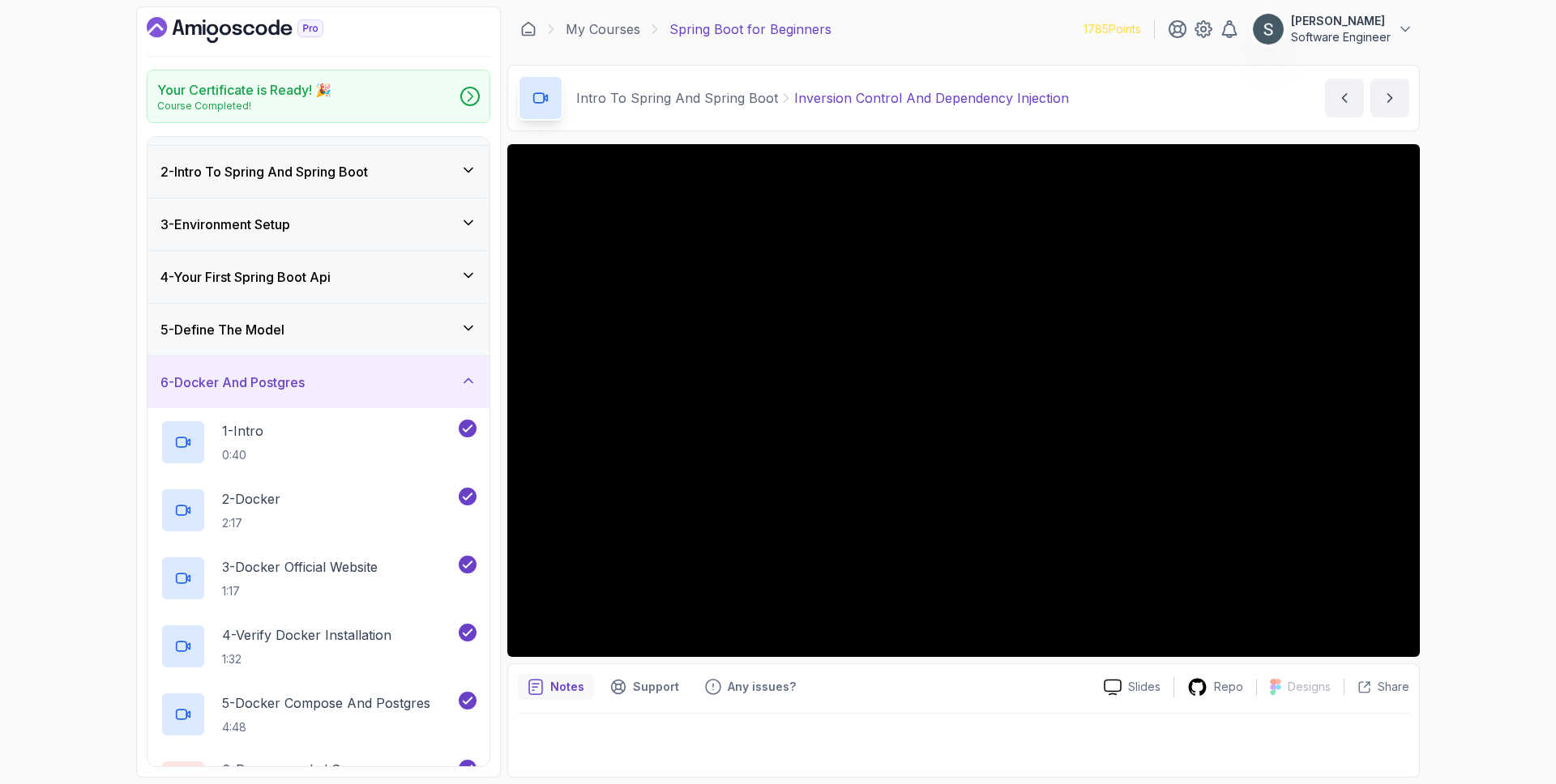
scroll to position [0, 0]
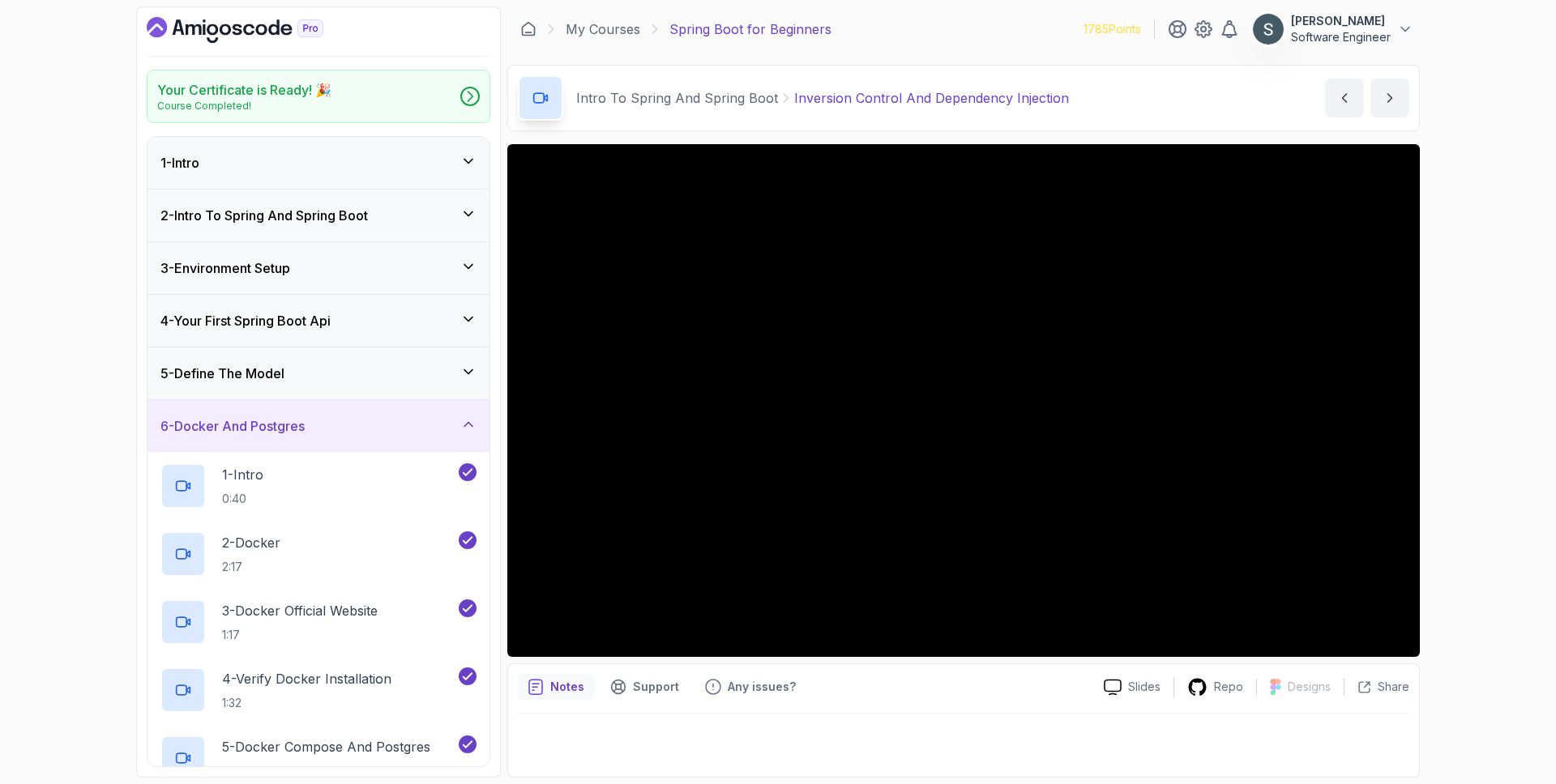
click at [278, 215] on h3 "2 - Intro To Spring And Spring Boot" at bounding box center [264, 216] width 207 height 19
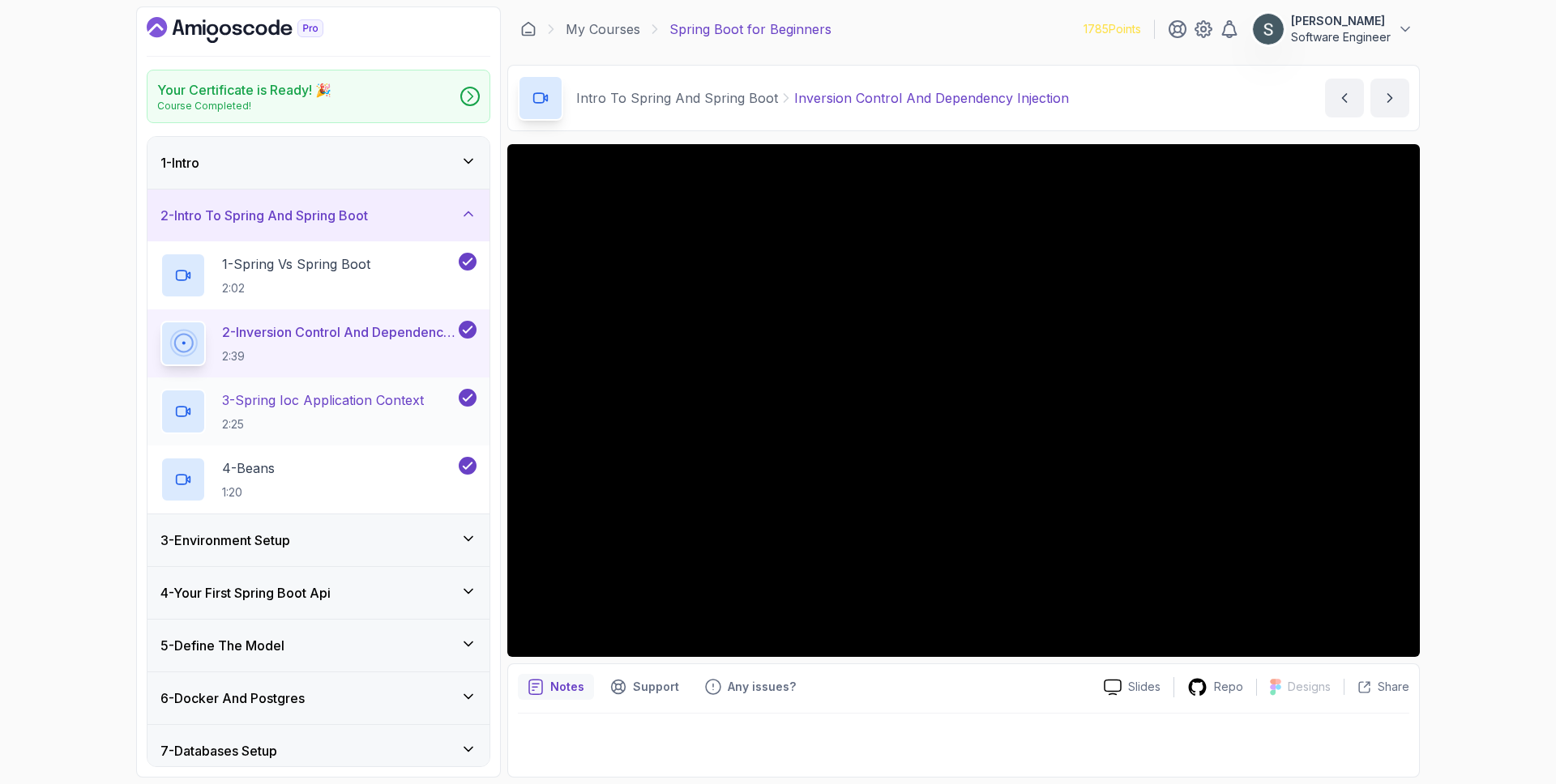
click at [309, 427] on p "2:25" at bounding box center [323, 424] width 202 height 16
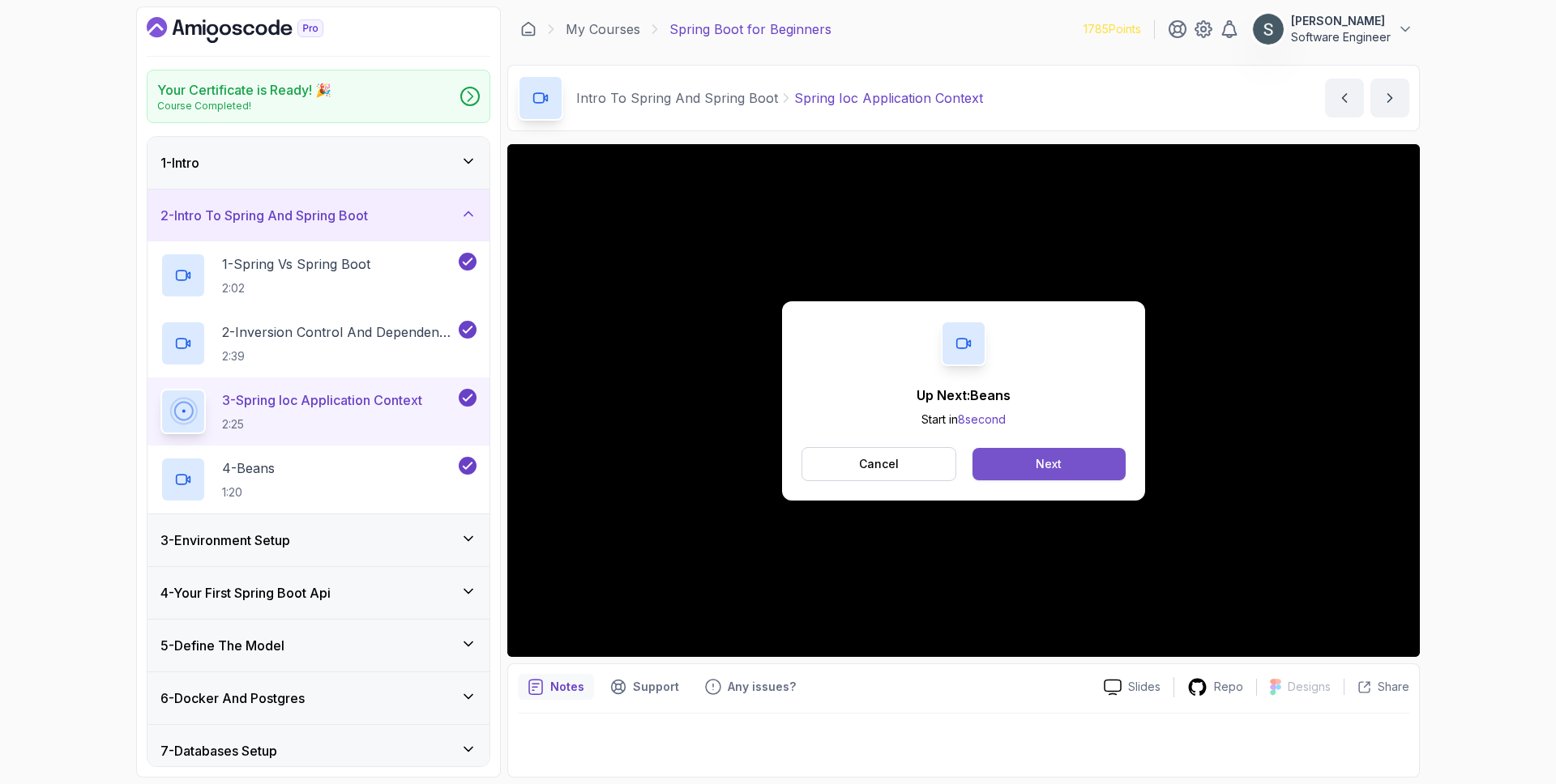
click at [1081, 468] on button "Next" at bounding box center [1048, 464] width 153 height 33
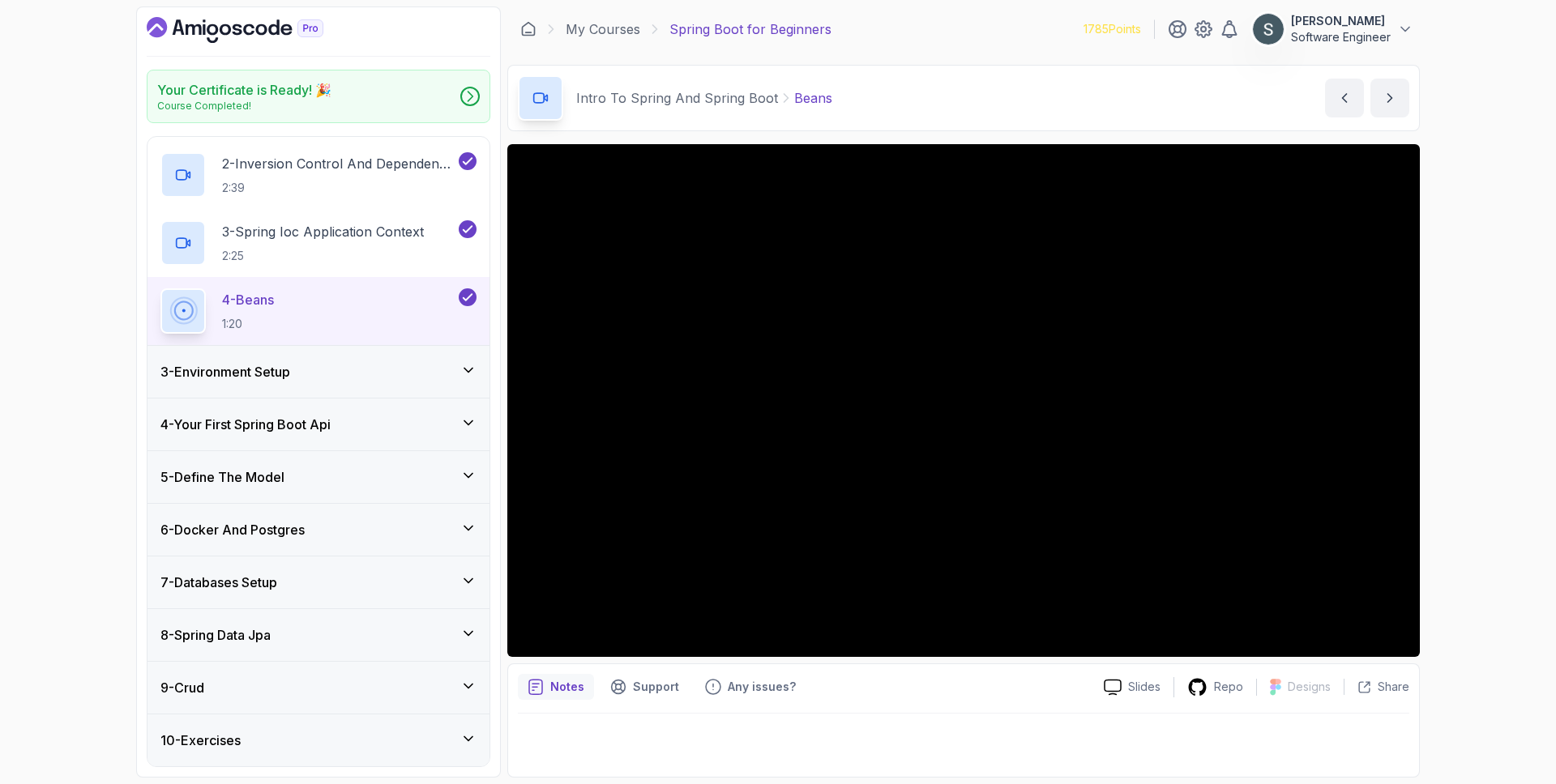
scroll to position [169, 0]
click at [342, 370] on div "3 - Environment Setup" at bounding box center [318, 371] width 316 height 19
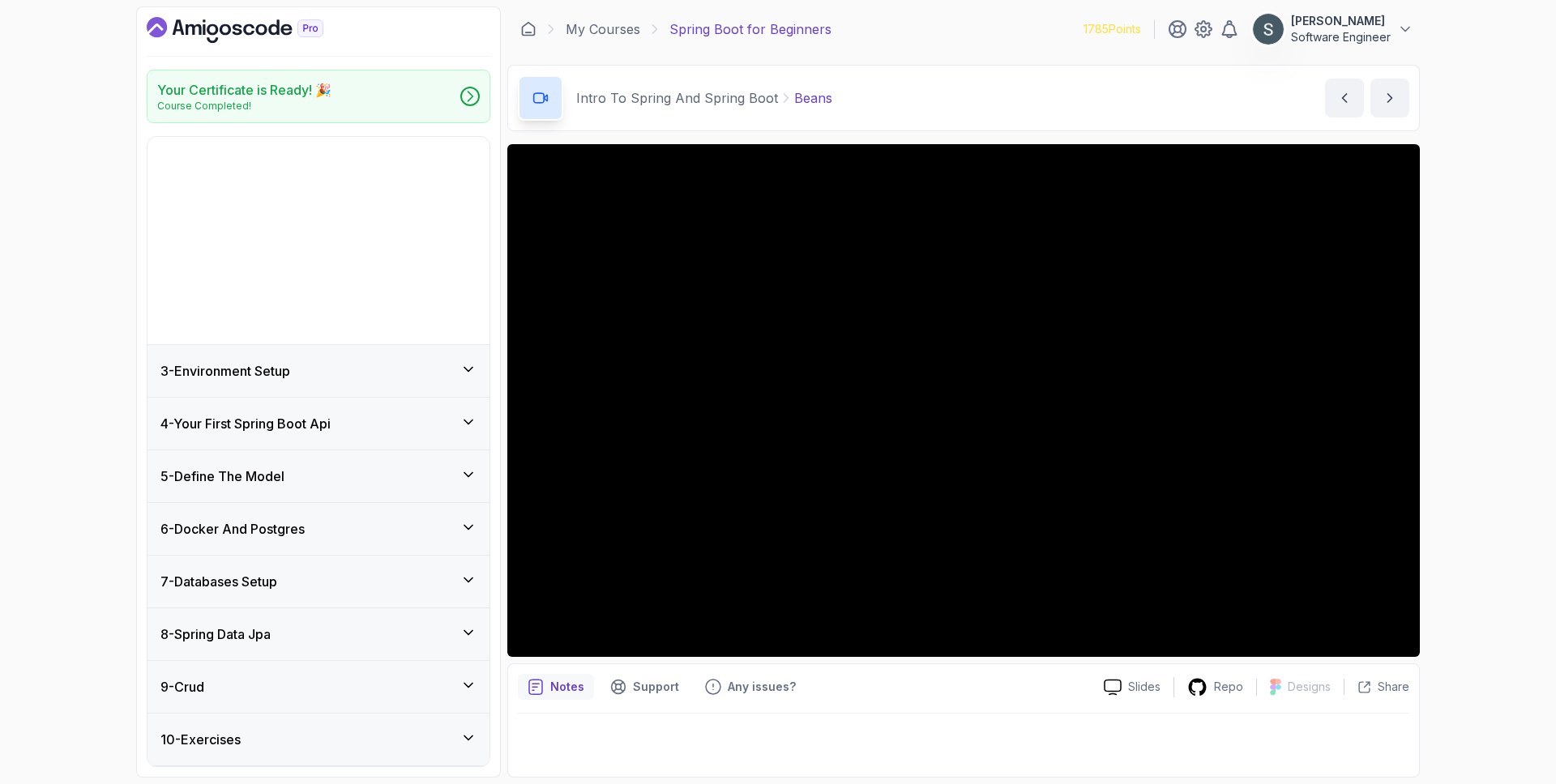
scroll to position [2, 0]
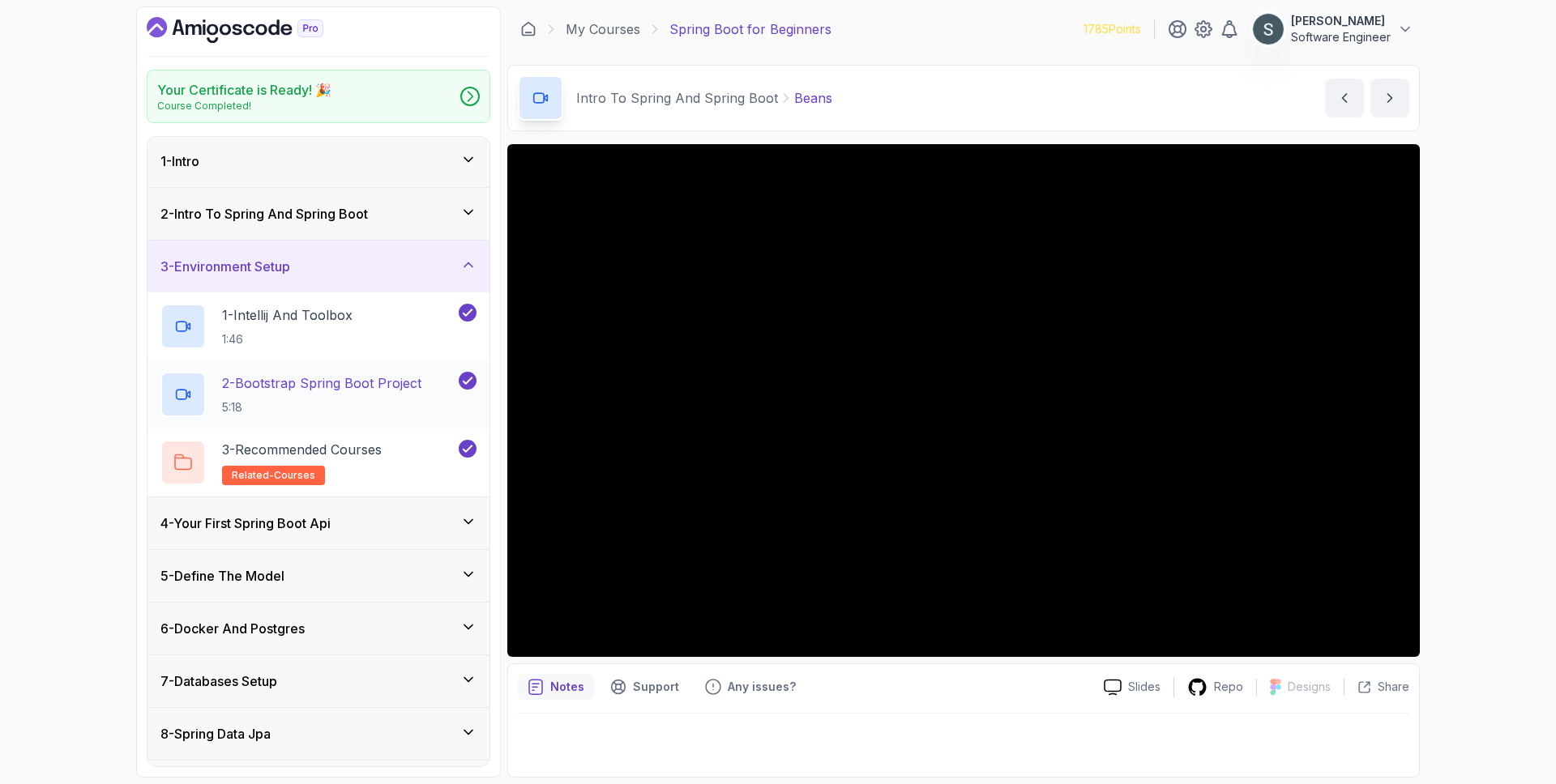
click at [377, 397] on h2 "2 - Bootstrap Spring Boot Project 5:18" at bounding box center [322, 394] width 199 height 43
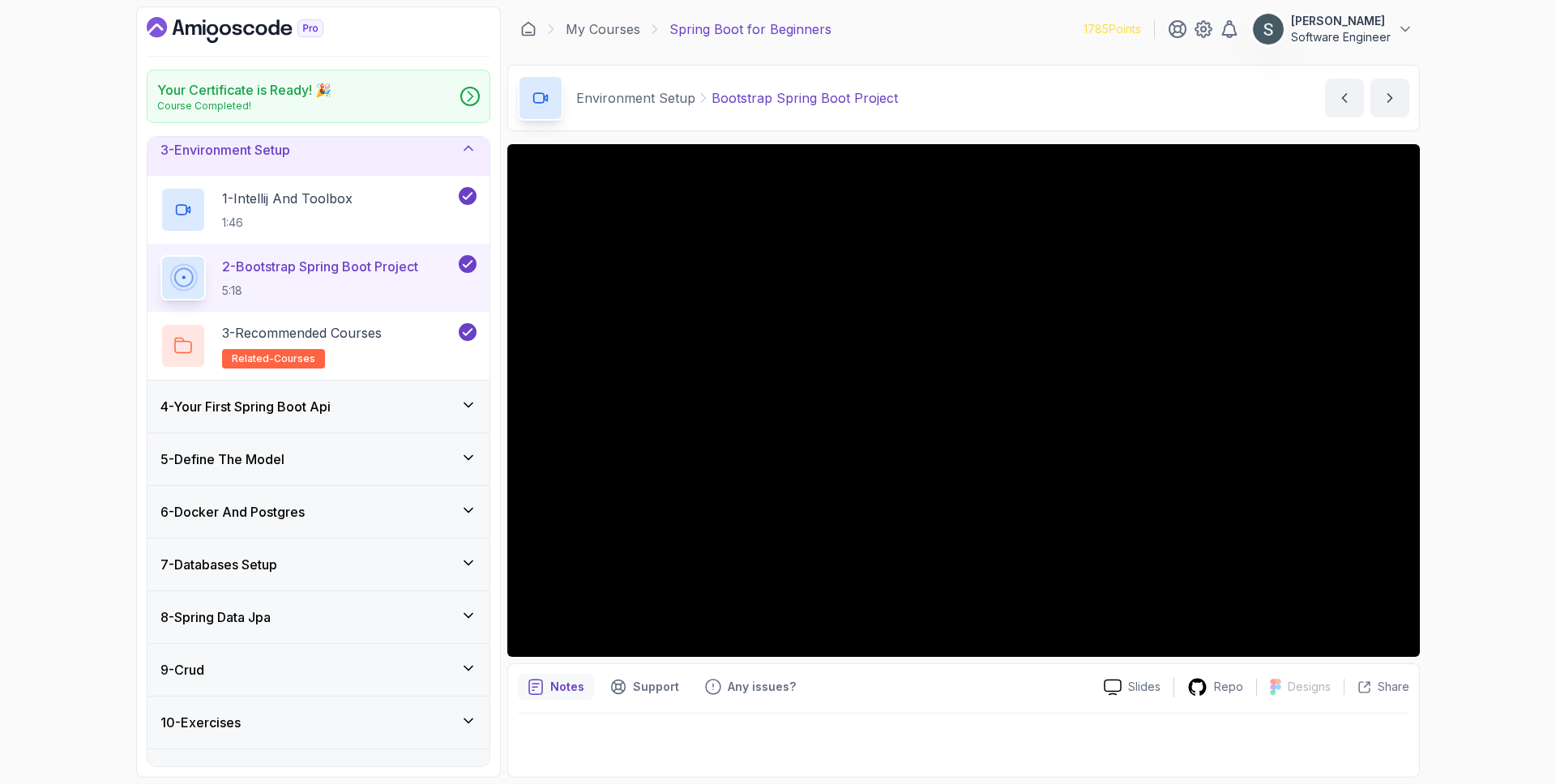
scroll to position [206, 0]
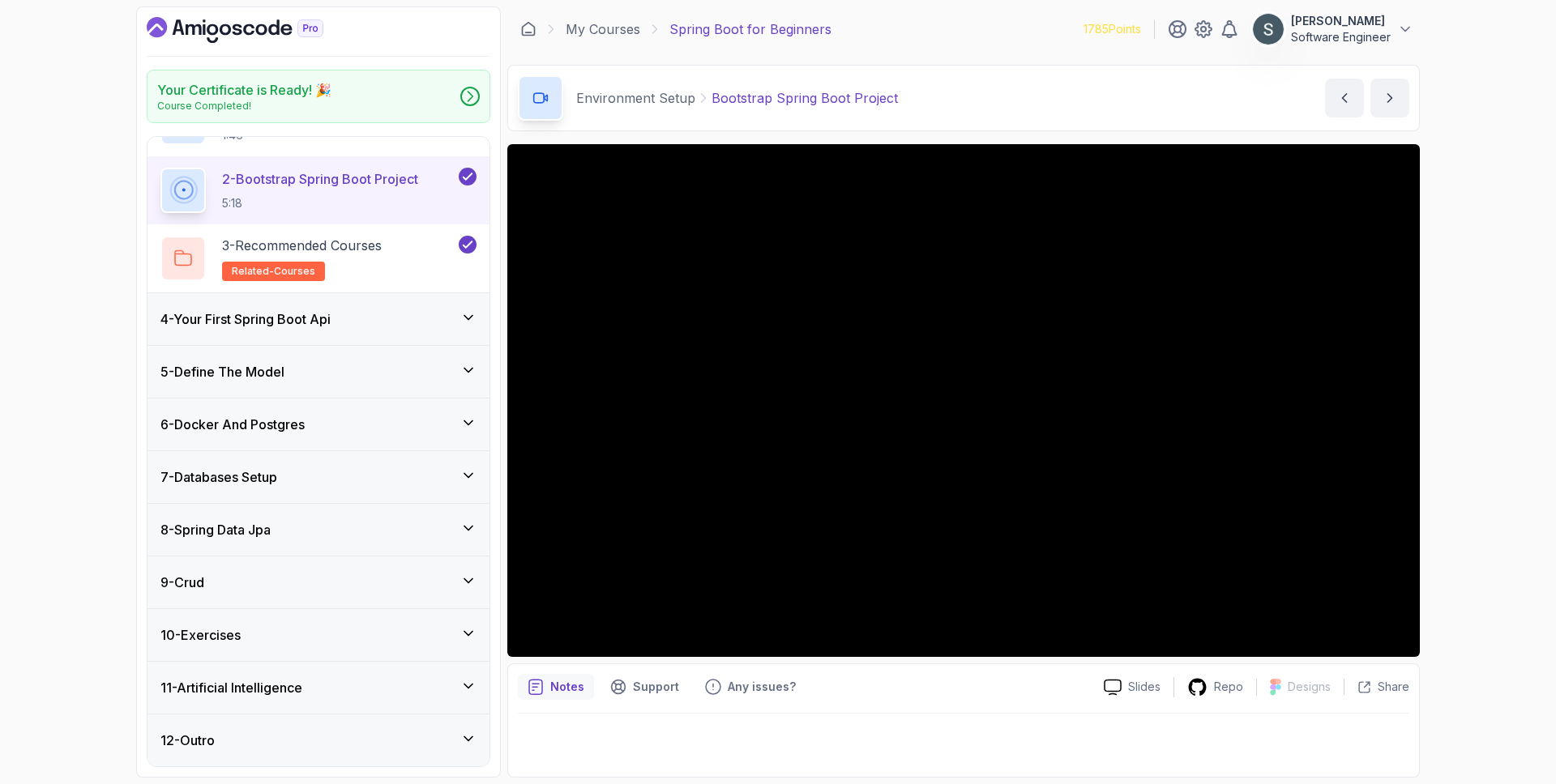
click at [371, 310] on div "4 - Your First Spring Boot Api" at bounding box center [318, 319] width 316 height 19
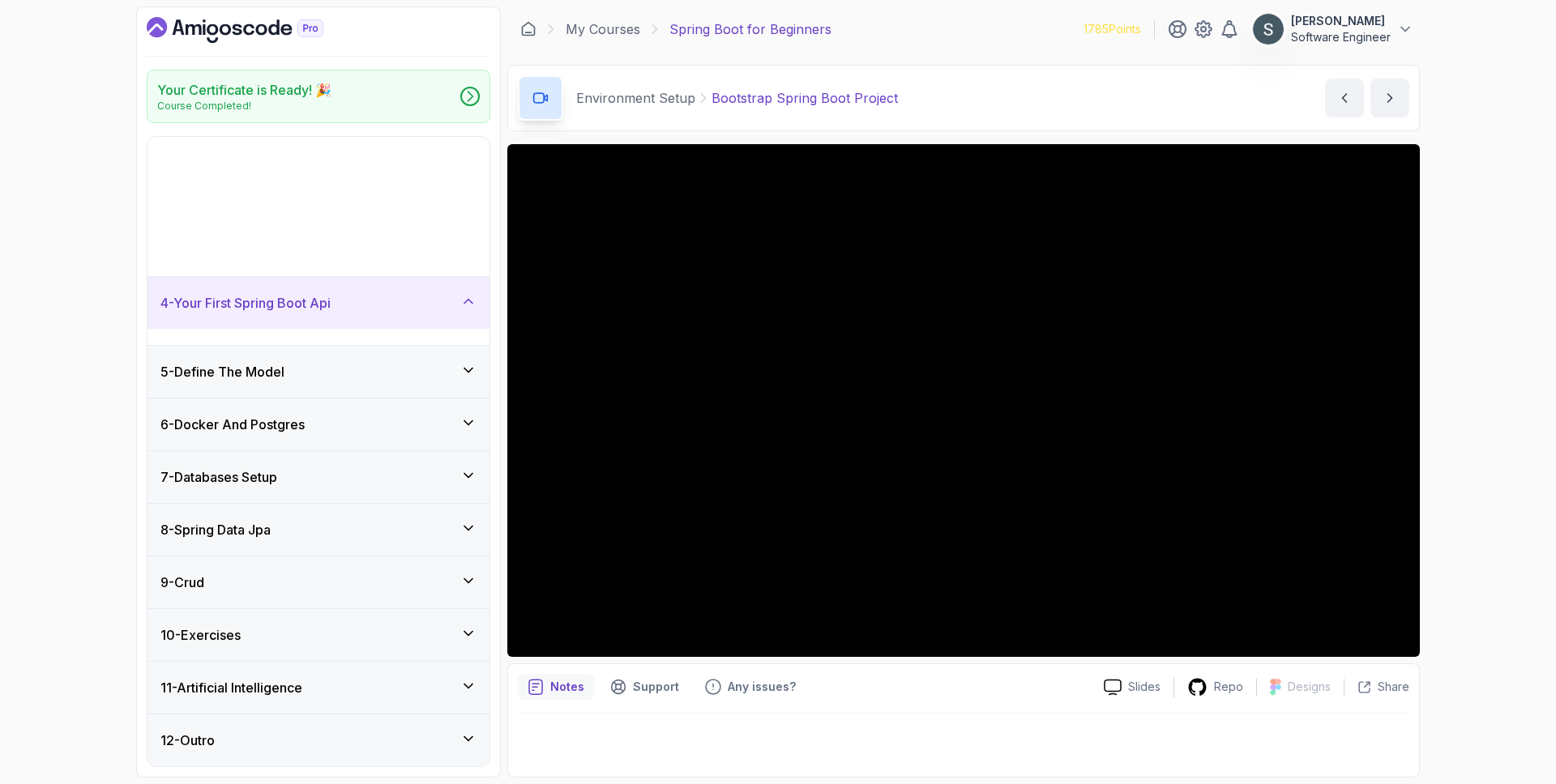
scroll to position [2, 0]
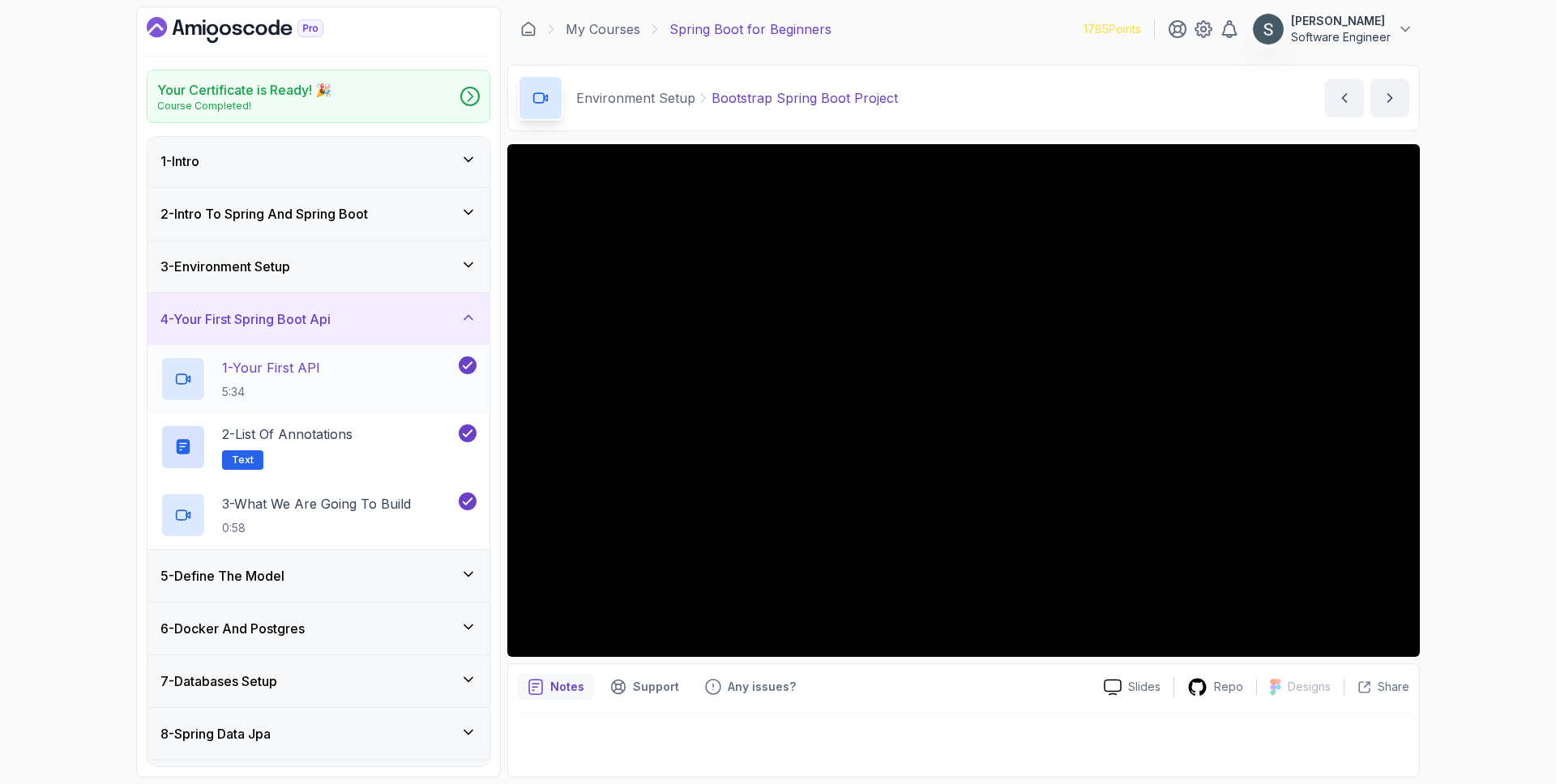
click at [311, 373] on p "1 - Your First API" at bounding box center [271, 367] width 98 height 19
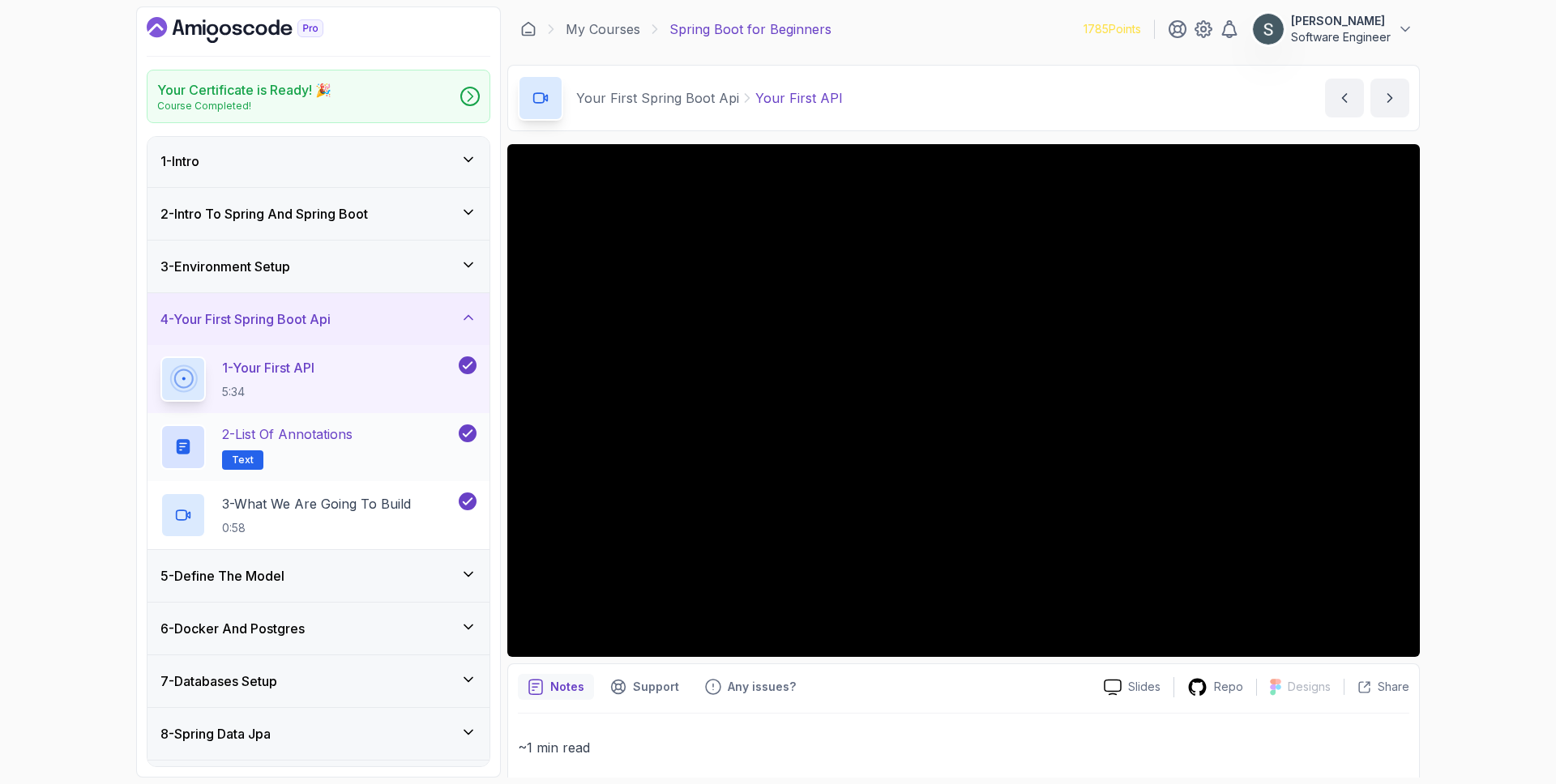
click at [279, 439] on p "2 - List of Annotations" at bounding box center [287, 434] width 131 height 19
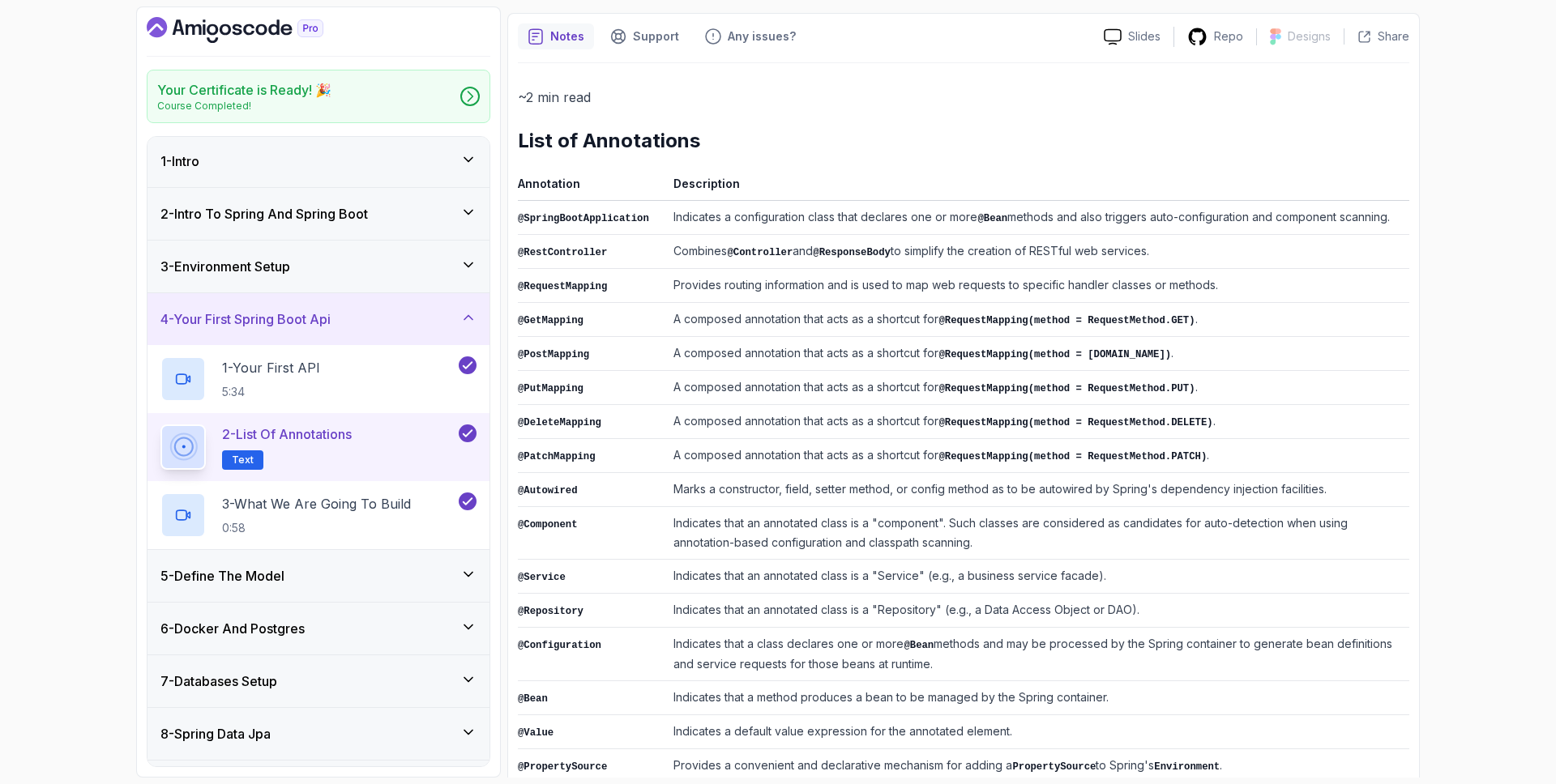
scroll to position [190, 0]
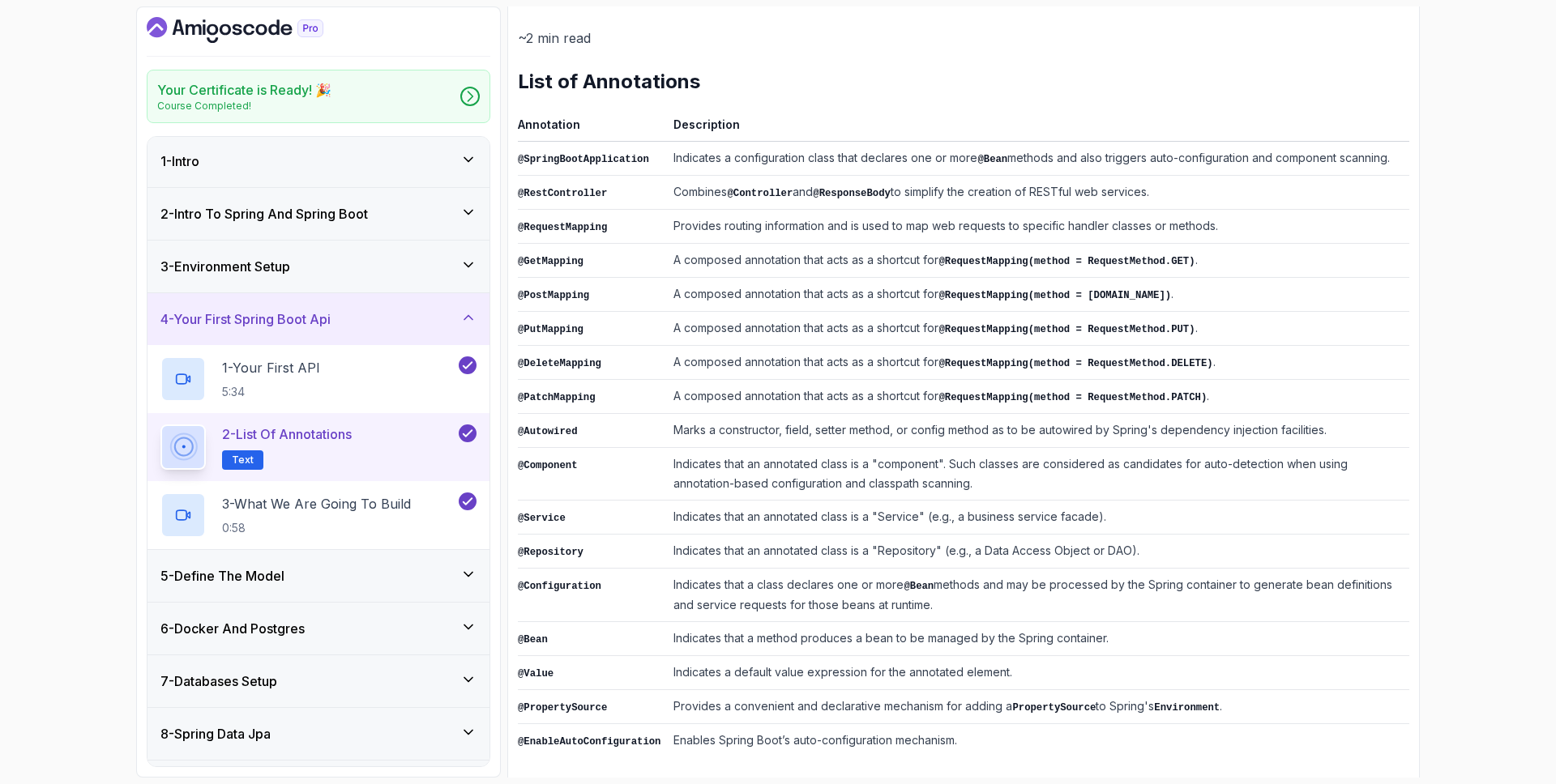
click at [990, 724] on td "Enables Spring Boot’s auto-configuration mechanism." at bounding box center [1038, 740] width 742 height 34
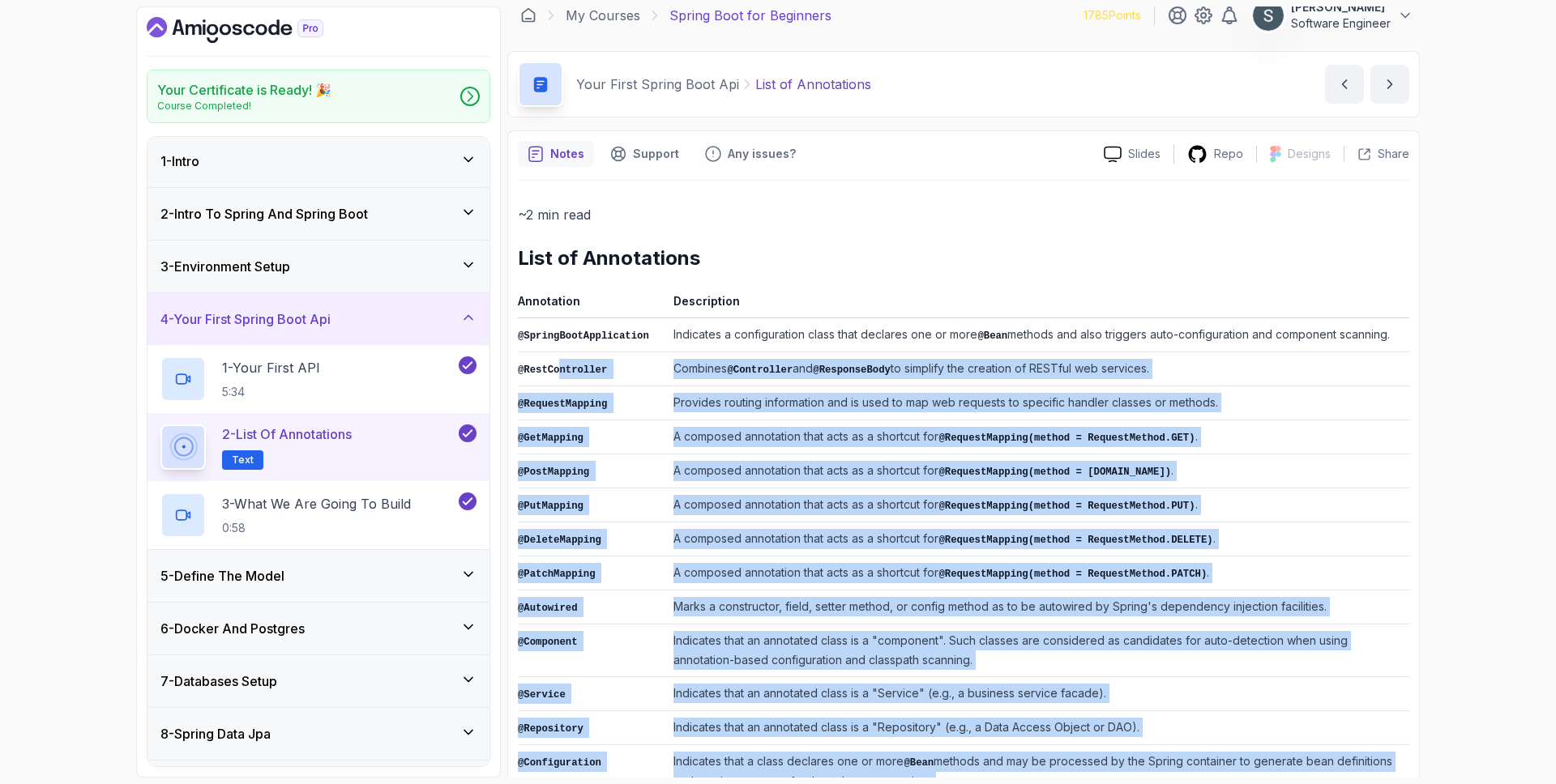
scroll to position [0, 0]
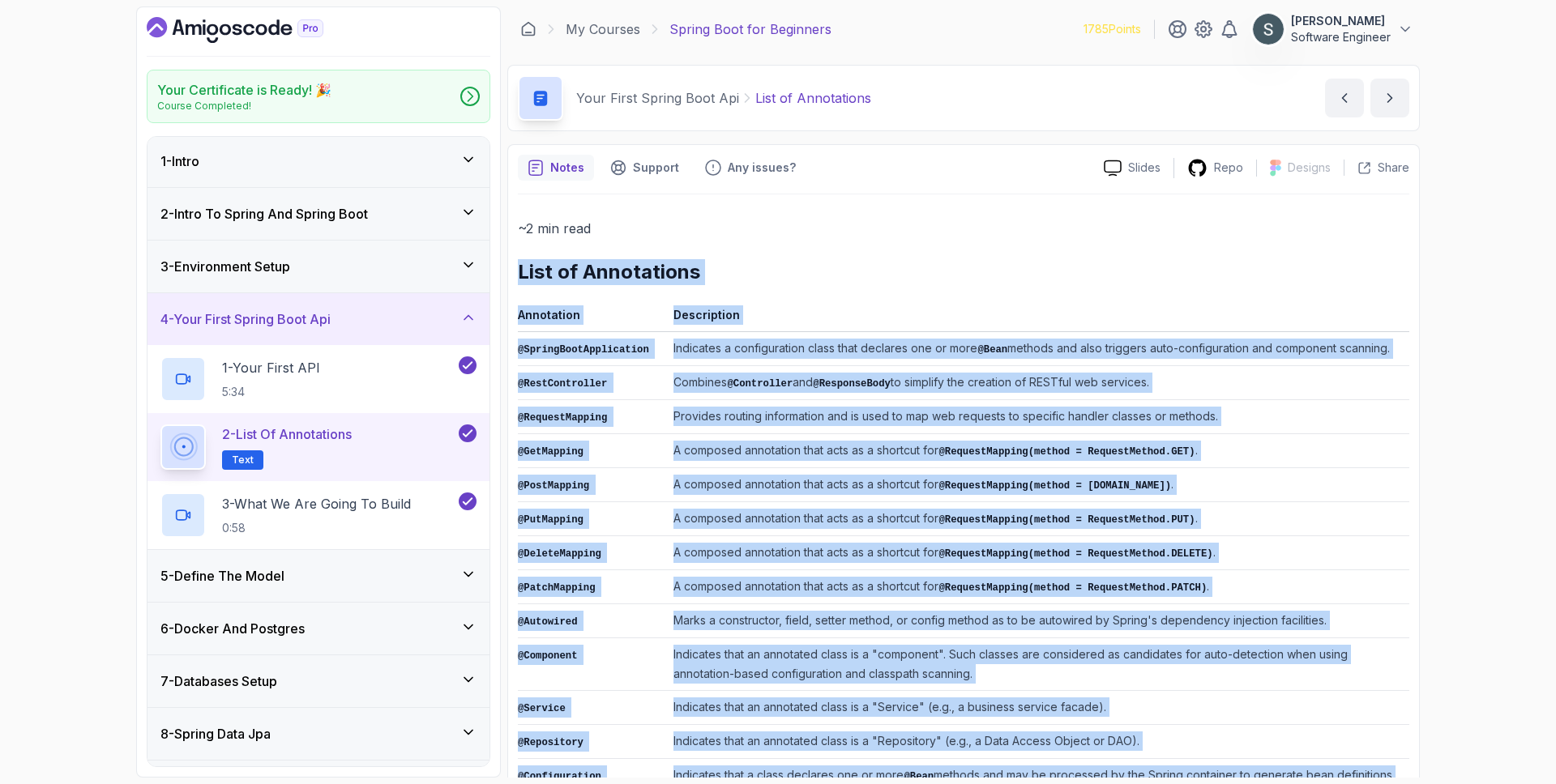
drag, startPoint x: 984, startPoint y: 726, endPoint x: 518, endPoint y: 270, distance: 652.0
click at [518, 270] on div "~2 min read List of Annotations Annotation Description @SpringBootApplication I…" at bounding box center [963, 583] width 892 height 731
copy div "List of Annotations Annotation Description @SpringBootApplication Indicates a c…"
click at [344, 504] on p "3 - What We Are Going To Build" at bounding box center [316, 504] width 189 height 19
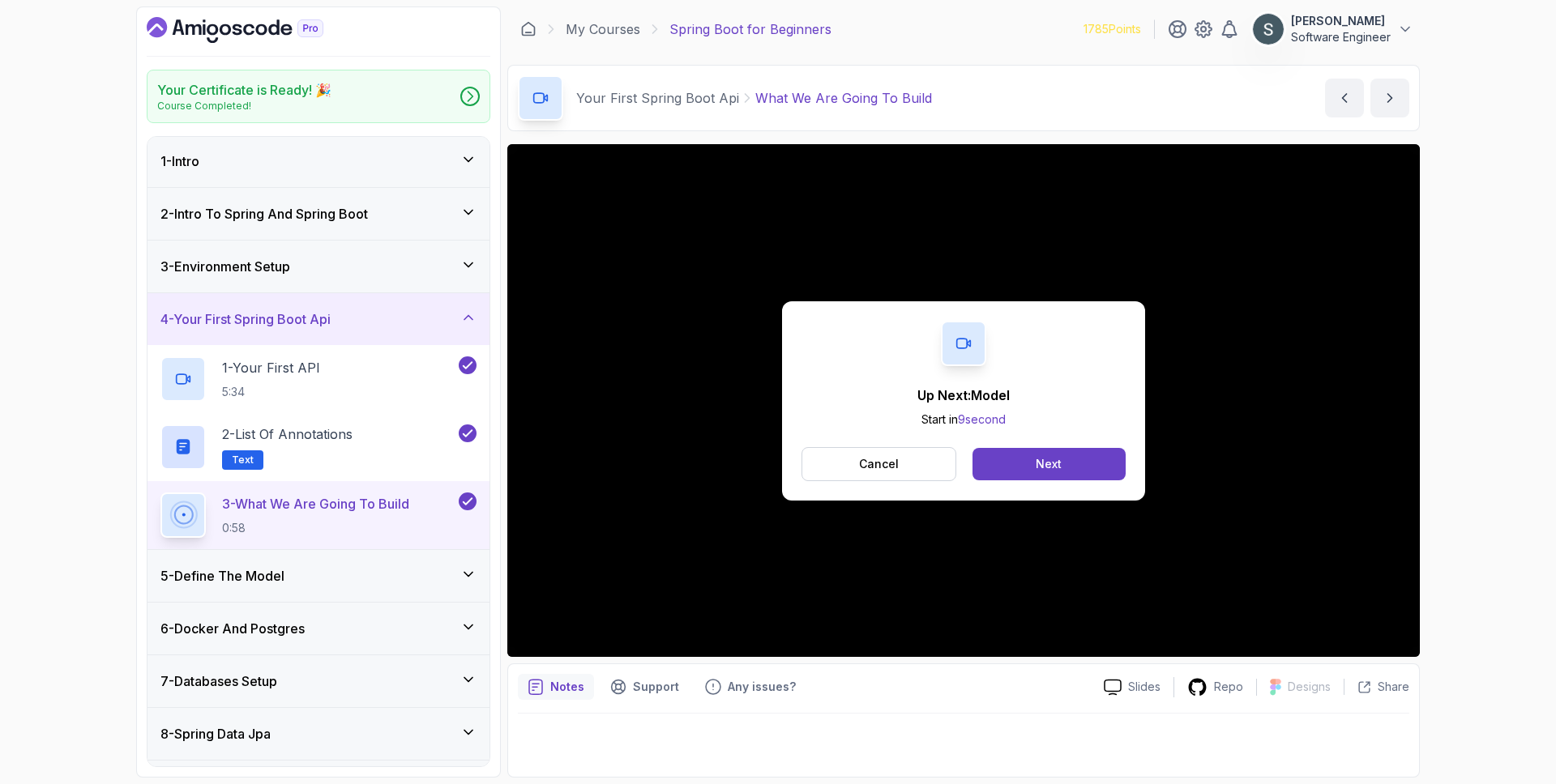
click at [327, 315] on h3 "4 - Your First Spring Boot Api" at bounding box center [246, 319] width 170 height 19
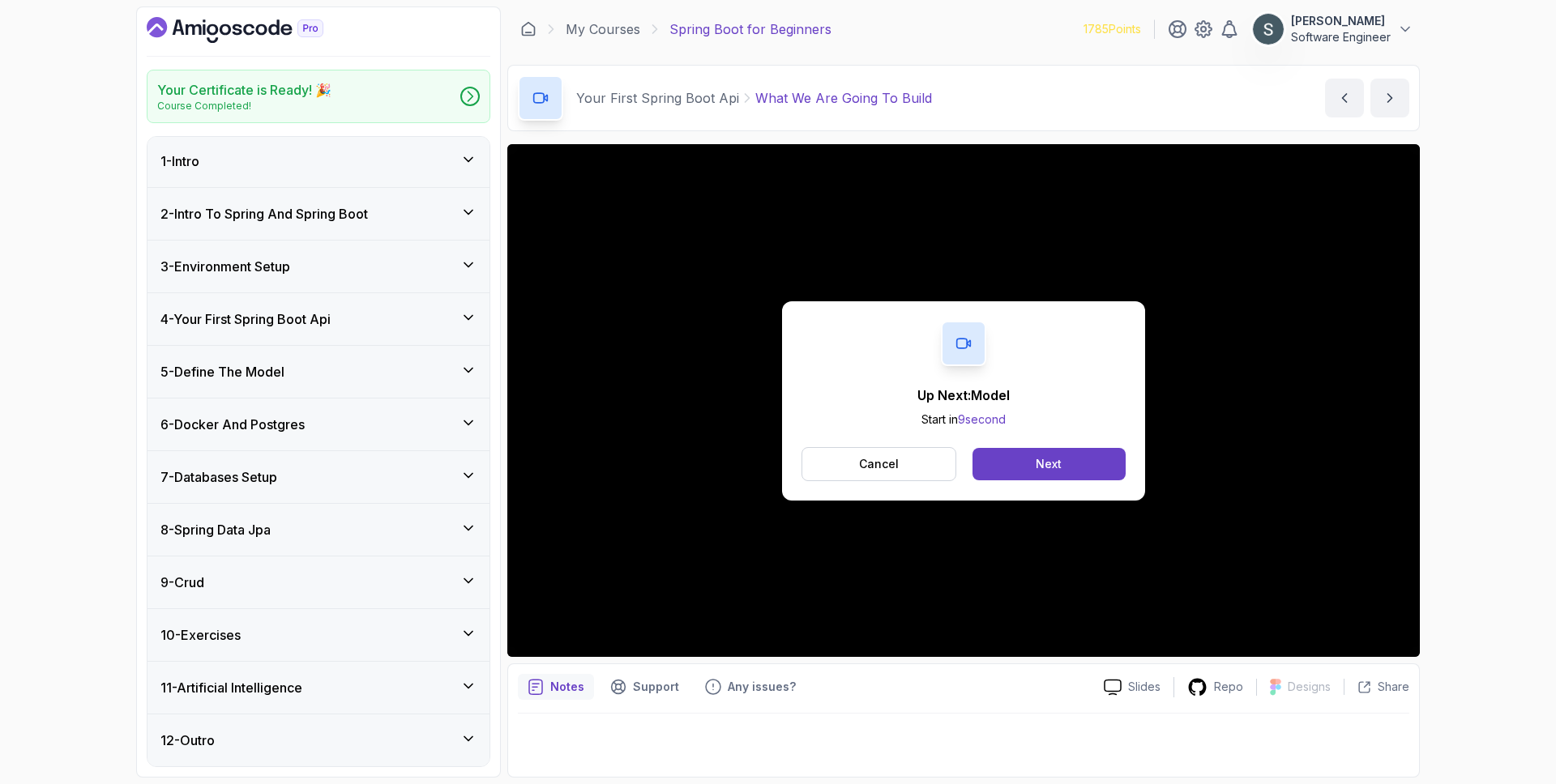
click at [337, 374] on div "5 - Define The Model" at bounding box center [318, 371] width 316 height 19
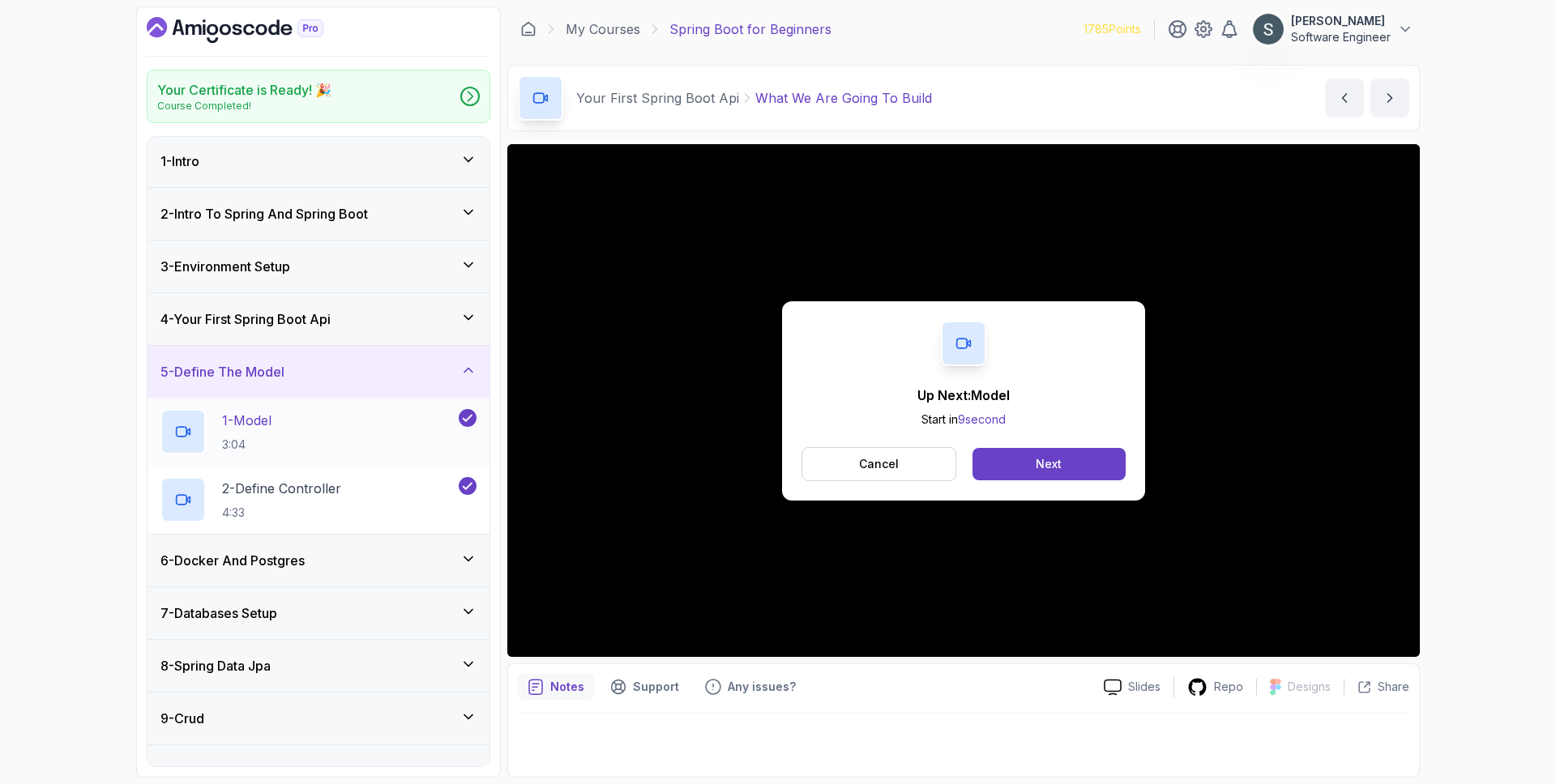
click at [338, 414] on div "1 - Model 3:04" at bounding box center [308, 431] width 295 height 45
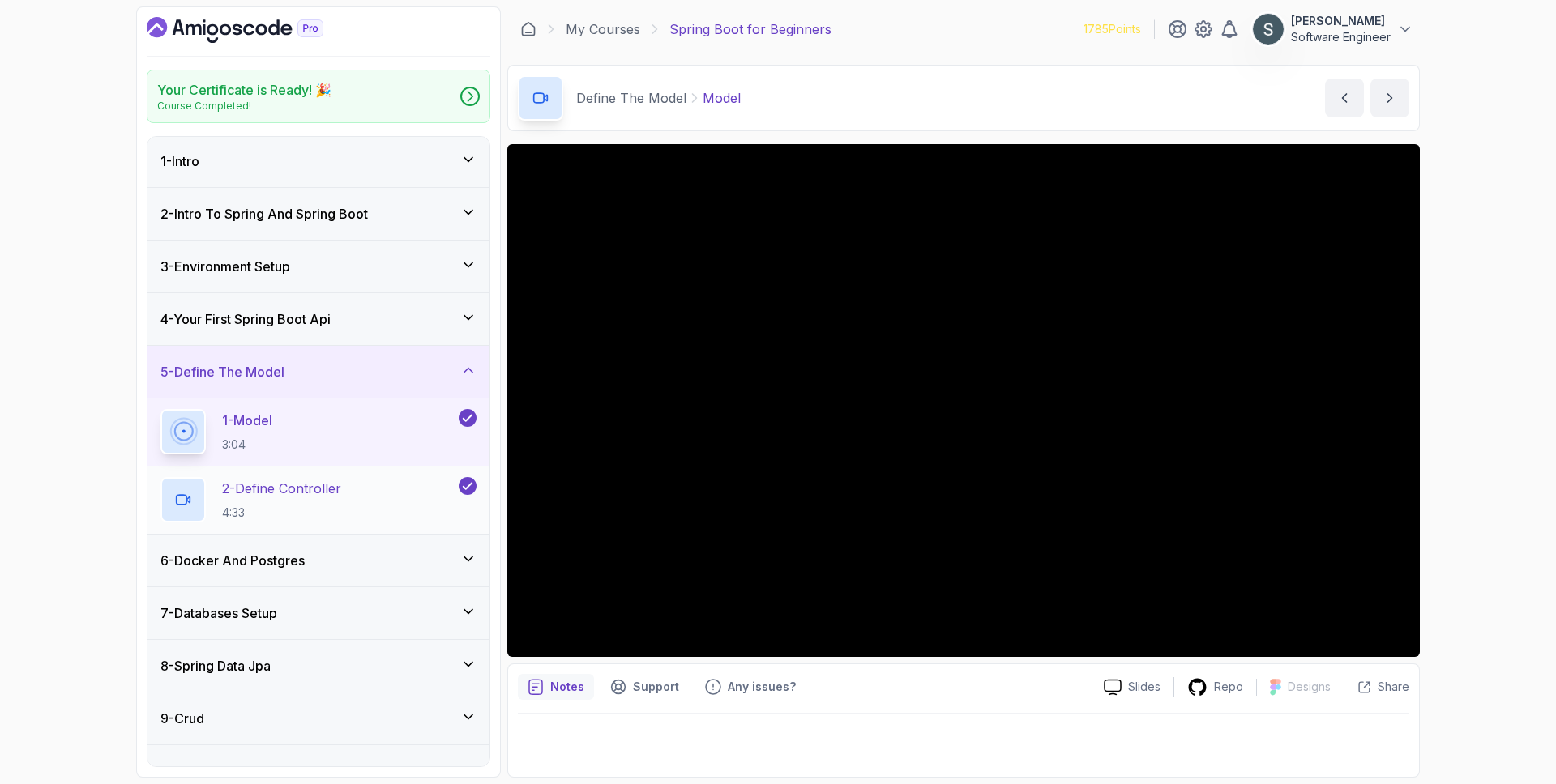
click at [321, 477] on div "2 - Define Controller 4:33" at bounding box center [308, 499] width 295 height 45
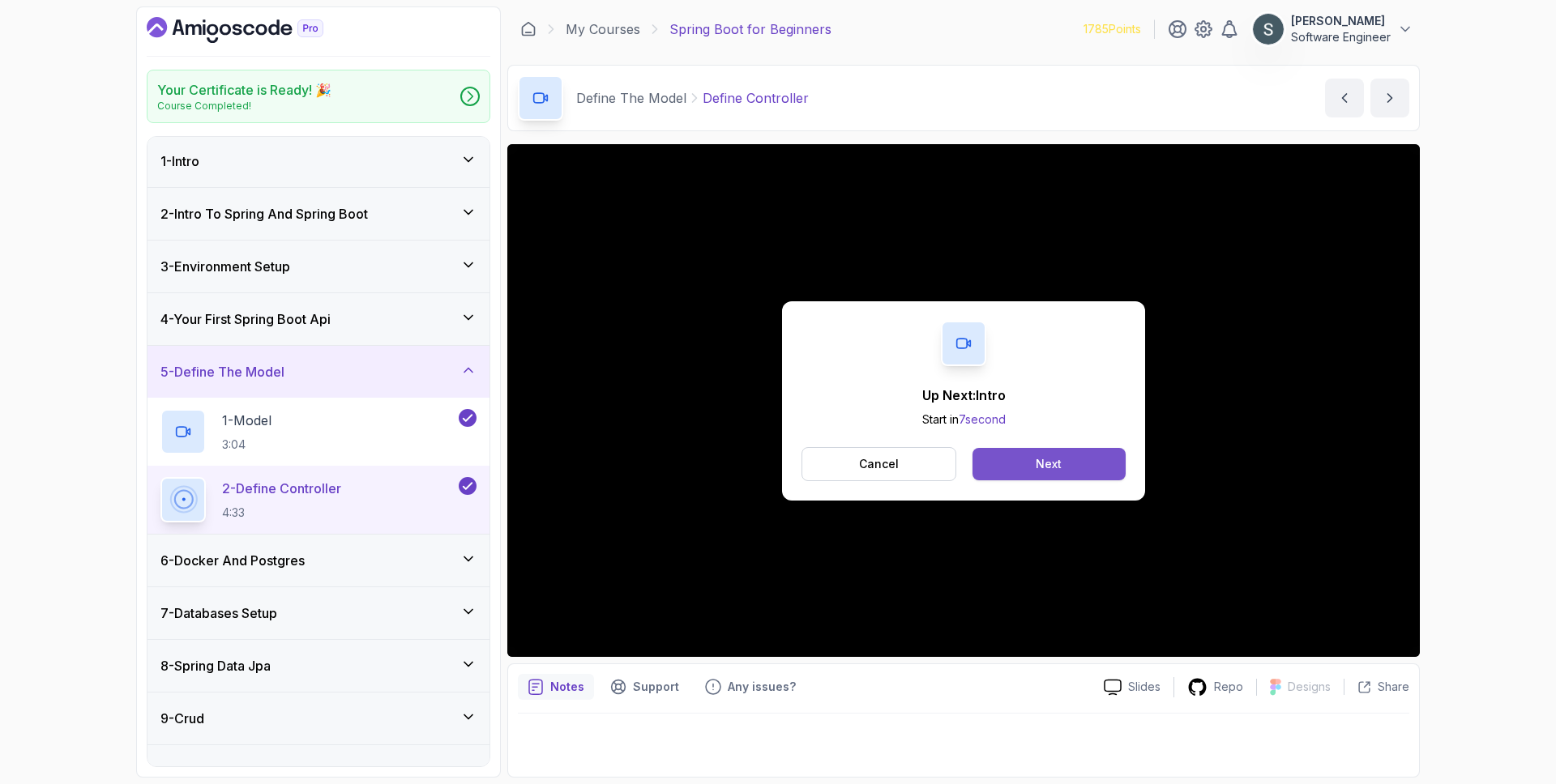
click at [1042, 472] on div "Next" at bounding box center [1048, 464] width 26 height 16
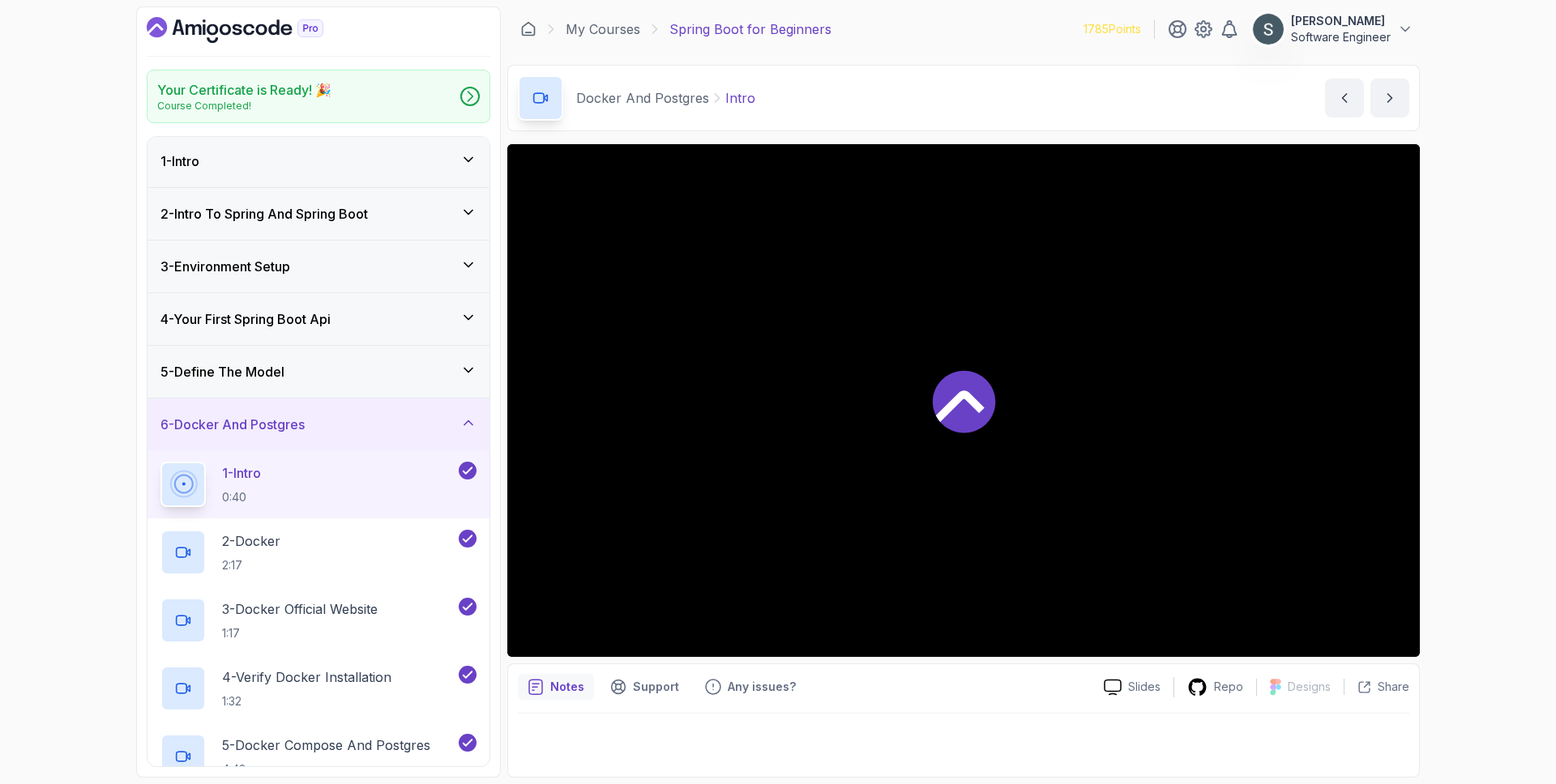
click at [1072, 311] on div at bounding box center [962, 400] width 912 height 512
